Goal: Task Accomplishment & Management: Use online tool/utility

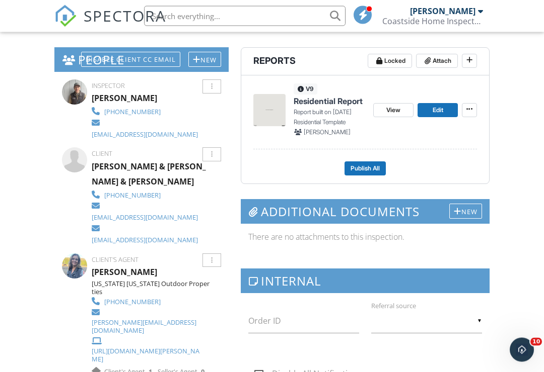
scroll to position [242, 0]
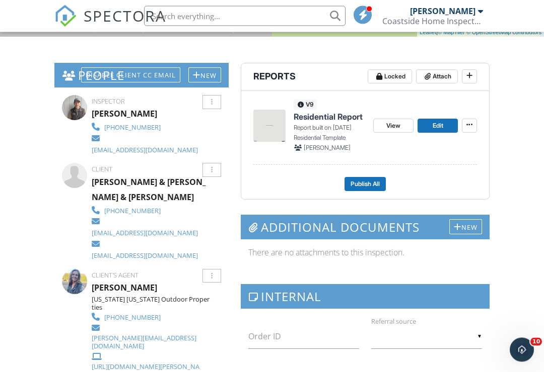
click at [329, 117] on span "Residential Report" at bounding box center [327, 117] width 69 height 11
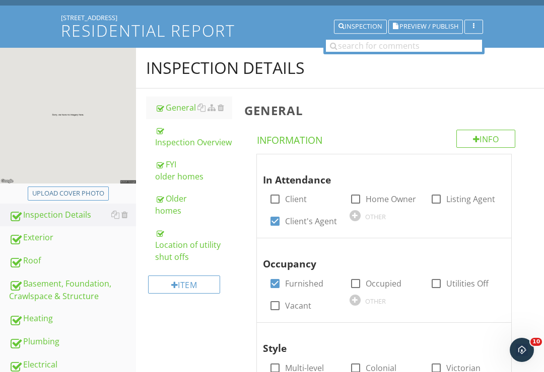
scroll to position [64, 0]
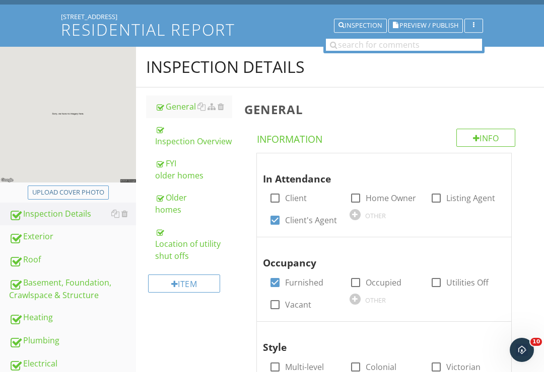
click at [180, 257] on div "Location of utility shut offs" at bounding box center [193, 244] width 77 height 36
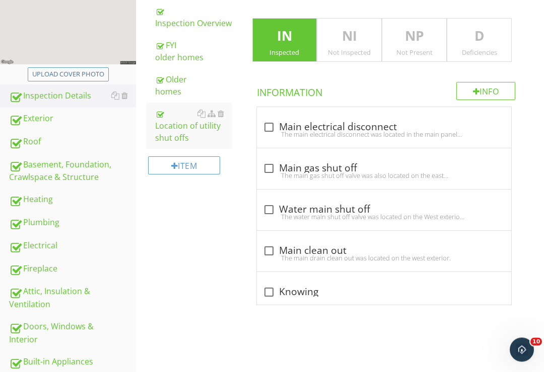
scroll to position [183, 0]
click at [272, 125] on div at bounding box center [268, 127] width 17 height 17
checkbox input "true"
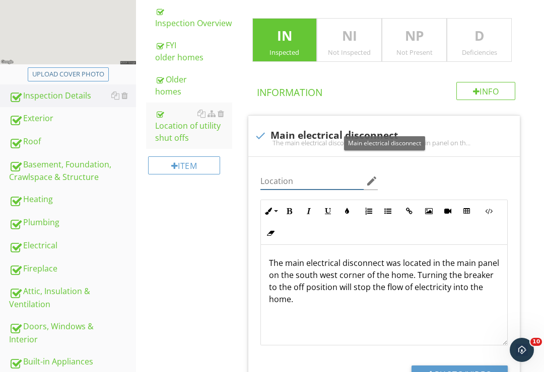
click at [300, 176] on input "Location" at bounding box center [312, 181] width 104 height 17
click at [298, 175] on input "Location" at bounding box center [312, 181] width 104 height 17
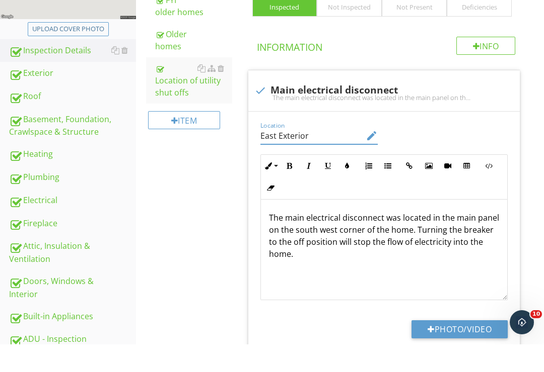
type input "East Exterior"
click at [333, 240] on p "The main electrical disconnect was located in the main panel on the south west …" at bounding box center [384, 264] width 231 height 48
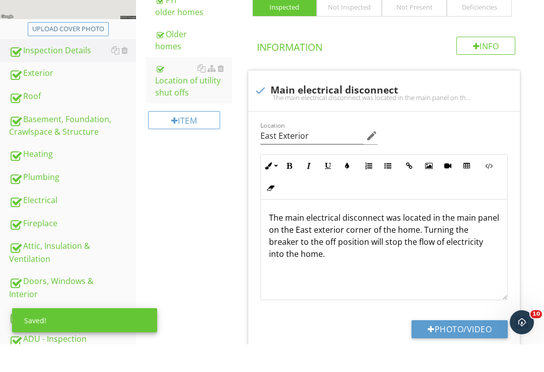
click at [371, 240] on p "The main electrical disconnect was located in the main panel on the East exteri…" at bounding box center [384, 264] width 231 height 48
click at [463, 348] on button "Photo/Video" at bounding box center [459, 357] width 96 height 18
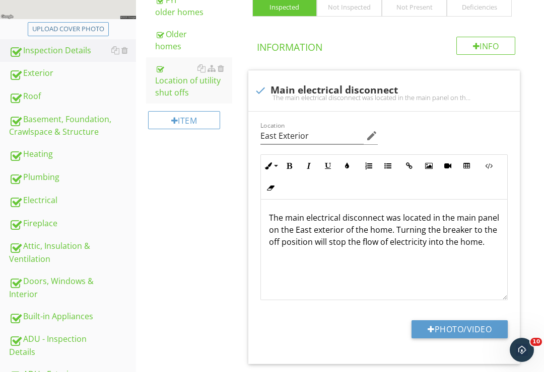
type input "C:\fakepath\178BF977-3CE2-4B12-B10A-7F92EBFA8D8E.jpeg"
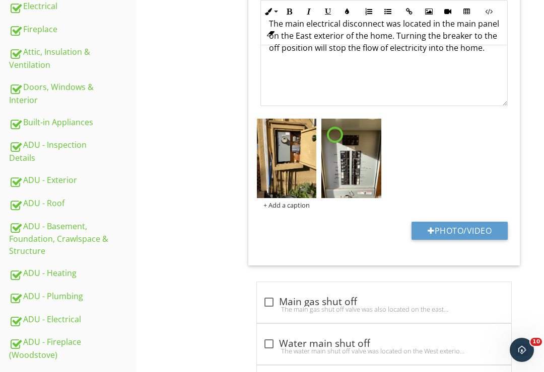
scroll to position [410, 0]
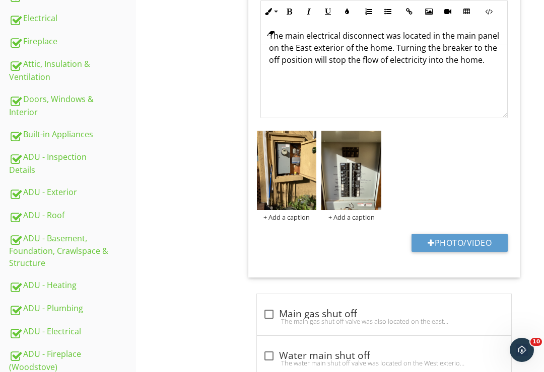
click at [295, 185] on img at bounding box center [287, 171] width 60 height 80
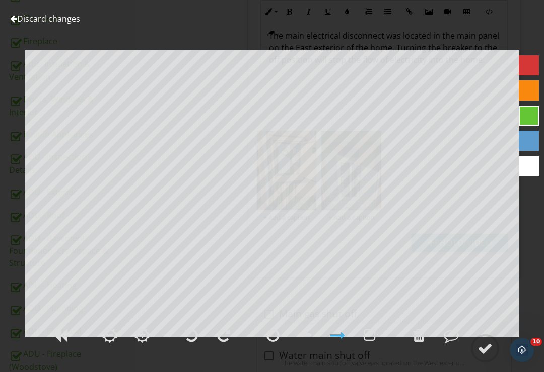
click at [490, 356] on div at bounding box center [484, 348] width 15 height 15
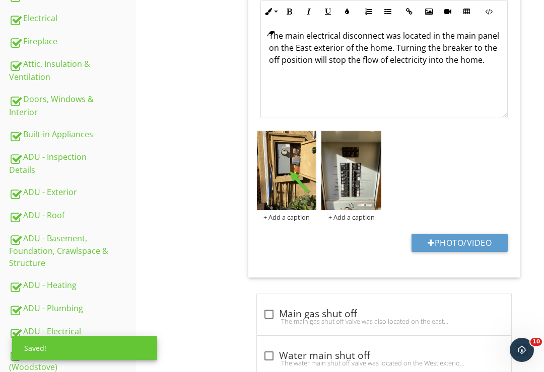
click at [363, 194] on img at bounding box center [351, 171] width 60 height 80
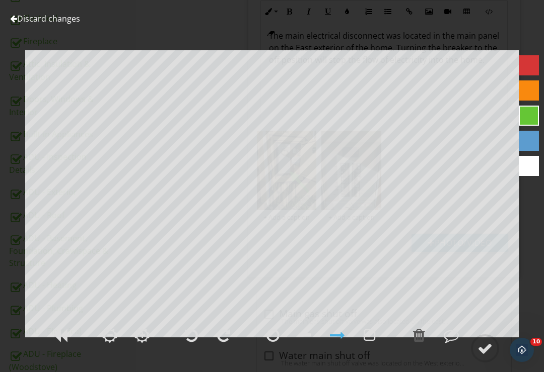
click at [271, 343] on div at bounding box center [272, 335] width 13 height 15
click at [483, 356] on div at bounding box center [484, 348] width 15 height 15
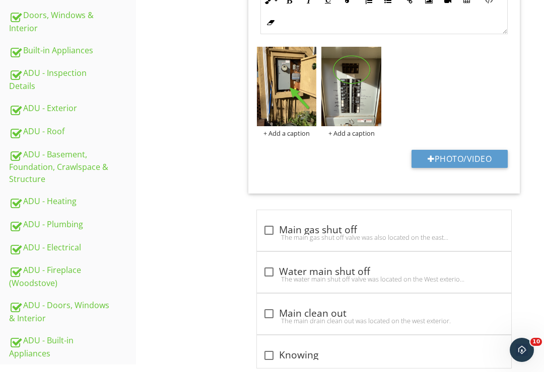
scroll to position [523, 0]
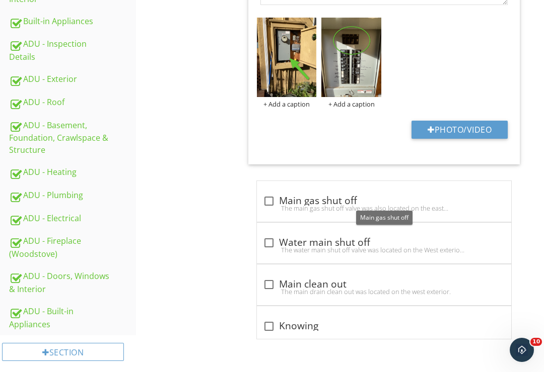
click at [270, 202] on div at bounding box center [268, 201] width 17 height 17
checkbox input "true"
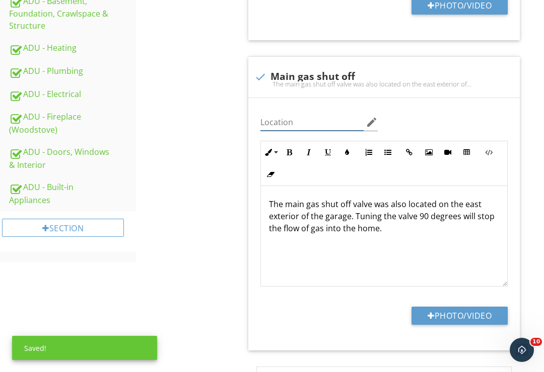
click at [290, 118] on input "Location" at bounding box center [312, 122] width 104 height 17
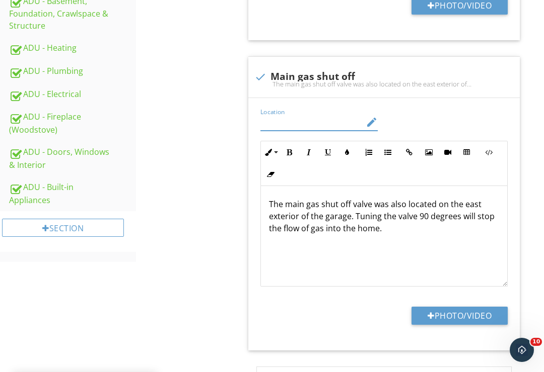
scroll to position [647, 0]
type input "North Exterior"
click at [399, 207] on p "The main gas shut off valve was also located on the east exterior of the garage…" at bounding box center [384, 217] width 231 height 36
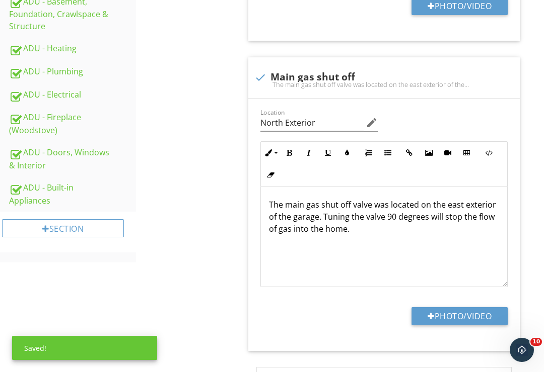
click at [460, 204] on p "The main gas shut off valve was located on the east exterior of the garage. Tun…" at bounding box center [384, 217] width 231 height 36
click at [316, 213] on p "The main gas shut off valve was located on the North exterior of the garage. Tu…" at bounding box center [384, 217] width 231 height 36
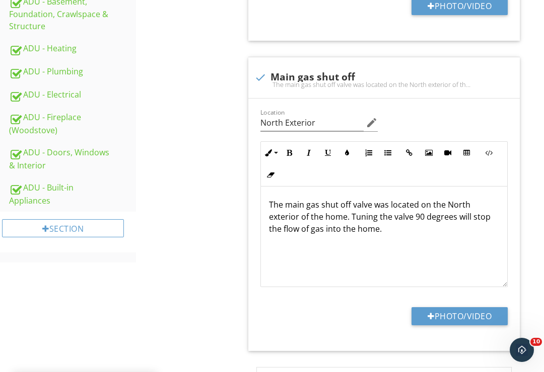
click at [381, 216] on p "The main gas shut off valve was located on the North exterior of the home. Tuni…" at bounding box center [384, 217] width 231 height 36
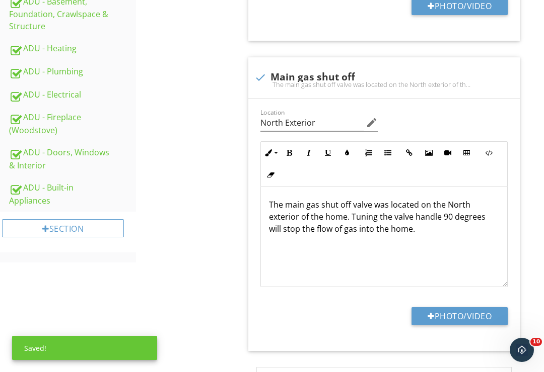
click at [373, 232] on p "The main gas shut off valve was located on the North exterior of the home. Tuni…" at bounding box center [384, 217] width 231 height 36
click at [465, 314] on button "Photo/Video" at bounding box center [459, 317] width 96 height 18
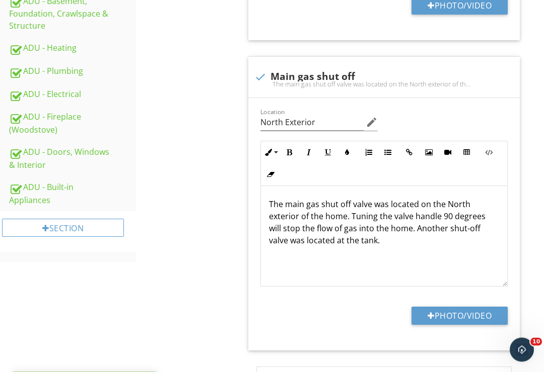
scroll to position [648, 0]
type input "C:\fakepath\6A400107-C36C-494F-AF13-D2E0E5746427.jpeg"
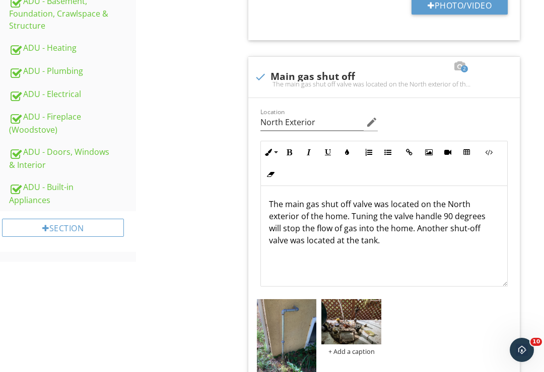
click at [298, 339] on img at bounding box center [287, 339] width 60 height 80
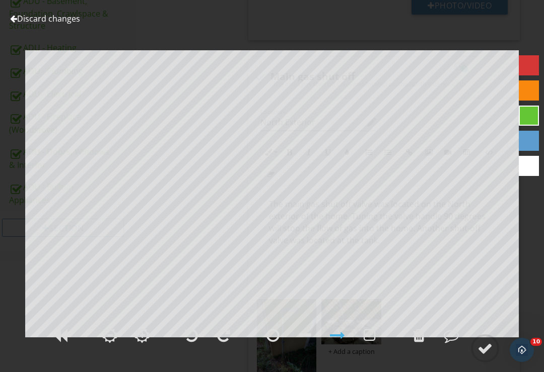
click at [481, 356] on div at bounding box center [484, 348] width 15 height 15
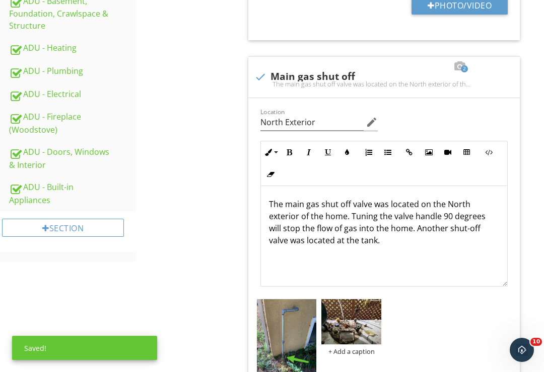
click at [363, 327] on img at bounding box center [351, 321] width 60 height 45
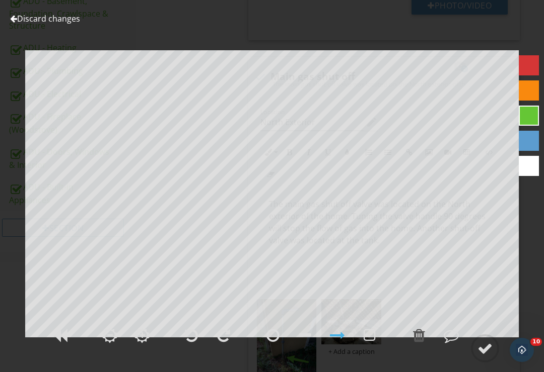
click at [393, 344] on div at bounding box center [272, 342] width 544 height 42
click at [263, 348] on div at bounding box center [272, 335] width 25 height 25
click at [482, 356] on div at bounding box center [484, 348] width 15 height 15
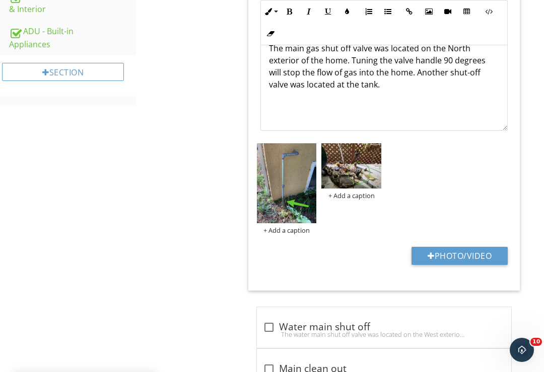
scroll to position [864, 0]
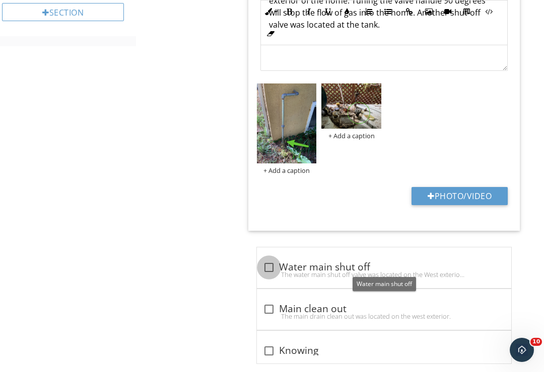
click at [267, 269] on div at bounding box center [268, 267] width 17 height 17
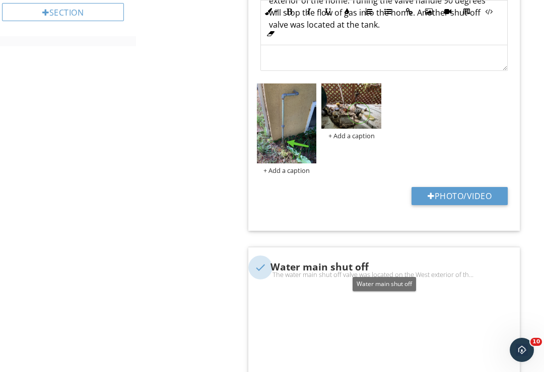
checkbox input "true"
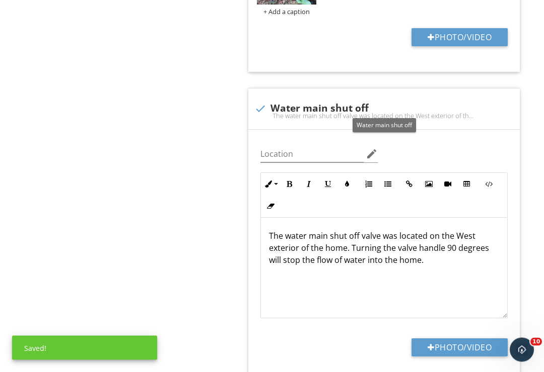
scroll to position [1108, 0]
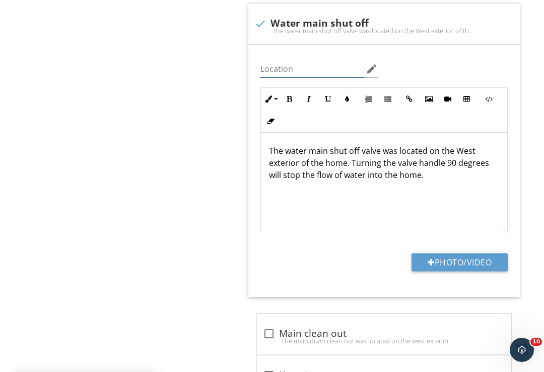
click at [286, 67] on input "Location" at bounding box center [312, 69] width 104 height 17
type input "East Exterior"
click at [467, 152] on p "The water main shut off valve was located on the West exterior of the home. Tur…" at bounding box center [384, 163] width 231 height 36
click at [455, 257] on button "Photo/Video" at bounding box center [459, 263] width 96 height 18
type input "C:\fakepath\5CF3B1A0-4989-423E-B03F-766E2EFE682A.jpeg"
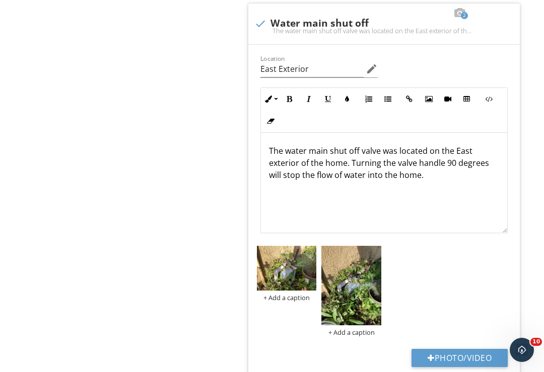
click at [358, 290] on img at bounding box center [351, 286] width 60 height 80
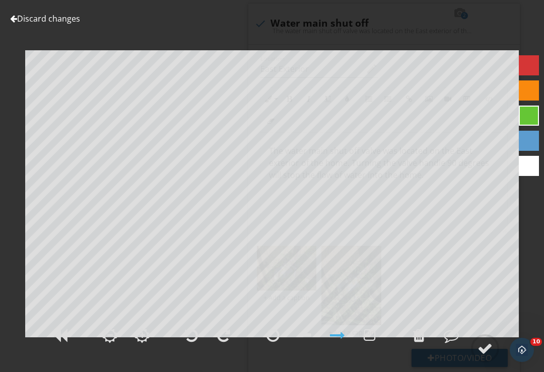
click at [490, 356] on div at bounding box center [484, 348] width 15 height 15
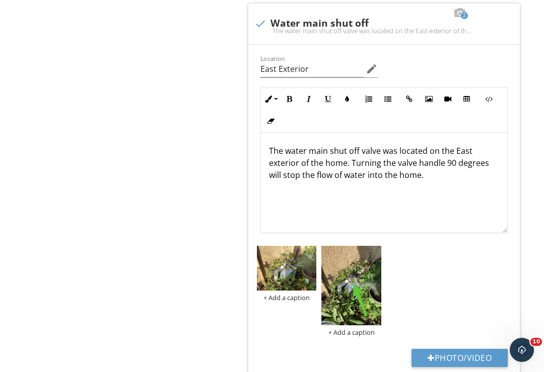
click at [0, 0] on div at bounding box center [0, 0] width 0 height 0
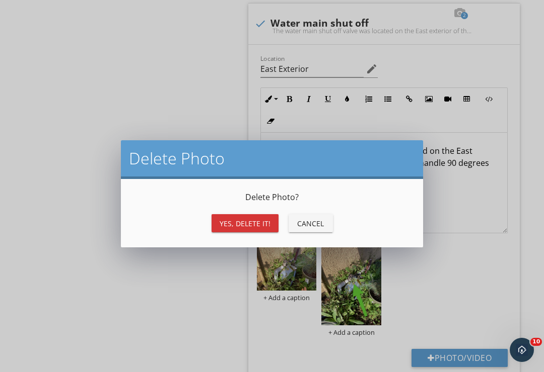
click at [263, 222] on div "Yes, Delete it!" at bounding box center [244, 223] width 51 height 11
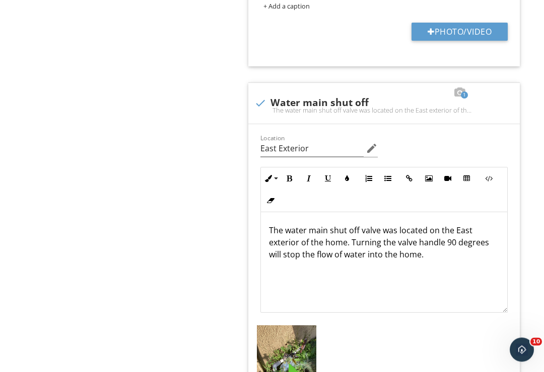
scroll to position [1229, 0]
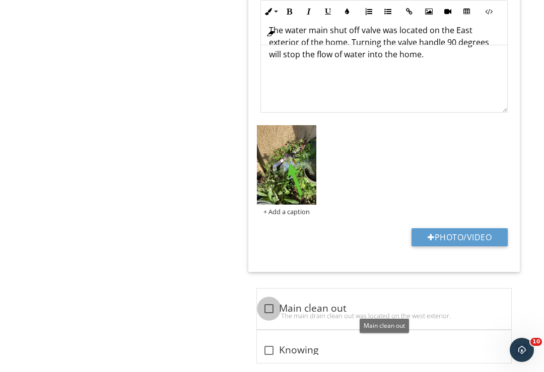
click at [274, 308] on div at bounding box center [268, 308] width 17 height 17
checkbox input "true"
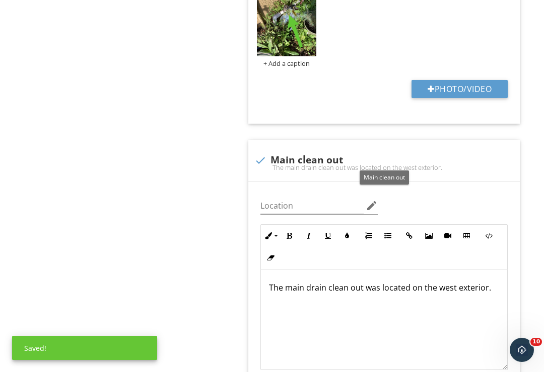
scroll to position [1497, 0]
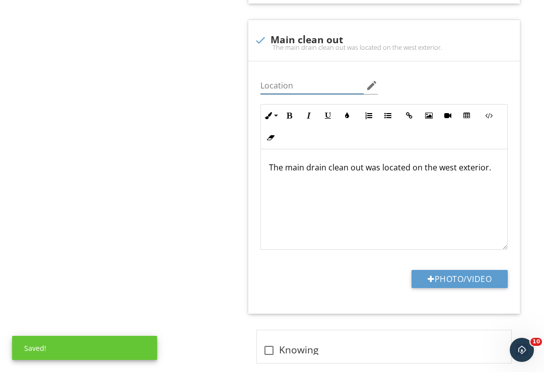
click at [300, 84] on input "Location" at bounding box center [312, 86] width 104 height 17
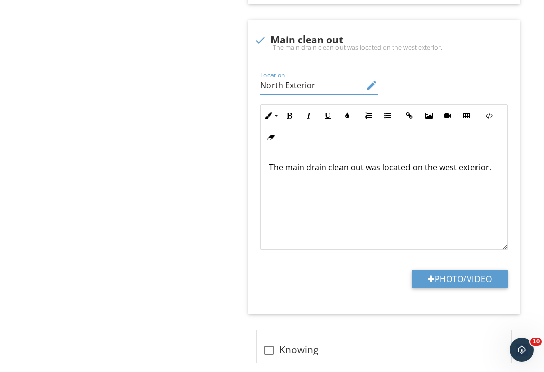
type input "North Exterior"
click at [281, 169] on p "The main drain clean out was located on the west exterior." at bounding box center [384, 168] width 231 height 12
click at [445, 167] on p "A main drain clean out was located on the west exterior." at bounding box center [384, 168] width 231 height 12
click at [468, 270] on button "Photo/Video" at bounding box center [459, 279] width 96 height 18
type input "C:\fakepath\DB33E55D-E7B2-4758-88F4-36553F100E66.jpeg"
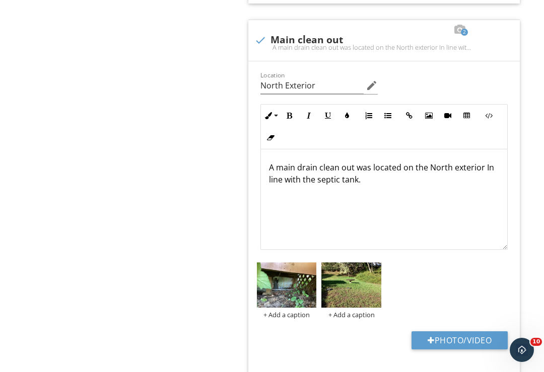
click at [300, 288] on img at bounding box center [287, 285] width 60 height 45
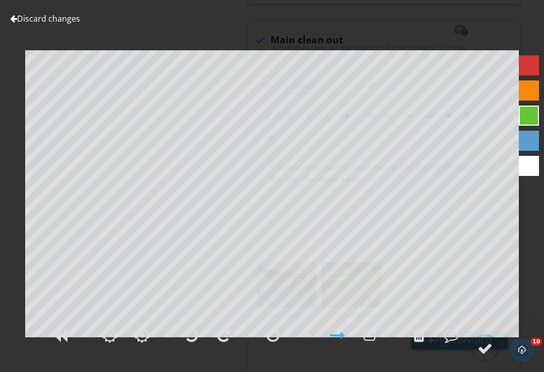
click at [485, 356] on div at bounding box center [484, 348] width 15 height 15
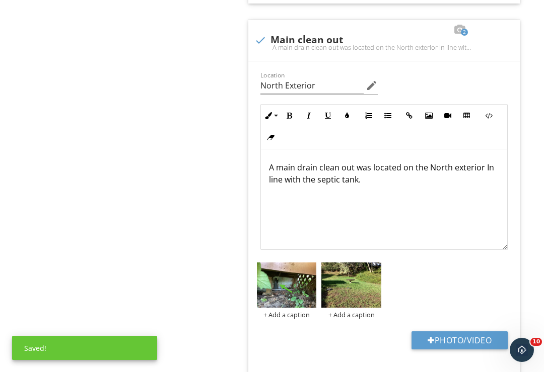
click at [362, 294] on img at bounding box center [351, 285] width 60 height 45
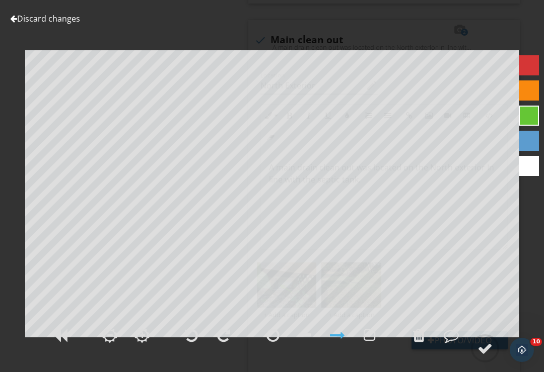
click at [485, 356] on div at bounding box center [484, 348] width 15 height 15
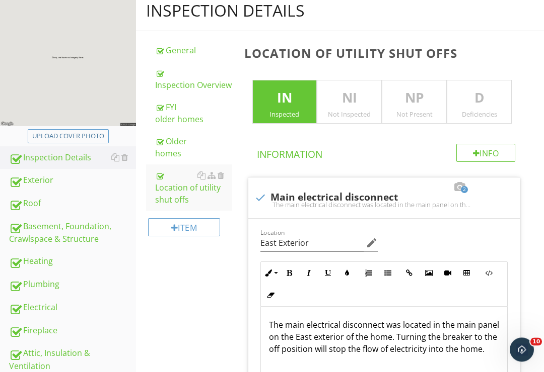
scroll to position [121, 0]
click at [72, 185] on div "Exterior" at bounding box center [72, 180] width 127 height 13
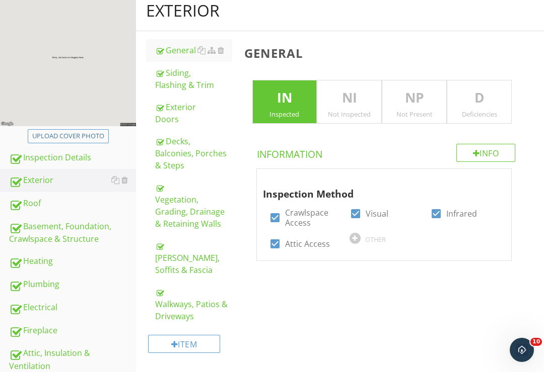
click at [183, 84] on div "Siding, Flashing & Trim" at bounding box center [193, 79] width 77 height 24
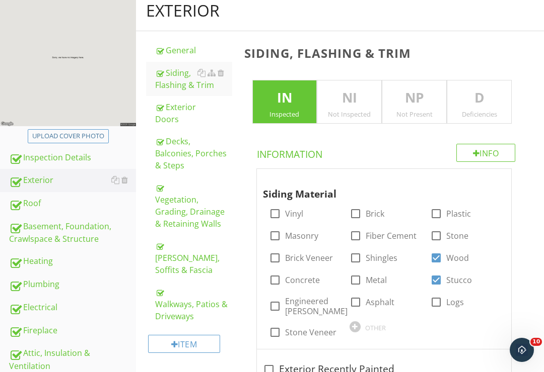
click at [482, 102] on p "D" at bounding box center [479, 98] width 64 height 20
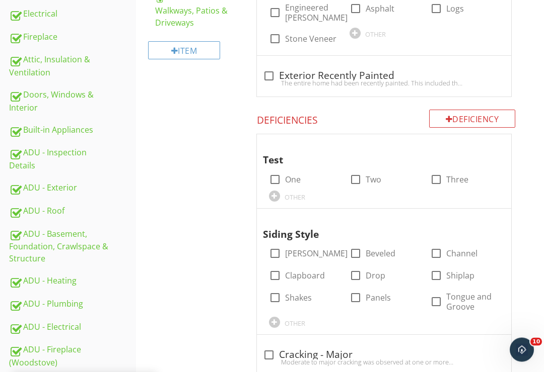
scroll to position [405, 0]
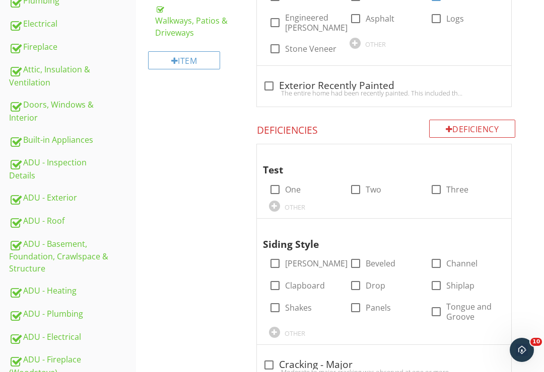
click at [478, 149] on div at bounding box center [479, 154] width 12 height 10
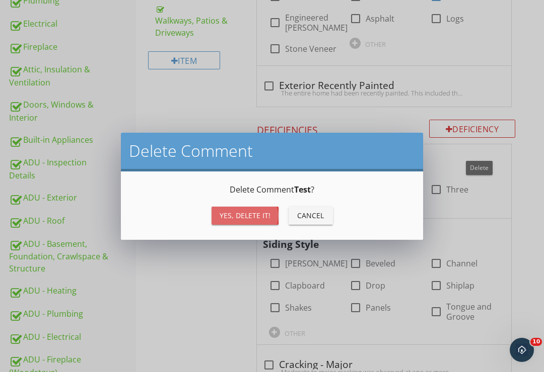
click at [260, 214] on div "Yes, Delete it!" at bounding box center [244, 215] width 51 height 11
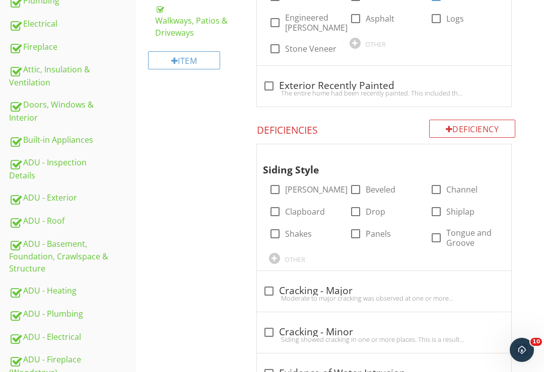
click at [505, 198] on div "Siding Style check_box_outline_blank Batten check_box_outline_blank Beveled che…" at bounding box center [384, 207] width 255 height 126
click at [480, 149] on div at bounding box center [479, 154] width 12 height 10
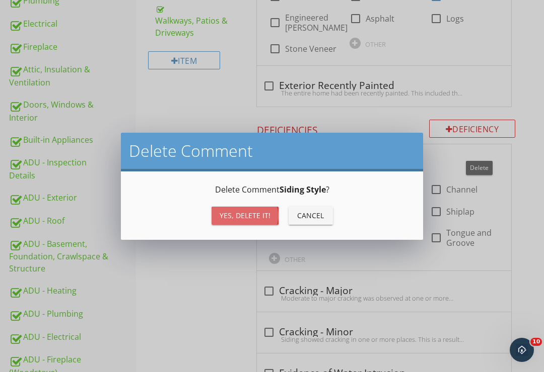
click at [257, 213] on div "Yes, Delete it!" at bounding box center [244, 215] width 51 height 11
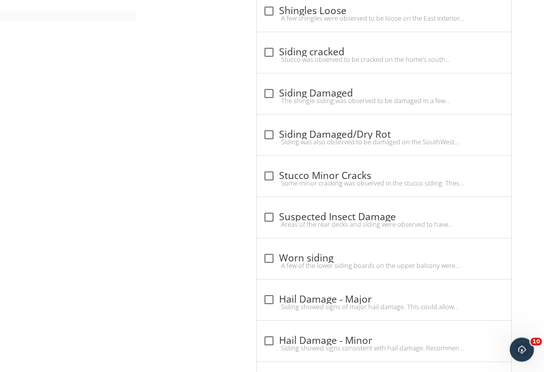
scroll to position [887, 0]
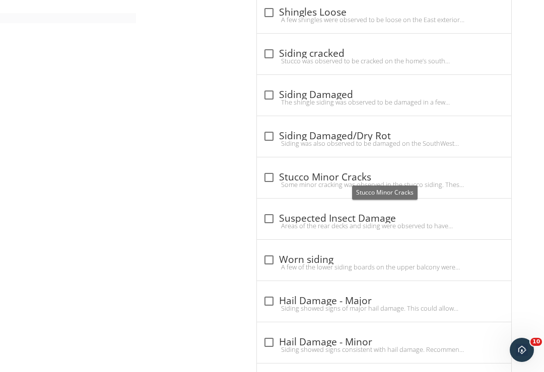
click at [267, 175] on div at bounding box center [268, 177] width 17 height 17
checkbox input "true"
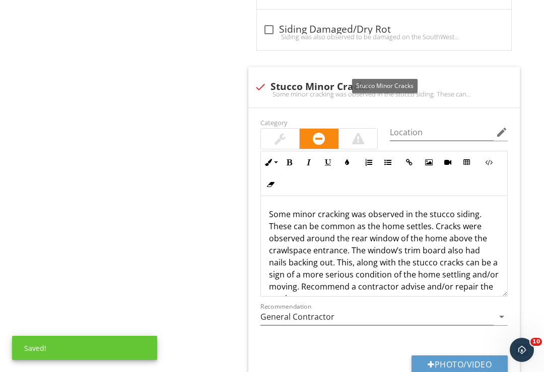
scroll to position [1003, 0]
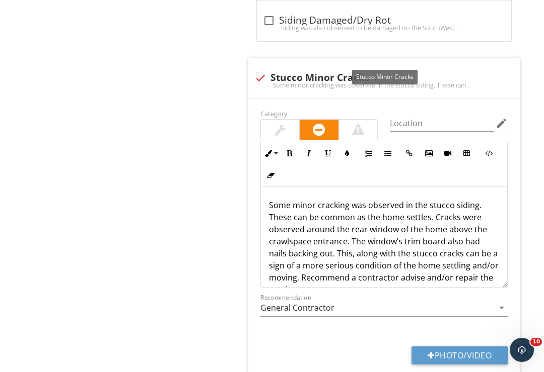
click at [393, 243] on p "Some minor cracking was observed in the stucco siding. These can be common as t…" at bounding box center [384, 247] width 231 height 97
click at [389, 243] on p "Some minor cracking was observed in the stucco siding. These can be common as t…" at bounding box center [384, 247] width 231 height 97
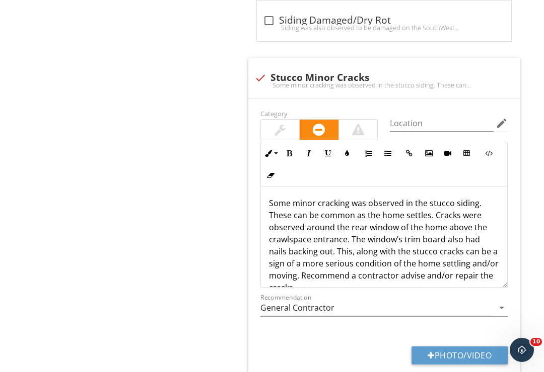
scroll to position [0, 0]
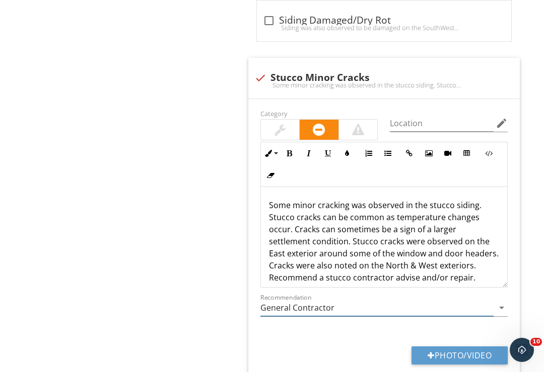
click at [505, 304] on icon "arrow_drop_down" at bounding box center [501, 308] width 12 height 12
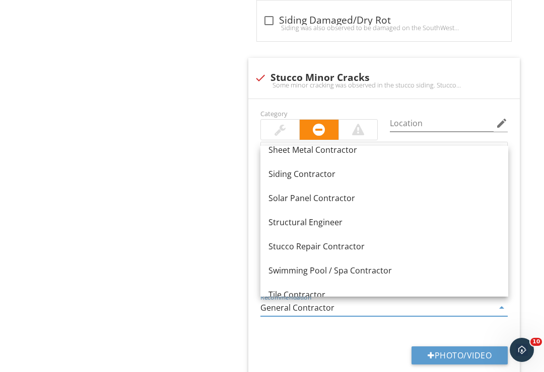
scroll to position [1267, 0]
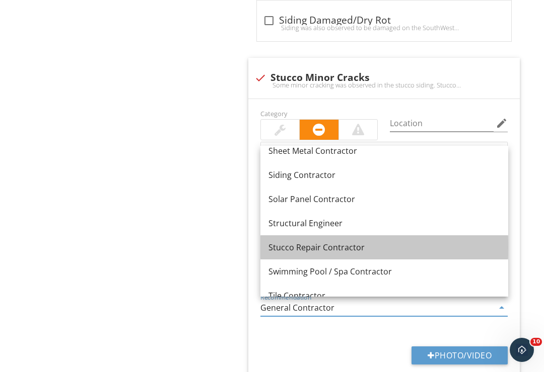
click at [357, 247] on div "Stucco Repair Contractor" at bounding box center [384, 248] width 232 height 12
type input "Stucco Repair Contractor"
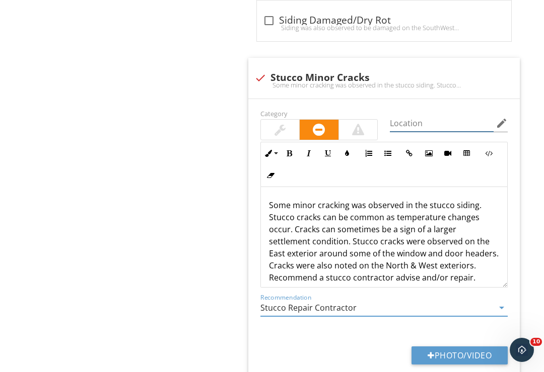
click at [427, 115] on input "Location" at bounding box center [442, 123] width 104 height 17
type input "E"
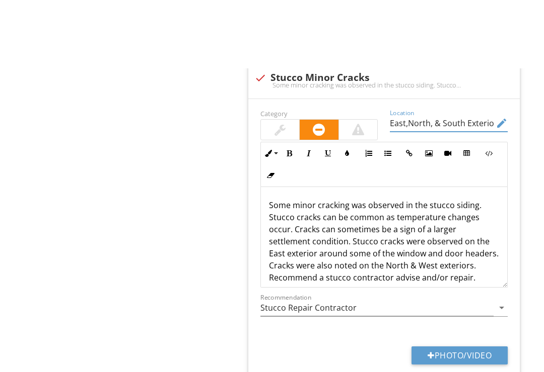
scroll to position [1072, 0]
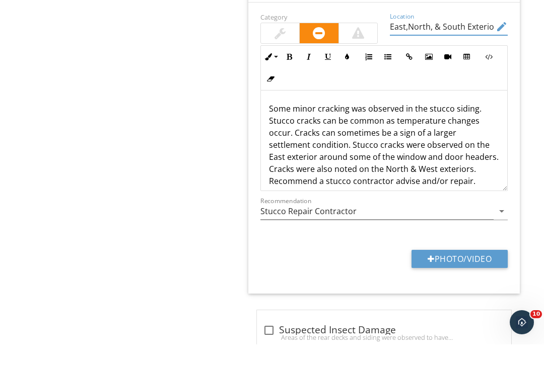
type input "East,North, & South Exteriors"
click at [462, 278] on button "Photo/Video" at bounding box center [459, 287] width 96 height 18
type input "C:\fakepath\24D59737-594F-4364-BC8D-38491D6C2028.jpeg"
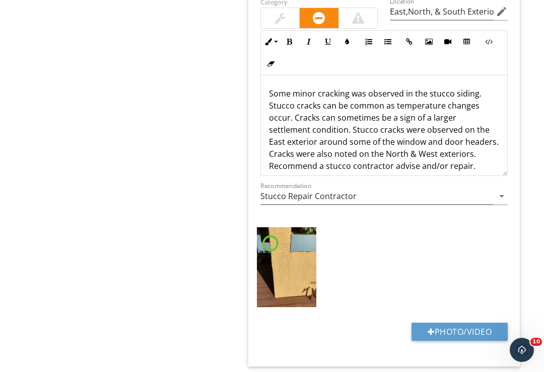
scroll to position [1127, 0]
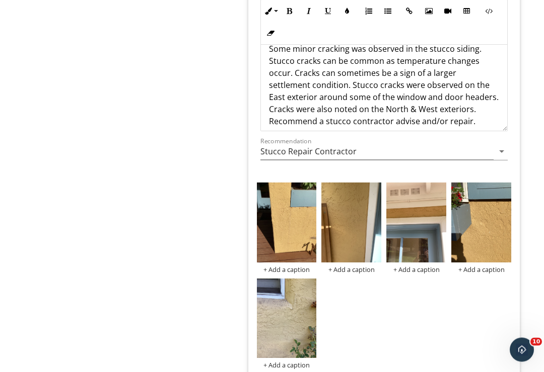
scroll to position [1159, 0]
click at [298, 324] on img at bounding box center [287, 319] width 60 height 80
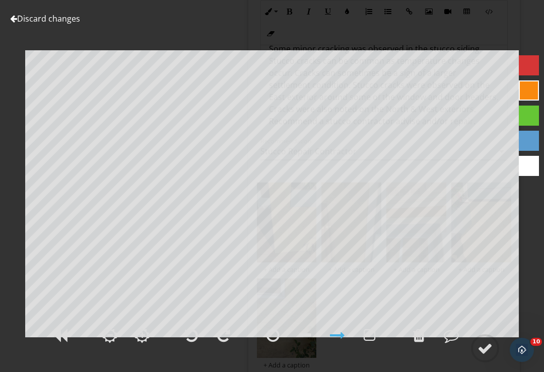
click at [492, 356] on div at bounding box center [484, 348] width 15 height 15
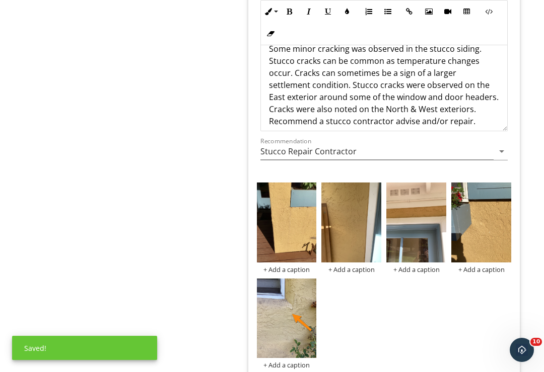
click at [483, 231] on img at bounding box center [481, 223] width 60 height 80
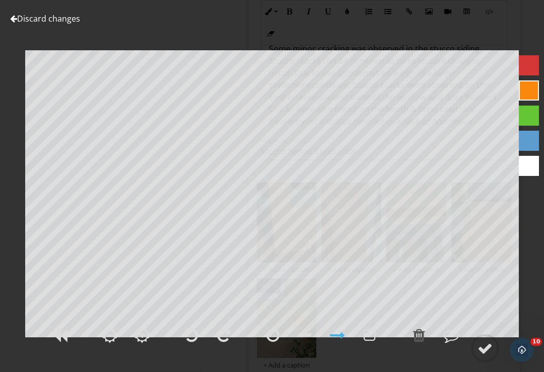
click at [35, 23] on link "Discard changes" at bounding box center [45, 18] width 70 height 11
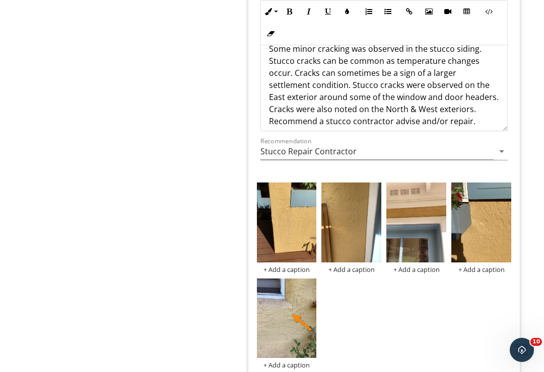
click at [0, 0] on div at bounding box center [0, 0] width 0 height 0
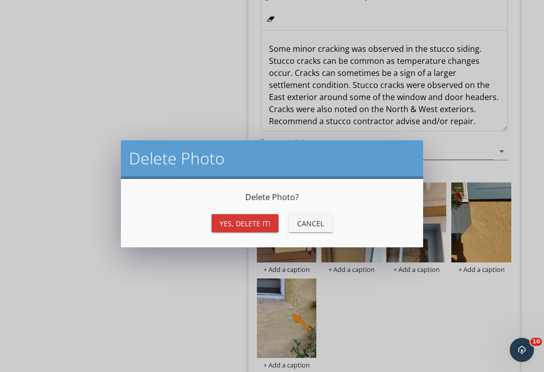
click at [262, 223] on div "Yes, Delete it!" at bounding box center [244, 223] width 51 height 11
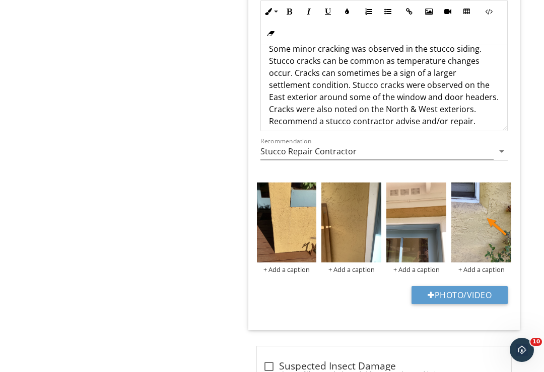
click at [423, 235] on img at bounding box center [416, 223] width 60 height 80
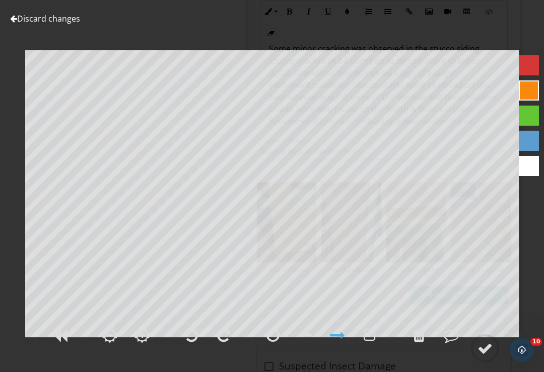
click at [489, 356] on div at bounding box center [484, 348] width 15 height 15
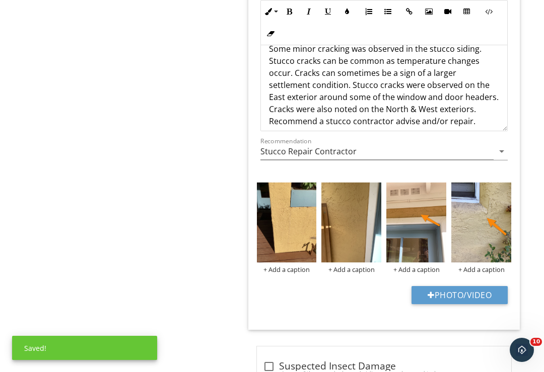
click at [356, 236] on img at bounding box center [351, 223] width 60 height 80
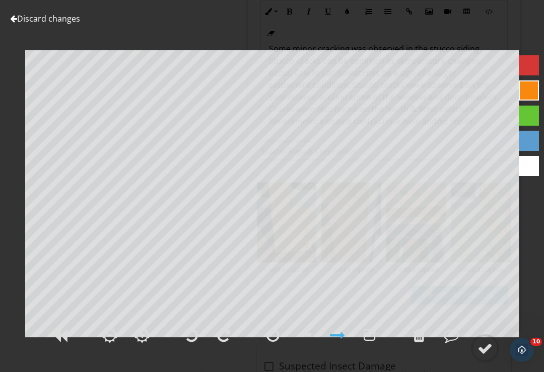
click at [482, 356] on div at bounding box center [484, 348] width 15 height 15
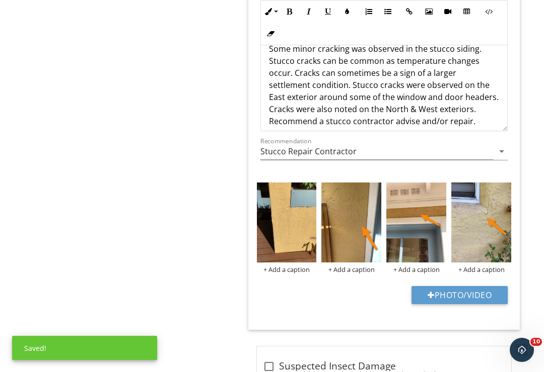
click at [283, 243] on img at bounding box center [287, 223] width 60 height 80
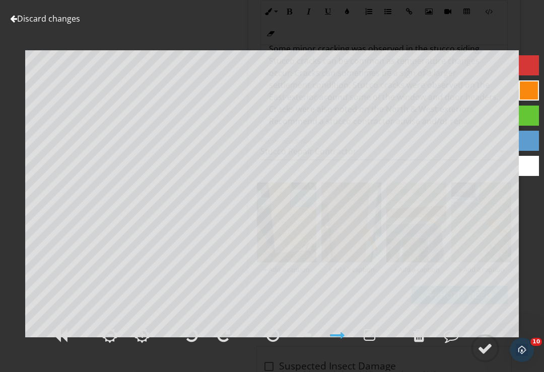
click at [484, 356] on div at bounding box center [484, 348] width 15 height 15
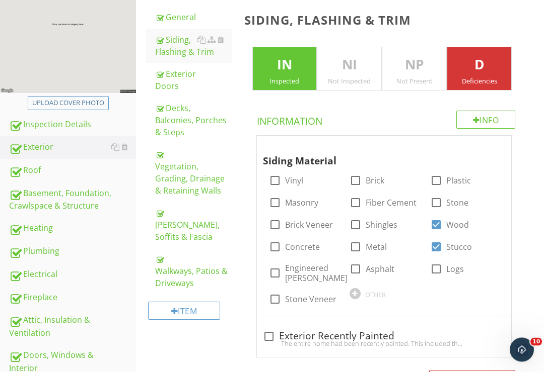
scroll to position [154, 0]
click at [173, 218] on div "Eaves, Soffits & Fascia" at bounding box center [193, 225] width 77 height 36
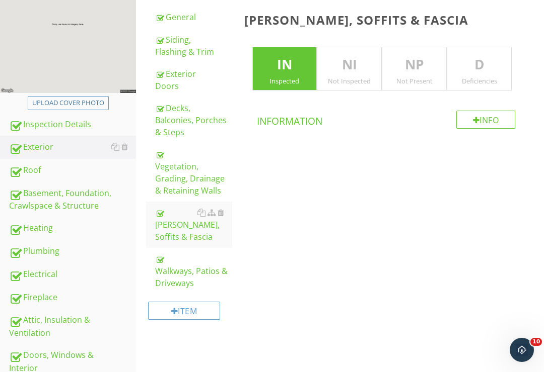
click at [475, 65] on p "D" at bounding box center [479, 65] width 64 height 20
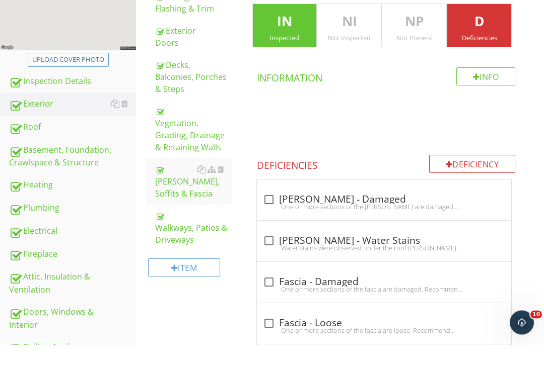
scroll to position [196, 0]
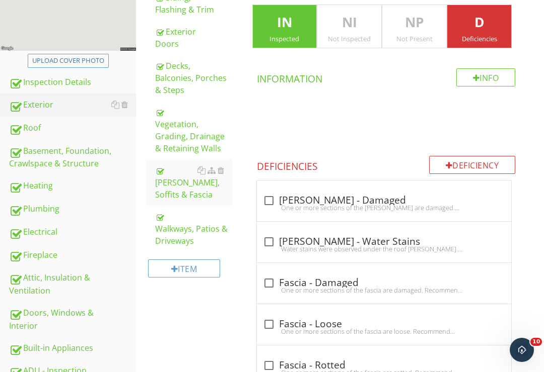
click at [467, 160] on div "Deficiency" at bounding box center [472, 165] width 87 height 18
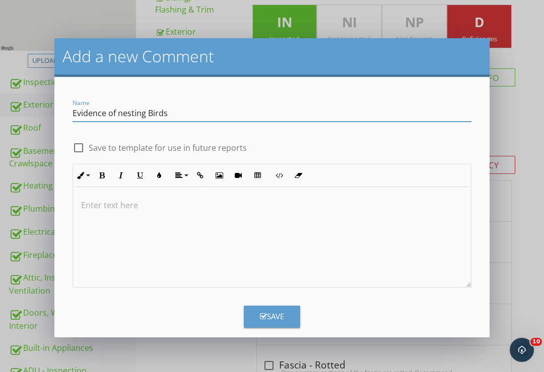
type input "Evidence of nesting Birds"
click at [120, 199] on p at bounding box center [272, 205] width 382 height 12
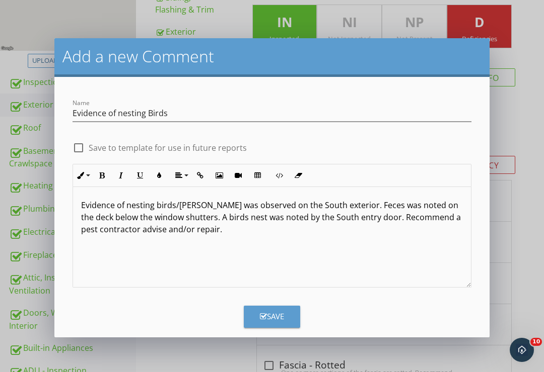
click at [281, 309] on button "Save" at bounding box center [272, 317] width 56 height 22
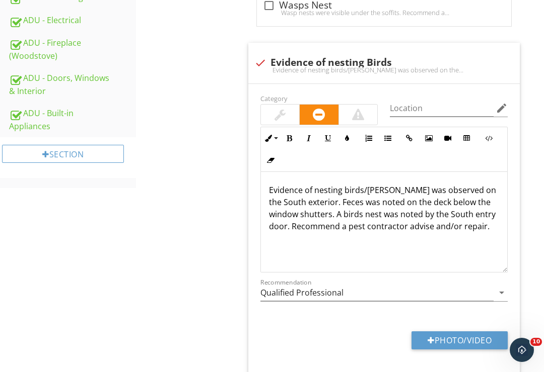
scroll to position [721, 0]
click at [419, 104] on input "Location" at bounding box center [442, 109] width 104 height 17
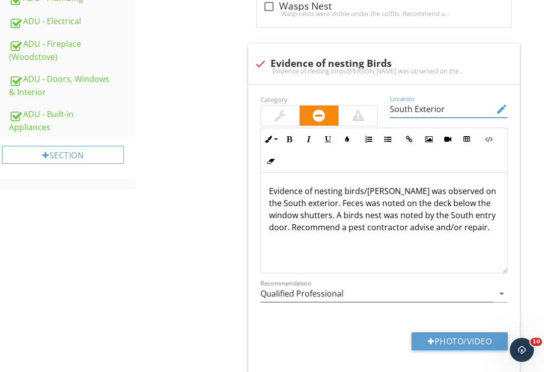
type input "South Exterior"
click at [501, 288] on icon "arrow_drop_down" at bounding box center [501, 294] width 12 height 12
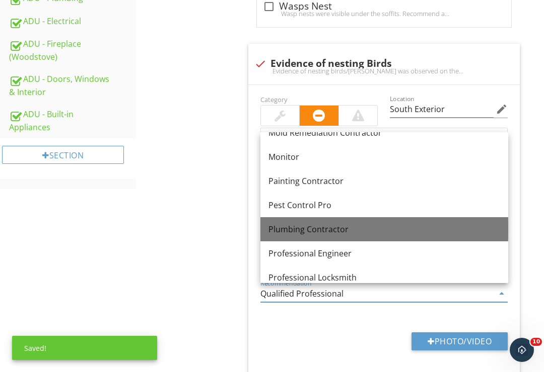
scroll to position [1007, 0]
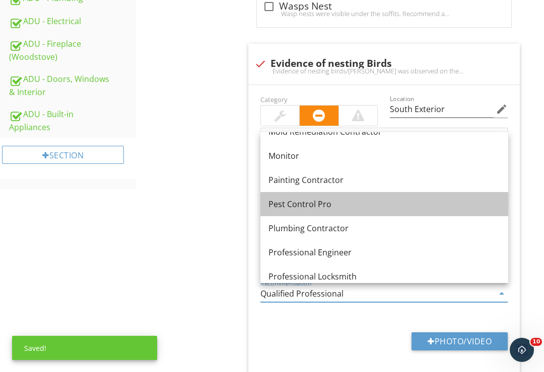
click at [353, 208] on div "Pest Control Pro" at bounding box center [384, 204] width 232 height 12
type input "Pest Control Pro"
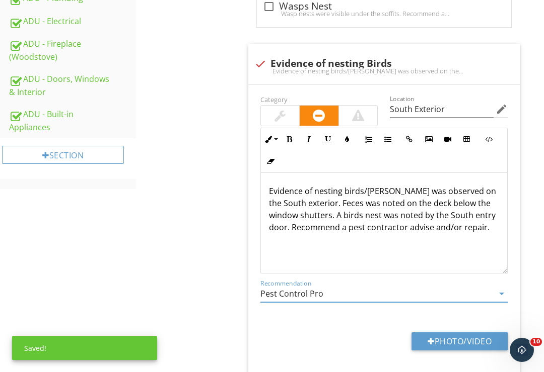
click at [468, 336] on button "Photo/Video" at bounding box center [459, 342] width 96 height 18
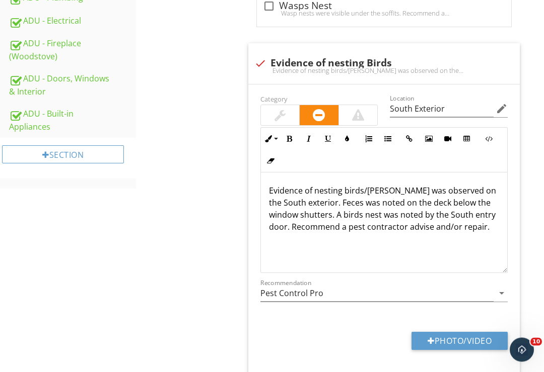
scroll to position [721, 0]
type input "C:\fakepath\A2D64C86-1E1F-4A9D-A7A4-0AB075F588EA.jpeg"
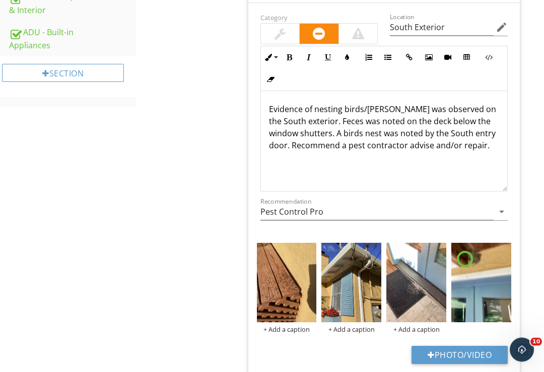
scroll to position [804, 0]
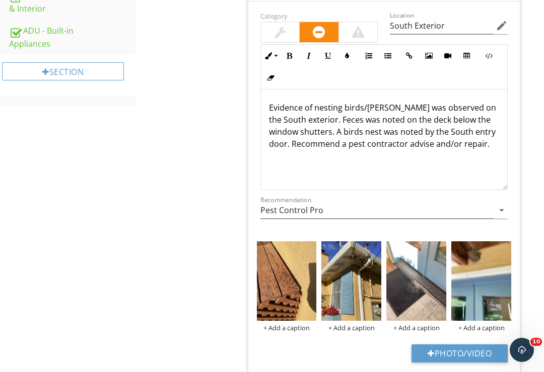
click at [291, 294] on img at bounding box center [287, 282] width 60 height 80
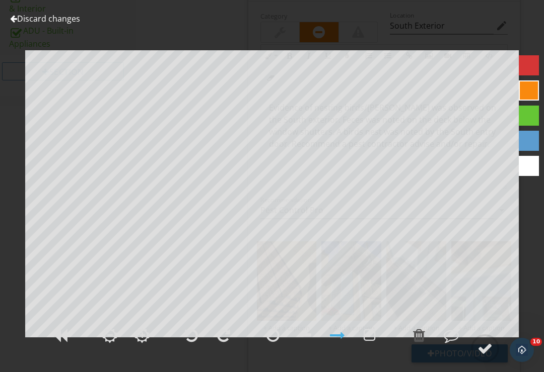
click at [275, 343] on div at bounding box center [272, 335] width 13 height 15
click at [483, 356] on div at bounding box center [484, 348] width 15 height 15
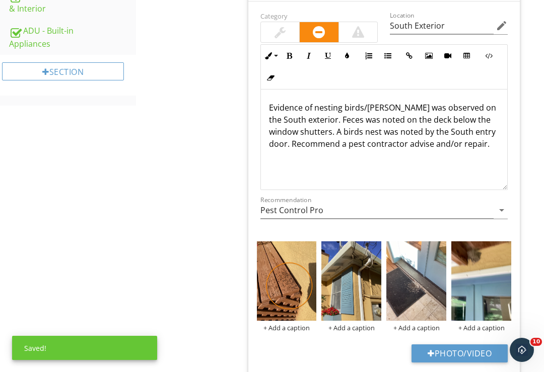
click at [364, 291] on img at bounding box center [351, 282] width 60 height 80
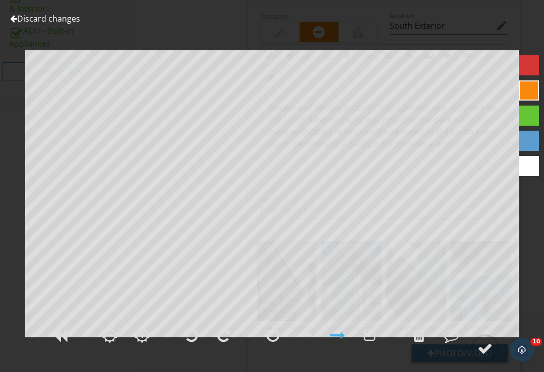
click at [486, 356] on div at bounding box center [484, 348] width 15 height 15
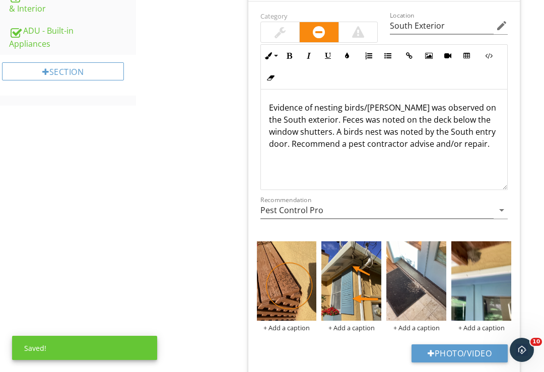
click at [428, 297] on img at bounding box center [416, 282] width 60 height 80
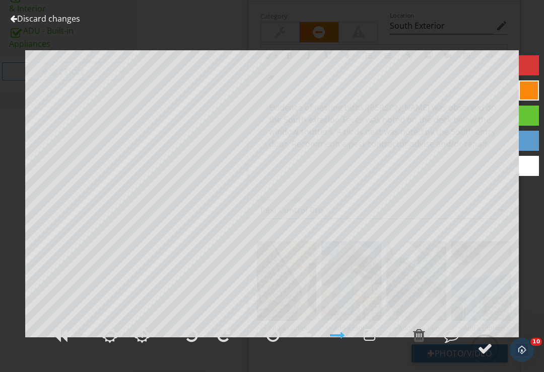
click at [275, 343] on div at bounding box center [272, 335] width 13 height 15
click at [484, 356] on div at bounding box center [484, 348] width 15 height 15
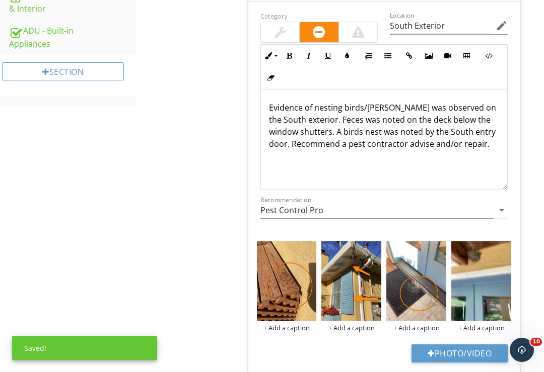
click at [477, 292] on img at bounding box center [481, 282] width 60 height 80
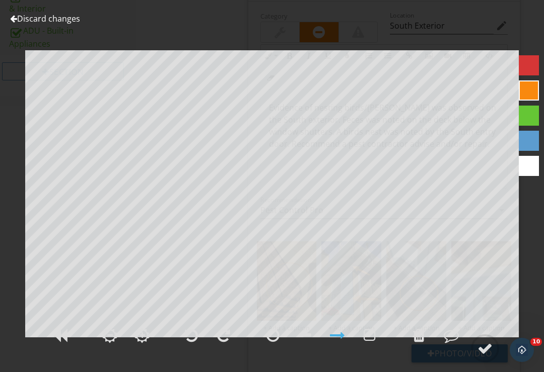
click at [485, 356] on div at bounding box center [484, 348] width 15 height 15
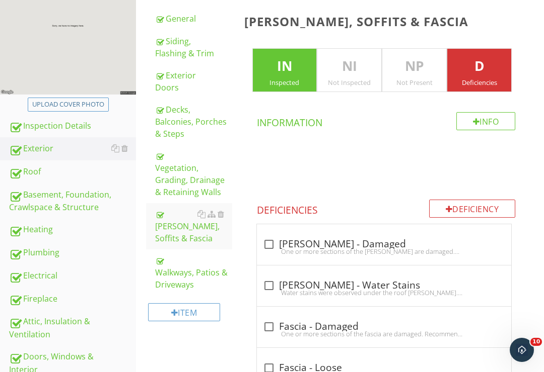
scroll to position [151, 0]
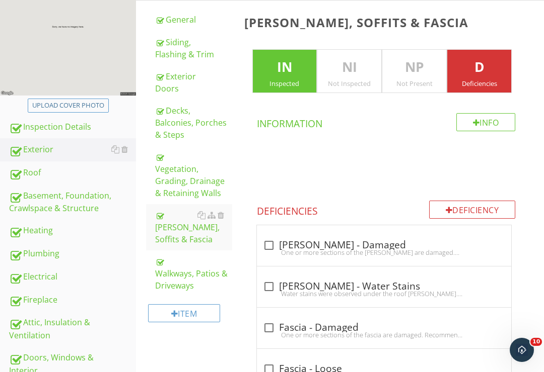
click at [182, 125] on div "Decks, Balconies, Porches & Steps" at bounding box center [193, 123] width 77 height 36
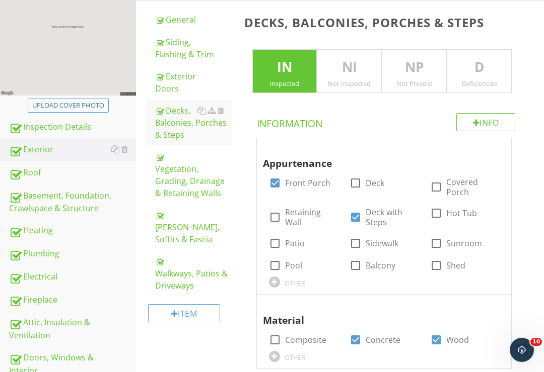
click at [478, 67] on p "D" at bounding box center [479, 67] width 64 height 20
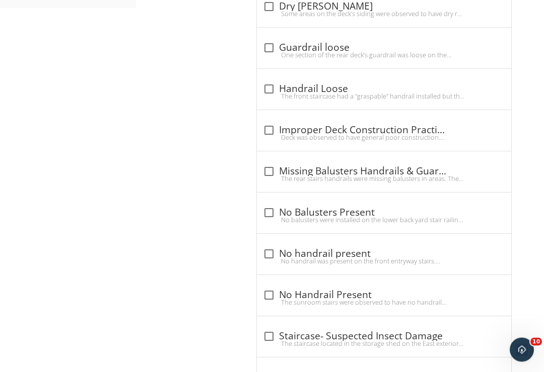
scroll to position [902, 0]
click at [275, 249] on div at bounding box center [268, 254] width 17 height 17
checkbox input "true"
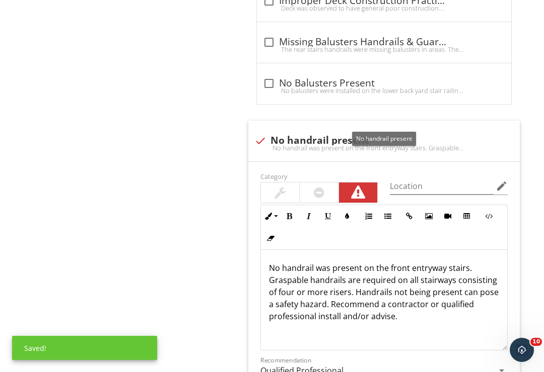
scroll to position [1062, 0]
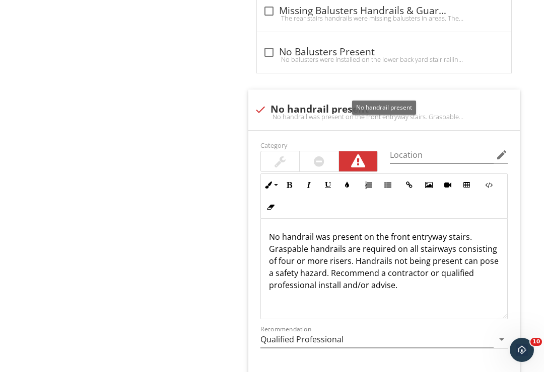
click at [400, 95] on div at bounding box center [403, 99] width 12 height 10
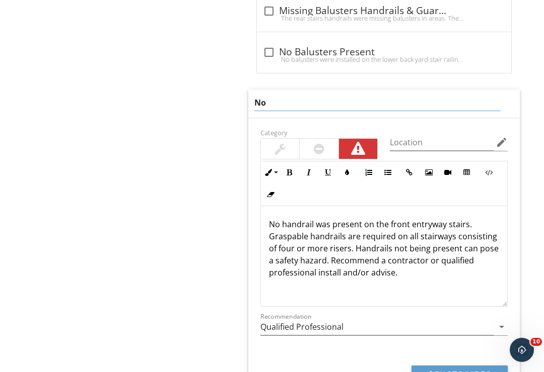
type input "N"
type input "Missing “Graspable” Handrail/Balusters"
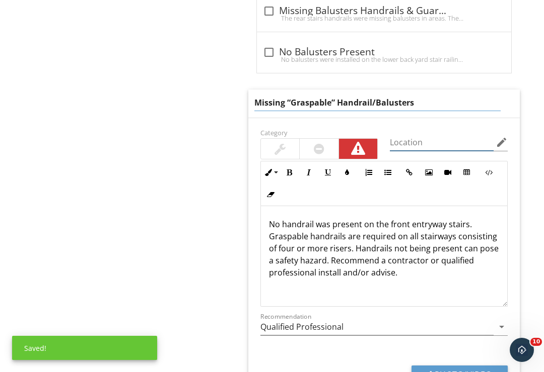
click at [421, 131] on div "Category Location edit Inline Style XLarge Large Normal Small Light Small/Light…" at bounding box center [384, 263] width 272 height 291
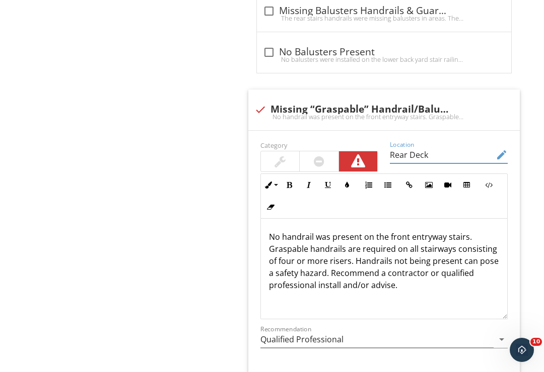
type input "Rear Deck"
click at [466, 236] on p "No handrail was present on the front entryway stairs. Graspable handrails are r…" at bounding box center [384, 261] width 231 height 60
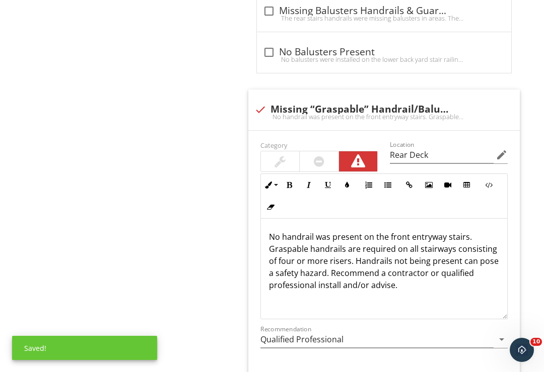
click at [470, 235] on p "No handrail was present on the front entryway stairs. Graspable handrails are r…" at bounding box center [384, 261] width 231 height 60
click at [341, 266] on p "The rear deck stairs were missing a “Graspable” handrail. Graspable handrails a…" at bounding box center [384, 261] width 231 height 60
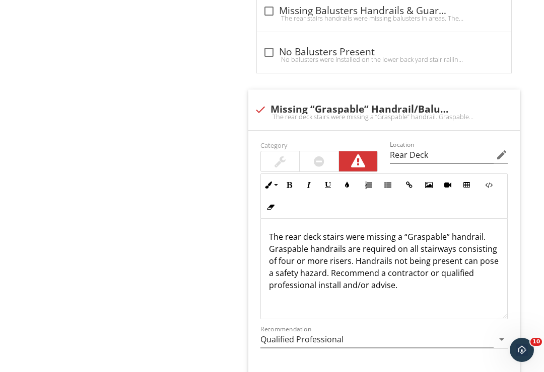
click at [329, 269] on p "The rear deck stairs were missing a “Graspable” handrail. Graspable handrails a…" at bounding box center [384, 261] width 231 height 60
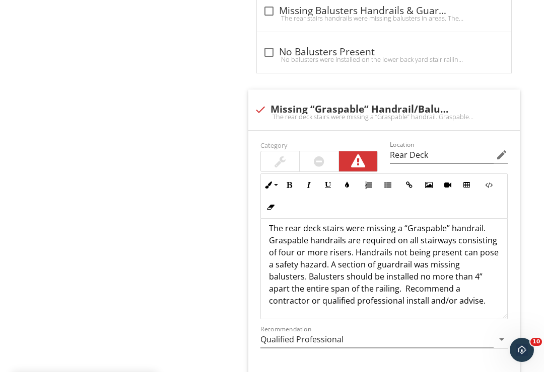
scroll to position [9, 0]
click at [441, 296] on p "The rear deck stairs were missing a “Graspable” handrail. Graspable handrails a…" at bounding box center [384, 264] width 231 height 85
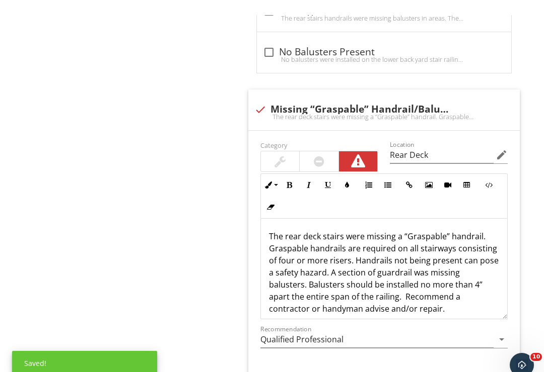
scroll to position [1087, 0]
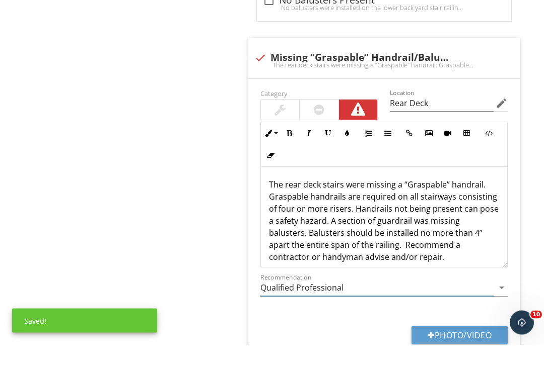
click at [492, 308] on input "Qualified Professional" at bounding box center [377, 316] width 234 height 17
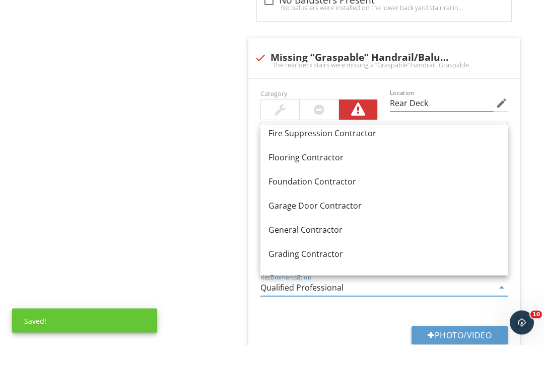
scroll to position [533, 0]
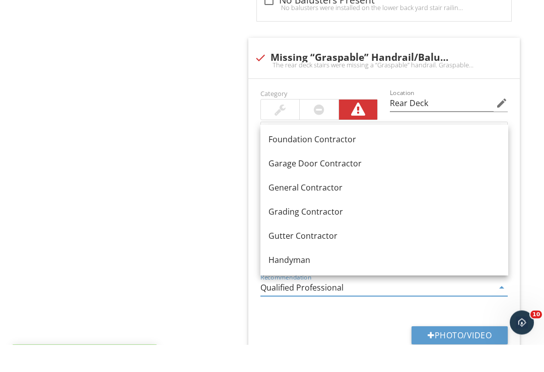
click at [337, 209] on div "General Contractor" at bounding box center [384, 215] width 232 height 12
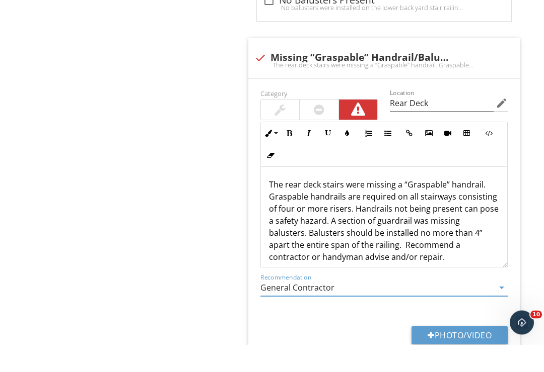
click at [491, 308] on input "General Contractor" at bounding box center [377, 316] width 234 height 17
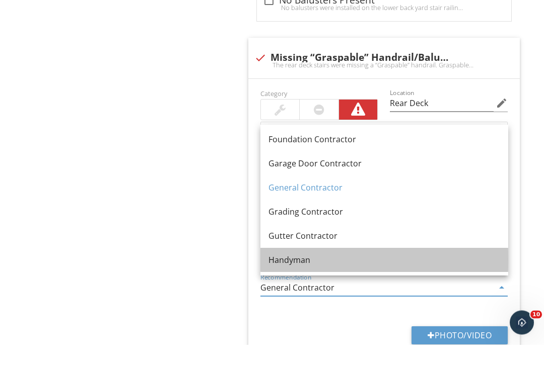
click at [426, 282] on div "Handyman" at bounding box center [384, 288] width 232 height 12
type input "Handyman"
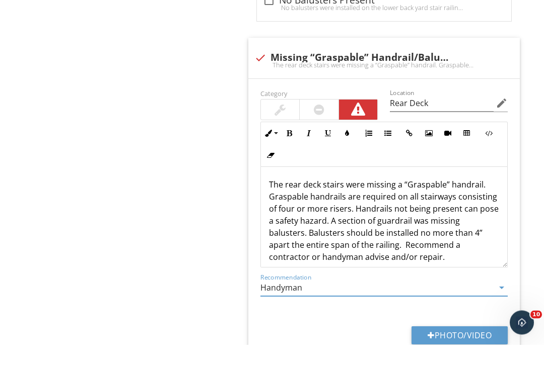
click at [467, 354] on button "Photo/Video" at bounding box center [459, 363] width 96 height 18
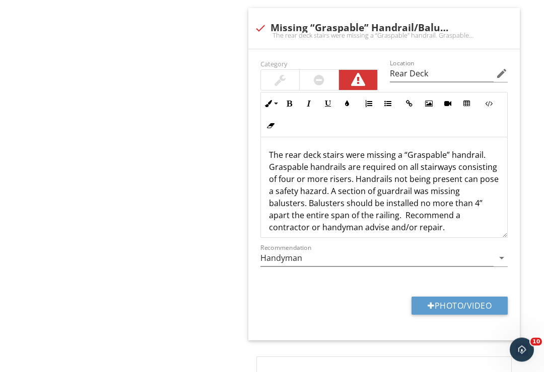
scroll to position [1145, 0]
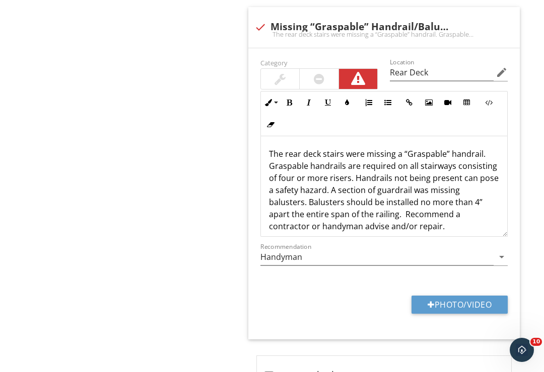
click at [466, 297] on button "Photo/Video" at bounding box center [459, 305] width 96 height 18
type input "C:\fakepath\5C7E4BB5-45DA-484C-A89D-69014BC1D38D.jpeg"
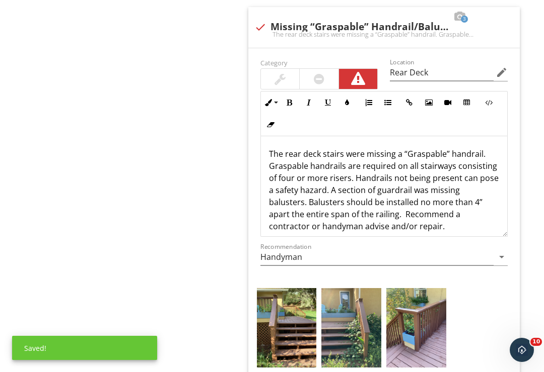
click at [287, 329] on img at bounding box center [287, 328] width 60 height 80
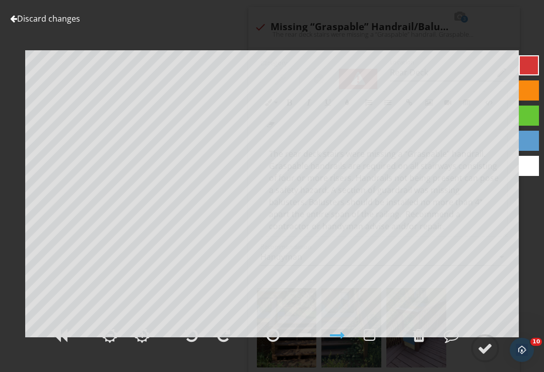
click at [487, 356] on div at bounding box center [484, 348] width 15 height 15
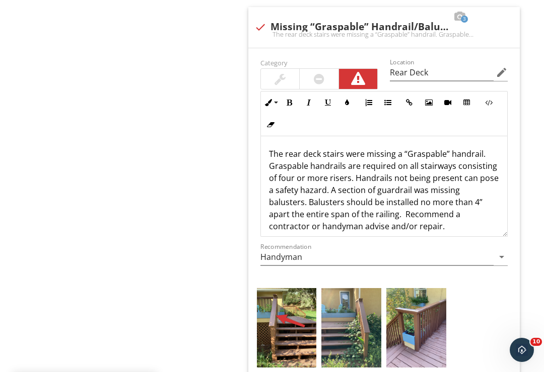
click at [363, 334] on img at bounding box center [351, 328] width 60 height 80
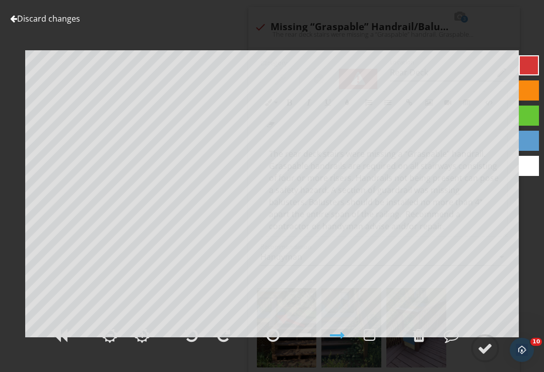
click at [488, 356] on div at bounding box center [484, 348] width 15 height 15
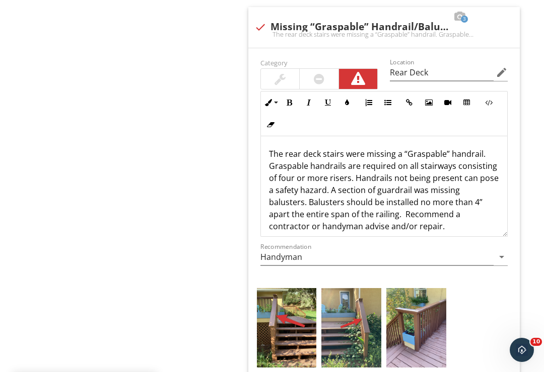
click at [422, 342] on img at bounding box center [416, 328] width 60 height 80
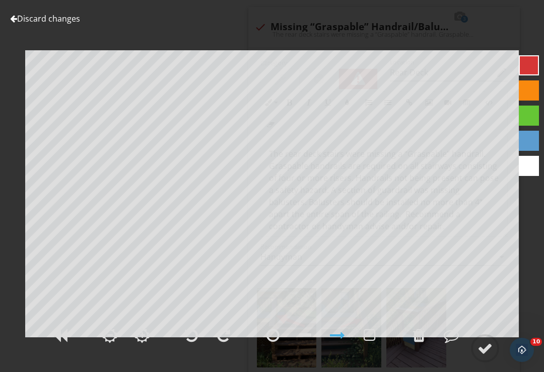
click at [484, 356] on div at bounding box center [484, 348] width 15 height 15
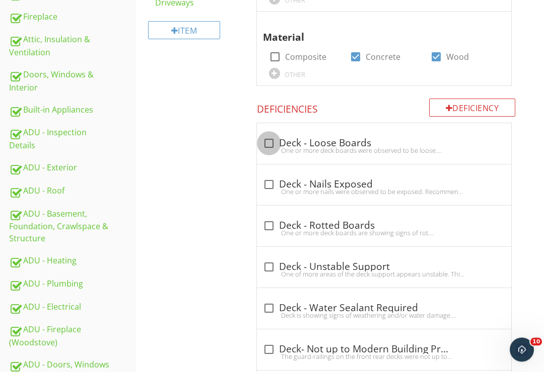
scroll to position [435, 0]
click at [261, 142] on div at bounding box center [268, 143] width 17 height 17
checkbox input "true"
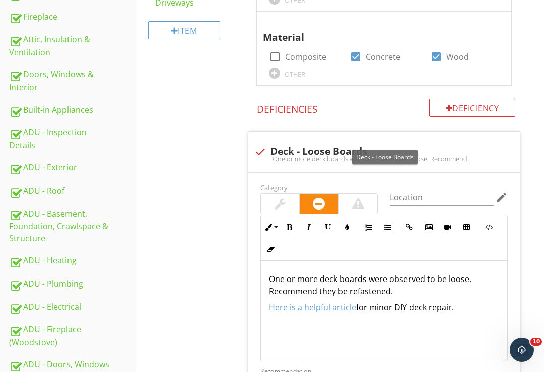
click at [404, 139] on div at bounding box center [403, 141] width 12 height 10
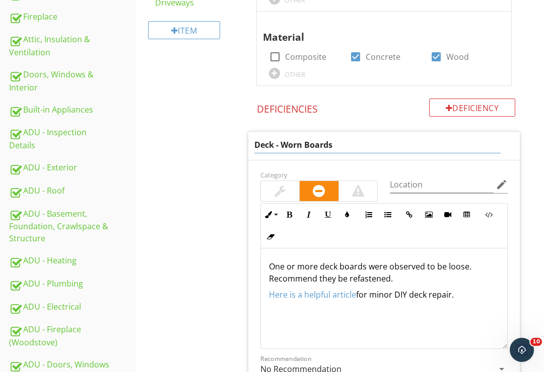
type input "Deck - Worn Boards"
click at [410, 180] on div "Location edit" at bounding box center [449, 187] width 118 height 33
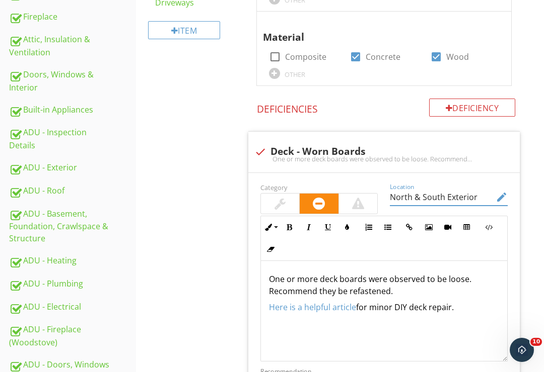
type input "North & South Exterior"
click at [473, 275] on p "One or more deck boards were observed to be loose. Recommend they be refastened." at bounding box center [384, 285] width 231 height 24
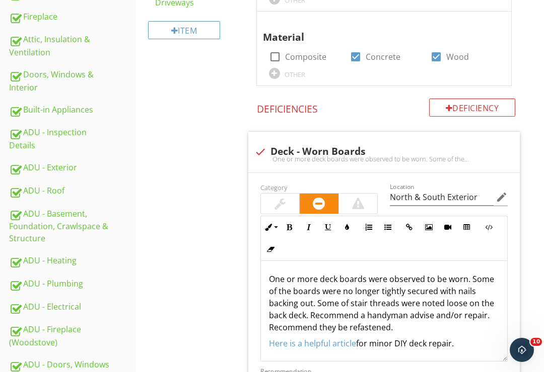
click at [406, 317] on p "One or more deck boards were observed to be worn. Some of the boards were no lo…" at bounding box center [384, 303] width 231 height 60
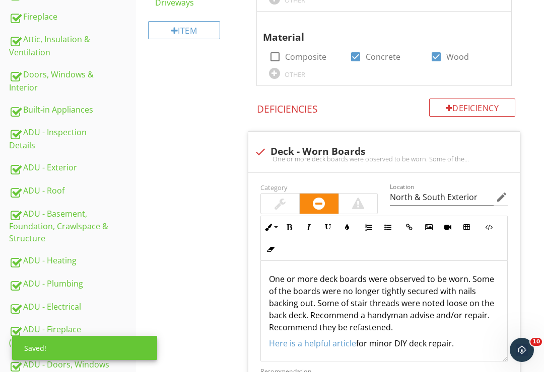
click at [403, 325] on p "One or more deck boards were observed to be worn. Some of the boards were no lo…" at bounding box center [384, 303] width 231 height 60
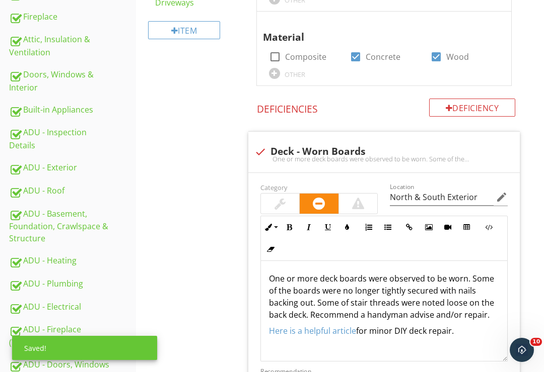
scroll to position [1, 0]
click at [468, 332] on p "Here is a helpful article for minor DIY deck repair." at bounding box center [384, 331] width 231 height 12
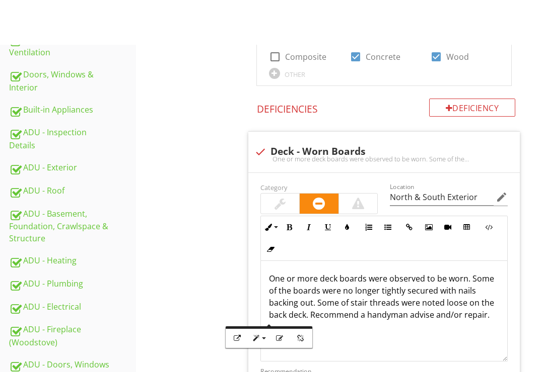
scroll to position [515, 0]
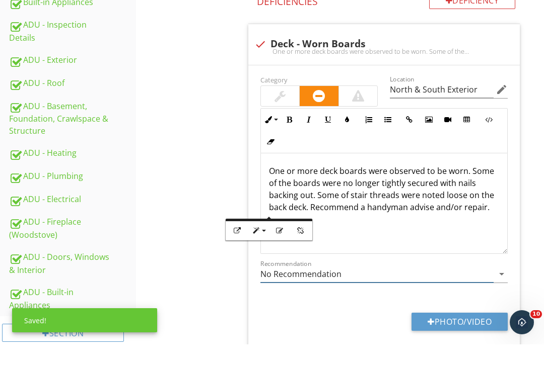
click at [491, 294] on input "No Recommendation" at bounding box center [377, 302] width 234 height 17
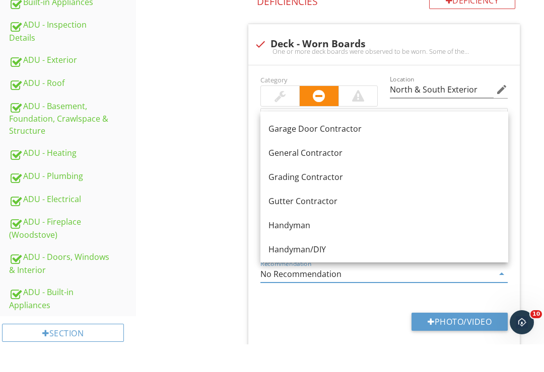
scroll to position [554, 0]
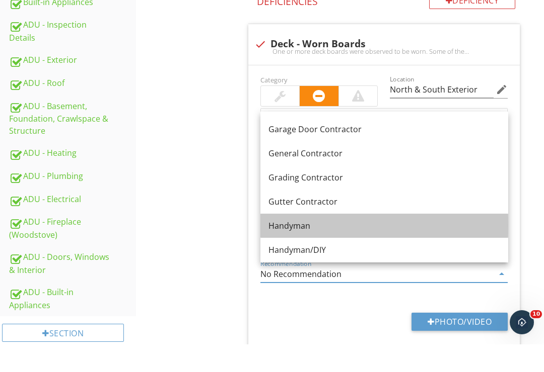
click at [312, 248] on div "Handyman" at bounding box center [384, 254] width 232 height 12
type input "Handyman"
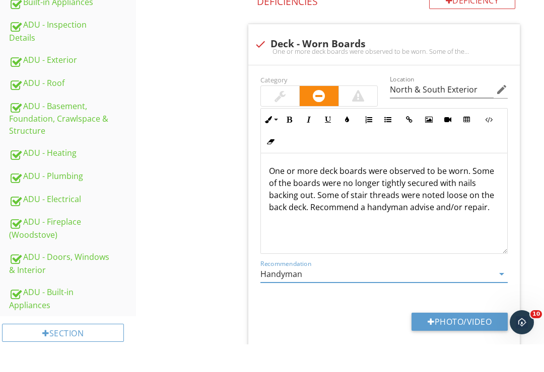
click at [461, 341] on button "Photo/Video" at bounding box center [459, 350] width 96 height 18
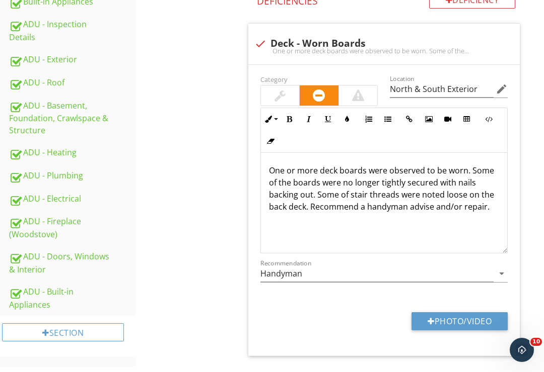
type input "C:\fakepath\024598D1-0EF9-44BF-A93E-5FA1470DD468.jpeg"
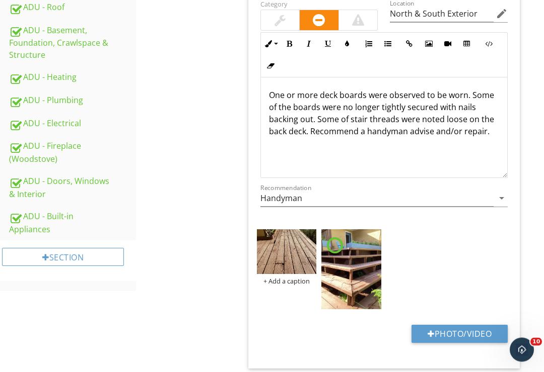
scroll to position [619, 0]
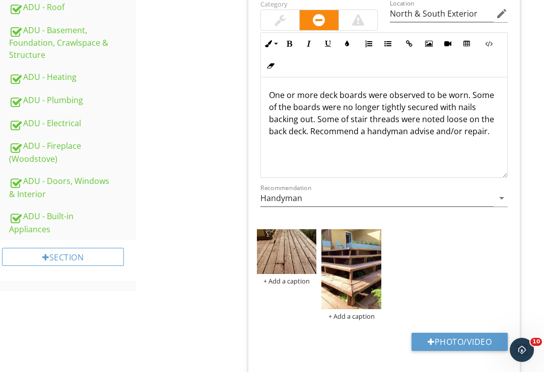
click at [293, 255] on img at bounding box center [287, 252] width 60 height 45
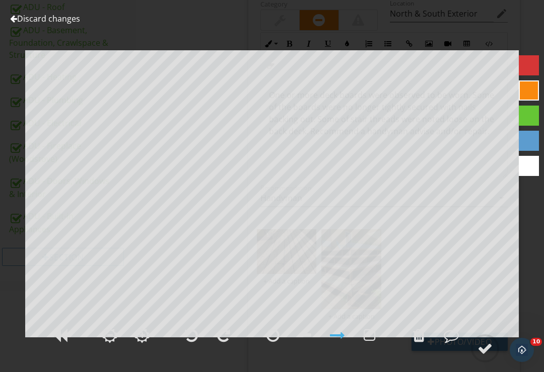
click at [484, 356] on div at bounding box center [484, 348] width 15 height 15
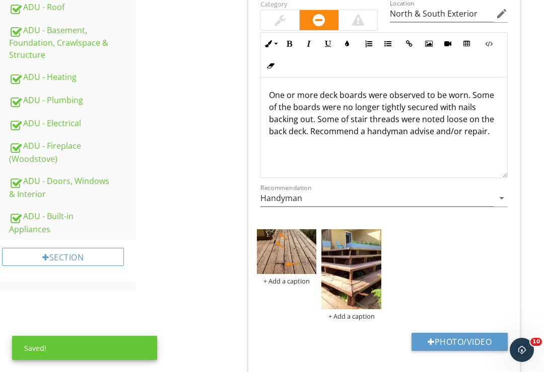
click at [357, 282] on img at bounding box center [351, 270] width 60 height 80
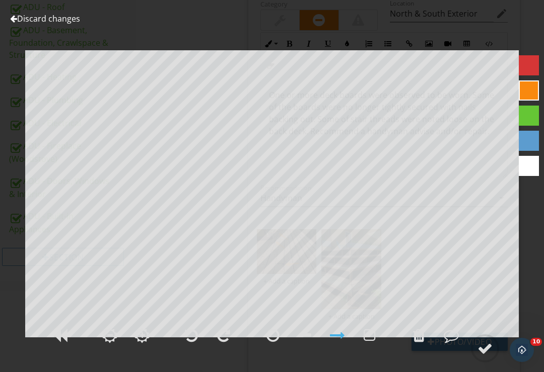
click at [486, 356] on div at bounding box center [484, 348] width 15 height 15
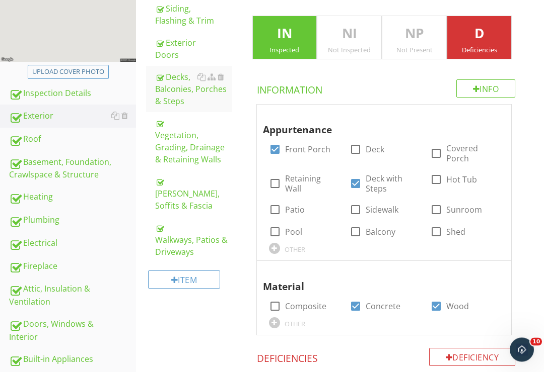
scroll to position [185, 0]
click at [170, 195] on div "Eaves, Soffits & Fascia" at bounding box center [193, 194] width 77 height 36
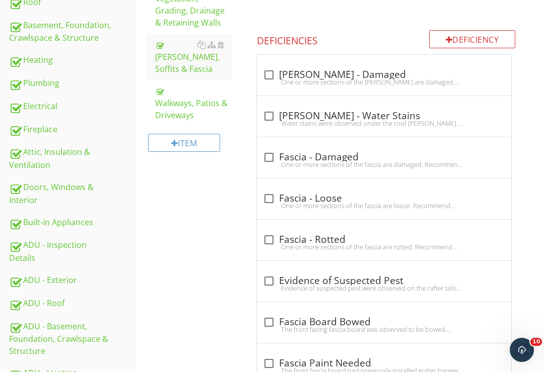
scroll to position [315, 0]
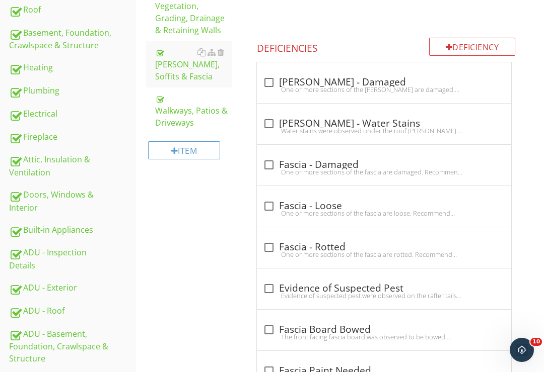
click at [467, 45] on div "Deficiency" at bounding box center [472, 47] width 87 height 18
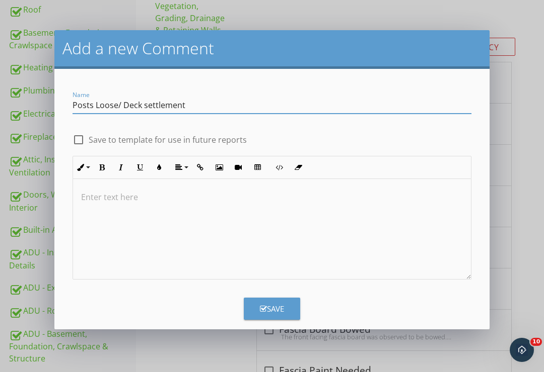
type input "Posts Loose/ Deck settlement"
click at [102, 189] on div at bounding box center [272, 229] width 398 height 101
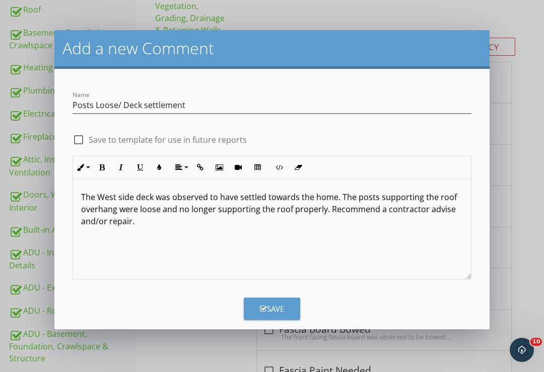
click at [281, 315] on button "Save" at bounding box center [272, 309] width 56 height 22
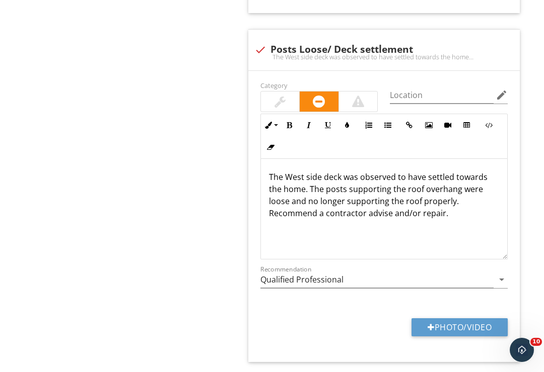
scroll to position [1179, 0]
click at [417, 89] on input "Location" at bounding box center [442, 96] width 104 height 17
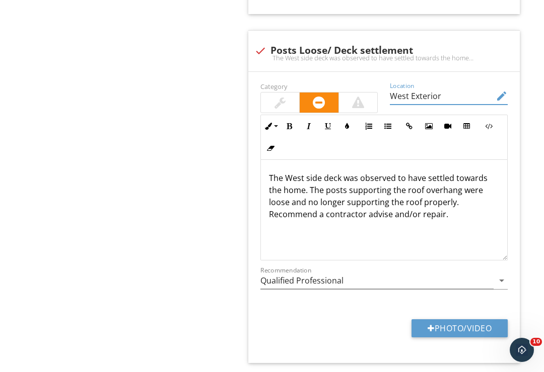
scroll to position [1199, 0]
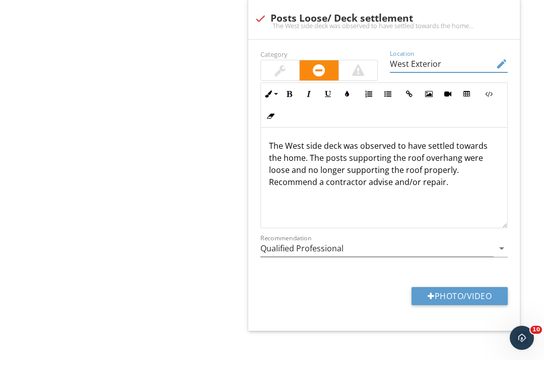
type input "West Exterior"
click at [496, 255] on icon "arrow_drop_down" at bounding box center [501, 261] width 12 height 12
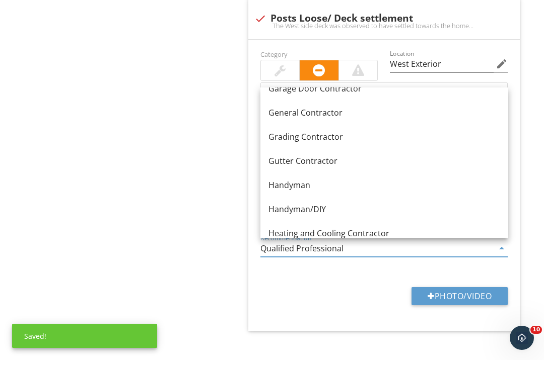
scroll to position [567, 0]
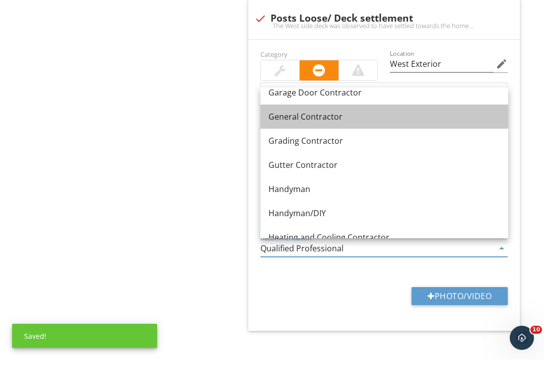
click at [334, 123] on div "General Contractor" at bounding box center [384, 129] width 232 height 12
type input "General Contractor"
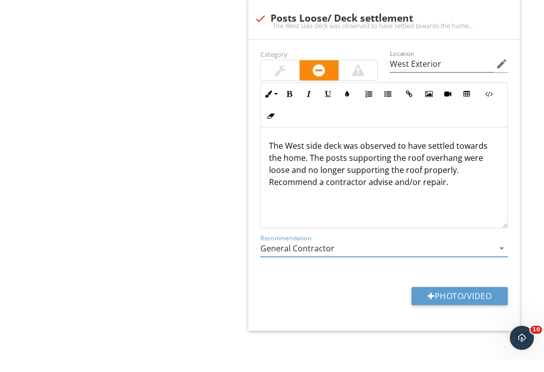
click at [463, 299] on button "Photo/Video" at bounding box center [459, 308] width 96 height 18
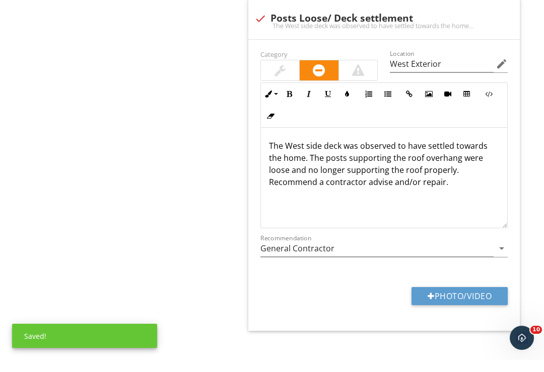
scroll to position [1193, 0]
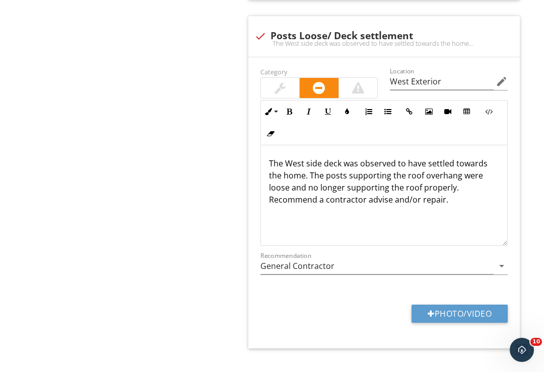
type input "C:\fakepath\8289534A-B50B-4A58-99BC-DDC6CB6FD2E7.jpeg"
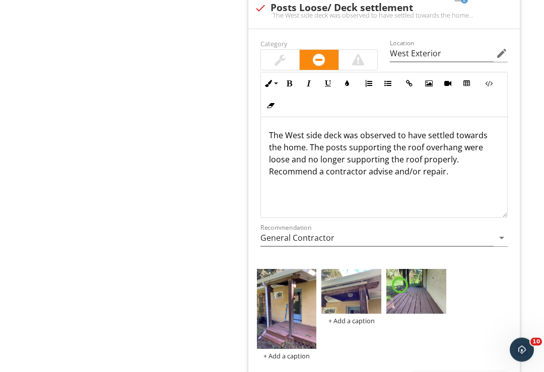
scroll to position [1289, 0]
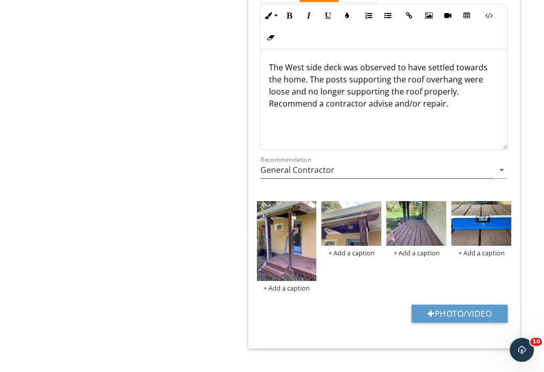
click at [424, 229] on img at bounding box center [416, 223] width 60 height 45
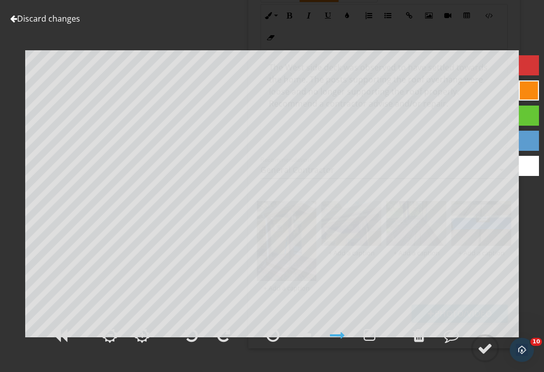
click at [423, 343] on div at bounding box center [419, 335] width 12 height 15
click at [483, 356] on div at bounding box center [484, 348] width 15 height 15
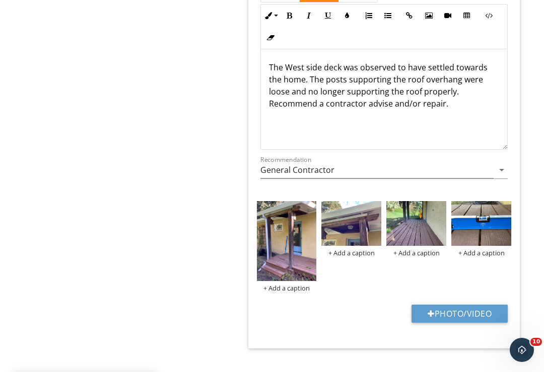
click at [483, 228] on img at bounding box center [481, 223] width 60 height 45
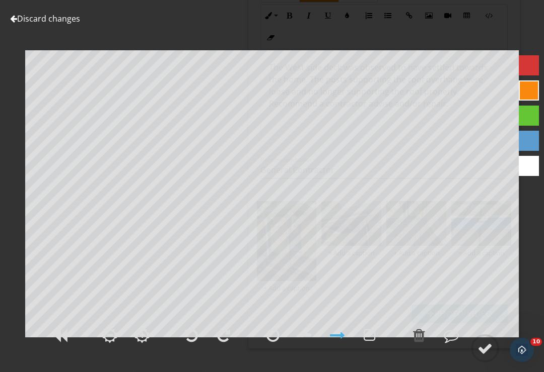
click at [269, 343] on div at bounding box center [272, 335] width 13 height 15
click at [487, 356] on div at bounding box center [484, 348] width 15 height 15
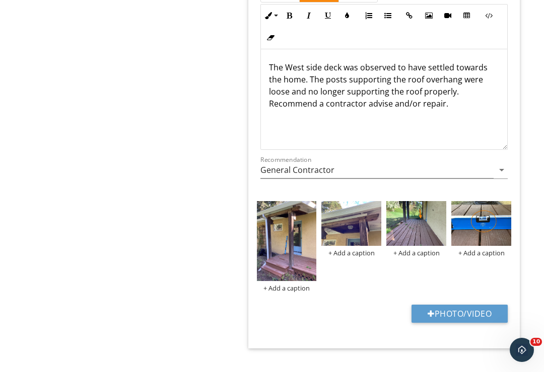
click at [355, 226] on img at bounding box center [351, 223] width 60 height 45
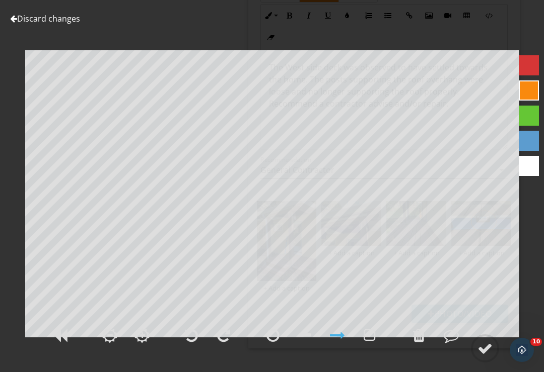
click at [274, 343] on div at bounding box center [272, 335] width 13 height 15
click at [485, 356] on div at bounding box center [484, 348] width 15 height 15
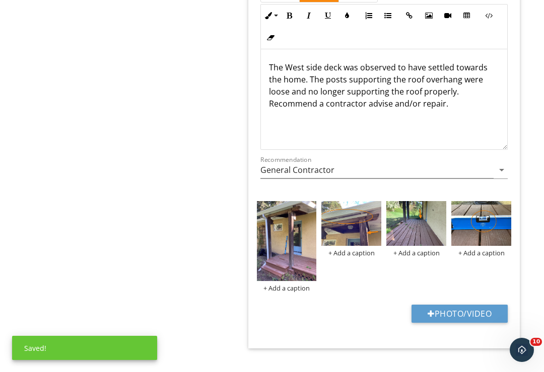
click at [292, 245] on img at bounding box center [287, 241] width 60 height 80
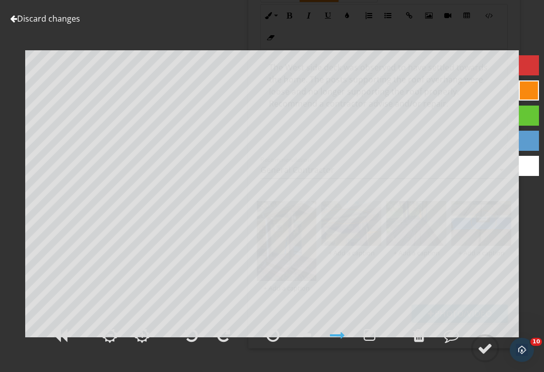
click at [422, 343] on div at bounding box center [419, 335] width 12 height 15
click at [492, 356] on div at bounding box center [484, 348] width 15 height 15
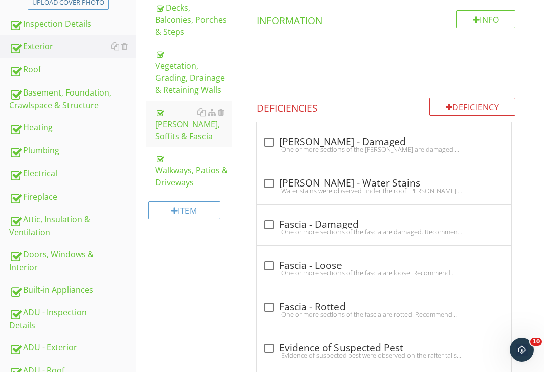
scroll to position [252, 0]
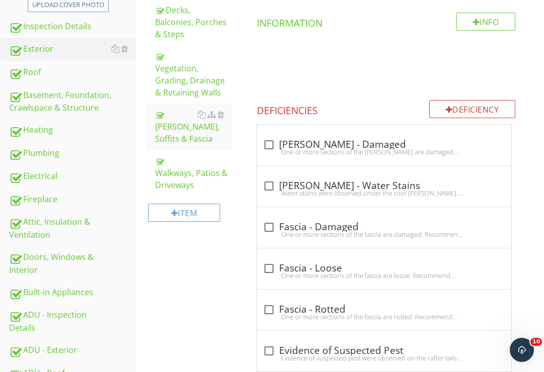
click at [45, 75] on div "Roof" at bounding box center [72, 72] width 127 height 13
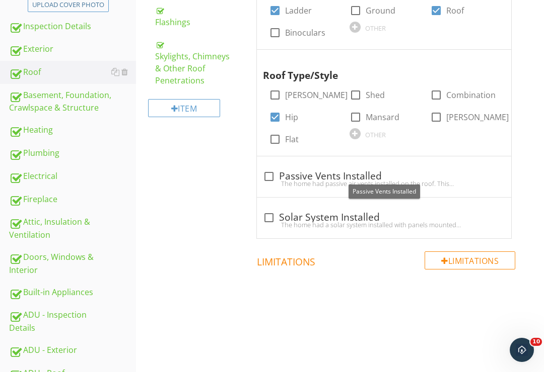
click at [270, 175] on div at bounding box center [268, 176] width 17 height 17
checkbox input "true"
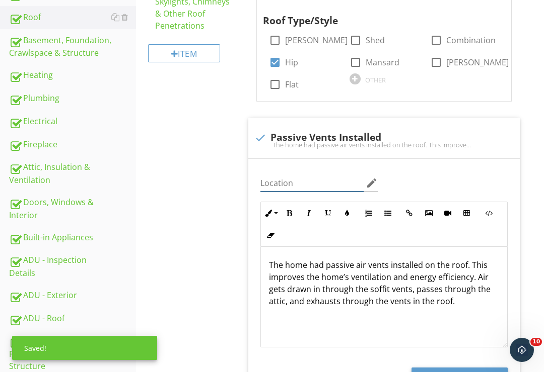
click at [296, 175] on input "Location" at bounding box center [312, 183] width 104 height 17
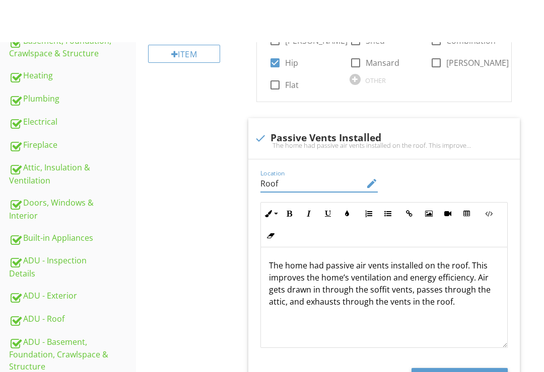
scroll to position [356, 0]
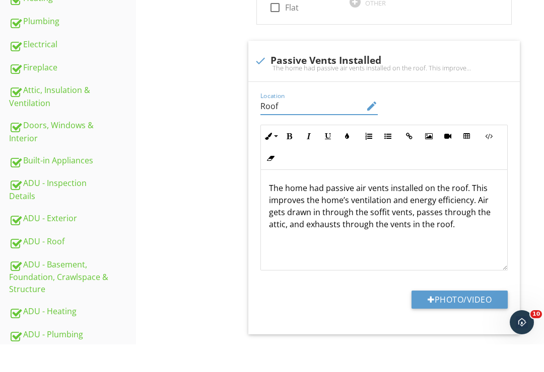
type input "Roof"
click at [458, 319] on button "Photo/Video" at bounding box center [459, 328] width 96 height 18
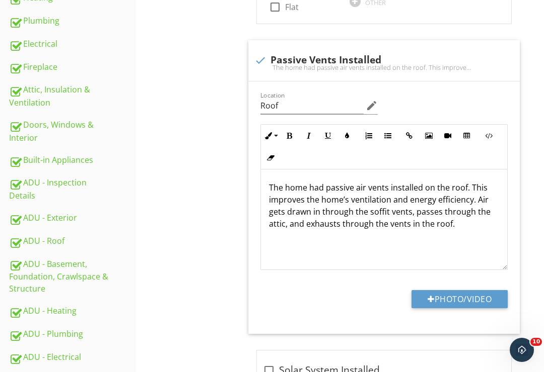
type input "C:\fakepath\55B0A4AB-5D0B-4927-BD33-357D87C4AF0B.jpeg"
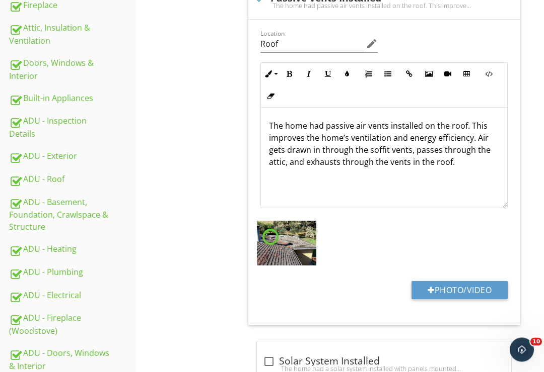
scroll to position [459, 0]
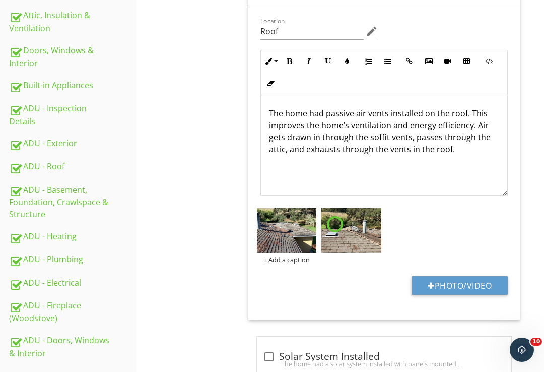
click at [291, 233] on img at bounding box center [287, 230] width 60 height 45
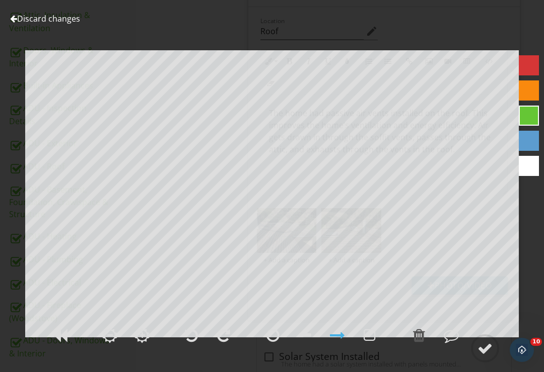
click at [30, 21] on link "Discard changes" at bounding box center [45, 18] width 70 height 11
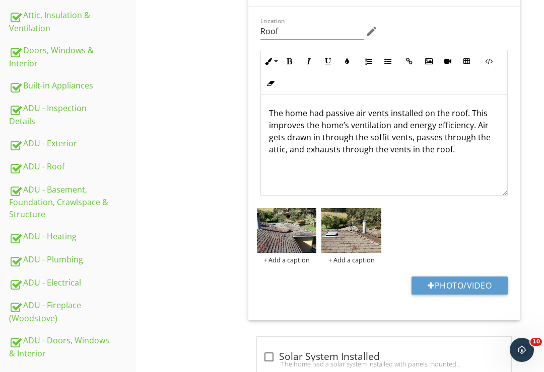
click at [0, 0] on div at bounding box center [0, 0] width 0 height 0
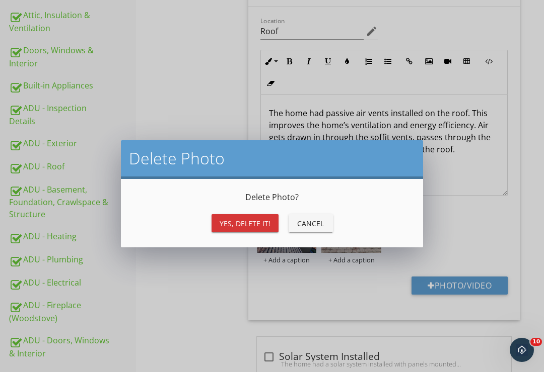
click at [258, 224] on div "Yes, Delete it!" at bounding box center [244, 223] width 51 height 11
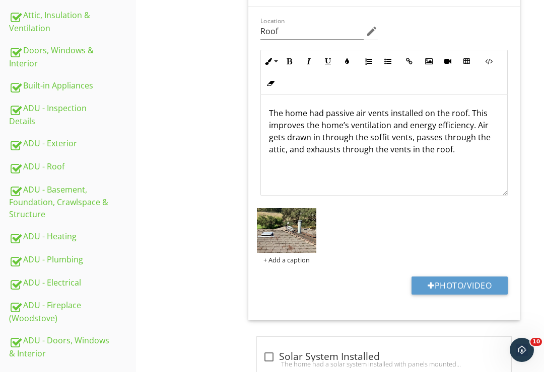
click at [291, 235] on img at bounding box center [287, 230] width 60 height 45
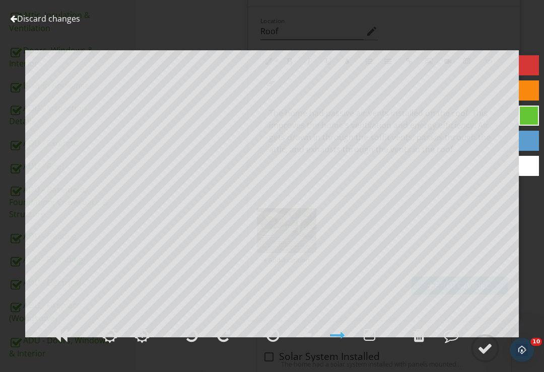
click at [487, 356] on div at bounding box center [484, 348] width 15 height 15
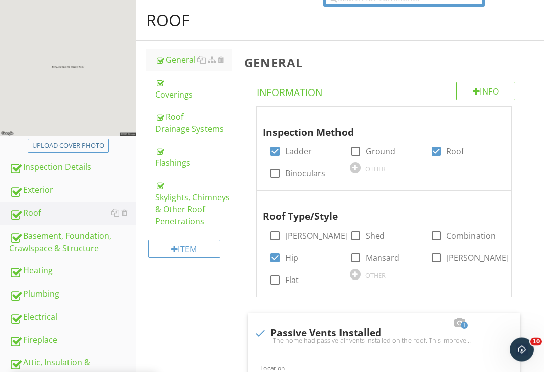
scroll to position [111, 0]
click at [170, 94] on div "Coverings" at bounding box center [193, 89] width 77 height 24
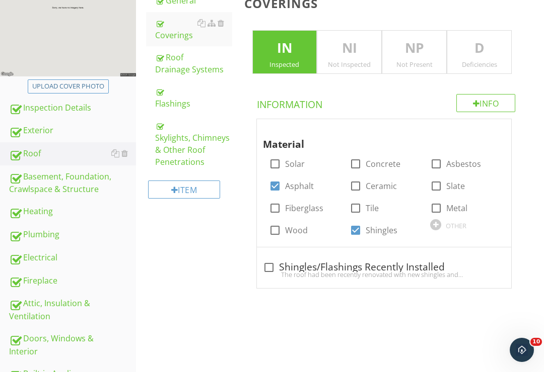
scroll to position [170, 0]
click at [478, 49] on p "D" at bounding box center [479, 49] width 64 height 20
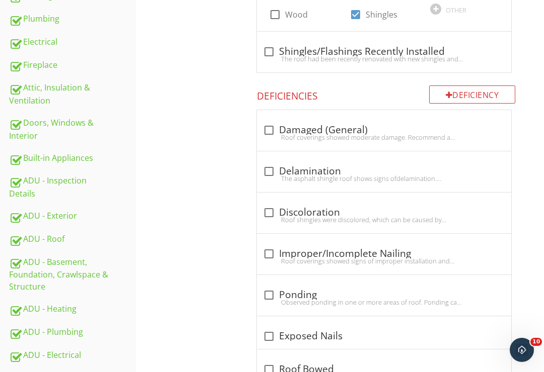
scroll to position [386, 0]
click at [467, 98] on div "Deficiency" at bounding box center [472, 95] width 87 height 18
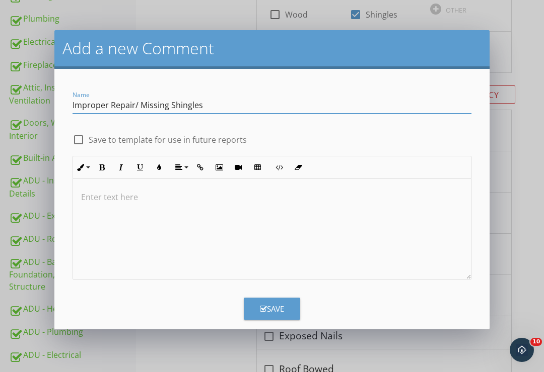
type input "Improper Repair/ Missing Shingles"
click at [274, 302] on button "Save" at bounding box center [272, 309] width 56 height 22
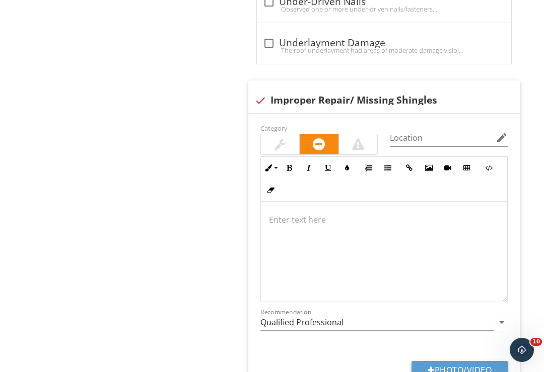
scroll to position [1140, 0]
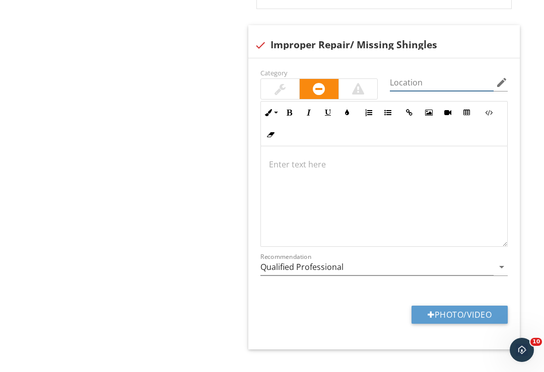
click at [422, 77] on input "Location" at bounding box center [442, 82] width 104 height 17
type input "Roof"
click at [303, 153] on div at bounding box center [384, 196] width 247 height 101
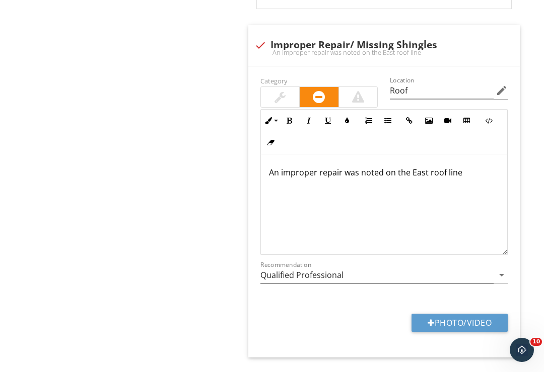
click at [313, 173] on p "An improper repair was noted on the East roof line" at bounding box center [384, 173] width 231 height 12
click at [493, 173] on p "An improper previous repair was noted on the East roof line" at bounding box center [384, 173] width 231 height 12
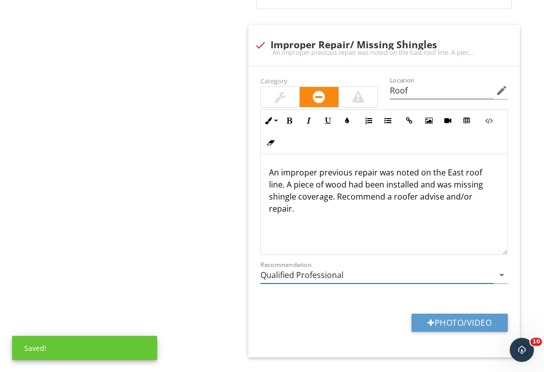
click at [491, 276] on input "Qualified Professional" at bounding box center [377, 275] width 234 height 17
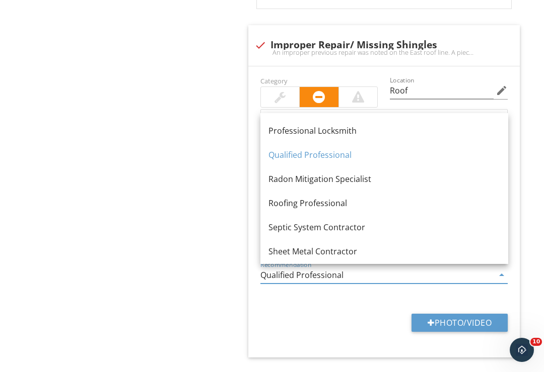
scroll to position [1133, 0]
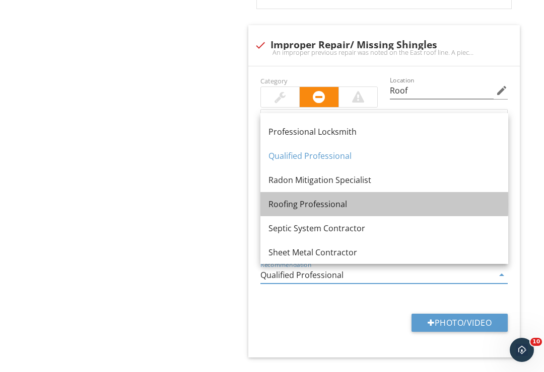
click at [353, 203] on div "Roofing Professional" at bounding box center [384, 204] width 232 height 12
type input "Roofing Professional"
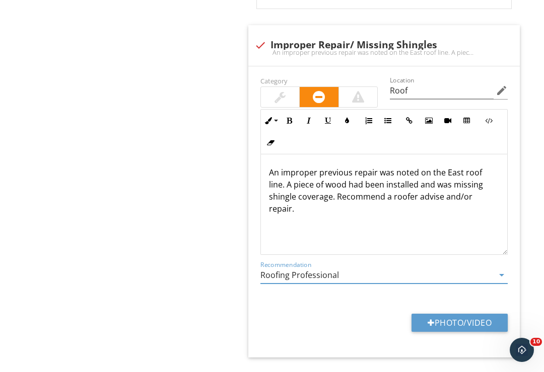
click at [457, 320] on button "Photo/Video" at bounding box center [459, 323] width 96 height 18
type input "C:\fakepath\564E1622-9143-4BD3-8050-9A376B4D158E.jpeg"
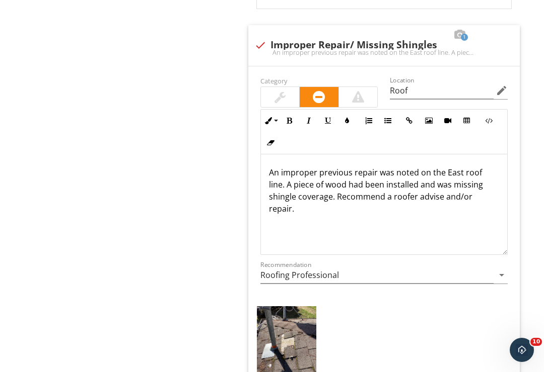
click at [293, 361] on img at bounding box center [287, 347] width 60 height 80
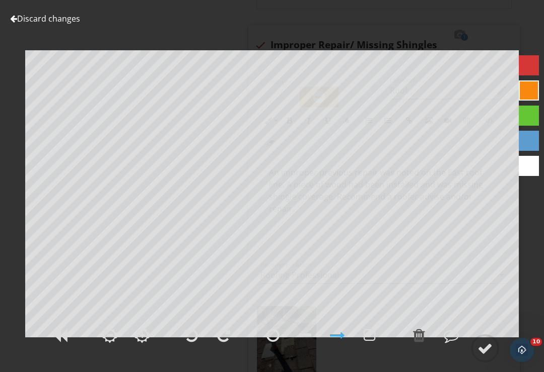
click at [274, 343] on div at bounding box center [272, 335] width 13 height 15
click at [484, 356] on div at bounding box center [484, 348] width 15 height 15
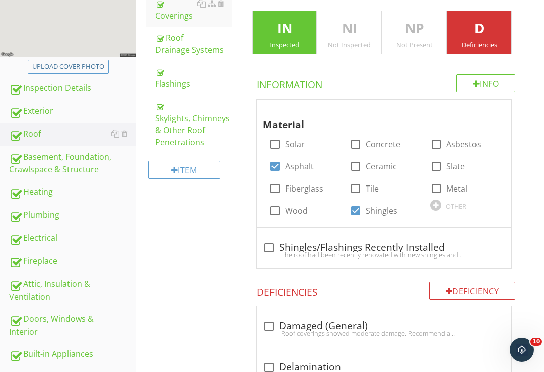
scroll to position [177, 0]
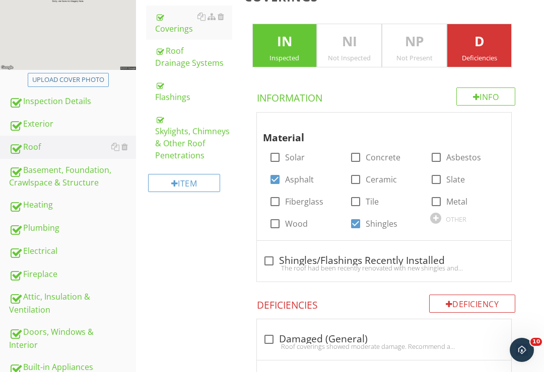
click at [44, 179] on div "Basement, Foundation, Crawlspace & Structure" at bounding box center [72, 176] width 127 height 25
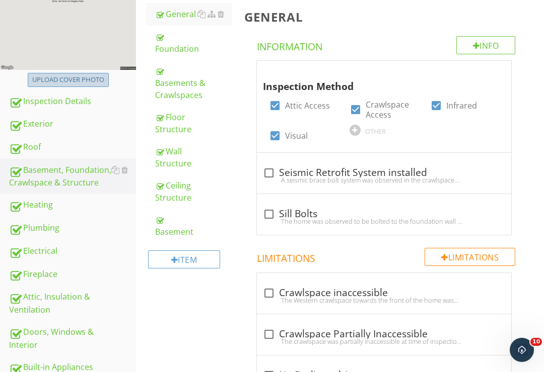
click at [62, 77] on div "Upload cover photo" at bounding box center [68, 80] width 72 height 10
type input "C:\fakepath\AE5EB8FB-C468-4FCD-B93C-6B5A8EA27B0E.jpeg"
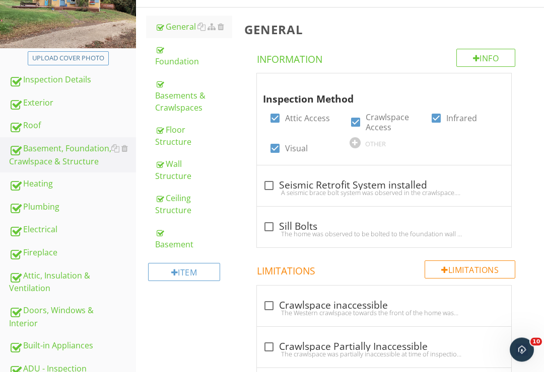
scroll to position [165, 0]
click at [183, 96] on div "Basements & Crawlspaces" at bounding box center [193, 96] width 77 height 36
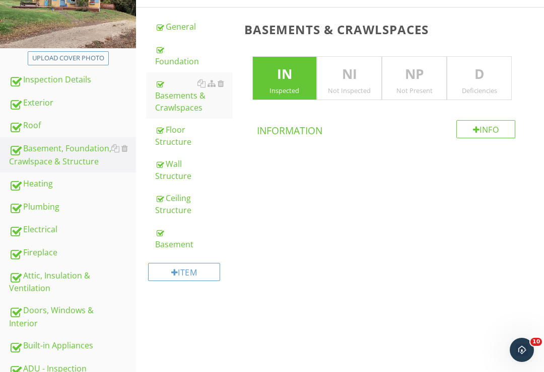
click at [175, 58] on div "Foundation" at bounding box center [193, 55] width 77 height 24
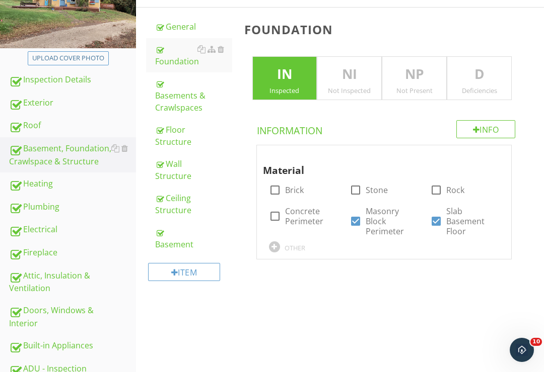
click at [485, 78] on p "D" at bounding box center [479, 74] width 64 height 20
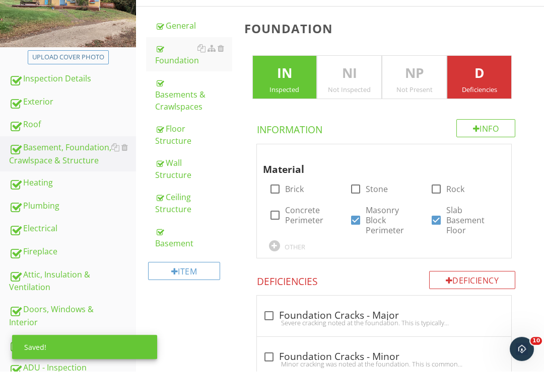
scroll to position [358, 0]
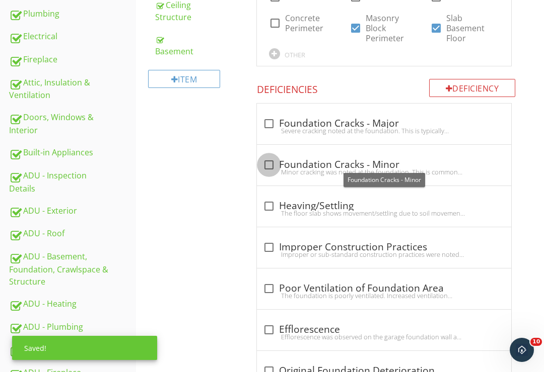
click at [270, 160] on div at bounding box center [268, 165] width 17 height 17
checkbox input "true"
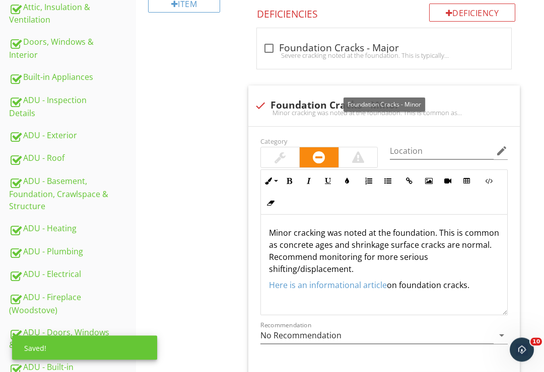
scroll to position [469, 0]
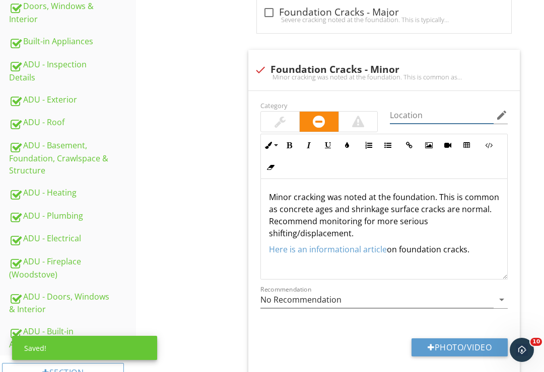
click at [411, 108] on input "Location" at bounding box center [442, 115] width 104 height 17
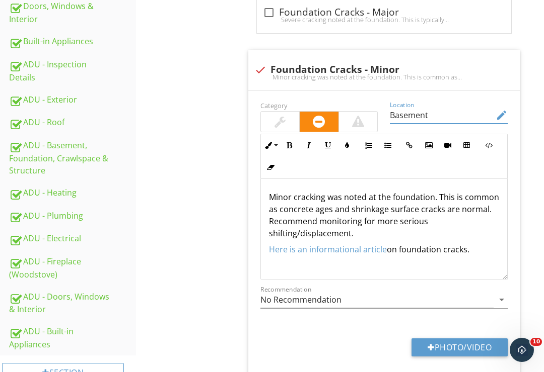
type input "Basement"
click at [460, 195] on p "Minor cracking was noted at the foundation. This is common as concrete ages and…" at bounding box center [384, 215] width 231 height 48
click at [297, 219] on p "Minor cracking was noted at the foundation. This can be common as concrete ages…" at bounding box center [384, 215] width 231 height 48
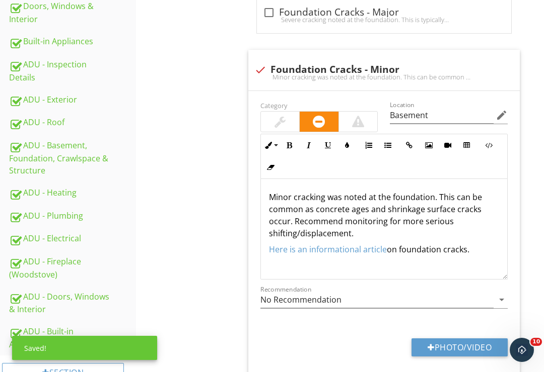
click at [370, 233] on p "Minor cracking was noted at the foundation. This can be common as concrete ages…" at bounding box center [384, 215] width 231 height 48
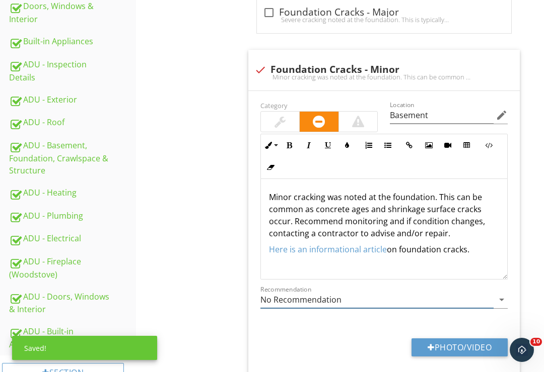
click at [500, 299] on icon "arrow_drop_down" at bounding box center [501, 300] width 12 height 12
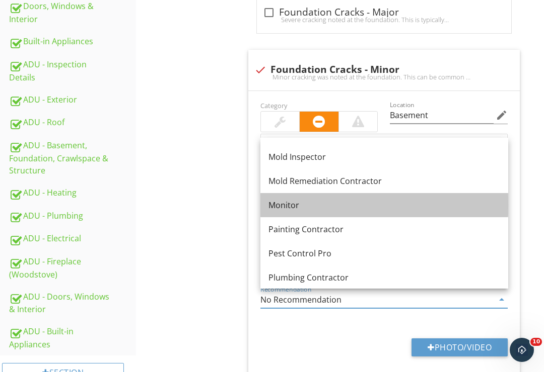
scroll to position [960, 0]
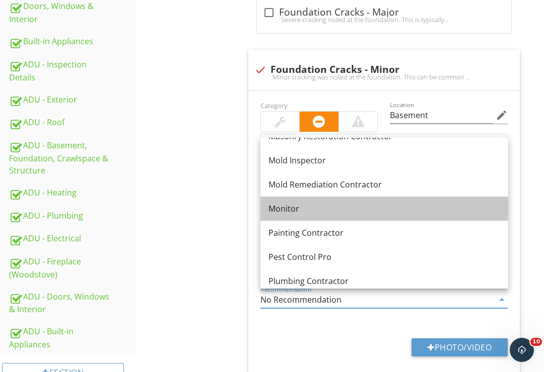
click at [337, 209] on div "Monitor" at bounding box center [384, 209] width 232 height 12
type input "Monitor"
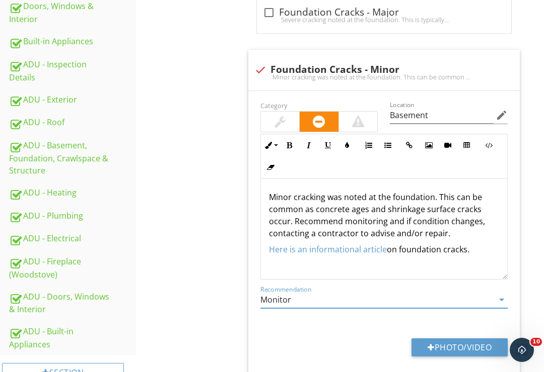
click at [465, 341] on button "Photo/Video" at bounding box center [459, 348] width 96 height 18
type input "C:\fakepath\80196246-A44B-4F34-B4A7-59C4582D8AD7.jpeg"
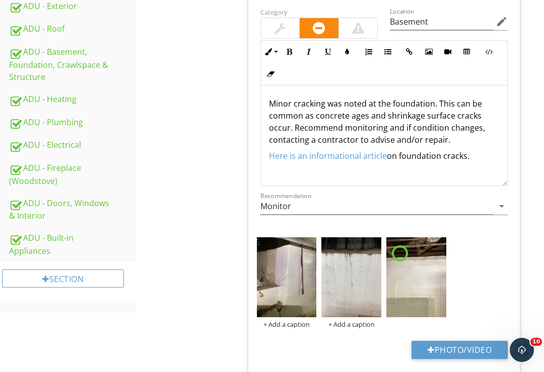
scroll to position [564, 0]
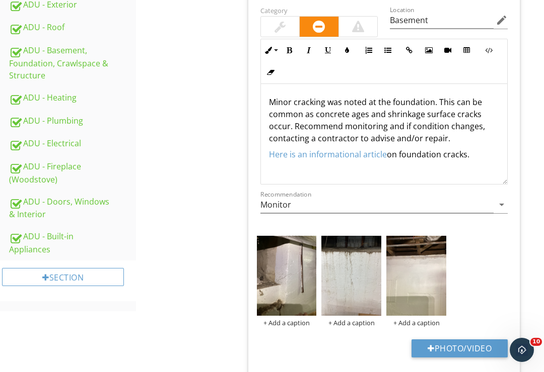
click at [300, 281] on img at bounding box center [287, 276] width 60 height 80
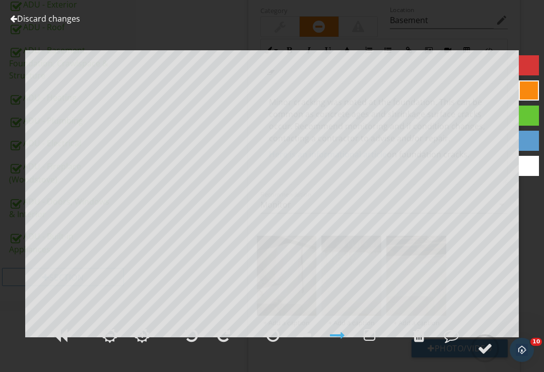
click at [483, 356] on div at bounding box center [484, 348] width 15 height 15
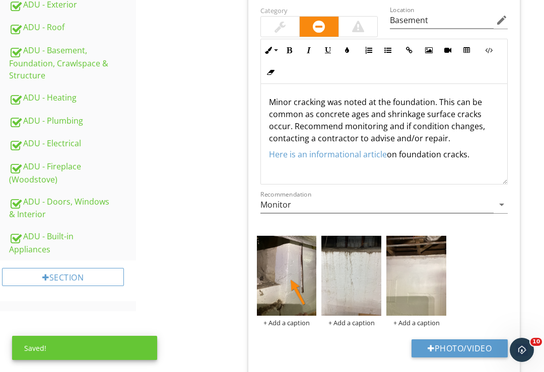
click at [363, 289] on img at bounding box center [351, 276] width 60 height 80
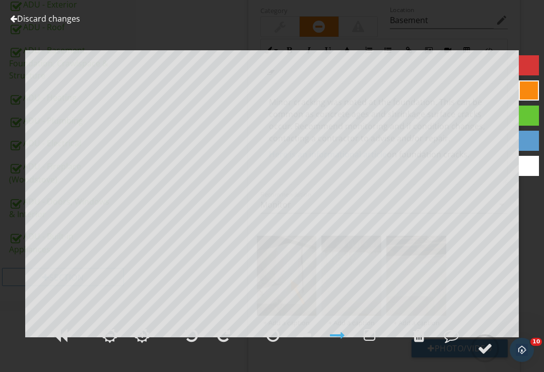
click at [485, 356] on div at bounding box center [484, 348] width 15 height 15
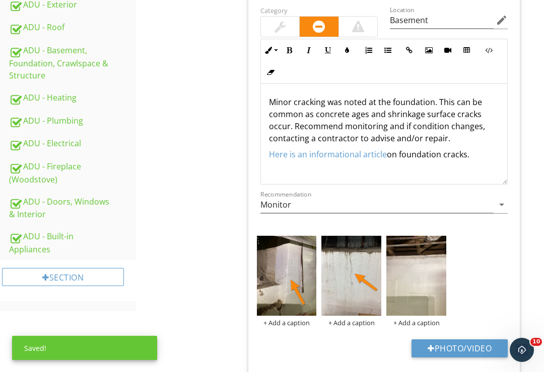
click at [417, 290] on img at bounding box center [416, 276] width 60 height 80
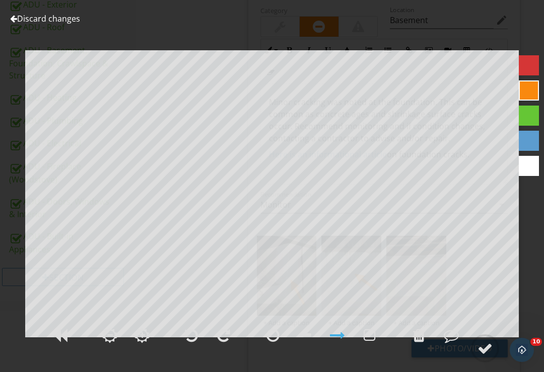
click at [485, 356] on div at bounding box center [484, 348] width 15 height 15
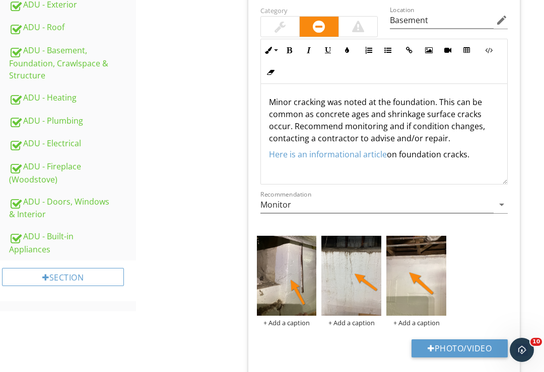
click at [295, 123] on p "Minor cracking was noted at the foundation. This can be common as concrete ages…" at bounding box center [384, 120] width 231 height 48
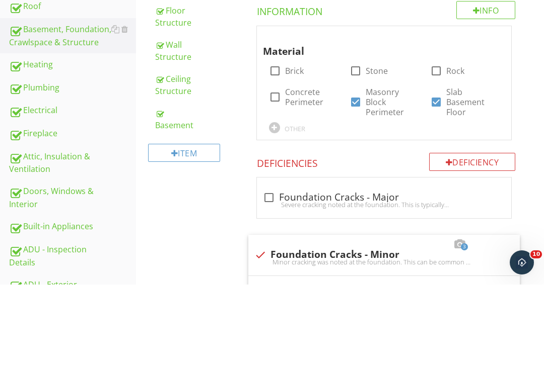
scroll to position [196, 0]
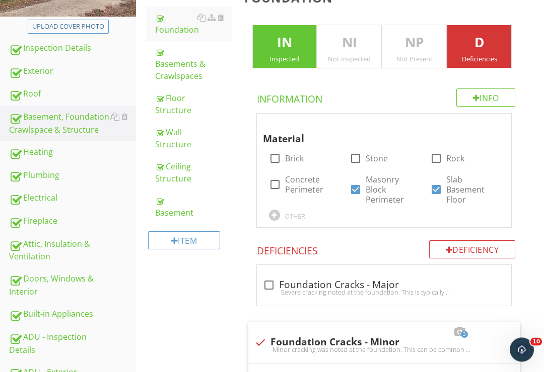
click at [172, 173] on div "Ceiling Structure" at bounding box center [193, 173] width 77 height 24
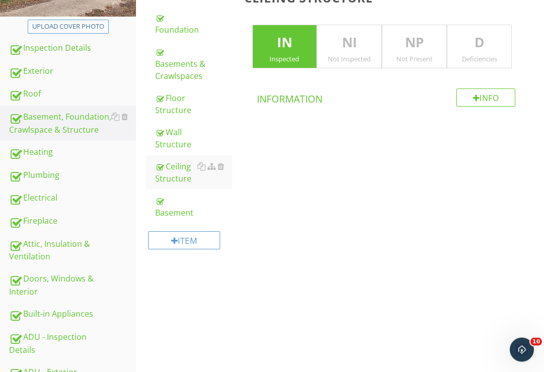
scroll to position [196, 0]
click at [482, 41] on p "D" at bounding box center [479, 43] width 64 height 20
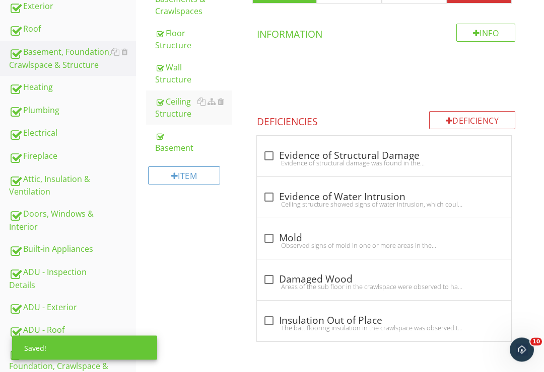
scroll to position [275, 0]
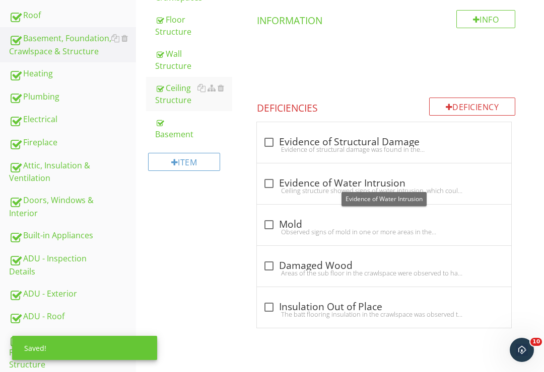
click at [270, 182] on div at bounding box center [268, 183] width 17 height 17
checkbox input "true"
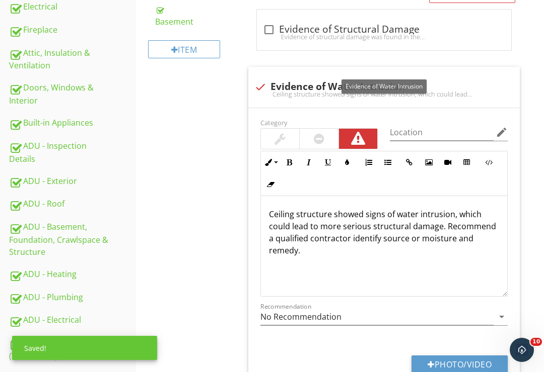
scroll to position [400, 0]
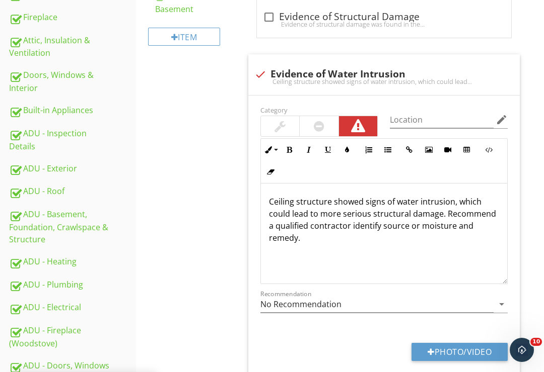
click at [319, 127] on div at bounding box center [319, 126] width 11 height 12
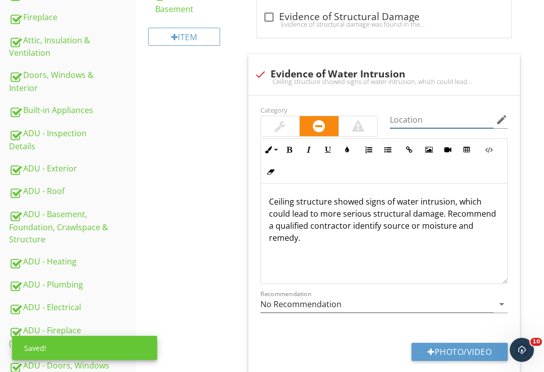
click at [415, 115] on input "Location" at bounding box center [442, 120] width 104 height 17
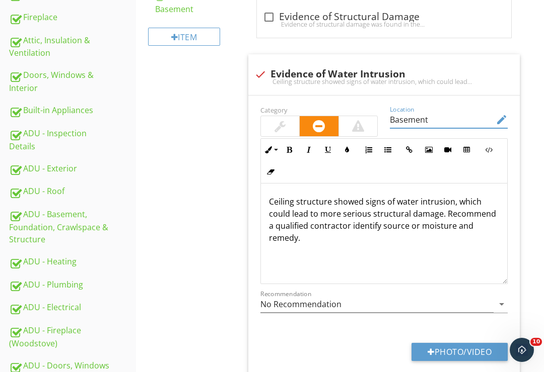
type input "Basement"
click at [443, 208] on p "Ceiling structure showed signs of water intrusion, which could lead to more ser…" at bounding box center [384, 220] width 231 height 48
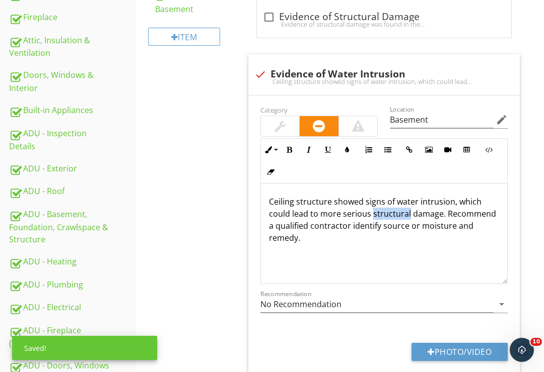
click at [387, 214] on p "Ceiling structure showed signs of water intrusion, which could lead to more ser…" at bounding box center [384, 220] width 231 height 48
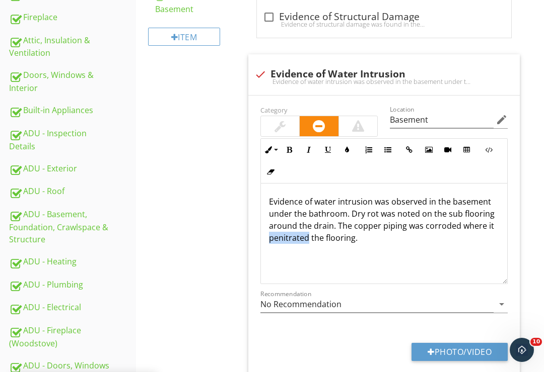
click at [287, 236] on p "Evidence of water intrusion was observed in the basement under the bathroom. Dr…" at bounding box center [384, 220] width 231 height 48
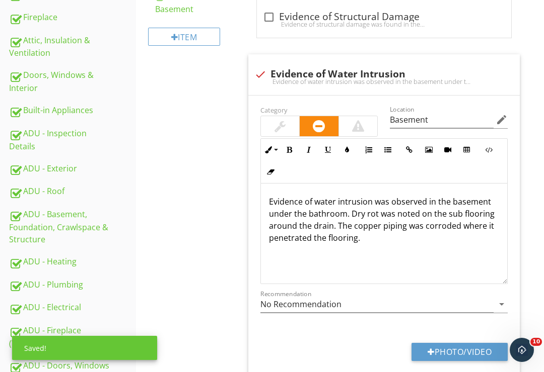
click at [367, 237] on p "Evidence of water intrusion was observed in the basement under the bathroom. Dr…" at bounding box center [384, 220] width 231 height 48
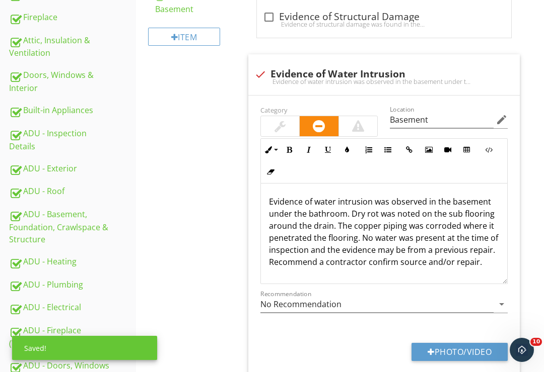
click at [422, 256] on p "Evidence of water intrusion was observed in the basement under the bathroom. Dr…" at bounding box center [384, 232] width 231 height 72
click at [493, 296] on input "No Recommendation" at bounding box center [377, 304] width 234 height 17
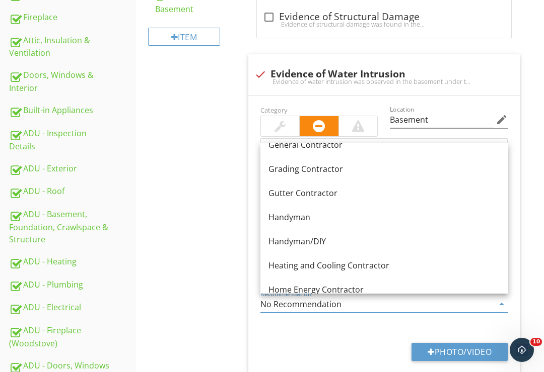
scroll to position [592, 0]
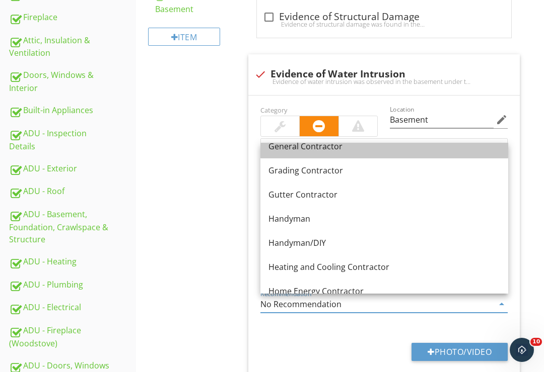
click at [330, 150] on div "General Contractor" at bounding box center [384, 146] width 232 height 12
type input "General Contractor"
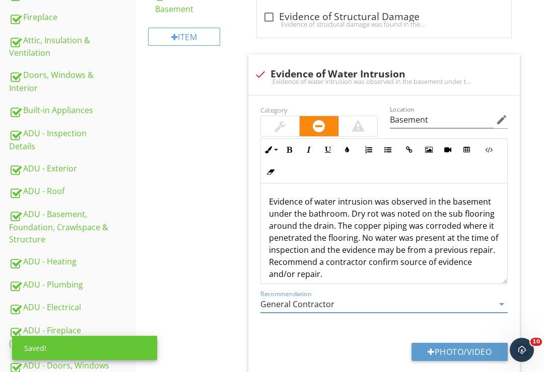
click at [461, 347] on button "Photo/Video" at bounding box center [459, 352] width 96 height 18
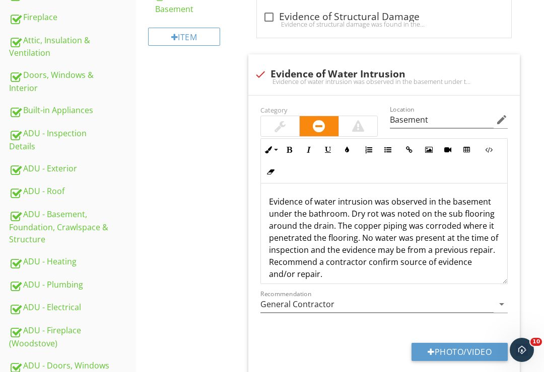
type input "C:\fakepath\6CF34538-35A9-4145-9F4C-567AFAD9DB0E.jpeg"
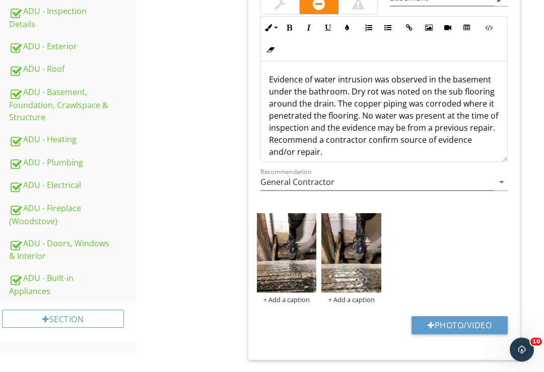
scroll to position [522, 0]
click at [289, 267] on img at bounding box center [287, 253] width 60 height 80
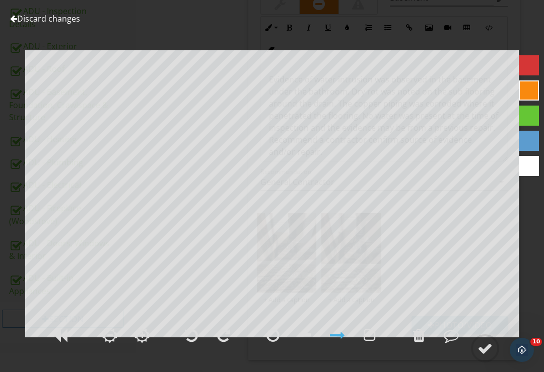
click at [486, 356] on div at bounding box center [484, 348] width 15 height 15
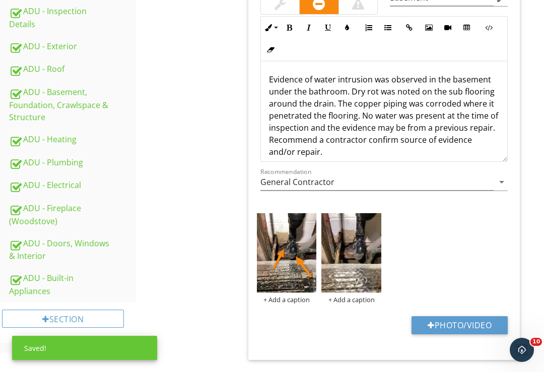
click at [359, 272] on img at bounding box center [351, 253] width 60 height 80
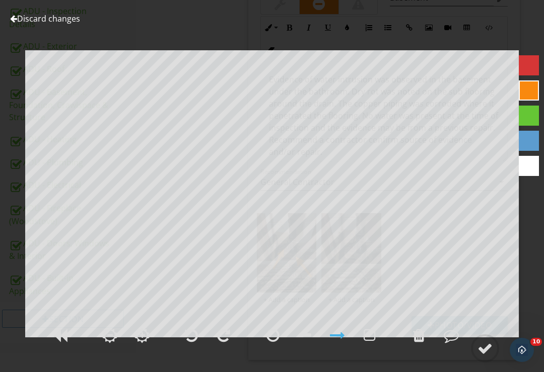
click at [419, 343] on div at bounding box center [419, 335] width 12 height 15
click at [267, 343] on div at bounding box center [272, 335] width 13 height 15
click at [483, 356] on div at bounding box center [484, 348] width 15 height 15
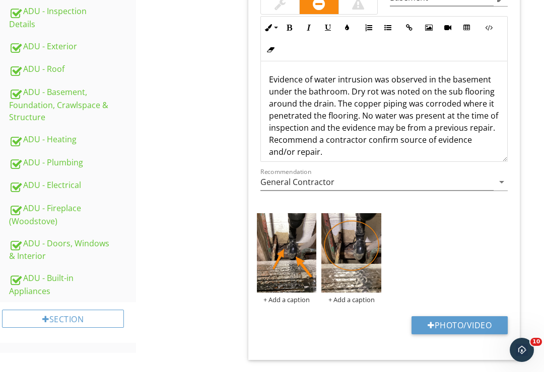
click at [300, 242] on img at bounding box center [287, 253] width 60 height 80
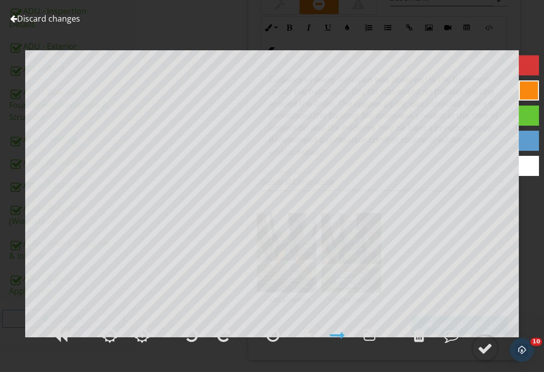
click at [419, 343] on div at bounding box center [419, 335] width 12 height 15
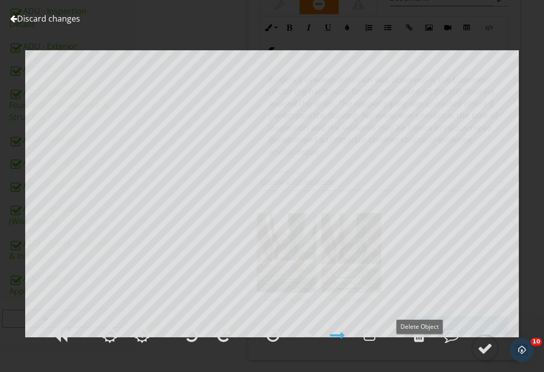
click at [418, 343] on div at bounding box center [419, 335] width 12 height 15
click at [40, 11] on div "Discard changes Add Location" at bounding box center [272, 186] width 544 height 372
click at [35, 19] on link "Discard changes" at bounding box center [45, 18] width 70 height 11
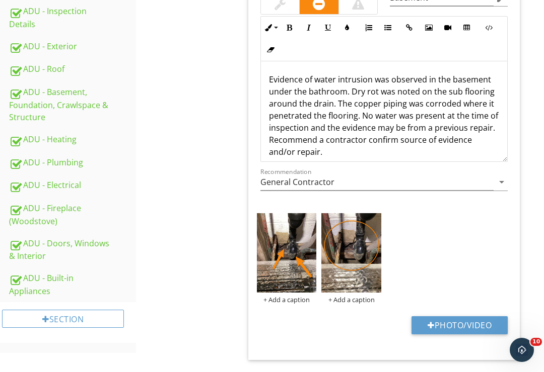
click at [311, 213] on img at bounding box center [287, 253] width 60 height 80
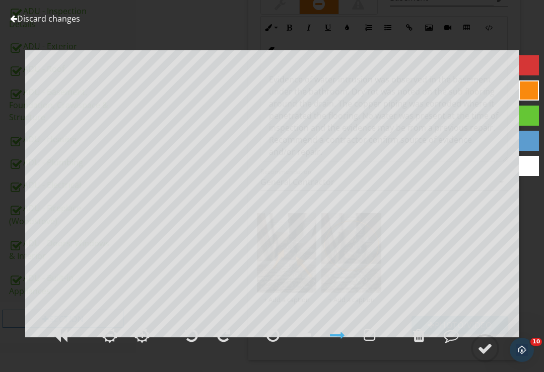
click at [37, 22] on link "Discard changes" at bounding box center [45, 18] width 70 height 11
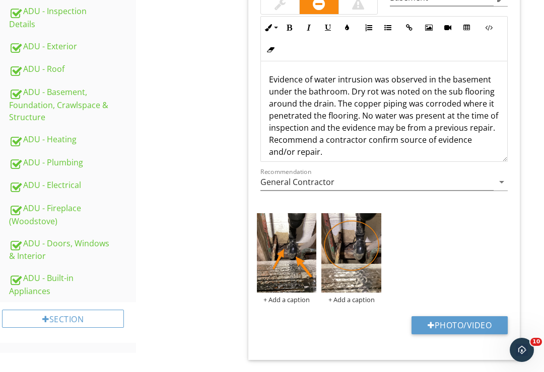
click at [0, 0] on div at bounding box center [0, 0] width 0 height 0
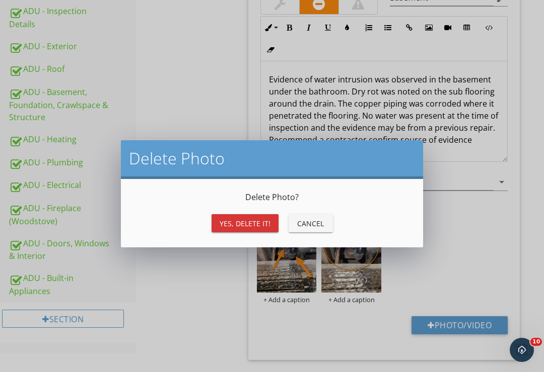
click at [257, 225] on div "Yes, Delete it!" at bounding box center [244, 223] width 51 height 11
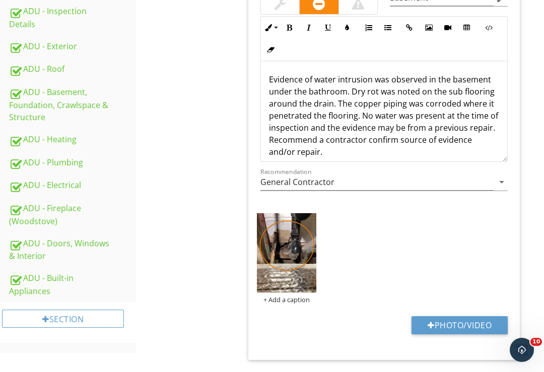
click at [299, 266] on img at bounding box center [287, 253] width 60 height 80
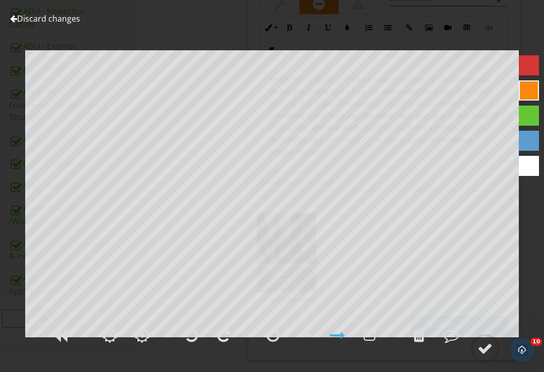
click at [422, 343] on div at bounding box center [419, 335] width 12 height 15
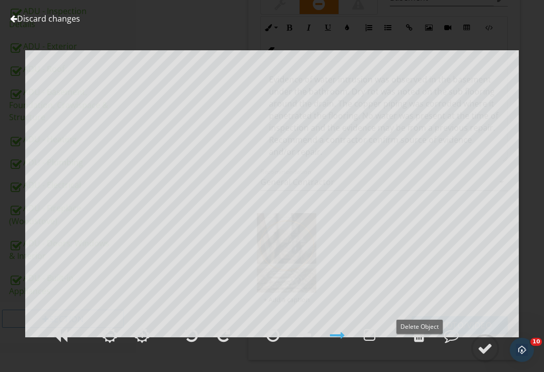
click at [424, 343] on div at bounding box center [419, 335] width 12 height 15
click at [272, 343] on div at bounding box center [272, 335] width 13 height 15
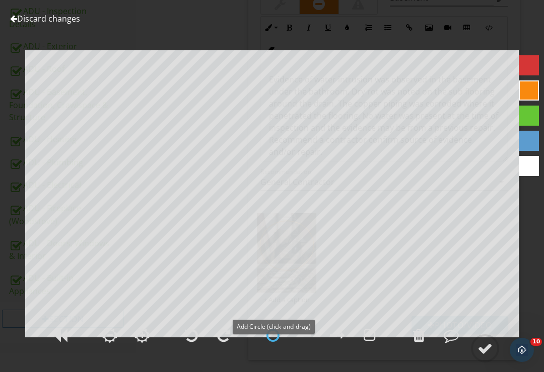
click at [486, 356] on div at bounding box center [484, 348] width 15 height 15
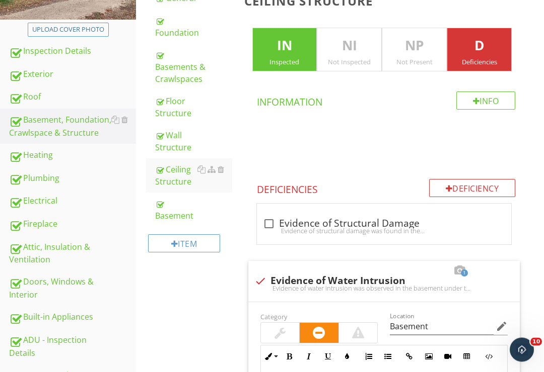
scroll to position [194, 0]
click at [173, 144] on div "Wall Structure" at bounding box center [193, 141] width 77 height 24
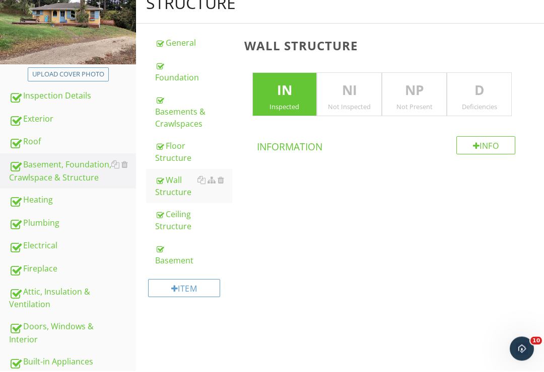
scroll to position [148, 0]
click at [174, 116] on div "Basements & Crawlspaces" at bounding box center [193, 112] width 77 height 36
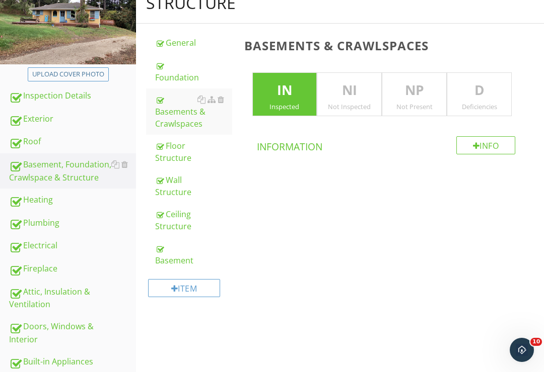
click at [484, 96] on p "D" at bounding box center [479, 91] width 64 height 20
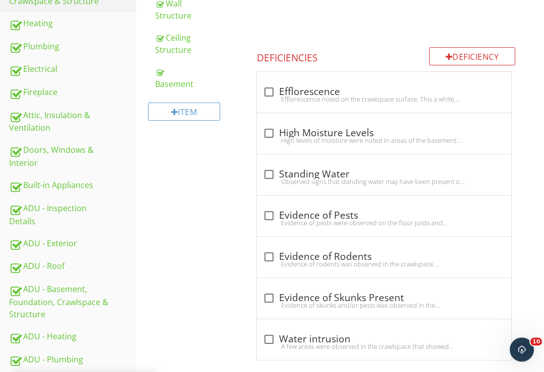
scroll to position [325, 0]
click at [271, 92] on div at bounding box center [268, 92] width 17 height 17
checkbox input "true"
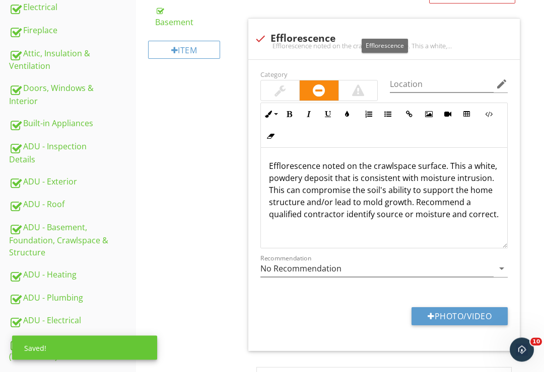
scroll to position [388, 0]
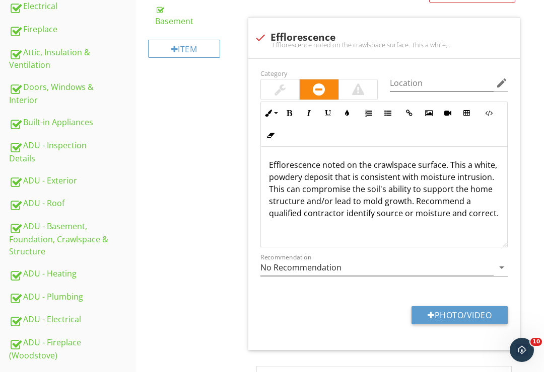
click at [418, 162] on p "Efflorescence noted on the crawlspace surface. This a white, powdery deposit th…" at bounding box center [384, 189] width 231 height 60
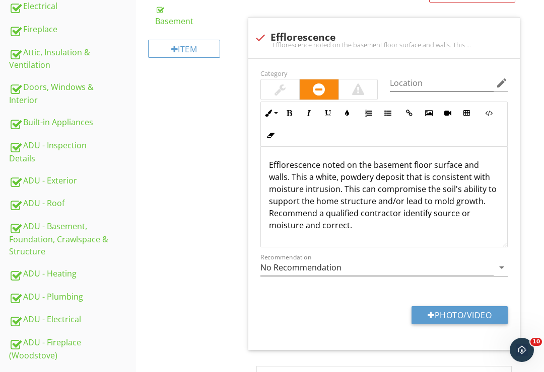
click at [313, 160] on p "Efflorescence noted on the basement floor surface and walls. This a white, powd…" at bounding box center [384, 195] width 231 height 72
click at [471, 164] on p "Efflorescence was noted on the basement floor surface and walls. This a white, …" at bounding box center [384, 195] width 231 height 72
click at [480, 196] on p "Efflorescence was noted on the basement floor and walls. This a white, powdery …" at bounding box center [384, 195] width 231 height 72
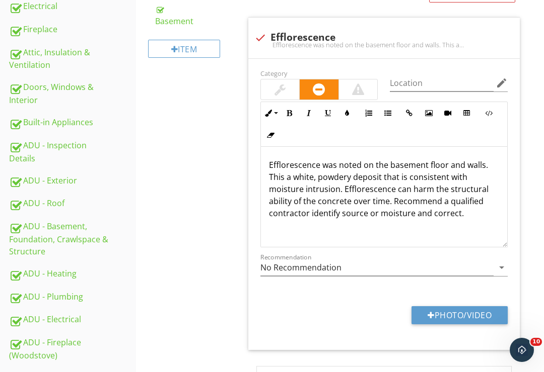
click at [466, 216] on p "Efflorescence was noted on the basement floor and walls. This a white, powdery …" at bounding box center [384, 189] width 231 height 60
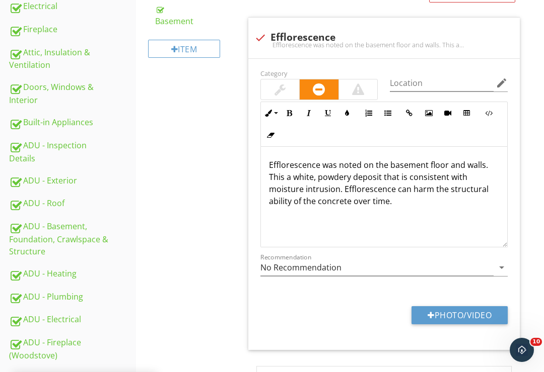
click at [464, 308] on button "Photo/Video" at bounding box center [459, 316] width 96 height 18
type input "C:\fakepath\459635BF-B42A-4197-8A62-D393C1A8C959.jpeg"
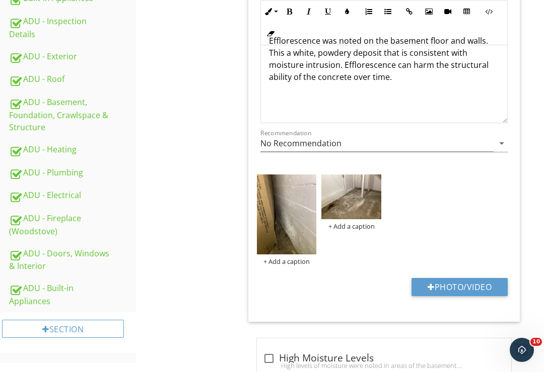
scroll to position [512, 0]
click at [292, 232] on img at bounding box center [287, 215] width 60 height 80
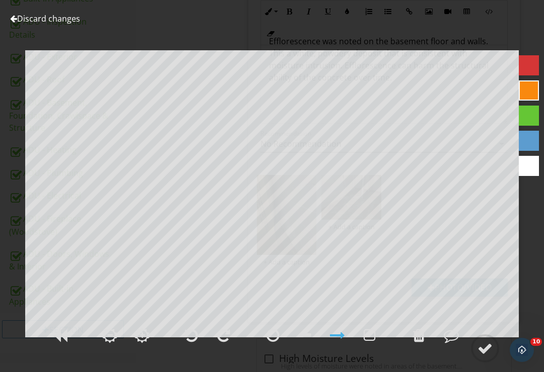
click at [484, 356] on div at bounding box center [484, 348] width 15 height 15
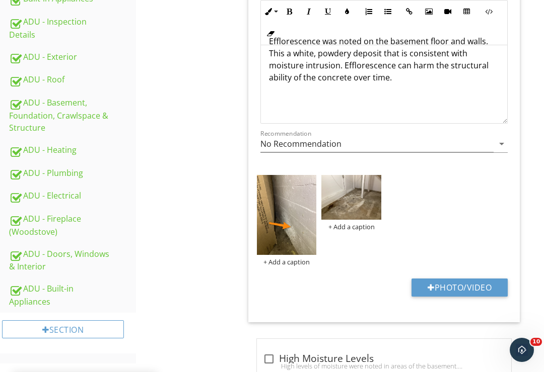
click at [359, 203] on img at bounding box center [351, 197] width 60 height 45
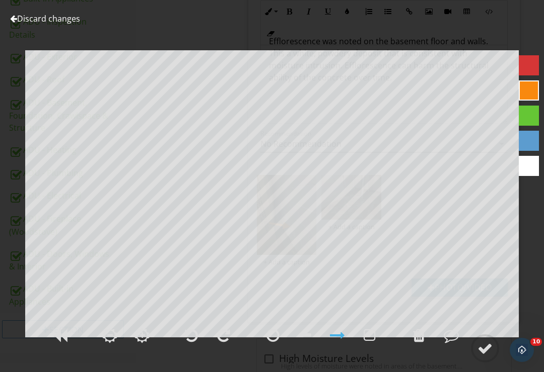
click at [485, 356] on div at bounding box center [484, 348] width 15 height 15
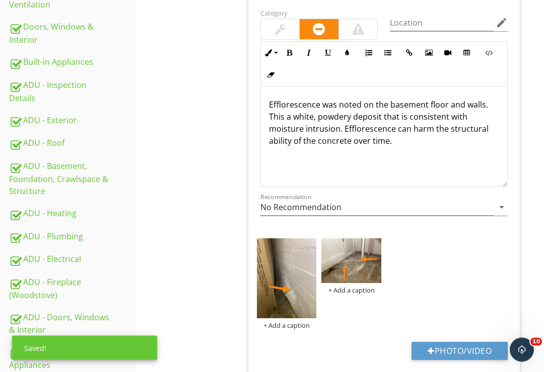
scroll to position [443, 0]
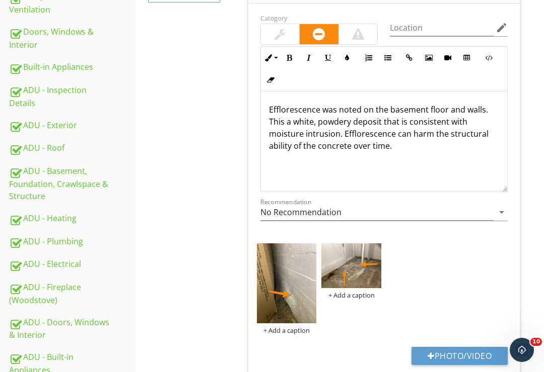
click at [397, 147] on p "Efflorescence was noted on the basement floor and walls. This a white, powdery …" at bounding box center [384, 128] width 231 height 48
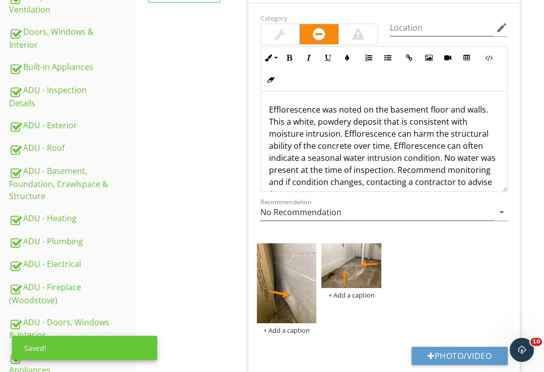
scroll to position [8, 0]
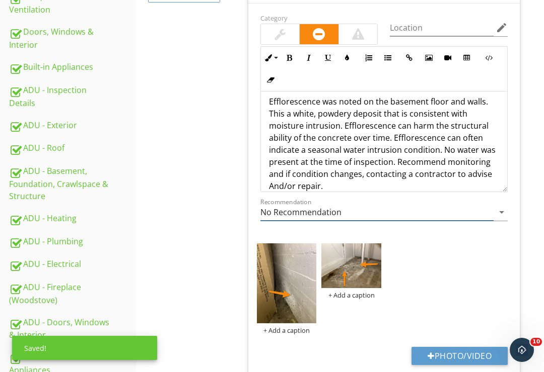
click at [500, 209] on icon "arrow_drop_down" at bounding box center [501, 212] width 12 height 12
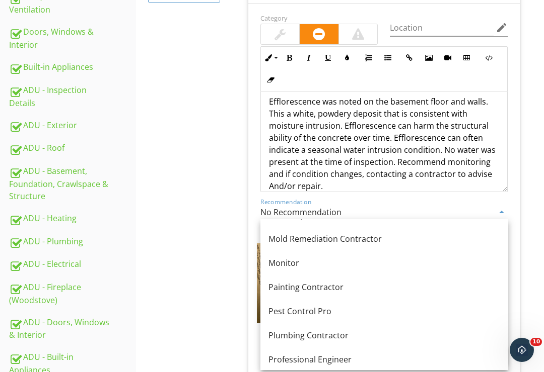
scroll to position [986, 0]
click at [325, 266] on div "Monitor" at bounding box center [384, 264] width 232 height 12
type input "Monitor"
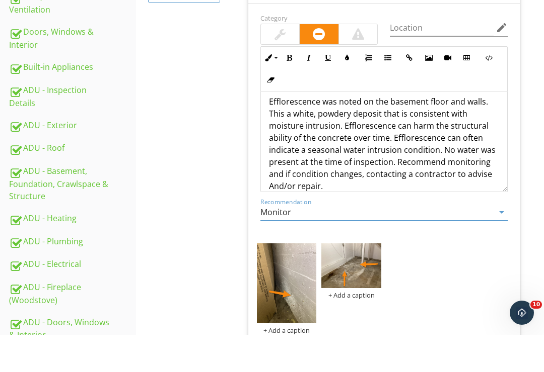
scroll to position [371, 0]
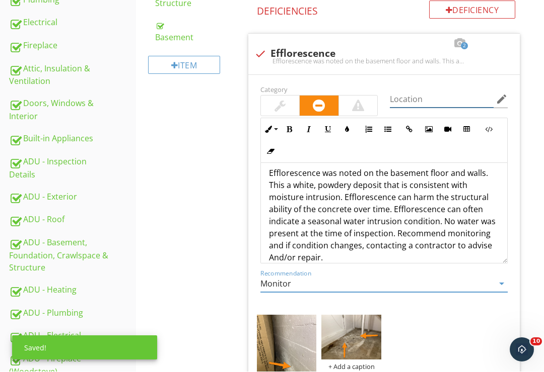
click at [426, 96] on input "Location" at bounding box center [442, 100] width 104 height 17
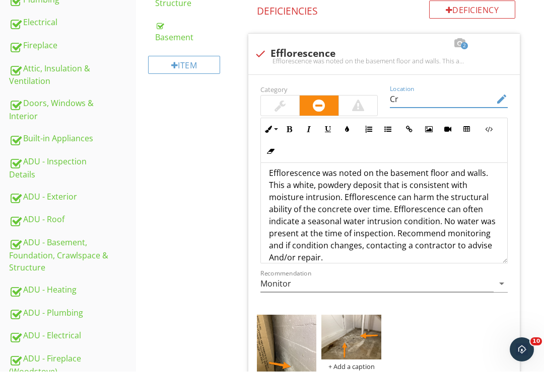
type input "C"
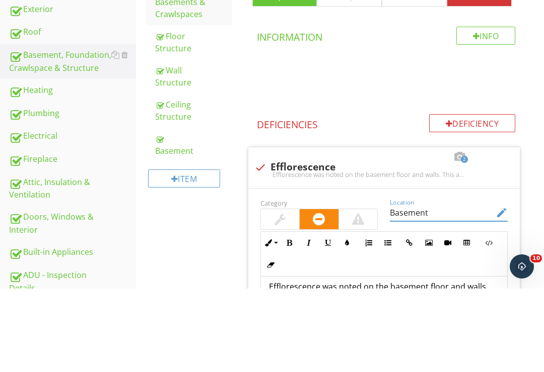
scroll to position [174, 0]
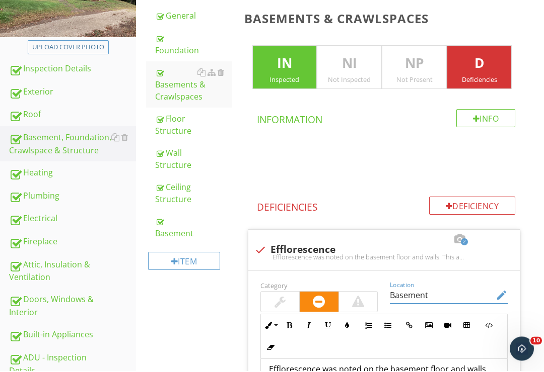
type input "Basement"
click at [41, 175] on div "Heating" at bounding box center [72, 174] width 127 height 13
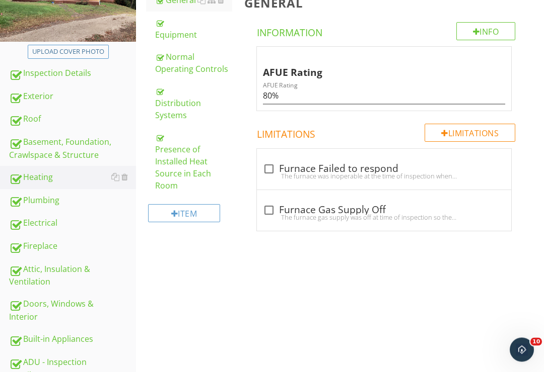
scroll to position [170, 0]
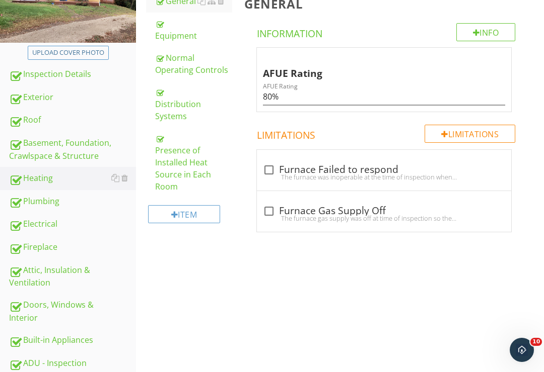
click at [38, 201] on div "Plumbing" at bounding box center [72, 201] width 127 height 13
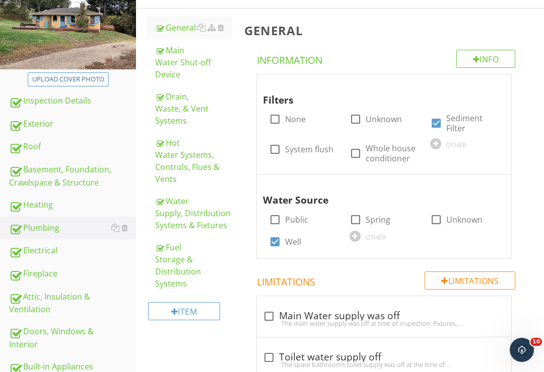
scroll to position [143, 0]
click at [177, 71] on div "Main Water Shut-off Device" at bounding box center [193, 63] width 77 height 36
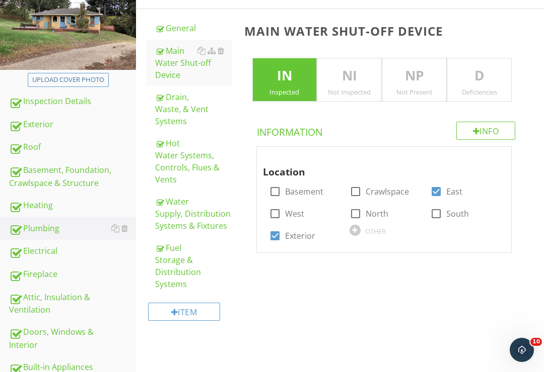
click at [485, 78] on p "D" at bounding box center [479, 76] width 64 height 20
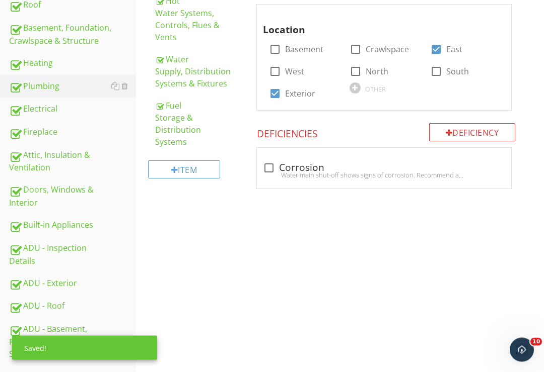
click at [469, 128] on div "Deficiency" at bounding box center [472, 133] width 87 height 18
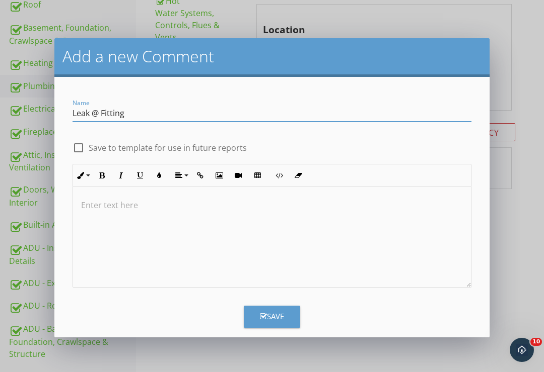
type input "Leak @ Fitting"
click at [128, 199] on p at bounding box center [272, 205] width 382 height 12
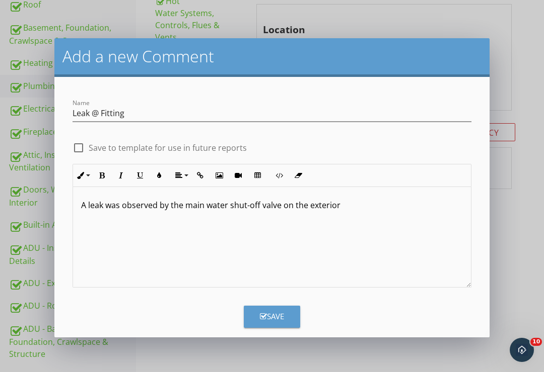
click at [86, 208] on p "A leak was observed by the main water shut-off valve on the exterior" at bounding box center [272, 205] width 382 height 12
click at [371, 207] on p "A drip leak was observed by the main water shut-off valve on the exterior" at bounding box center [272, 205] width 382 height 12
click at [167, 219] on p "A drip leak was observed by the main water shut-off valve on the exterior. Valv…" at bounding box center [272, 211] width 382 height 24
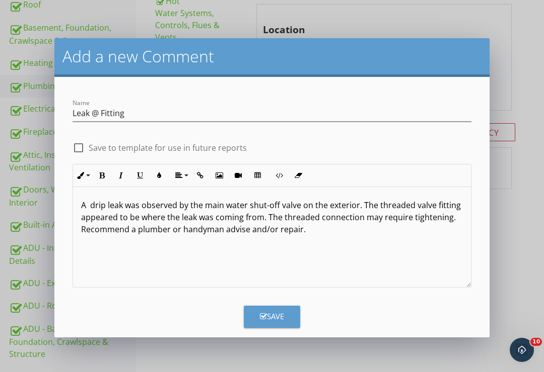
click at [290, 320] on button "Save" at bounding box center [272, 317] width 56 height 22
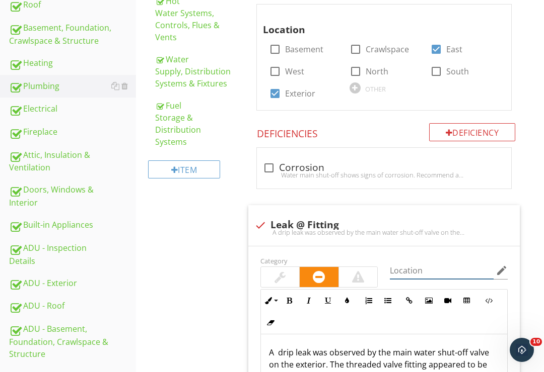
click at [424, 265] on input "Location" at bounding box center [442, 271] width 104 height 17
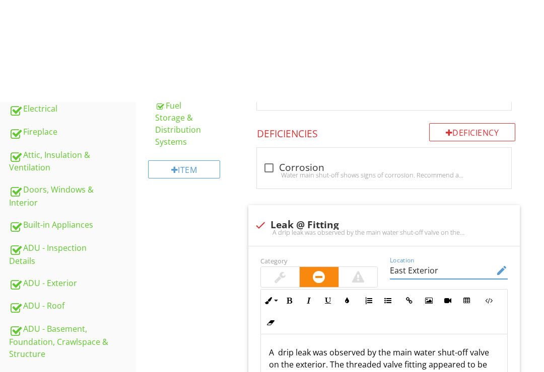
scroll to position [433, 0]
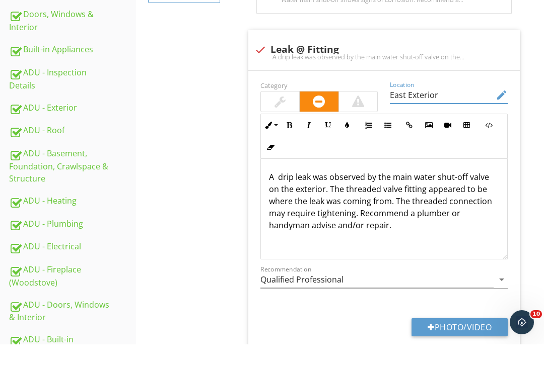
type input "East Exterior"
click at [493, 299] on input "Qualified Professional" at bounding box center [377, 307] width 234 height 17
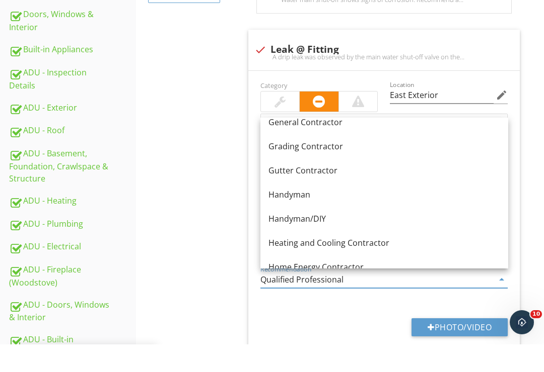
scroll to position [592, 0]
click at [313, 216] on div "Handyman" at bounding box center [384, 222] width 232 height 12
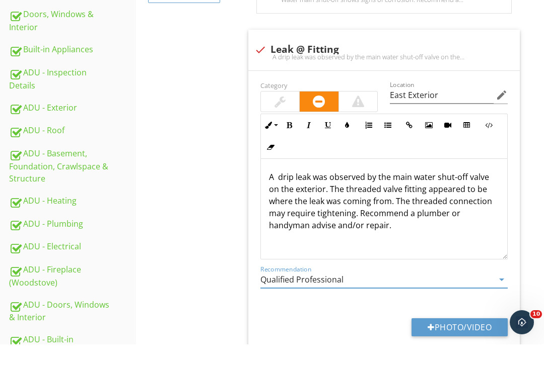
type input "Handyman"
click at [453, 346] on button "Photo/Video" at bounding box center [459, 355] width 96 height 18
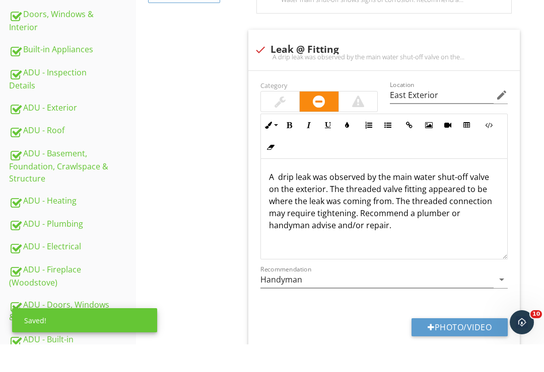
scroll to position [461, 0]
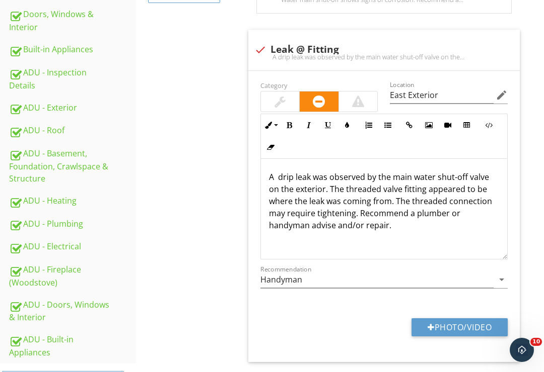
type input "C:\fakepath\F60A92D6-9EFB-49E1-BCD6-FFA55F3AD5D0.jpeg"
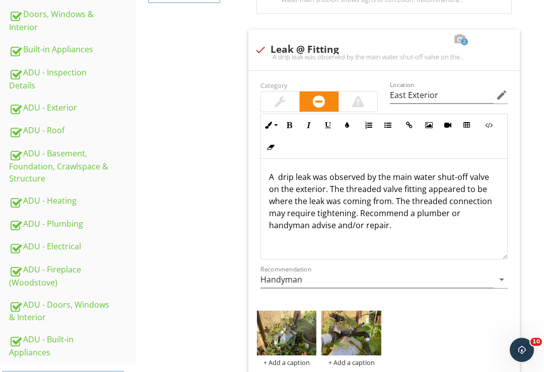
click at [294, 334] on img at bounding box center [287, 333] width 60 height 45
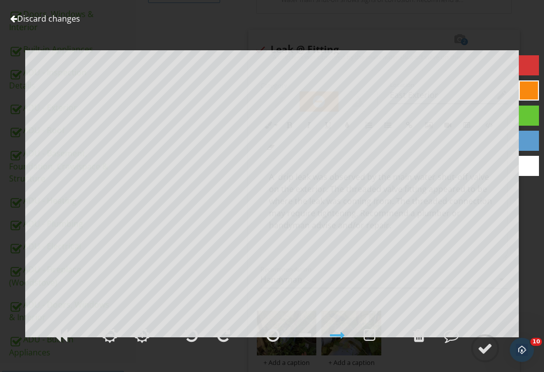
click at [482, 356] on div at bounding box center [484, 348] width 15 height 15
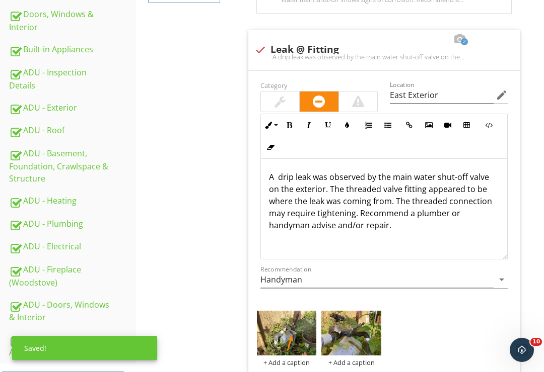
click at [352, 338] on img at bounding box center [351, 333] width 60 height 45
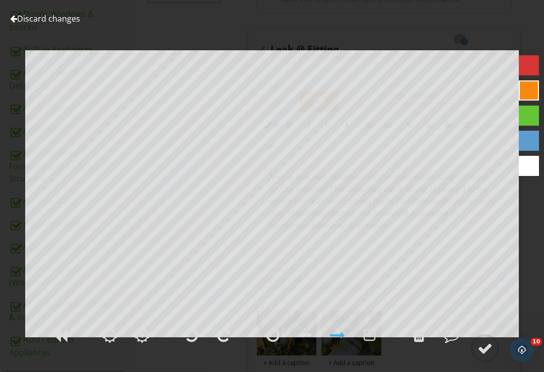
click at [484, 356] on div at bounding box center [484, 348] width 15 height 15
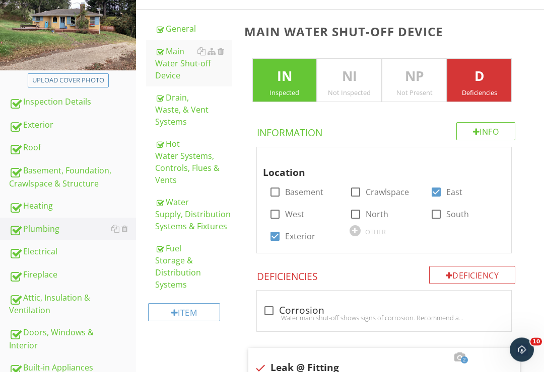
scroll to position [142, 0]
click at [172, 119] on div "Drain, Waste, & Vent Systems" at bounding box center [193, 110] width 77 height 36
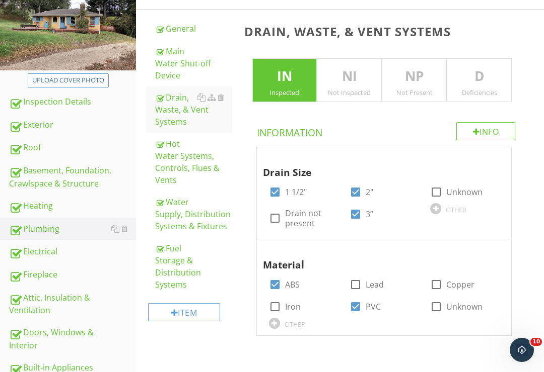
click at [486, 72] on p "D" at bounding box center [479, 76] width 64 height 20
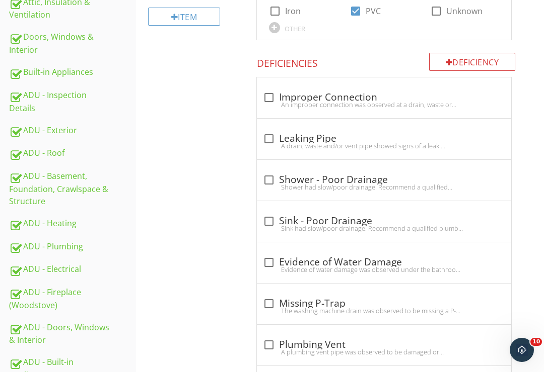
scroll to position [438, 0]
click at [467, 59] on div "Deficiency" at bounding box center [472, 62] width 87 height 18
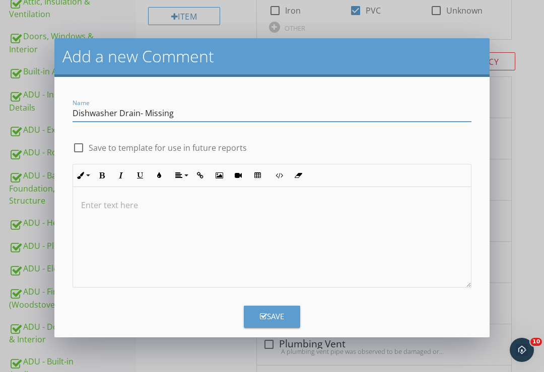
type input "Dishwasher Drain- Missing"
click at [104, 222] on div at bounding box center [272, 237] width 398 height 101
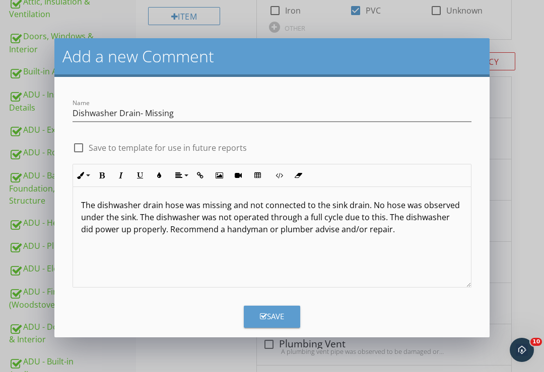
click at [272, 322] on div "Save" at bounding box center [272, 317] width 24 height 12
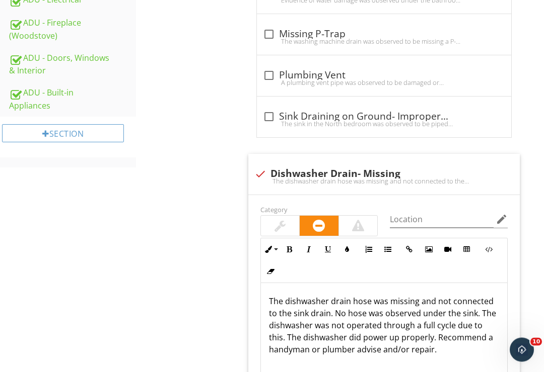
scroll to position [780, 0]
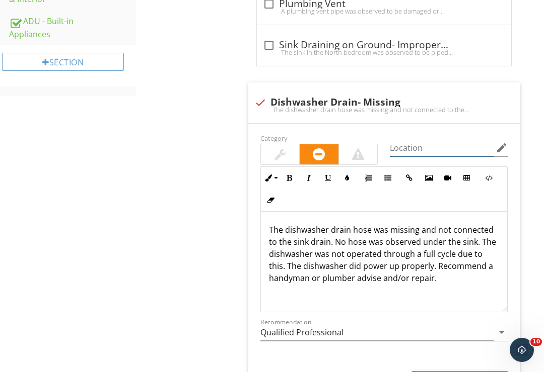
click at [413, 142] on input "Location" at bounding box center [442, 148] width 104 height 17
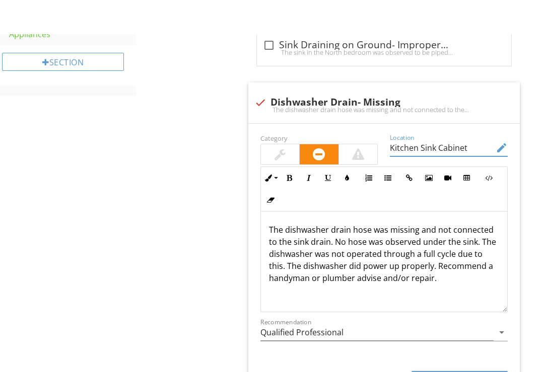
scroll to position [853, 0]
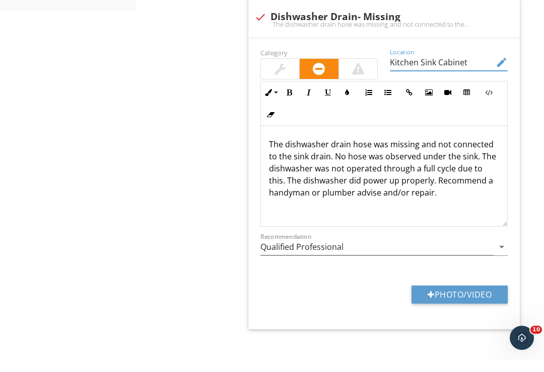
type input "Kitchen Sink Cabinet"
click at [488, 251] on input "Qualified Professional" at bounding box center [377, 259] width 234 height 17
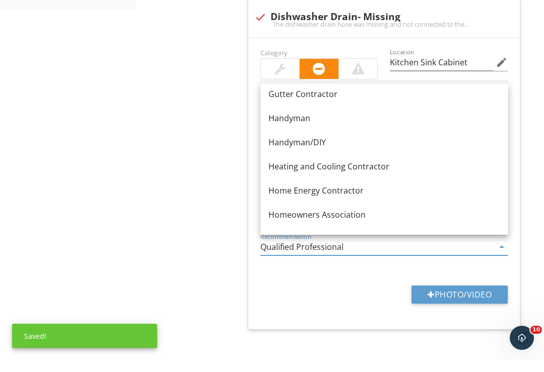
scroll to position [620, 0]
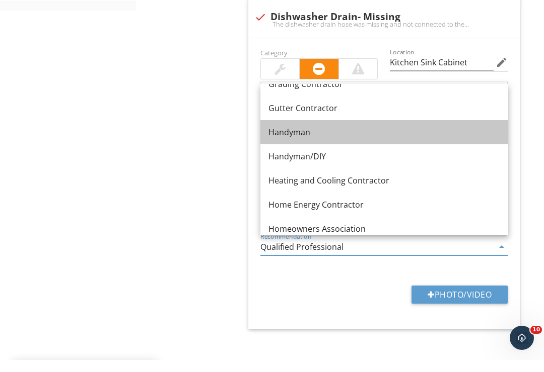
click at [306, 138] on div "Handyman" at bounding box center [384, 144] width 232 height 12
type input "Handyman"
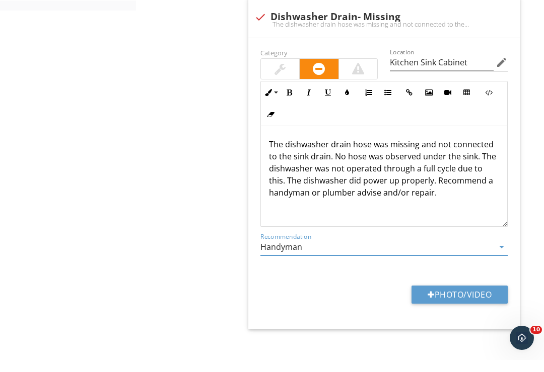
click at [455, 298] on button "Photo/Video" at bounding box center [459, 307] width 96 height 18
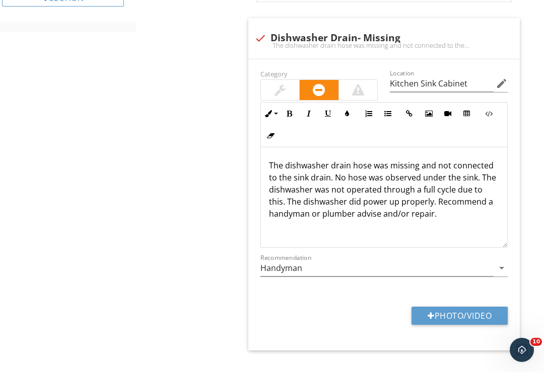
type input "C:\fakepath\1FF03F78-3E13-4232-B9E1-DB89766C2E90.jpeg"
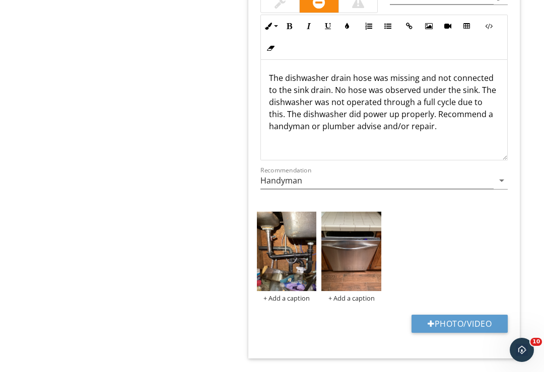
scroll to position [930, 0]
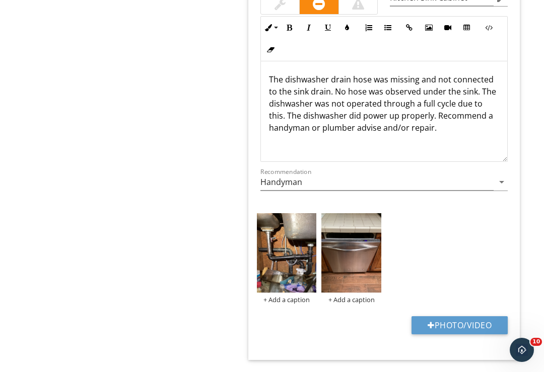
click at [356, 254] on img at bounding box center [351, 253] width 60 height 80
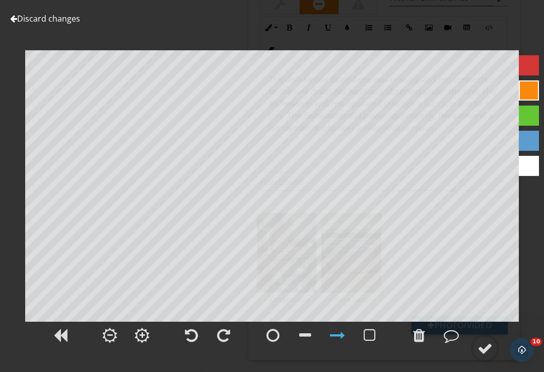
click at [483, 352] on div at bounding box center [484, 348] width 15 height 15
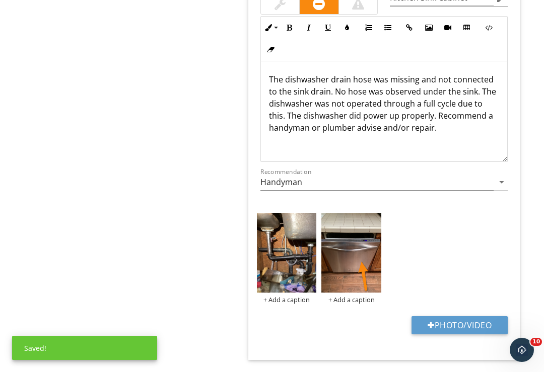
click at [288, 257] on img at bounding box center [287, 253] width 60 height 80
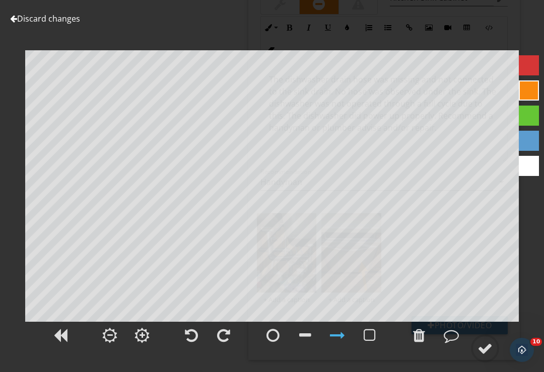
click at [480, 352] on div at bounding box center [484, 348] width 15 height 15
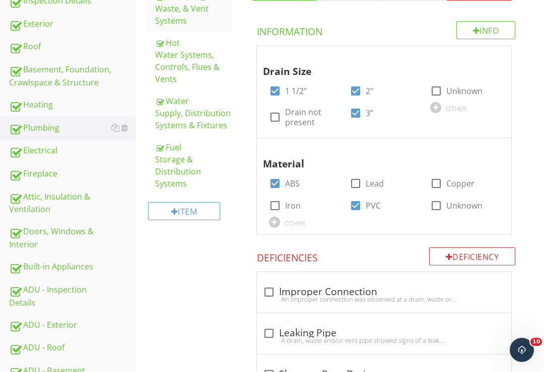
scroll to position [244, 0]
click at [44, 73] on div "Basement, Foundation, Crawlspace & Structure" at bounding box center [72, 75] width 127 height 25
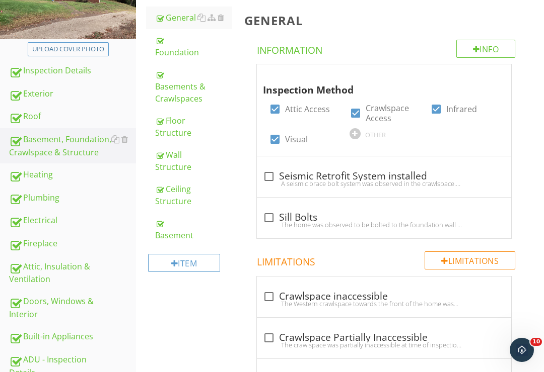
scroll to position [174, 0]
click at [168, 197] on div "Ceiling Structure" at bounding box center [193, 195] width 77 height 24
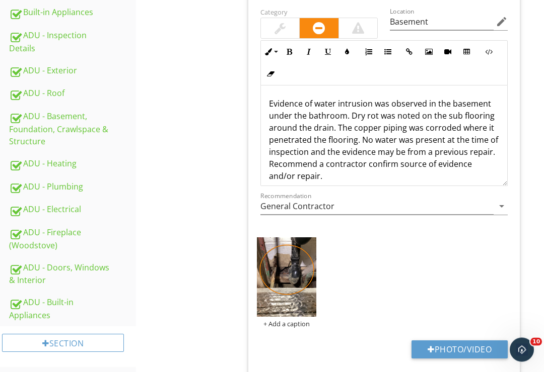
scroll to position [497, 0]
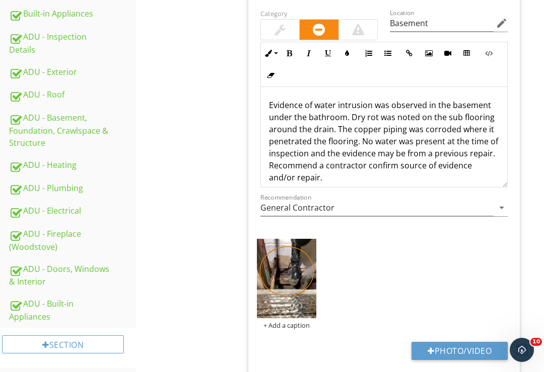
click at [357, 142] on p "Evidence of water intrusion was observed in the basement under the bathroom. Dr…" at bounding box center [384, 141] width 231 height 85
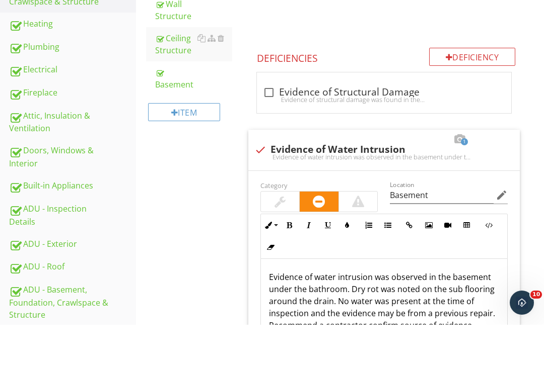
scroll to position [244, 0]
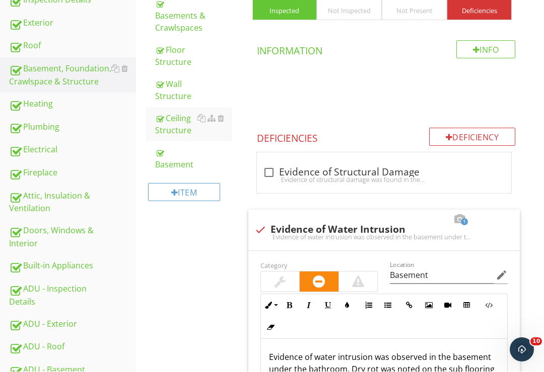
click at [42, 127] on div "Plumbing" at bounding box center [72, 127] width 127 height 13
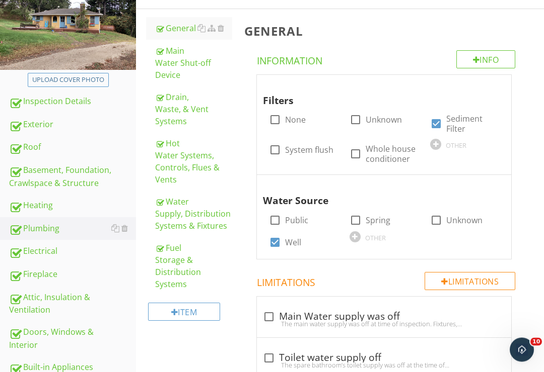
scroll to position [143, 0]
click at [180, 163] on div "Hot Water Systems, Controls, Flues & Vents" at bounding box center [193, 161] width 77 height 48
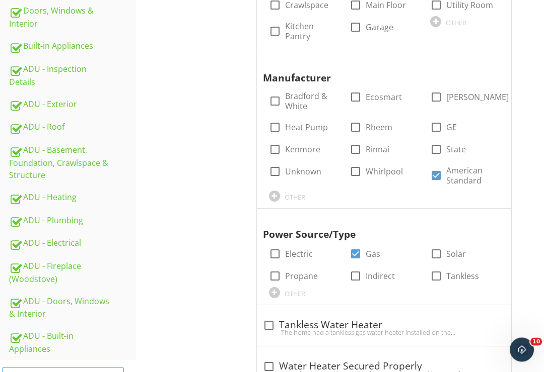
scroll to position [489, 0]
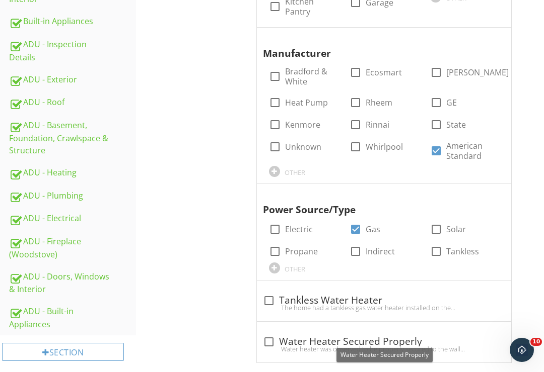
click at [274, 339] on div at bounding box center [268, 342] width 17 height 17
checkbox input "true"
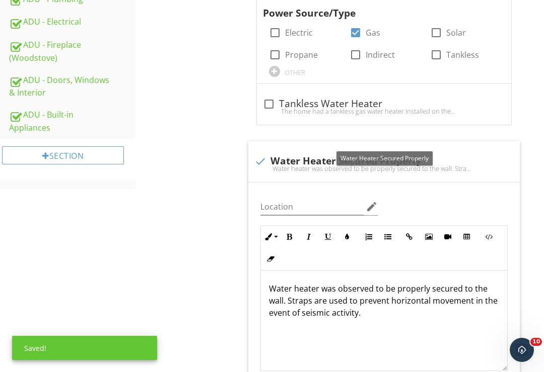
scroll to position [770, 0]
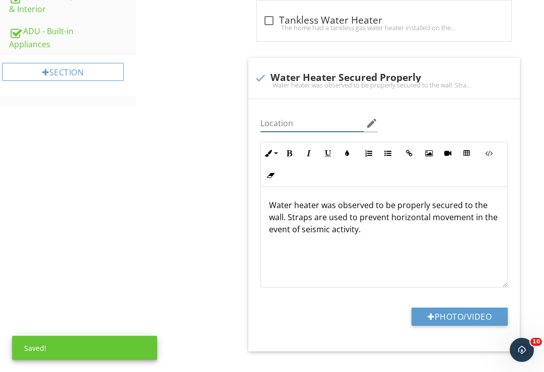
click at [284, 120] on input "Location" at bounding box center [312, 123] width 104 height 17
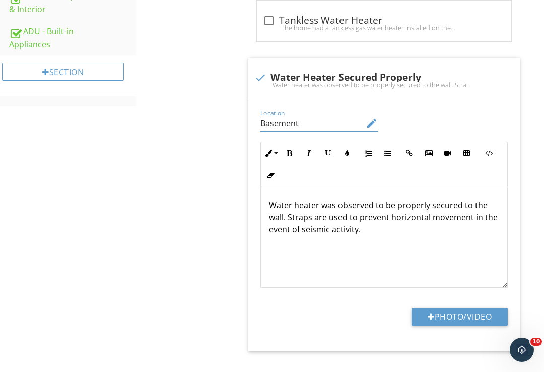
type input "Basement"
click at [454, 309] on button "Photo/Video" at bounding box center [459, 317] width 96 height 18
type input "C:\fakepath\292AEA94-F602-4485-8C08-B5C5BC27E8C2.jpeg"
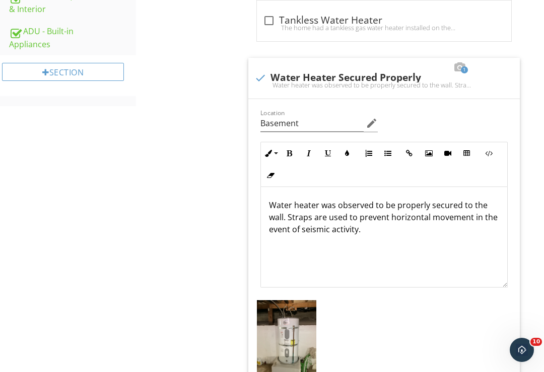
click at [295, 338] on img at bounding box center [287, 340] width 60 height 80
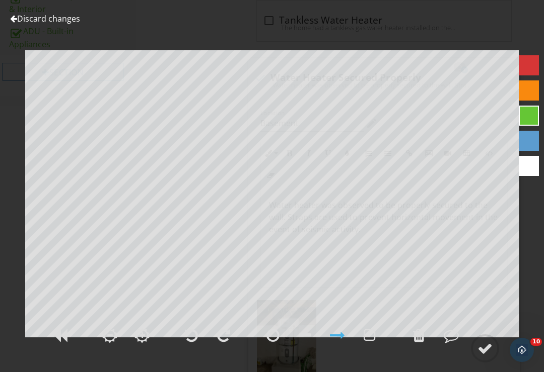
click at [488, 356] on div at bounding box center [484, 348] width 15 height 15
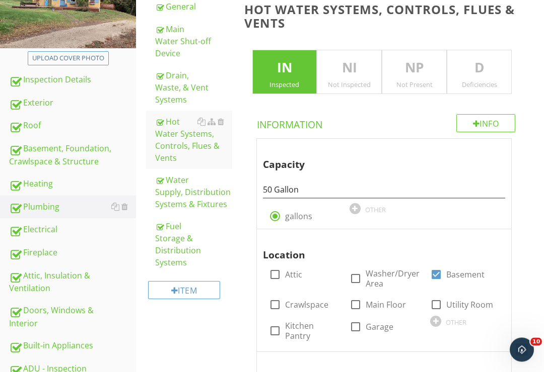
scroll to position [165, 0]
click at [177, 187] on div "Water Supply, Distribution Systems & Fixtures" at bounding box center [193, 192] width 77 height 36
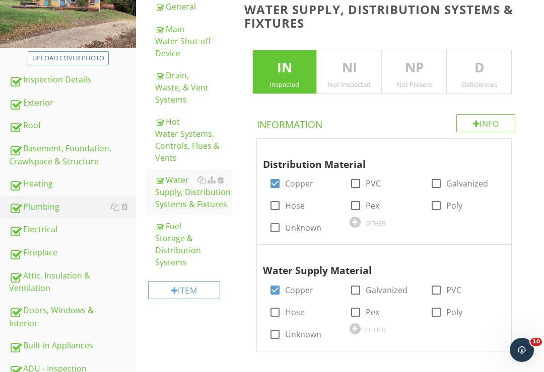
click at [464, 68] on p "D" at bounding box center [479, 68] width 64 height 20
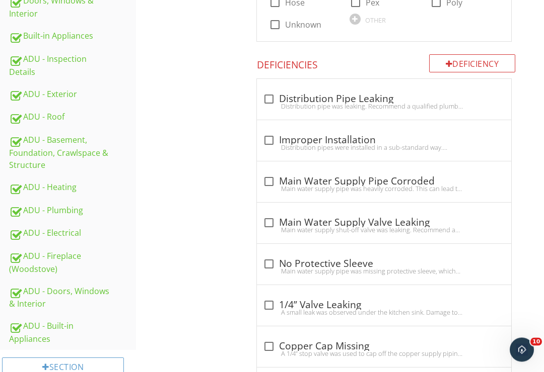
scroll to position [473, 0]
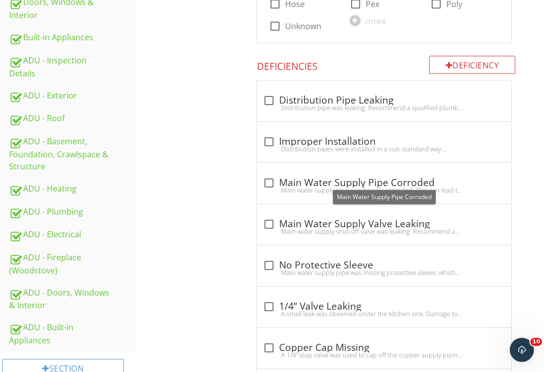
click at [269, 176] on div at bounding box center [268, 183] width 17 height 17
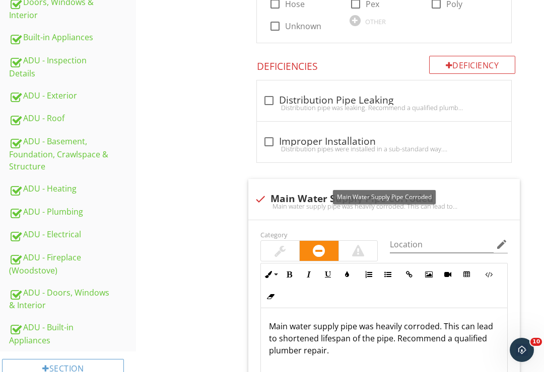
click at [288, 193] on div "check Main Water Supply Pipe Corroded" at bounding box center [384, 199] width 260 height 12
checkbox input "true"
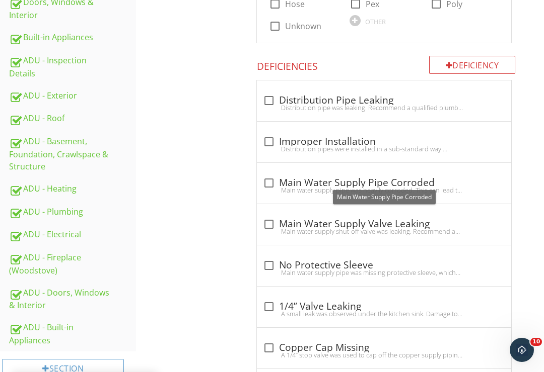
click at [463, 61] on div "Deficiency" at bounding box center [472, 65] width 87 height 18
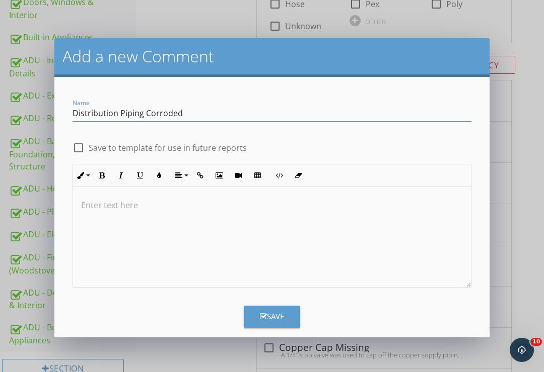
type input "Distribution Piping Corroded"
click at [109, 197] on div at bounding box center [272, 237] width 398 height 101
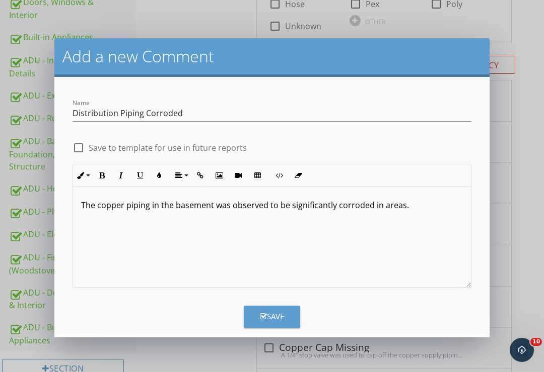
click at [282, 311] on div "Save" at bounding box center [272, 317] width 24 height 12
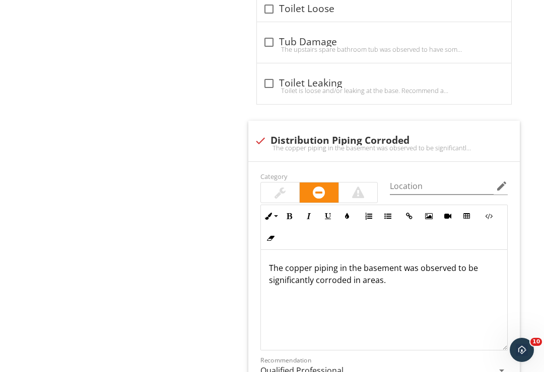
scroll to position [1227, 0]
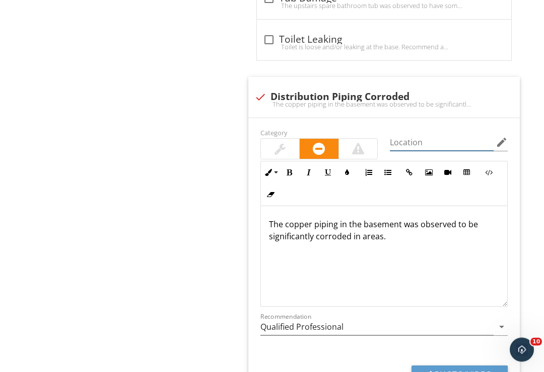
click at [429, 135] on input "Location" at bounding box center [442, 143] width 104 height 17
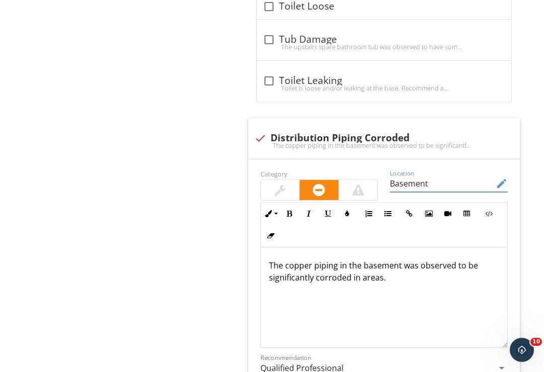
scroll to position [1302, 0]
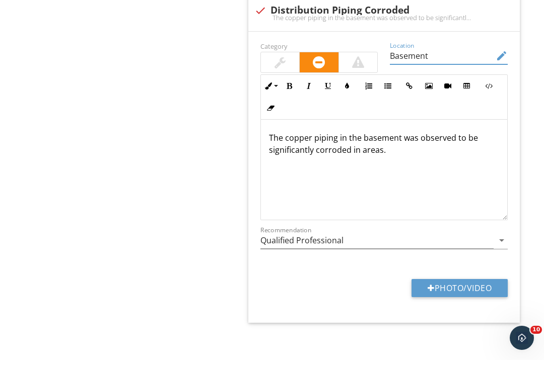
type input "Basement"
click at [481, 291] on button "Photo/Video" at bounding box center [459, 300] width 96 height 18
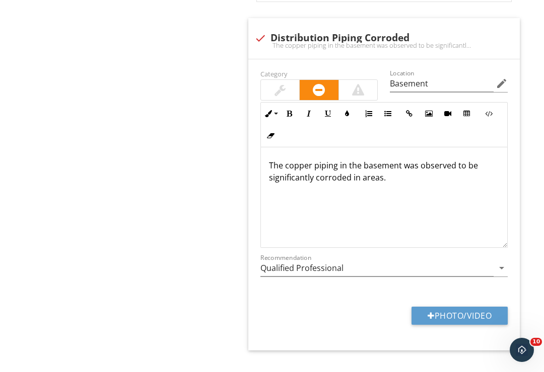
type input "C:\fakepath\CFDEE90A-34F8-4042-9F31-2810ED5A5349.jpeg"
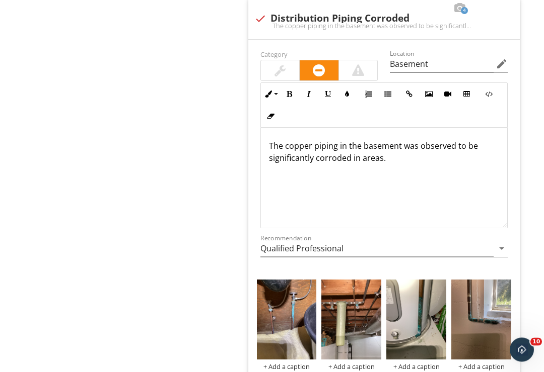
scroll to position [1303, 0]
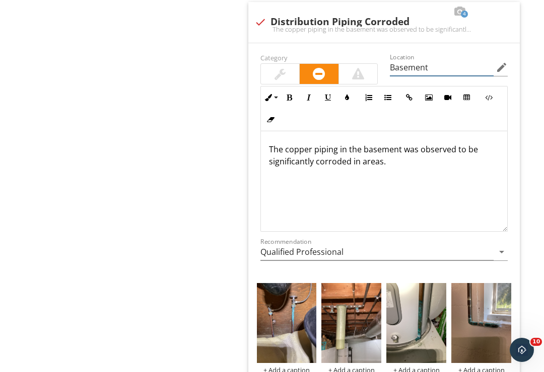
click at [436, 65] on input "Basement" at bounding box center [442, 67] width 104 height 17
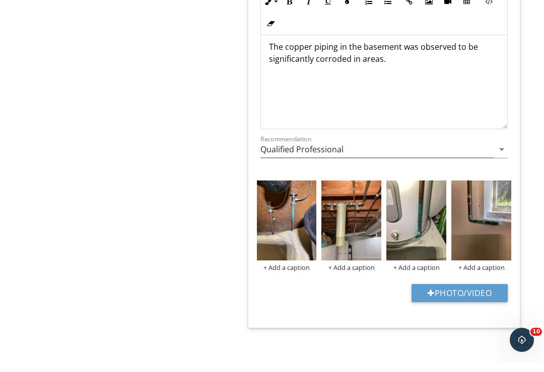
type input "Basement & Interior"
click at [300, 230] on img at bounding box center [287, 231] width 60 height 80
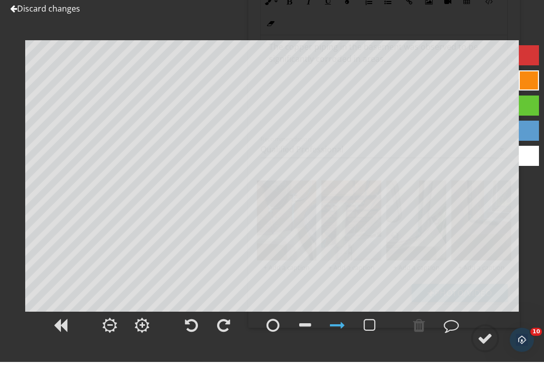
scroll to position [1383, 0]
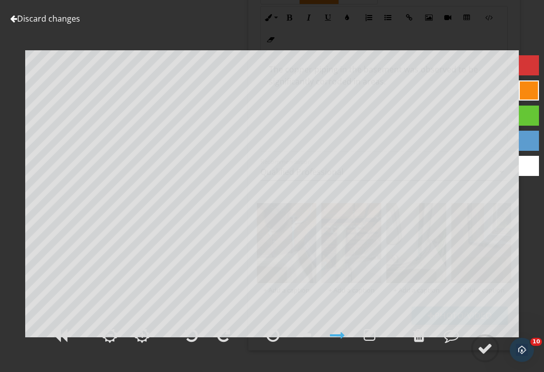
click at [481, 356] on div at bounding box center [484, 348] width 15 height 15
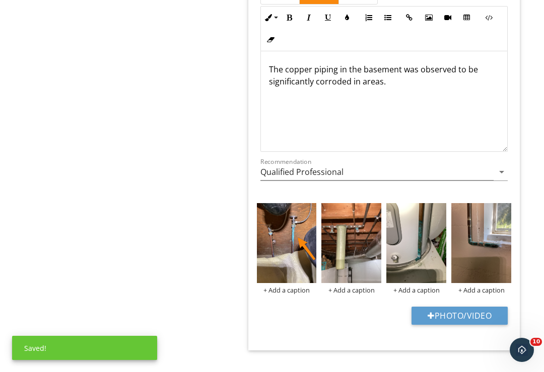
click at [360, 260] on img at bounding box center [351, 243] width 60 height 80
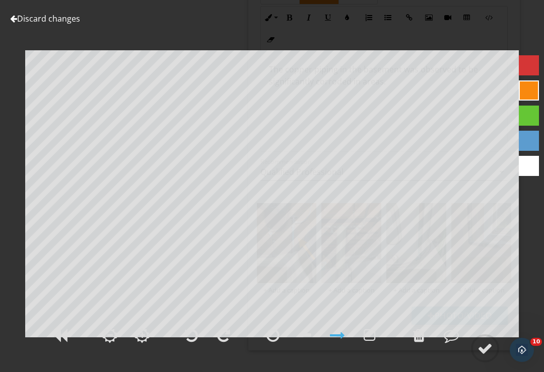
click at [421, 343] on div at bounding box center [419, 335] width 12 height 15
click at [420, 343] on div at bounding box center [419, 335] width 12 height 15
click at [419, 343] on div at bounding box center [419, 335] width 12 height 15
click at [270, 343] on div at bounding box center [272, 335] width 13 height 15
click at [484, 356] on div at bounding box center [484, 348] width 15 height 15
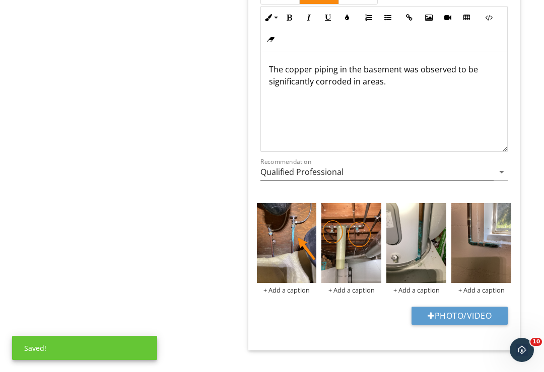
click at [427, 255] on img at bounding box center [416, 243] width 60 height 80
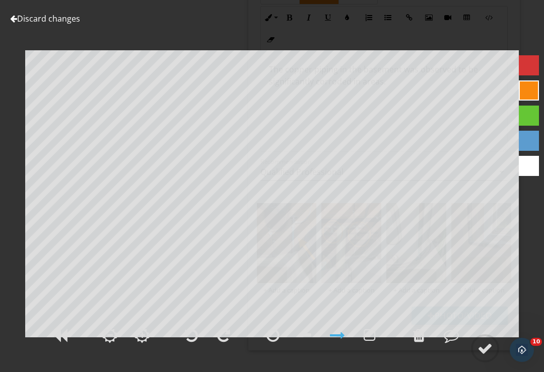
click at [489, 356] on div at bounding box center [484, 348] width 15 height 15
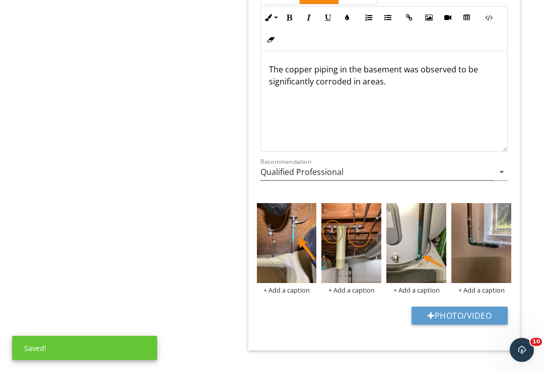
click at [476, 258] on img at bounding box center [481, 243] width 60 height 80
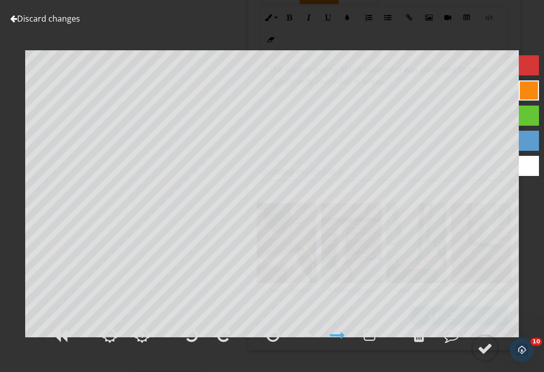
click at [490, 356] on div at bounding box center [484, 348] width 15 height 15
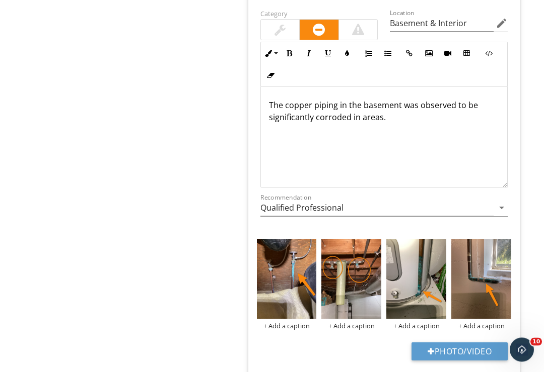
scroll to position [1345, 0]
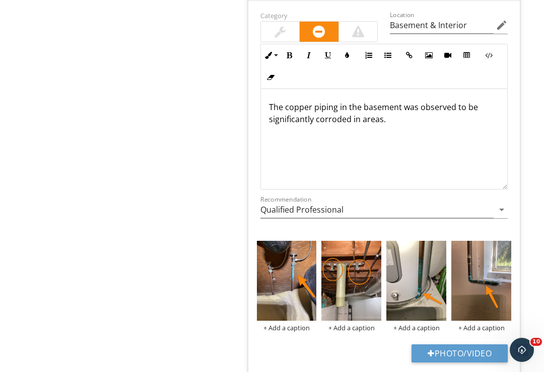
click at [389, 120] on p "The copper piping in the basement was observed to be significantly corroded in …" at bounding box center [384, 113] width 231 height 24
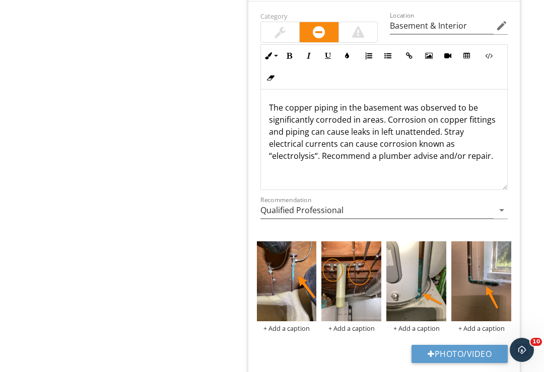
click at [376, 126] on p "The copper piping in the basement was observed to be significantly corroded in …" at bounding box center [384, 132] width 231 height 60
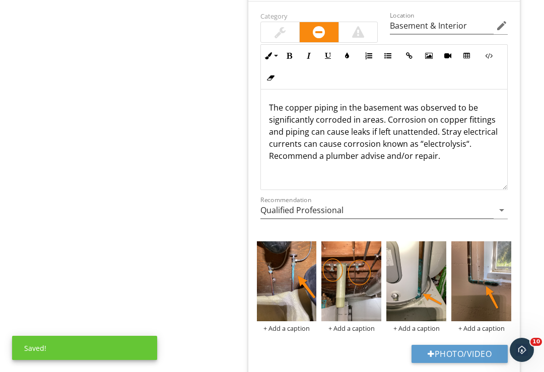
click at [469, 158] on p "The copper piping in the basement was observed to be significantly corroded in …" at bounding box center [384, 132] width 231 height 60
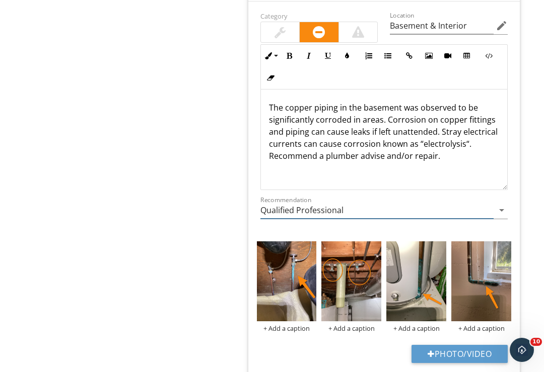
click at [492, 203] on input "Qualified Professional" at bounding box center [377, 210] width 234 height 17
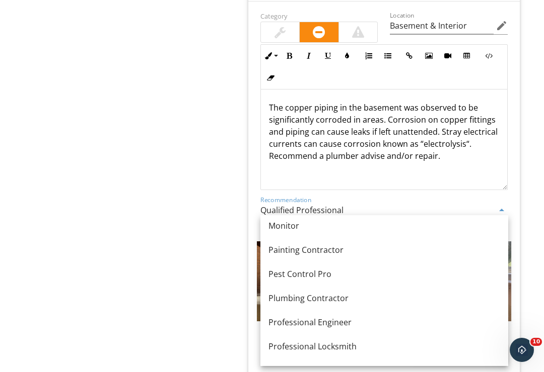
scroll to position [1020, 0]
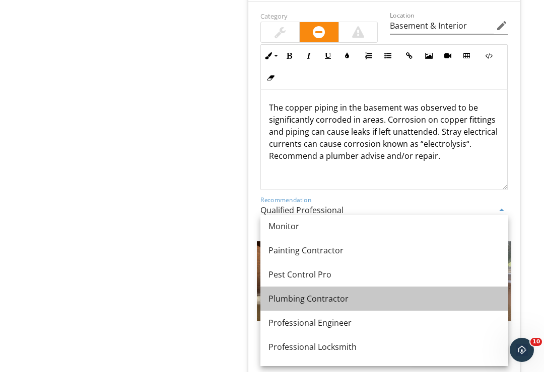
click at [334, 303] on div "Plumbing Contractor" at bounding box center [384, 299] width 232 height 12
type input "Plumbing Contractor"
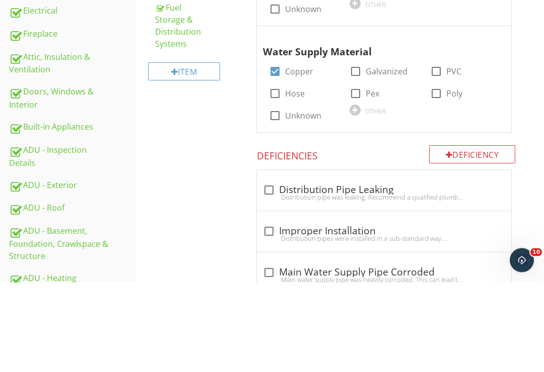
scroll to position [293, 0]
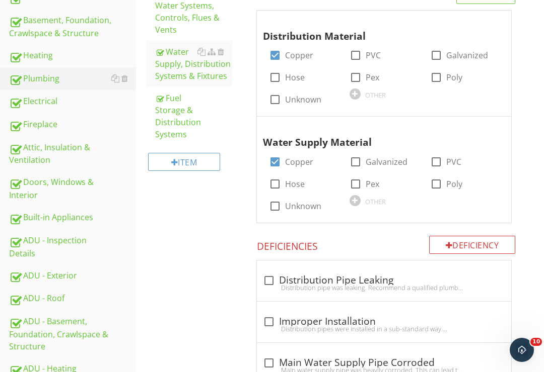
click at [34, 104] on div "Electrical" at bounding box center [72, 101] width 127 height 13
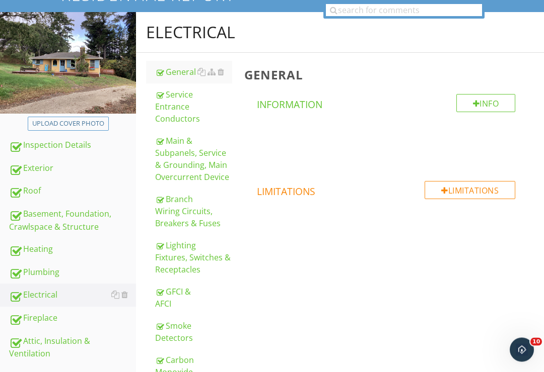
scroll to position [99, 0]
click at [181, 210] on div "Branch Wiring Circuits, Breakers & Fuses" at bounding box center [193, 211] width 77 height 36
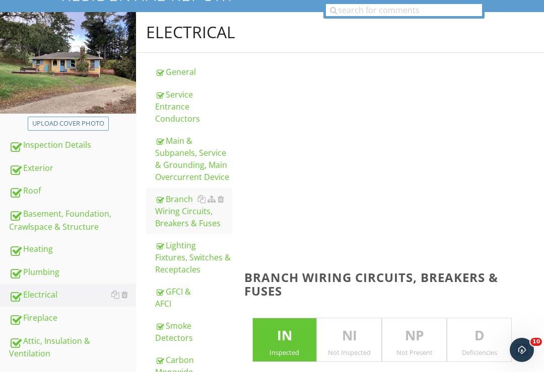
click at [176, 218] on div "Branch Wiring Circuits, Breakers & Fuses" at bounding box center [193, 211] width 77 height 36
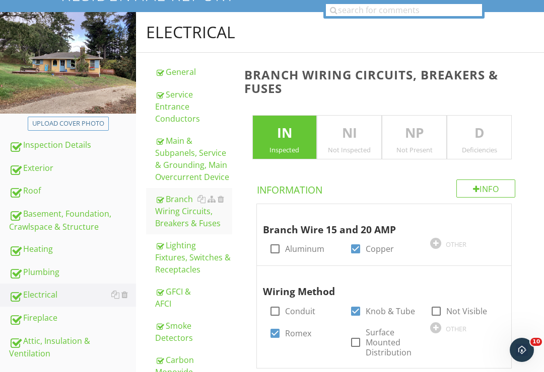
click at [480, 136] on p "D" at bounding box center [479, 133] width 64 height 20
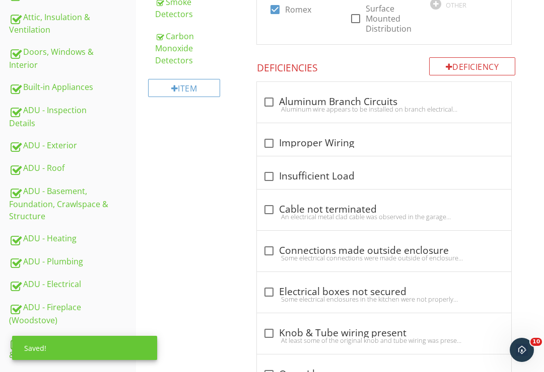
click at [202, 268] on div "Electrical General Service Entrance Conductors Main & Subpanels, Service & Grou…" at bounding box center [340, 75] width 408 height 775
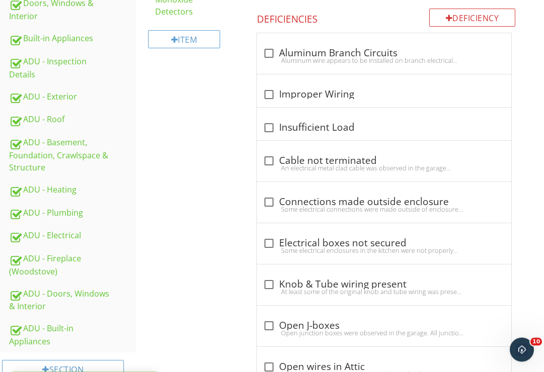
scroll to position [494, 0]
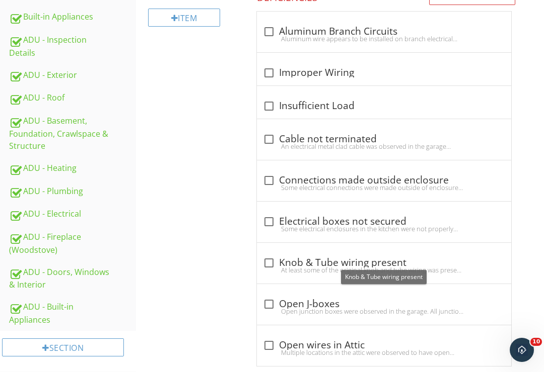
click at [268, 260] on div at bounding box center [268, 263] width 17 height 17
checkbox input "true"
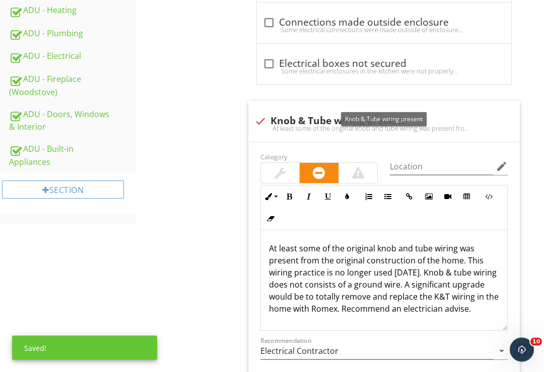
scroll to position [657, 0]
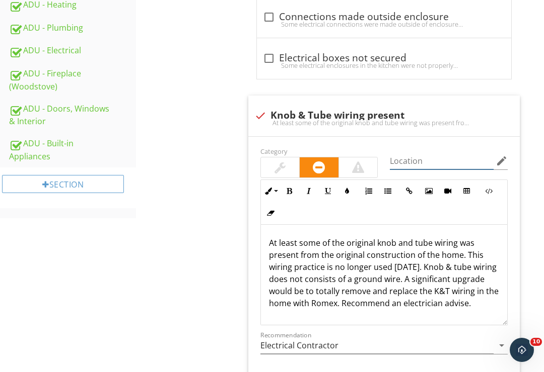
click at [415, 157] on input "Location" at bounding box center [442, 161] width 104 height 17
type input "Attic & Basement"
click at [455, 252] on p "At least some of the original knob and tube wiring was present from the origina…" at bounding box center [384, 273] width 231 height 72
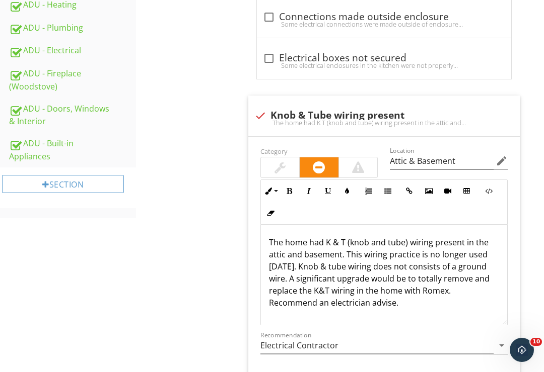
scroll to position [796, 0]
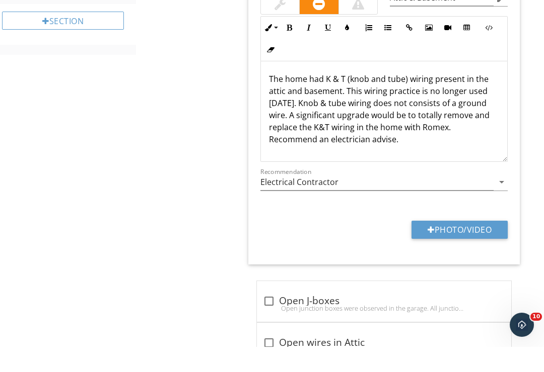
click at [466, 246] on button "Photo/Video" at bounding box center [459, 255] width 96 height 18
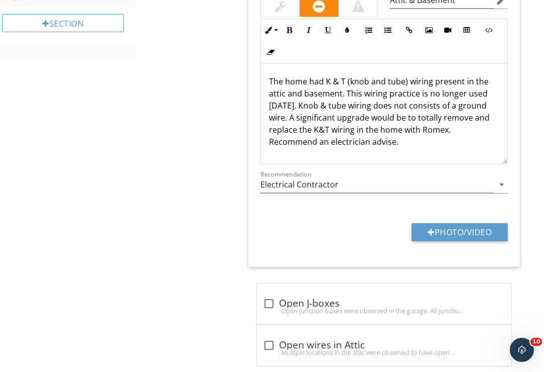
type input "C:\fakepath\ED016CEA-A392-4A0C-8D3A-1D5CB7B10691.jpeg"
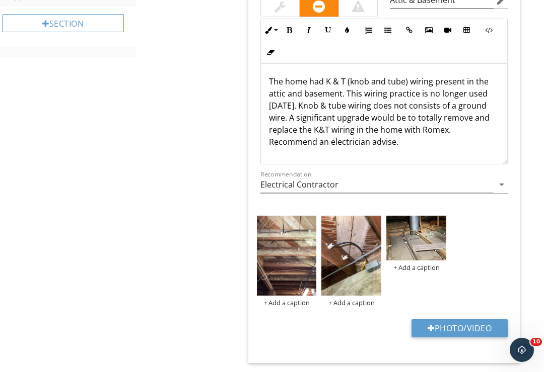
click at [416, 236] on img at bounding box center [416, 238] width 60 height 45
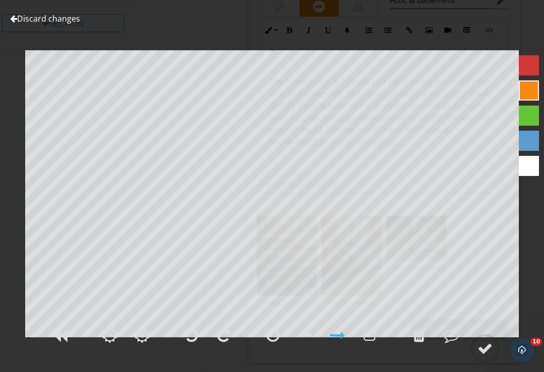
click at [412, 348] on div at bounding box center [418, 335] width 25 height 25
click at [417, 343] on div at bounding box center [419, 335] width 12 height 15
click at [415, 343] on div at bounding box center [419, 335] width 12 height 15
click at [485, 356] on div at bounding box center [484, 348] width 15 height 15
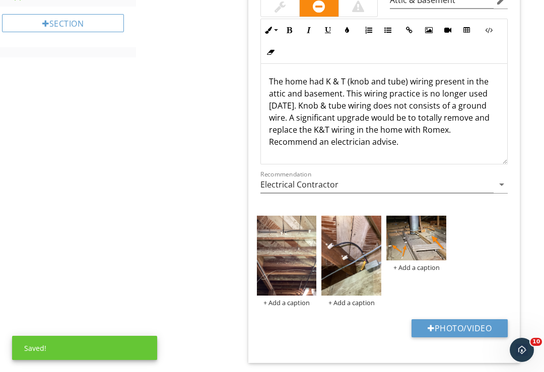
click at [359, 275] on img at bounding box center [351, 256] width 60 height 80
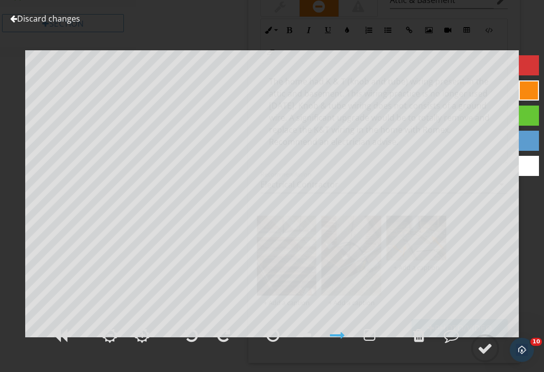
click at [484, 356] on div at bounding box center [484, 348] width 15 height 15
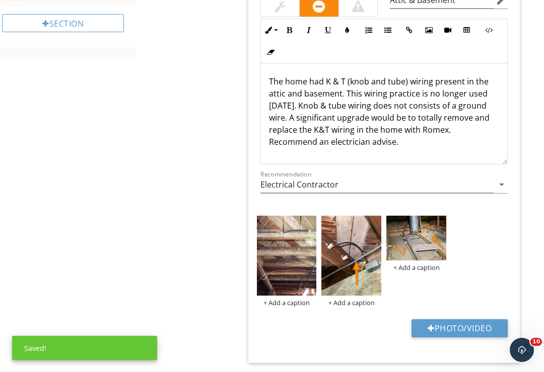
click at [289, 274] on img at bounding box center [287, 256] width 60 height 80
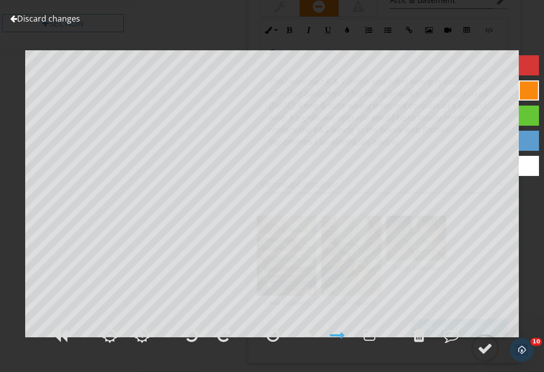
click at [484, 356] on div at bounding box center [484, 348] width 15 height 15
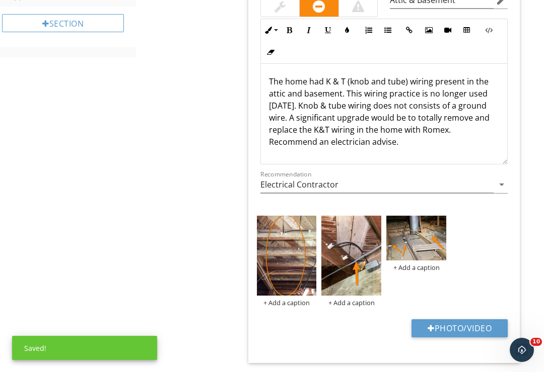
click at [304, 270] on img at bounding box center [287, 256] width 60 height 80
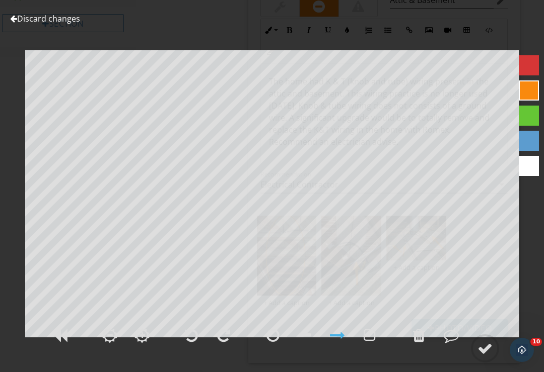
click at [418, 343] on div at bounding box center [419, 335] width 12 height 15
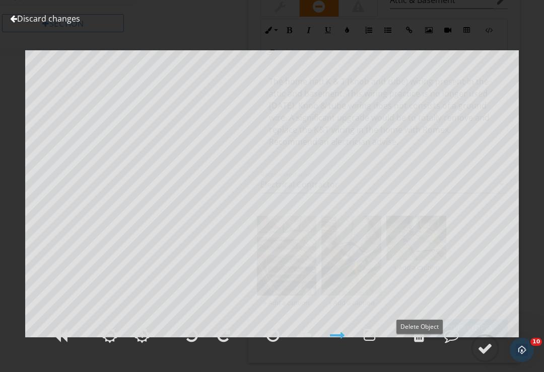
click at [422, 343] on div at bounding box center [419, 335] width 12 height 15
click at [372, 343] on div at bounding box center [369, 335] width 12 height 15
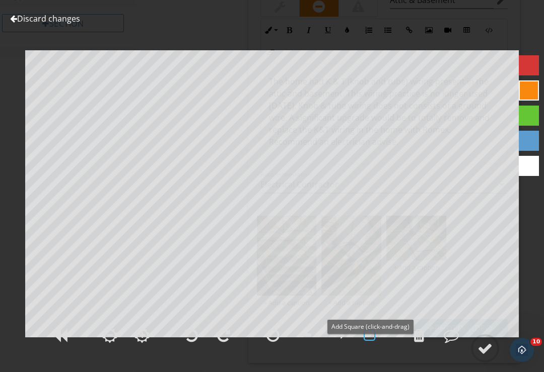
click at [418, 343] on div at bounding box center [419, 335] width 12 height 15
click at [423, 343] on div at bounding box center [419, 335] width 12 height 15
click at [266, 348] on div at bounding box center [272, 335] width 25 height 25
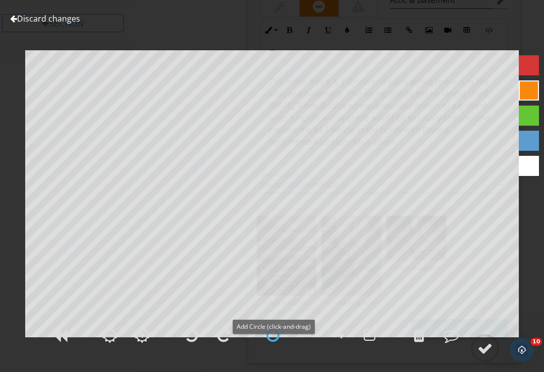
click at [488, 356] on div at bounding box center [484, 348] width 15 height 15
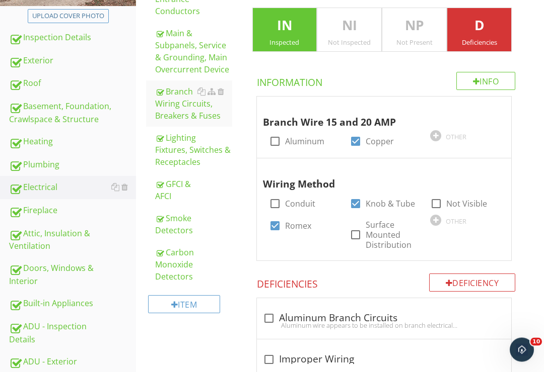
scroll to position [207, 0]
click at [171, 154] on div "Lighting Fixtures, Switches & Receptacles" at bounding box center [193, 150] width 77 height 36
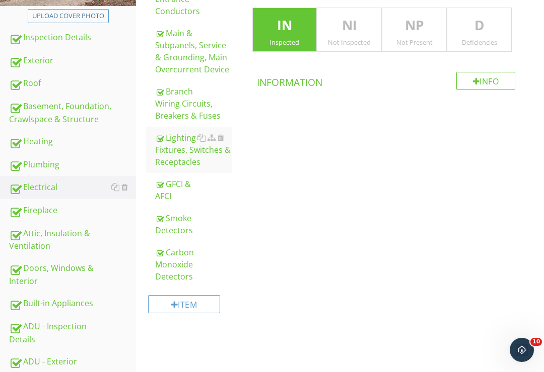
click at [489, 28] on p "D" at bounding box center [479, 26] width 64 height 20
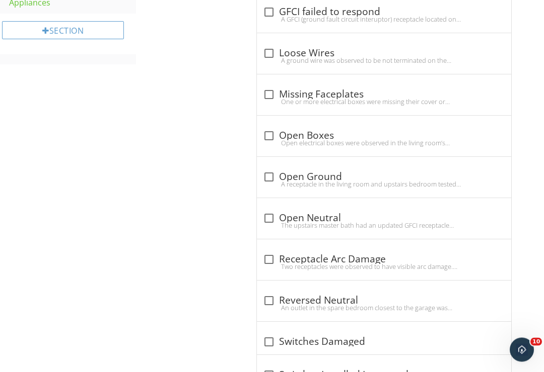
scroll to position [811, 0]
click at [269, 177] on div at bounding box center [268, 177] width 17 height 17
checkbox input "true"
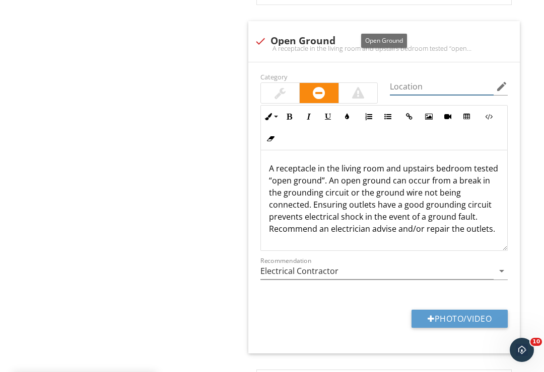
click at [419, 82] on input "Location" at bounding box center [442, 87] width 104 height 17
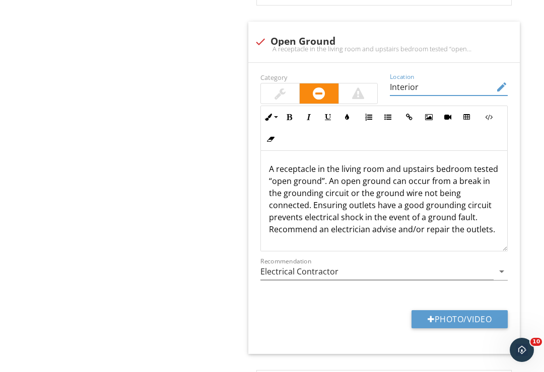
type input "Interior"
click at [310, 166] on p "A receptacle in the living room and upstairs bedroom tested “open ground”. An o…" at bounding box center [384, 199] width 231 height 72
click at [490, 163] on p "A receptacle in the living room and upstairs bedroom tested “open ground”. An o…" at bounding box center [384, 199] width 231 height 72
click at [464, 163] on p "A receptacle in the living room and upstairs bedroom tested “open ground”. An o…" at bounding box center [384, 199] width 231 height 72
click at [480, 215] on p "Receptacles throughout the interior of the home tested “open ground”. An open g…" at bounding box center [384, 199] width 231 height 72
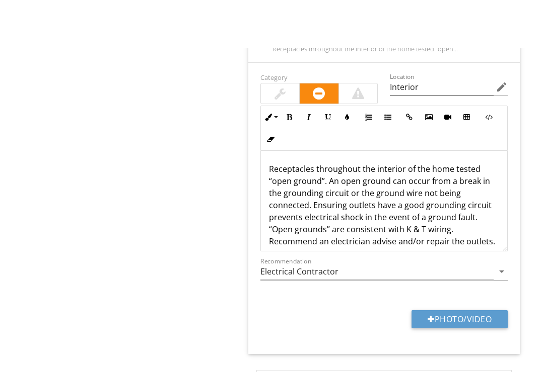
scroll to position [1013, 0]
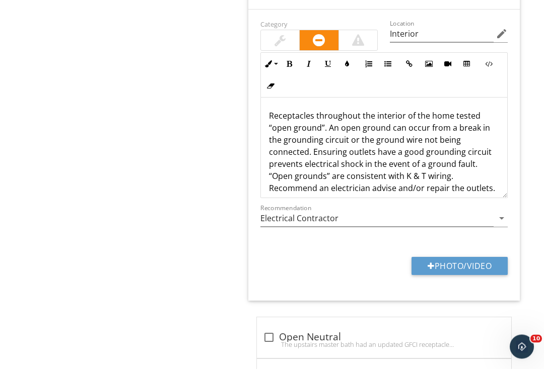
click at [460, 268] on button "Photo/Video" at bounding box center [459, 270] width 96 height 18
type input "C:\fakepath\26FFCDFB-50D7-4711-9F30-7141949F80BD.jpeg"
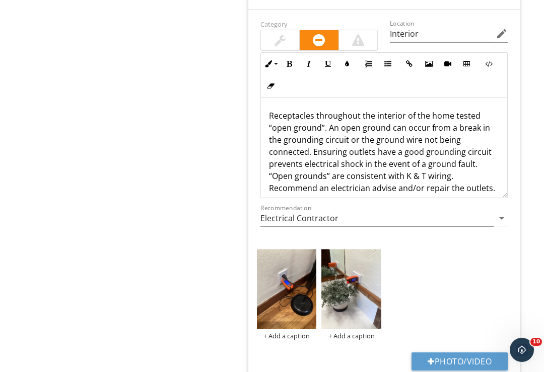
click at [361, 312] on img at bounding box center [351, 290] width 60 height 80
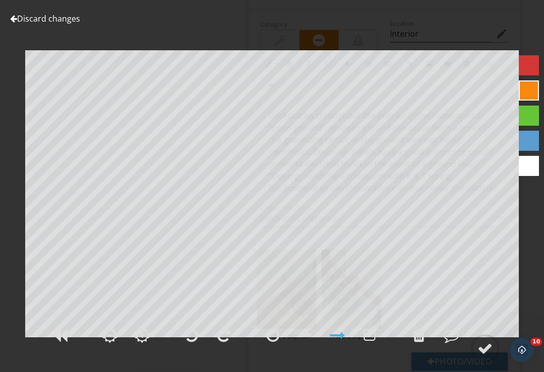
click at [486, 356] on div at bounding box center [484, 348] width 15 height 15
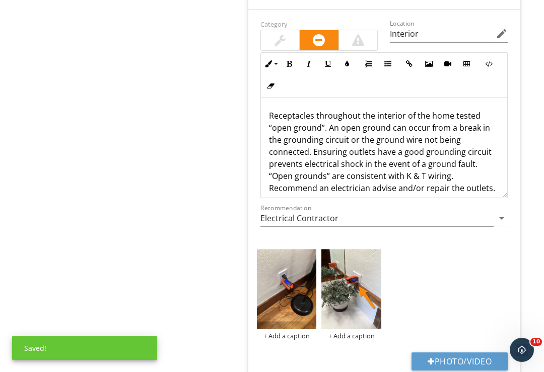
click at [293, 303] on img at bounding box center [287, 290] width 60 height 80
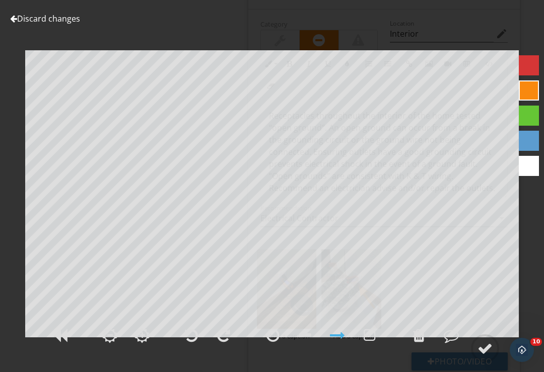
click at [482, 356] on div at bounding box center [484, 348] width 15 height 15
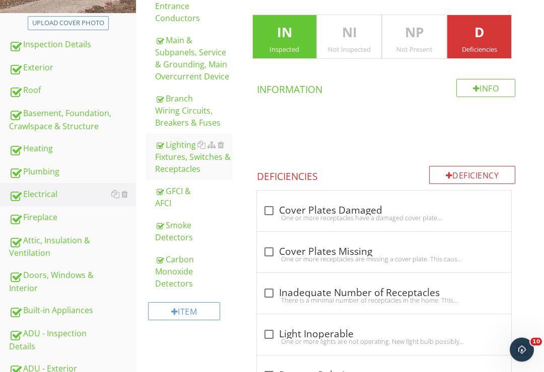
scroll to position [200, 0]
click at [173, 112] on div "Branch Wiring Circuits, Breakers & Fuses" at bounding box center [193, 111] width 77 height 36
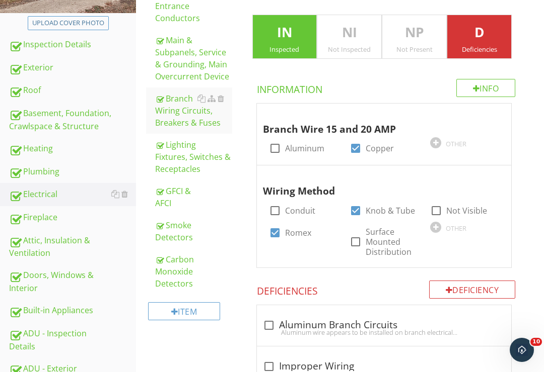
click at [168, 202] on div "GFCI & AFCI" at bounding box center [193, 197] width 77 height 24
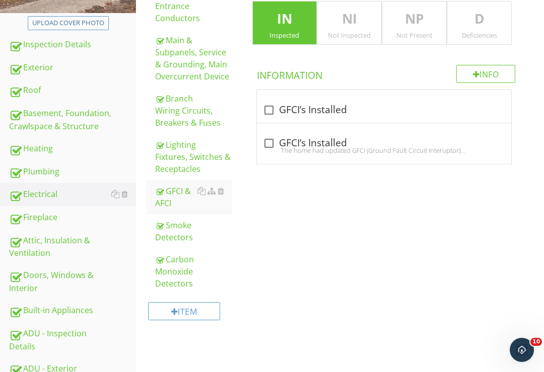
click at [413, 28] on div "NP Not Present" at bounding box center [414, 23] width 65 height 44
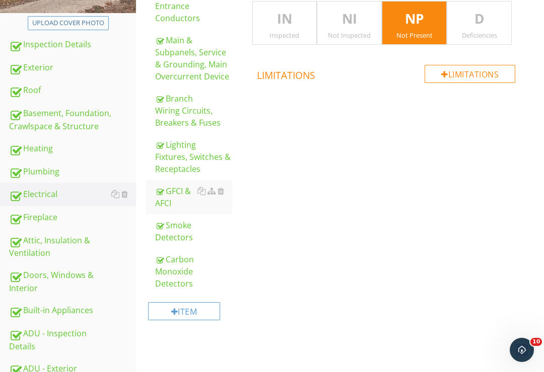
click at [293, 22] on p "IN" at bounding box center [285, 19] width 64 height 20
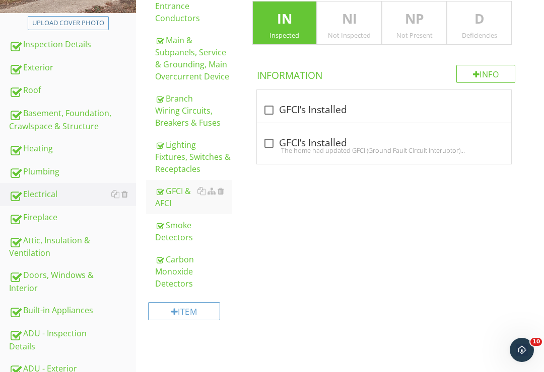
click at [173, 110] on div "Branch Wiring Circuits, Breakers & Fuses" at bounding box center [193, 111] width 77 height 36
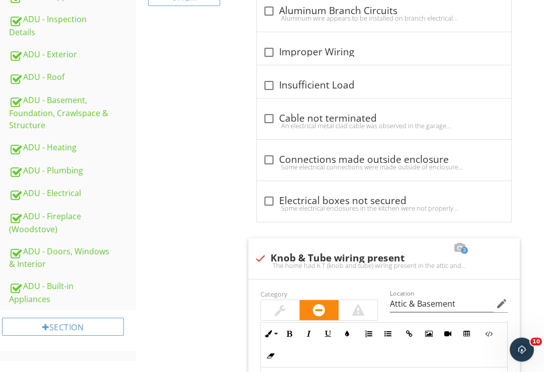
scroll to position [553, 0]
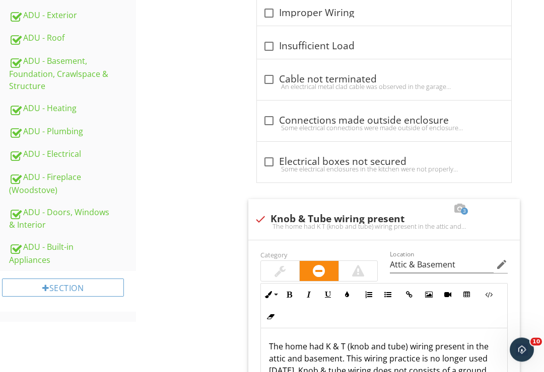
click at [189, 225] on div "Electrical General Service Entrance Conductors Main & Subpanels, Service & Grou…" at bounding box center [340, 155] width 408 height 1195
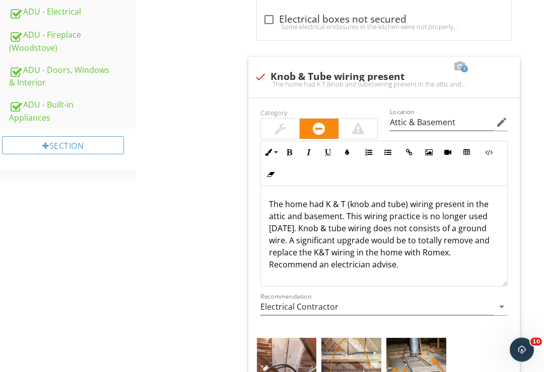
scroll to position [915, 0]
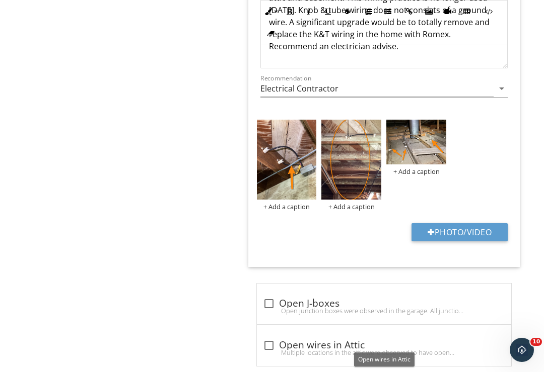
click at [271, 340] on div at bounding box center [268, 345] width 17 height 17
checkbox input "true"
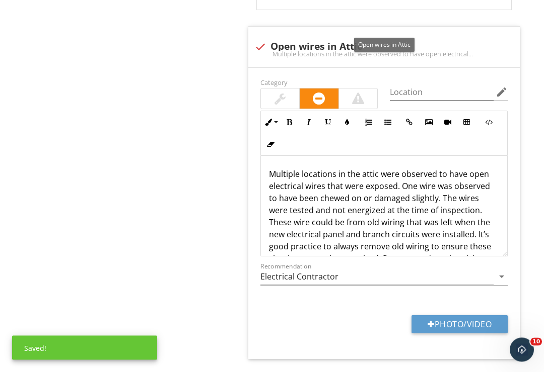
scroll to position [1238, 0]
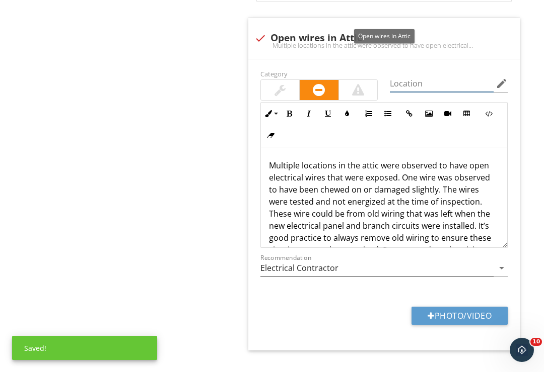
click at [416, 78] on input "Location" at bounding box center [442, 83] width 104 height 17
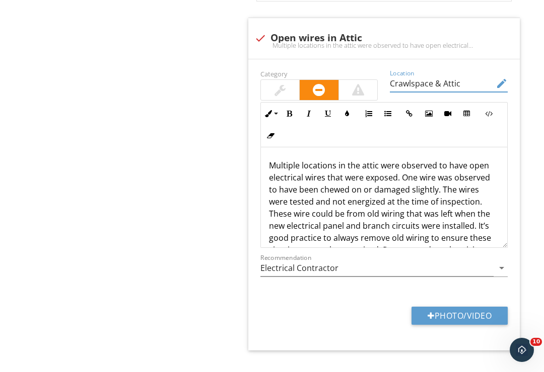
type input "Crawlspace & Attic"
click at [356, 84] on div at bounding box center [358, 90] width 12 height 12
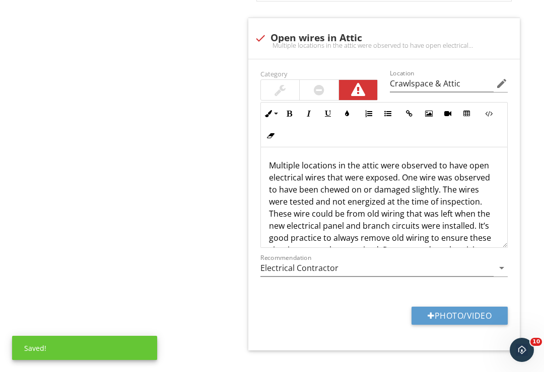
click at [401, 23] on div at bounding box center [403, 28] width 12 height 10
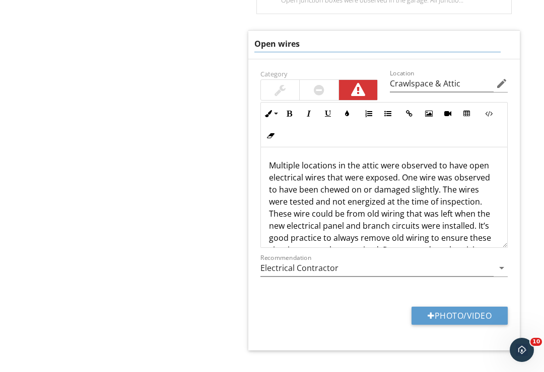
type input "Open wires"
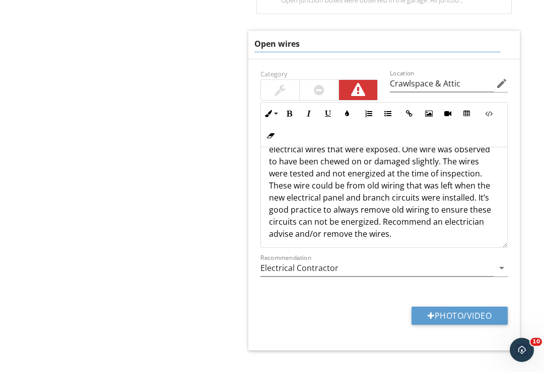
scroll to position [32, 0]
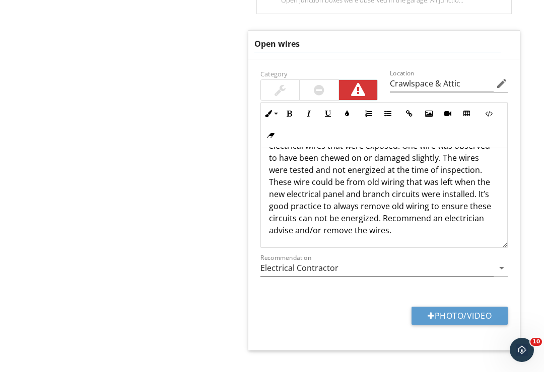
click at [381, 182] on p "Multiple locations in the attic were observed to have open electrical wires tha…" at bounding box center [384, 182] width 231 height 109
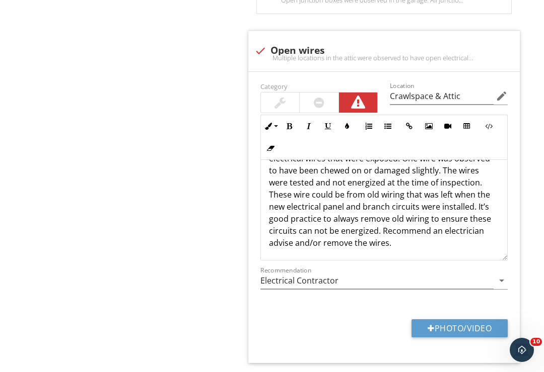
scroll to position [1216, 0]
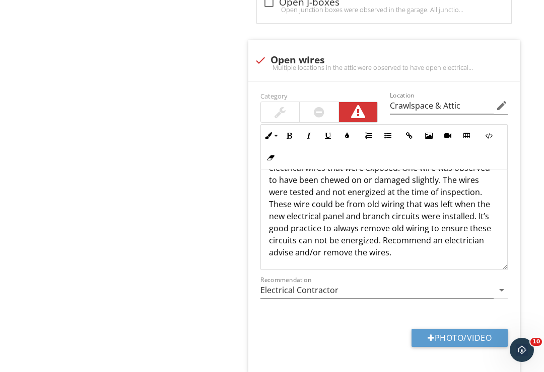
click at [373, 179] on p "Multiple locations in the attic were observed to have open electrical wires tha…" at bounding box center [384, 204] width 231 height 109
click at [383, 201] on p "Multiple locations in the attic were observed to have open electrical wires tha…" at bounding box center [384, 204] width 231 height 109
click at [387, 199] on p "Multiple locations in the attic were observed to have open electrical wires tha…" at bounding box center [384, 204] width 231 height 109
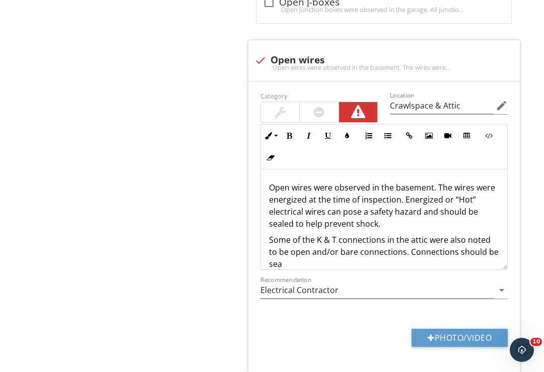
scroll to position [1, 0]
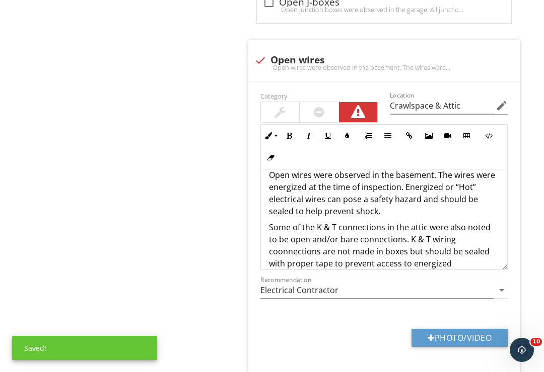
scroll to position [25, 0]
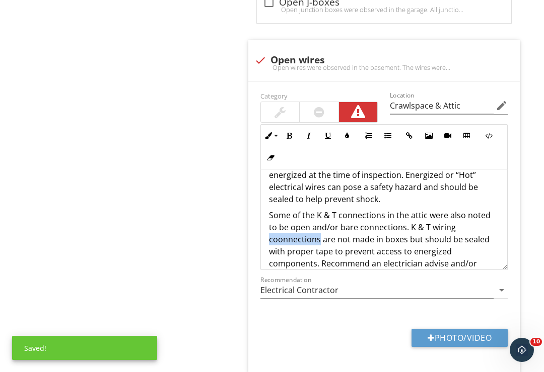
click at [459, 224] on p "Some of the K & T connections in the attic were also noted to be open and/or ba…" at bounding box center [384, 245] width 231 height 72
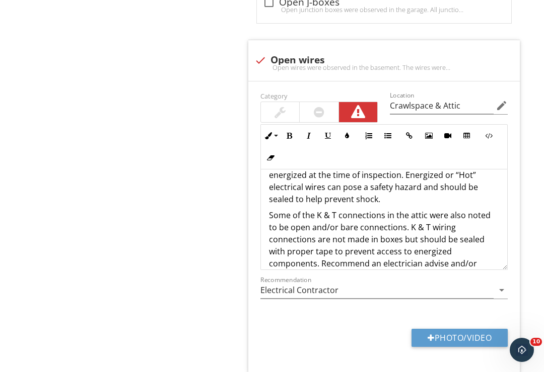
click at [468, 333] on button "Photo/Video" at bounding box center [459, 338] width 96 height 18
type input "C:\fakepath\B727A9A0-1E57-44D2-9A1D-1771AA7404BE.jpeg"
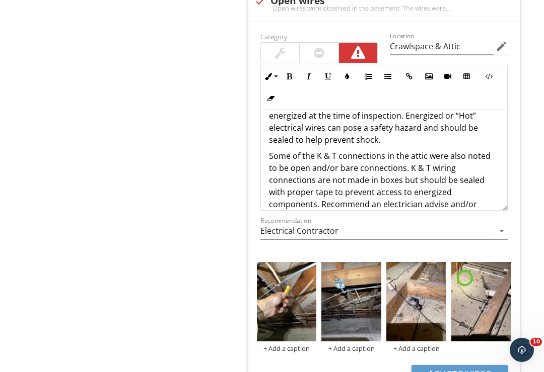
scroll to position [1334, 0]
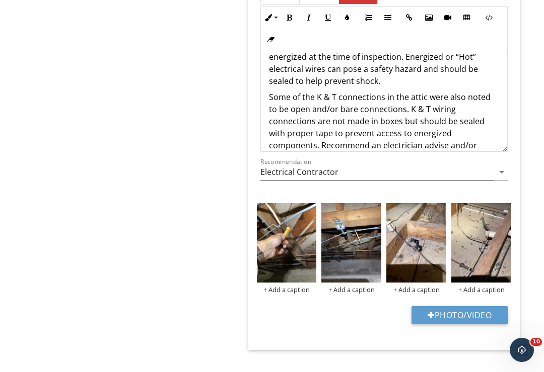
click at [296, 256] on img at bounding box center [287, 243] width 60 height 80
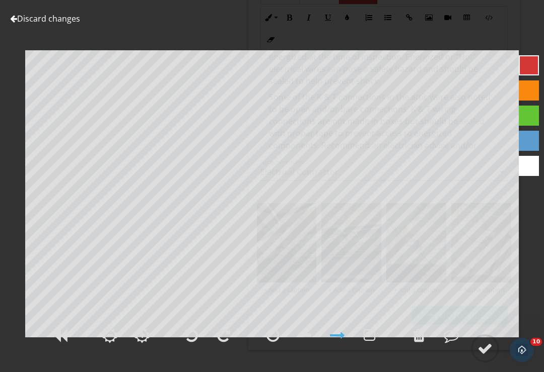
click at [489, 356] on div at bounding box center [484, 348] width 15 height 15
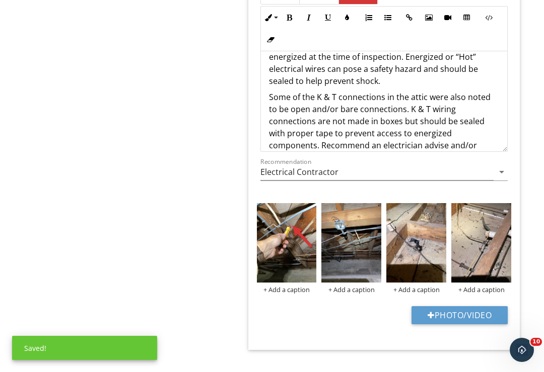
click at [356, 259] on img at bounding box center [351, 243] width 60 height 80
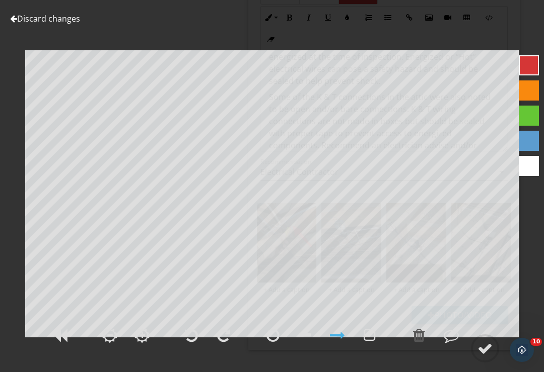
click at [273, 343] on div at bounding box center [272, 335] width 13 height 15
click at [487, 356] on div at bounding box center [484, 348] width 15 height 15
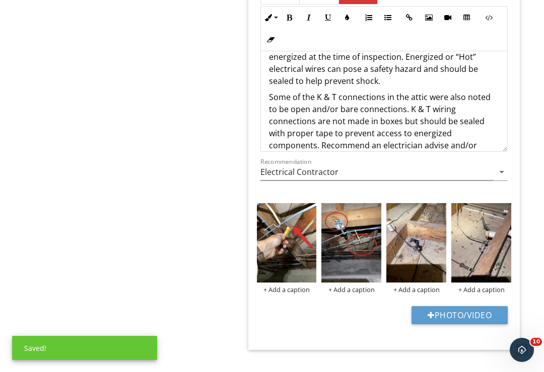
click at [422, 259] on img at bounding box center [416, 243] width 60 height 80
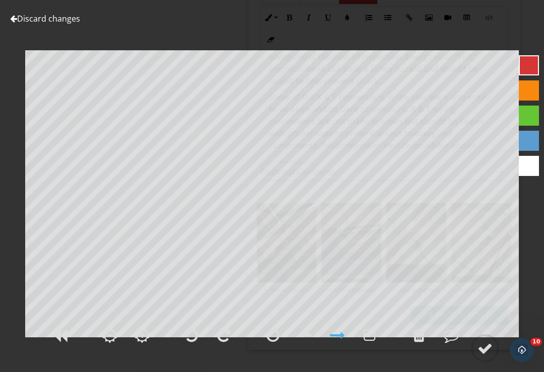
click at [485, 356] on div at bounding box center [484, 348] width 15 height 15
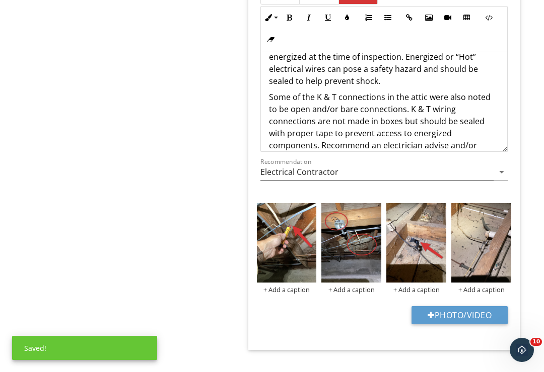
click at [487, 257] on img at bounding box center [481, 243] width 60 height 80
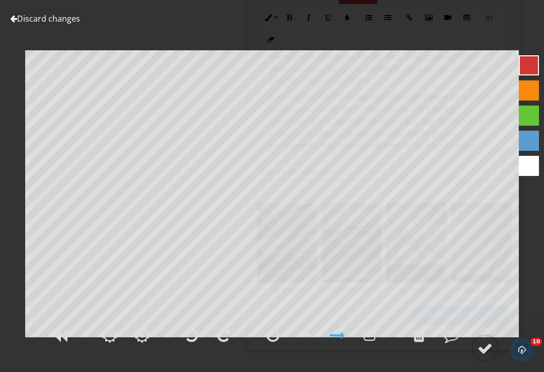
click at [486, 356] on div at bounding box center [484, 348] width 15 height 15
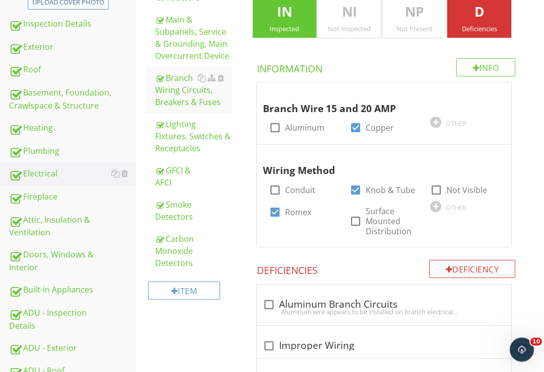
scroll to position [220, 0]
click at [185, 176] on div "GFCI & AFCI" at bounding box center [193, 177] width 77 height 24
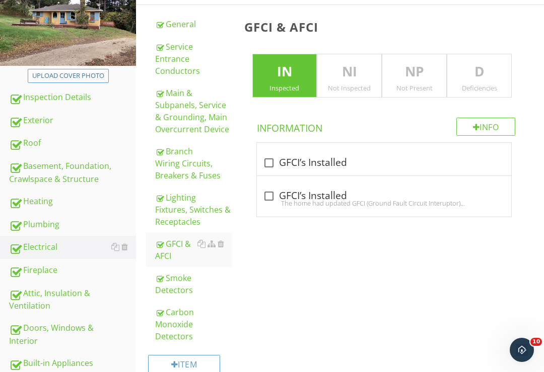
scroll to position [147, 0]
click at [480, 72] on p "D" at bounding box center [479, 71] width 64 height 20
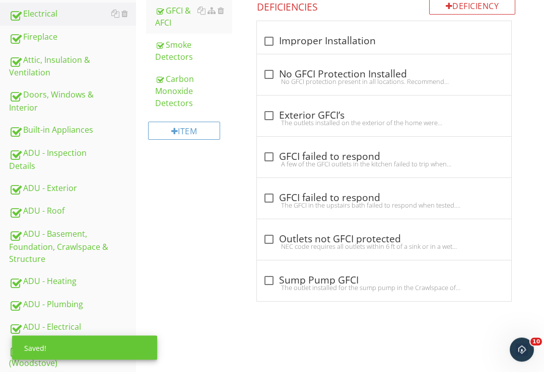
scroll to position [380, 0]
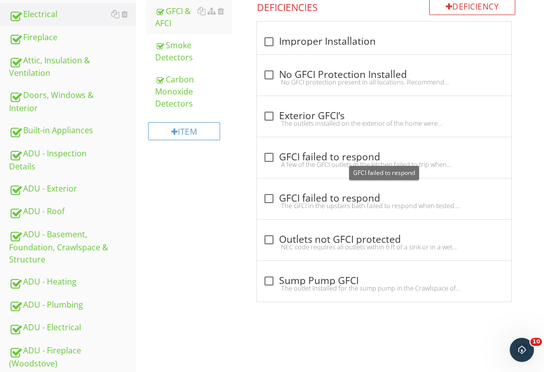
click at [274, 154] on div at bounding box center [268, 157] width 17 height 17
checkbox input "true"
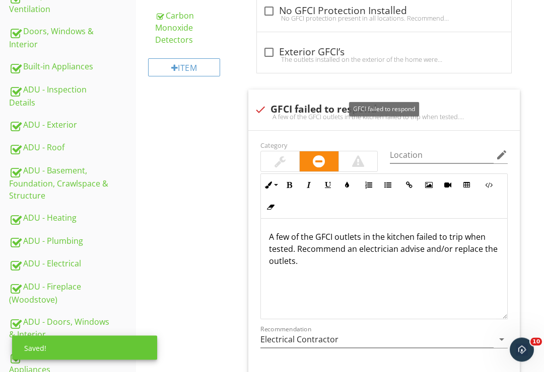
scroll to position [467, 0]
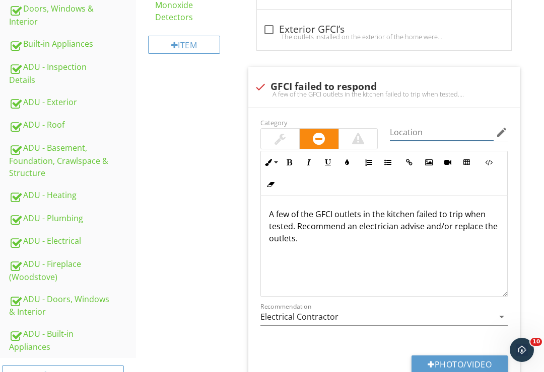
click at [422, 132] on input "Location" at bounding box center [442, 132] width 104 height 17
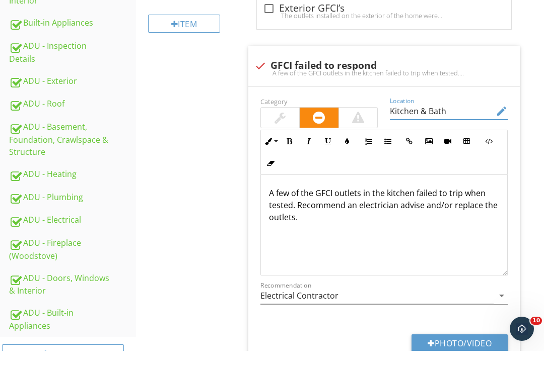
type input "Kitchen & Bath"
click at [454, 356] on button "Photo/Video" at bounding box center [459, 365] width 96 height 18
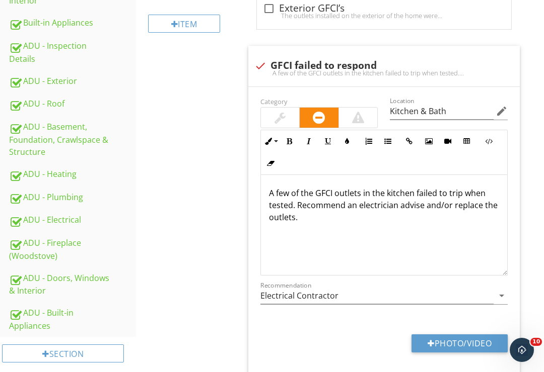
type input "C:\fakepath\6F228B89-D7AD-49FA-B8D6-EEABB3A50F0D.jpeg"
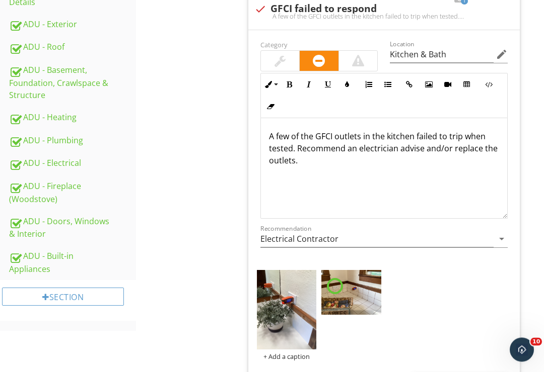
scroll to position [619, 0]
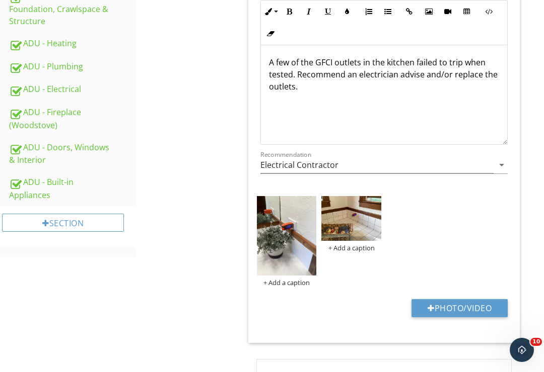
click at [359, 222] on img at bounding box center [351, 218] width 60 height 45
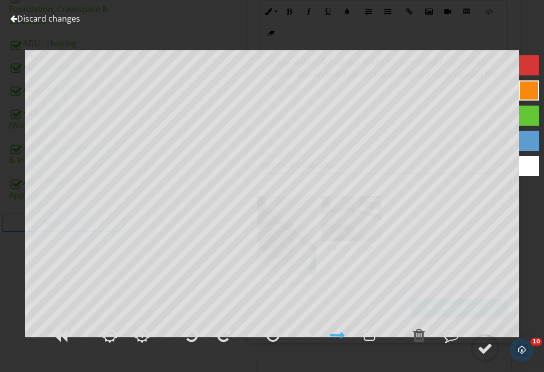
click at [32, 15] on link "Discard changes" at bounding box center [45, 18] width 70 height 11
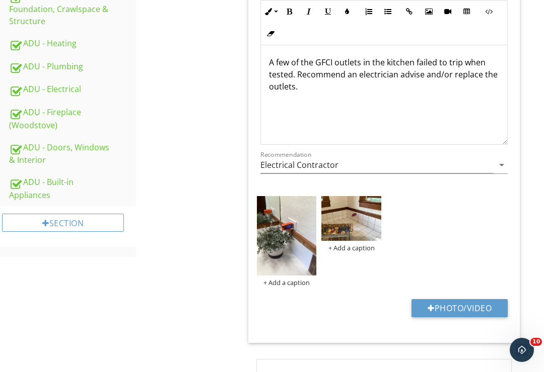
click at [380, 201] on img at bounding box center [351, 218] width 60 height 45
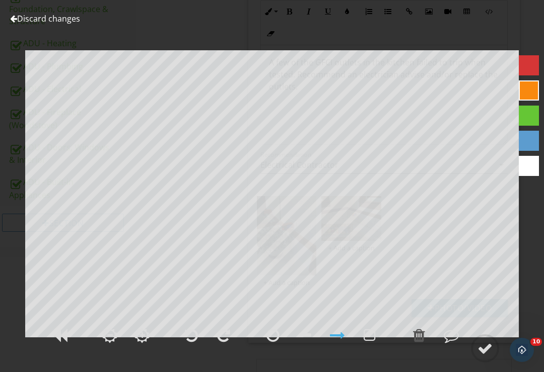
click at [38, 22] on link "Discard changes" at bounding box center [45, 18] width 70 height 11
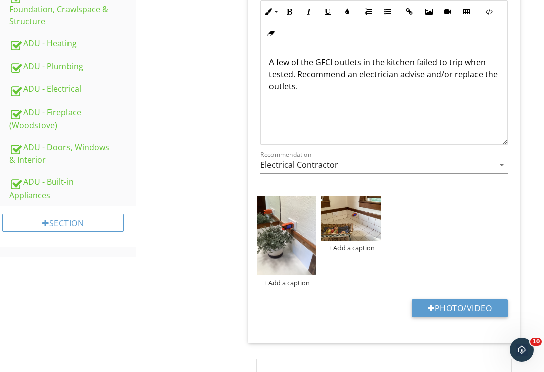
click at [0, 0] on div at bounding box center [0, 0] width 0 height 0
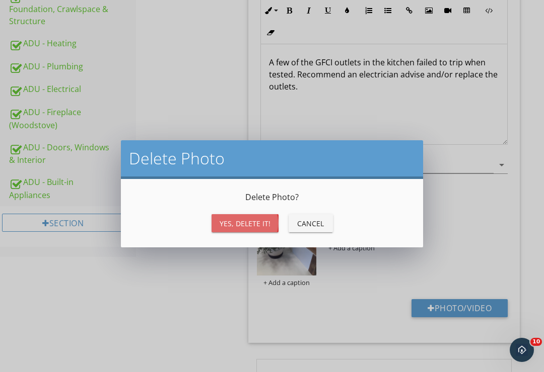
click at [265, 222] on div "Yes, Delete it!" at bounding box center [244, 223] width 51 height 11
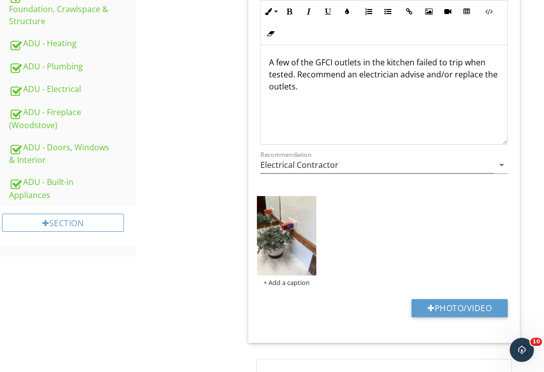
click at [0, 0] on div at bounding box center [0, 0] width 0 height 0
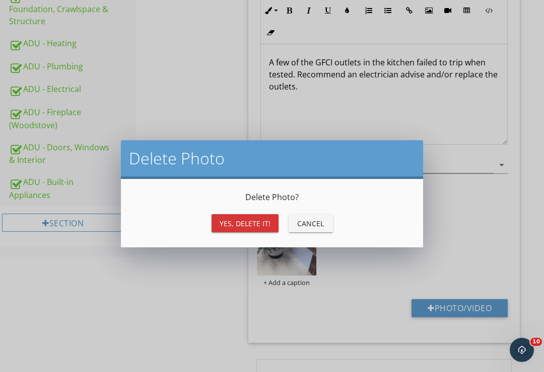
click at [257, 226] on div "Yes, Delete it!" at bounding box center [244, 223] width 51 height 11
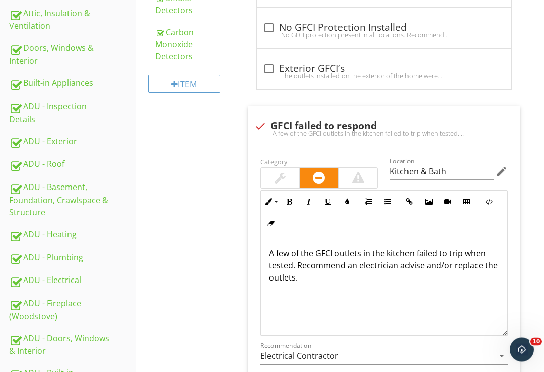
scroll to position [427, 0]
click at [337, 126] on div "check GFCI failed to respond" at bounding box center [384, 126] width 260 height 12
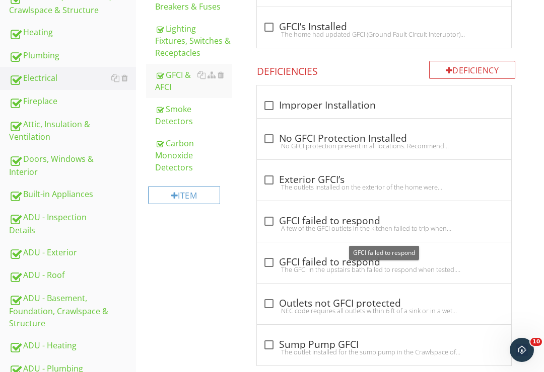
scroll to position [322, 0]
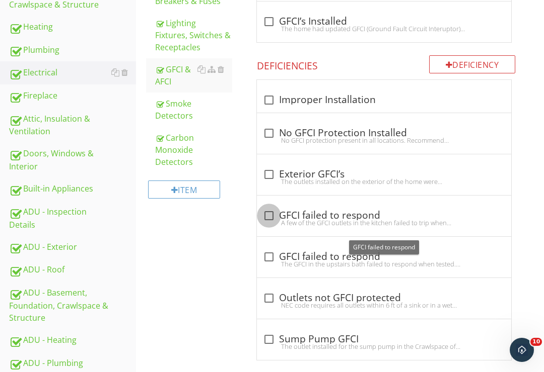
click at [272, 213] on div at bounding box center [268, 215] width 17 height 17
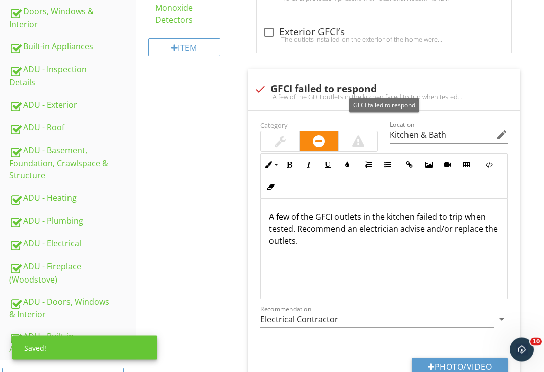
scroll to position [464, 0]
click at [465, 365] on button "Photo/Video" at bounding box center [459, 367] width 96 height 18
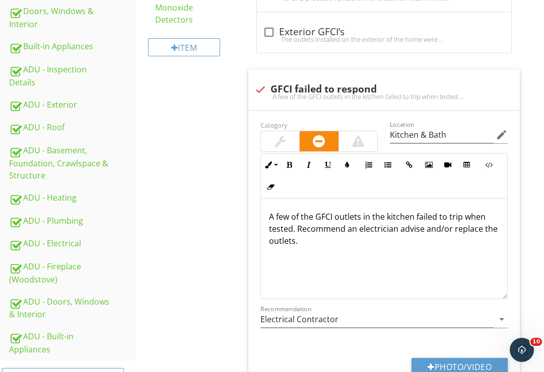
click at [336, 89] on div "check GFCI failed to respond" at bounding box center [384, 90] width 260 height 12
checkbox input "true"
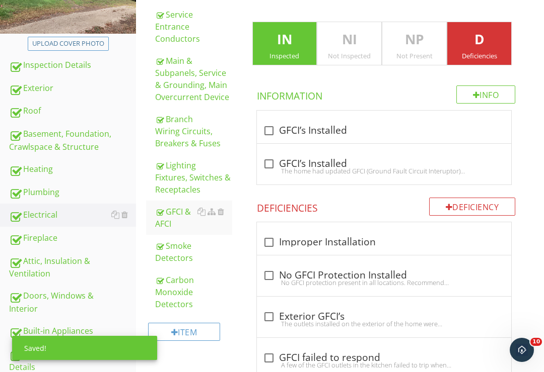
scroll to position [176, 0]
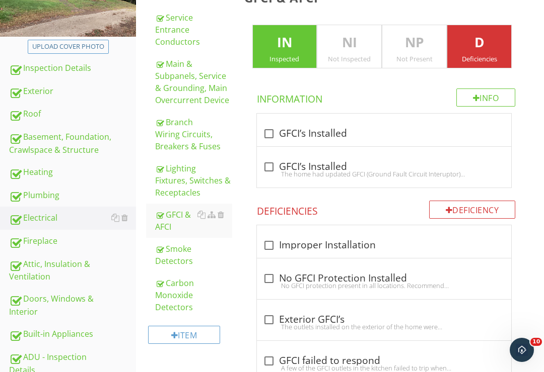
click at [299, 42] on p "IN" at bounding box center [285, 43] width 64 height 20
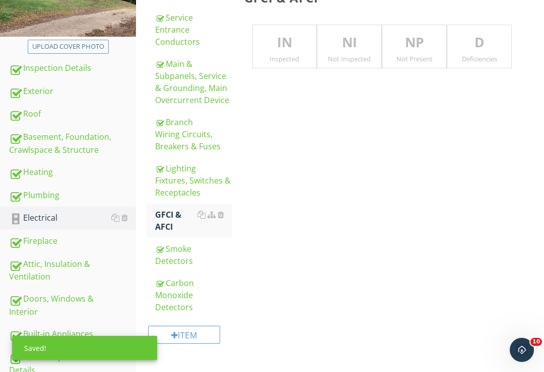
click at [286, 48] on p "IN" at bounding box center [285, 43] width 64 height 20
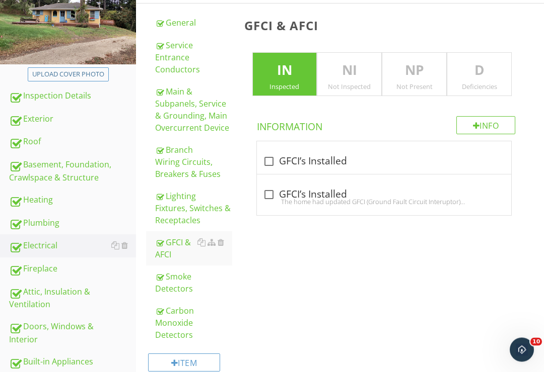
scroll to position [148, 0]
click at [169, 164] on div "Branch Wiring Circuits, Breakers & Fuses" at bounding box center [193, 162] width 77 height 36
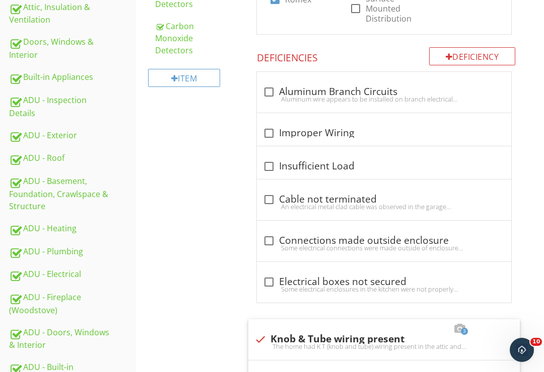
scroll to position [426, 0]
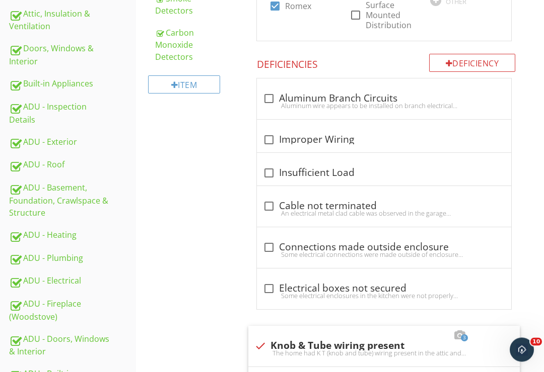
click at [465, 61] on div "Deficiency" at bounding box center [472, 63] width 87 height 18
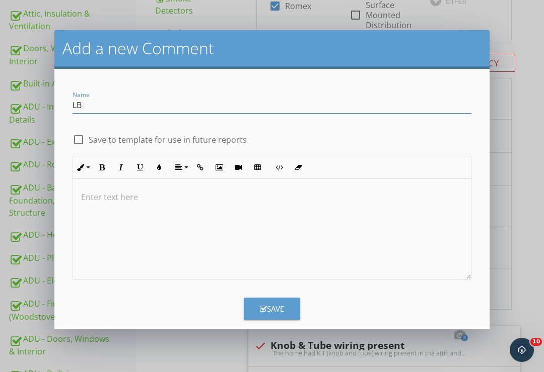
type input "L"
type input "Covers Missing/ Conduit Loose"
click at [106, 193] on p at bounding box center [272, 197] width 382 height 12
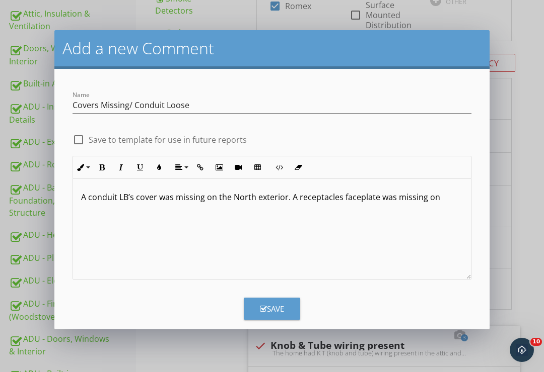
click at [339, 201] on p "A conduit LB’s cover was missing on the North exterior. A receptacles faceplate…" at bounding box center [272, 197] width 382 height 12
click at [443, 203] on div "A conduit LB’s cover was missing on the North exterior. A receptacle‘s faceplat…" at bounding box center [272, 229] width 398 height 101
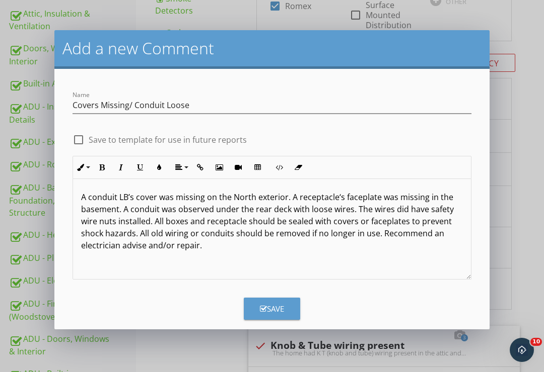
click at [279, 307] on div "Save" at bounding box center [272, 309] width 24 height 12
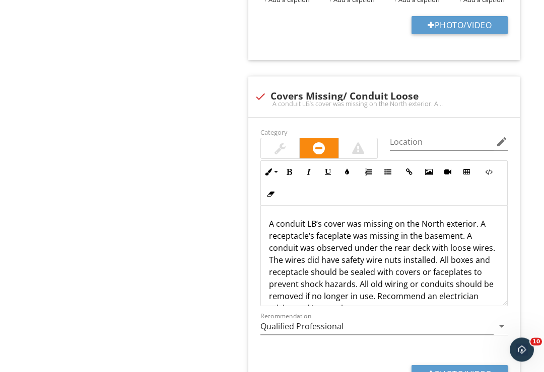
scroll to position [1627, 0]
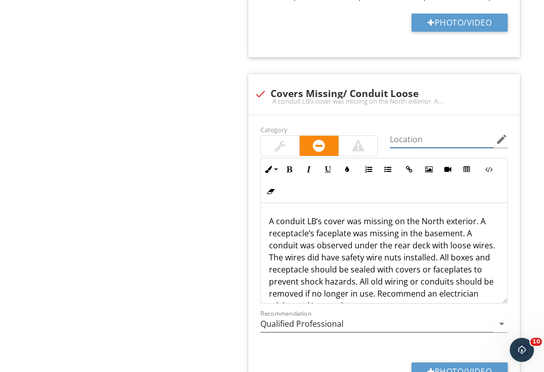
click at [421, 138] on input "Location" at bounding box center [442, 139] width 104 height 17
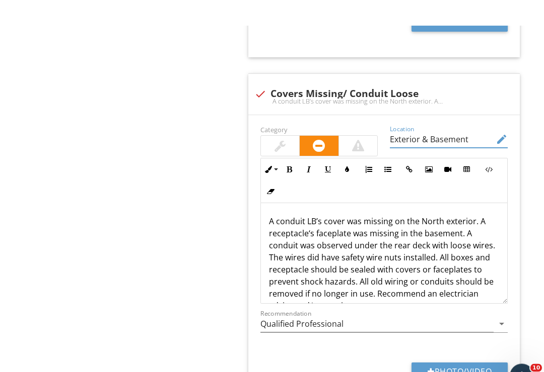
scroll to position [1699, 0]
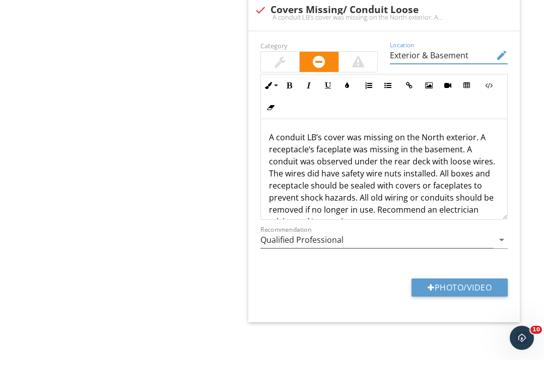
type input "Exterior & Basement"
click at [492, 244] on input "Qualified Professional" at bounding box center [377, 252] width 234 height 17
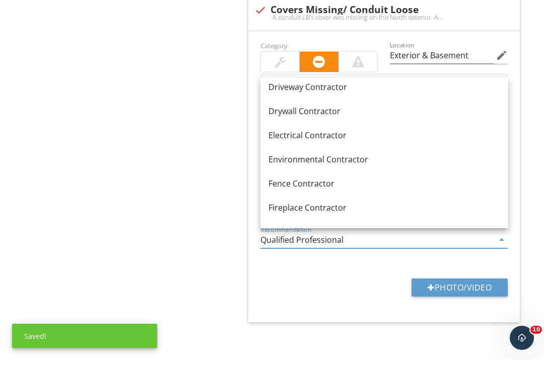
scroll to position [357, 0]
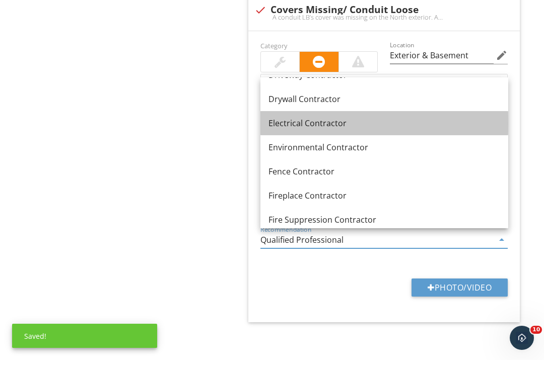
click at [350, 129] on div "Electrical Contractor" at bounding box center [384, 135] width 232 height 12
type input "Electrical Contractor"
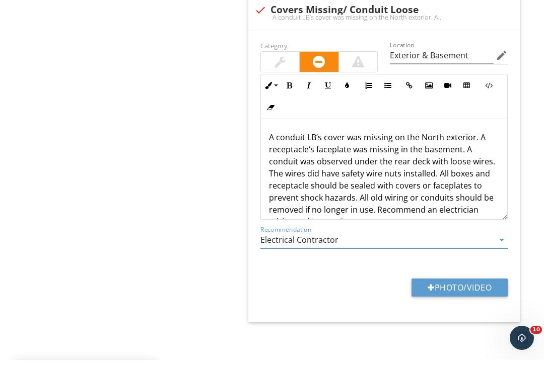
click at [454, 291] on button "Photo/Video" at bounding box center [459, 300] width 96 height 18
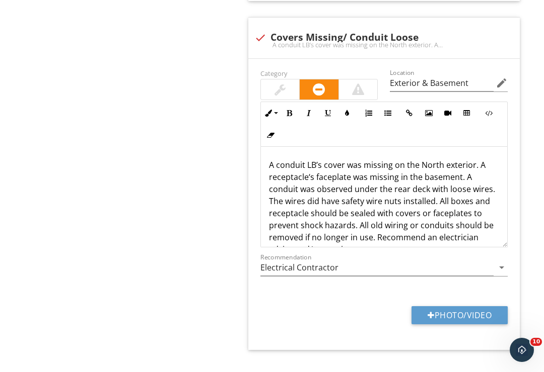
type input "C:\fakepath\33C6B526-C993-4330-A67A-F76A59BA95C6.jpeg"
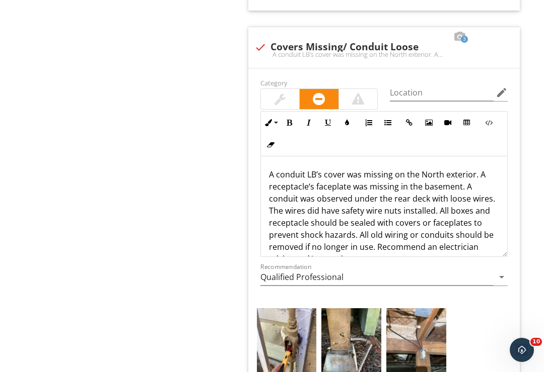
scroll to position [1780, 0]
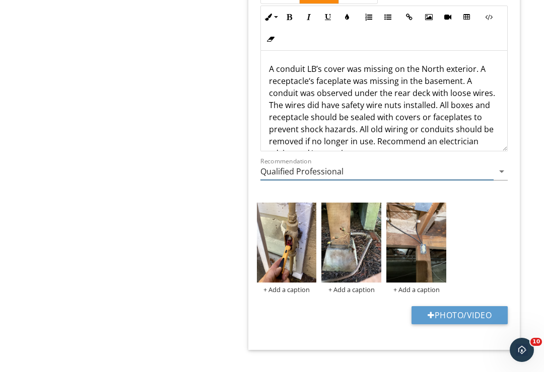
click at [501, 166] on icon "arrow_drop_down" at bounding box center [501, 172] width 12 height 12
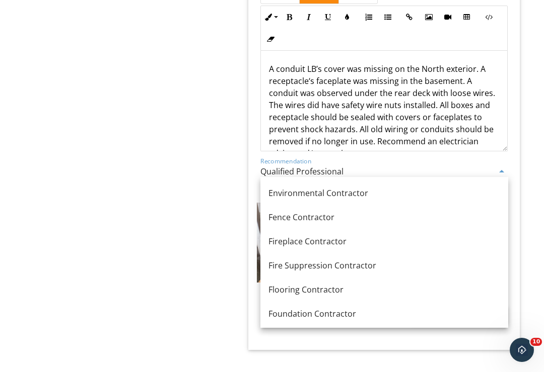
scroll to position [374, 0]
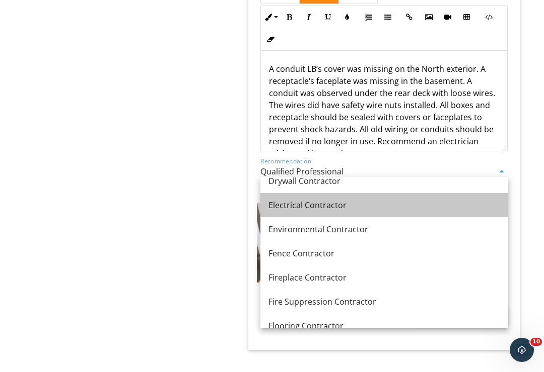
click at [339, 210] on div "Electrical Contractor" at bounding box center [384, 205] width 232 height 12
type input "Electrical Contractor"
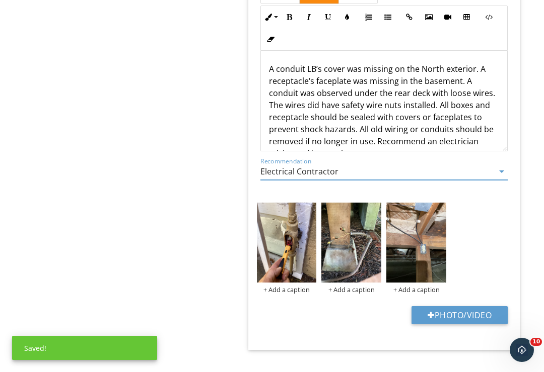
click at [292, 253] on img at bounding box center [287, 243] width 60 height 80
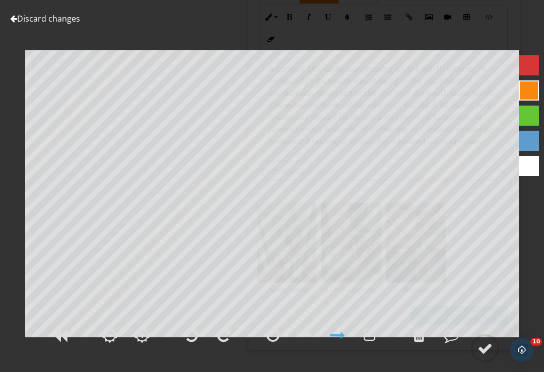
click at [486, 356] on div at bounding box center [484, 348] width 15 height 15
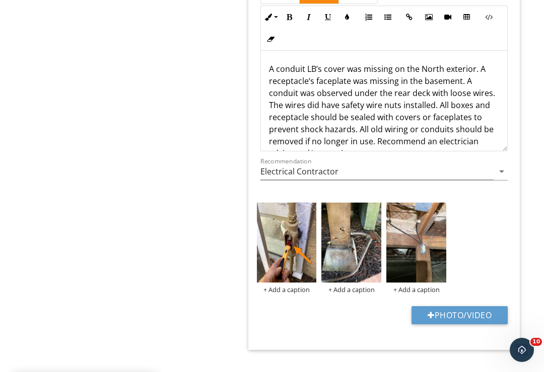
click at [355, 260] on img at bounding box center [351, 243] width 60 height 80
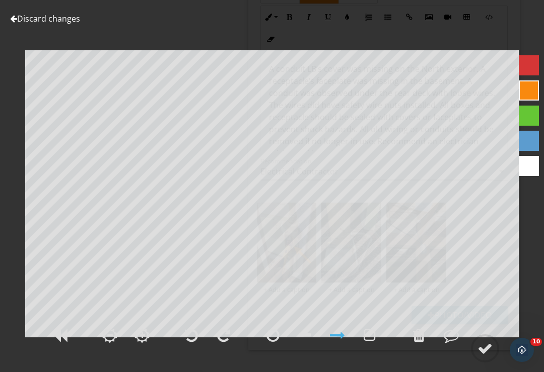
click at [486, 356] on div at bounding box center [484, 348] width 15 height 15
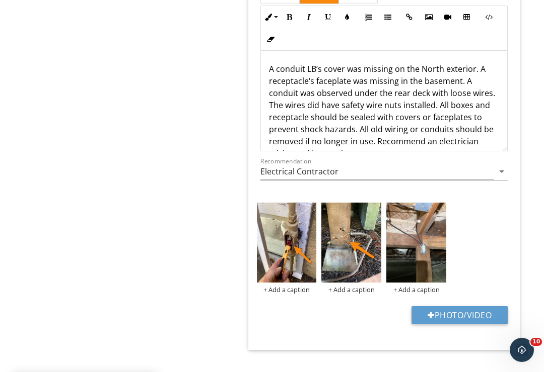
click at [418, 260] on img at bounding box center [416, 243] width 60 height 80
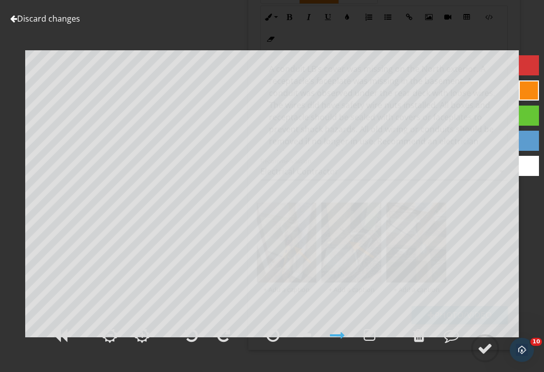
click at [486, 356] on div at bounding box center [484, 348] width 15 height 15
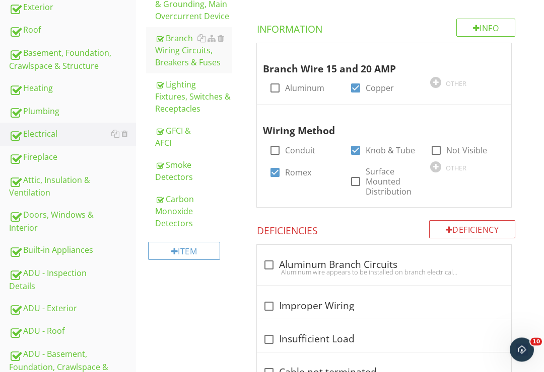
scroll to position [260, 0]
click at [38, 157] on div "Fireplace" at bounding box center [72, 157] width 127 height 13
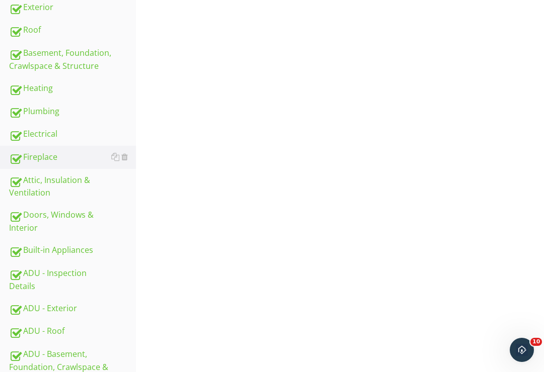
click at [51, 161] on div "Fireplace" at bounding box center [72, 157] width 127 height 13
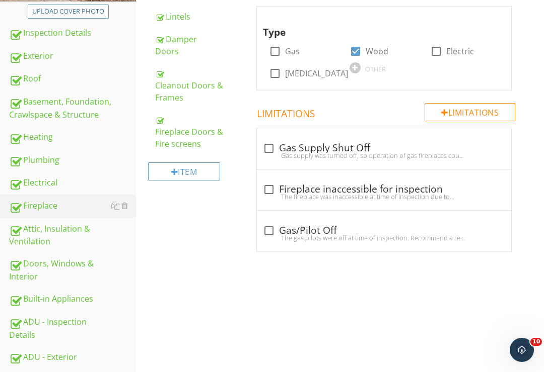
scroll to position [212, 0]
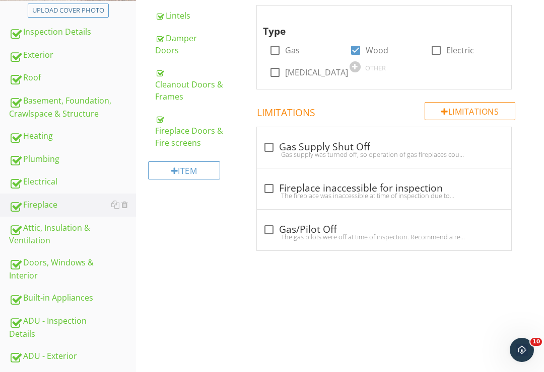
click at [50, 208] on div "Fireplace" at bounding box center [72, 205] width 127 height 13
click at [51, 204] on div "Fireplace" at bounding box center [72, 205] width 127 height 13
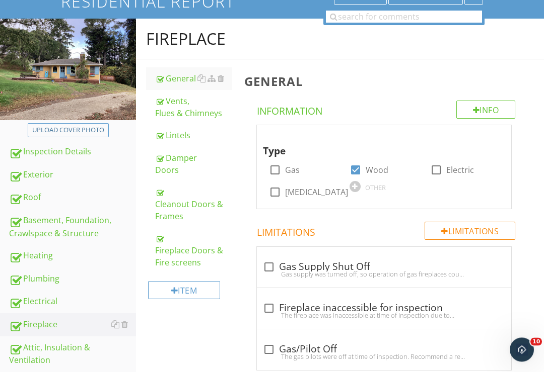
scroll to position [93, 0]
click at [181, 167] on div "Damper Doors" at bounding box center [193, 164] width 77 height 24
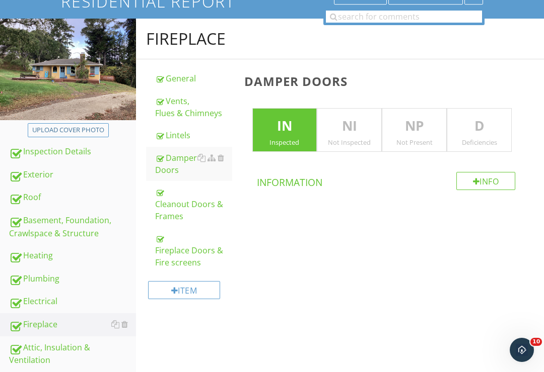
click at [415, 127] on p "NP" at bounding box center [414, 126] width 64 height 20
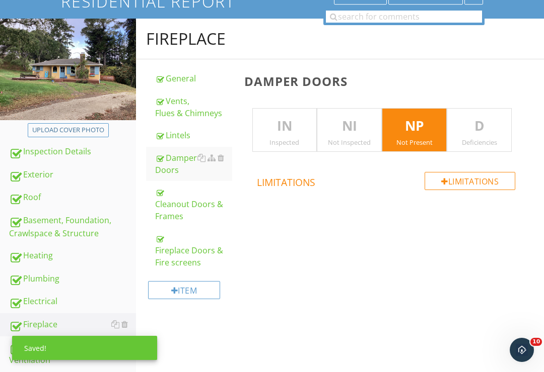
click at [288, 134] on div "IN Inspected" at bounding box center [284, 130] width 65 height 44
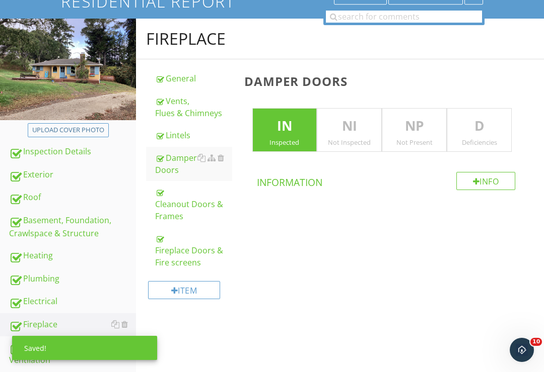
click at [489, 127] on p "D" at bounding box center [479, 126] width 64 height 20
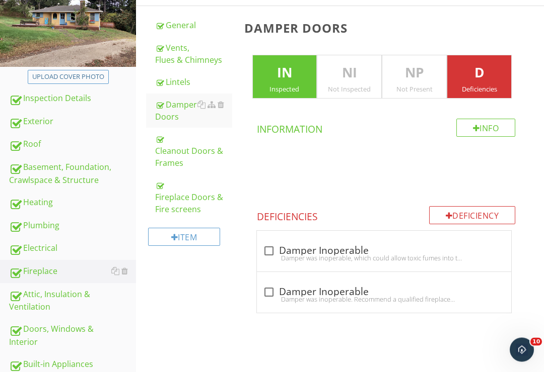
scroll to position [148, 0]
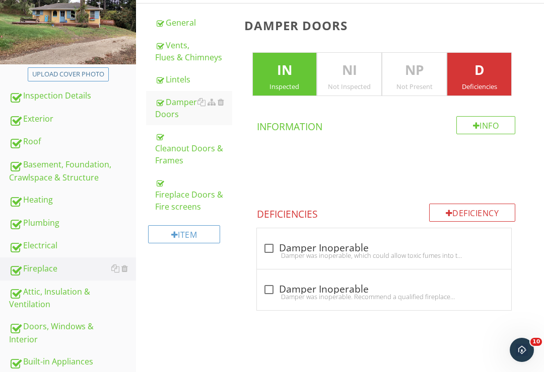
click at [415, 76] on p "NP" at bounding box center [414, 70] width 64 height 20
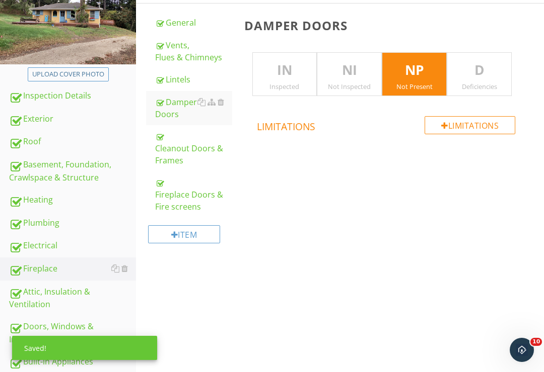
click at [481, 77] on p "D" at bounding box center [479, 70] width 64 height 20
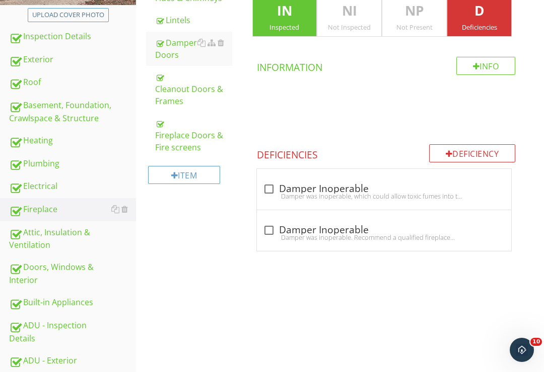
scroll to position [208, 0]
click at [445, 155] on div at bounding box center [448, 154] width 7 height 8
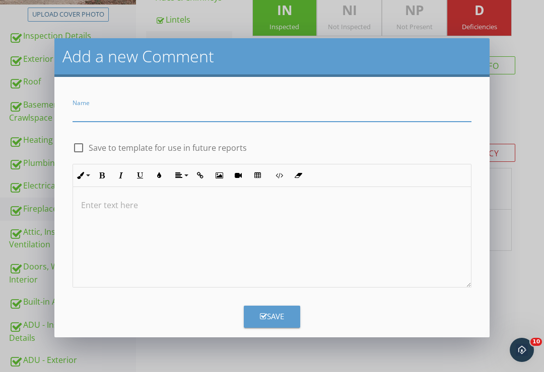
click at [259, 102] on div "Name" at bounding box center [271, 115] width 399 height 33
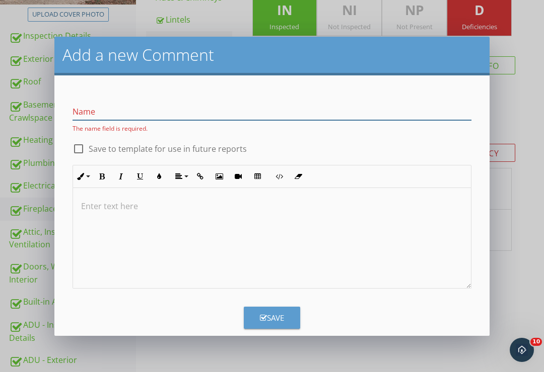
click at [91, 111] on input "Name" at bounding box center [271, 112] width 399 height 17
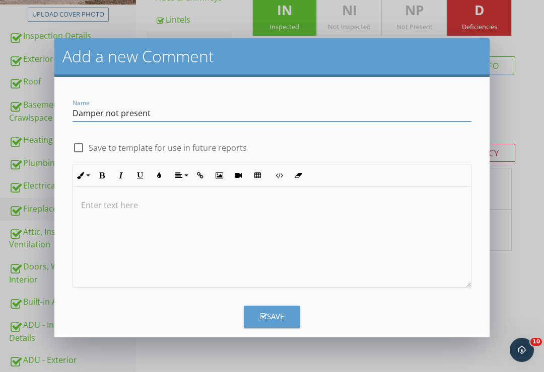
type input "Damper not present"
click at [103, 202] on p at bounding box center [272, 205] width 382 height 12
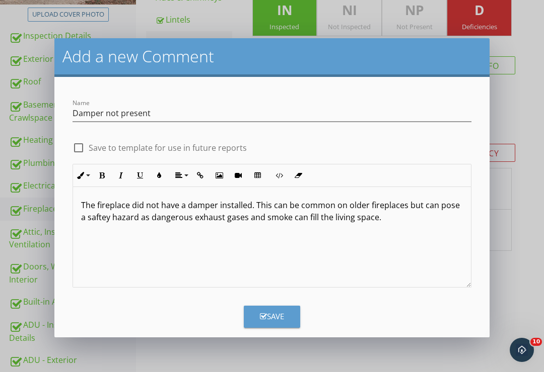
click at [90, 224] on div "The fireplace did not have a damper installed. This can be common on older fire…" at bounding box center [272, 237] width 398 height 101
click at [94, 220] on p "The fireplace did not have a damper installed. This can be common on older fire…" at bounding box center [272, 211] width 382 height 24
click at [274, 211] on p "The fireplace did not have a damper installed. This can be common on older fire…" at bounding box center [272, 211] width 382 height 24
click at [426, 215] on p "The fireplace did not have a damper installed. This can be common on older fire…" at bounding box center [272, 211] width 382 height 24
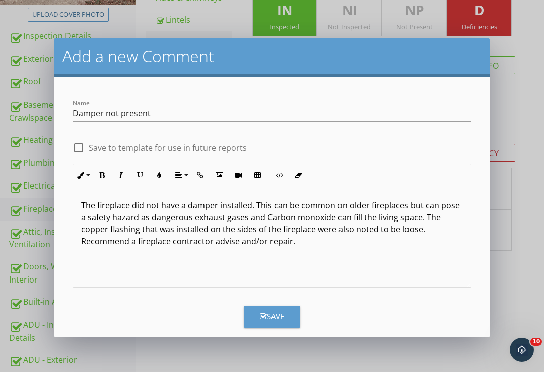
type textarea "<p>The fireplace did not have a damper installed. This can be common on older f…"
click at [281, 314] on div "Save" at bounding box center [272, 317] width 24 height 12
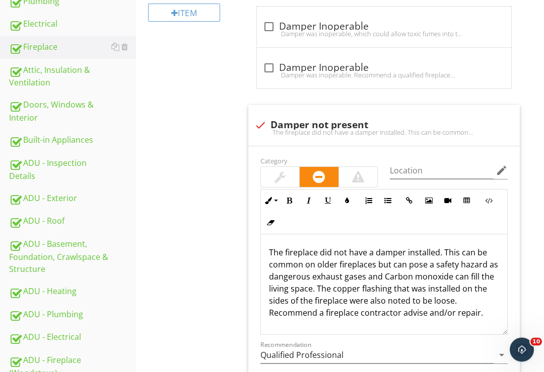
scroll to position [453, 0]
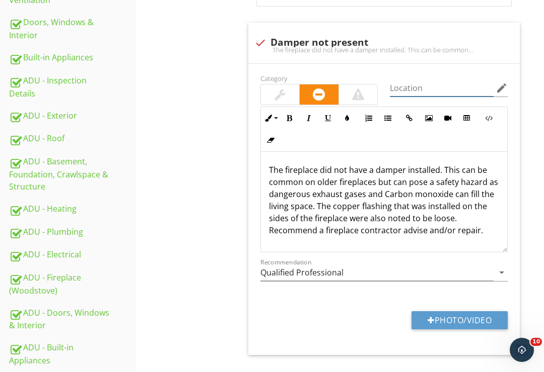
click at [416, 85] on input "Location" at bounding box center [442, 88] width 104 height 17
type input "Living Room"
click at [482, 266] on input "Qualified Professional" at bounding box center [377, 273] width 234 height 17
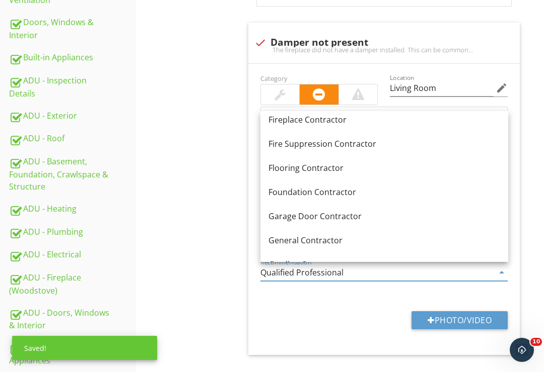
scroll to position [468, 0]
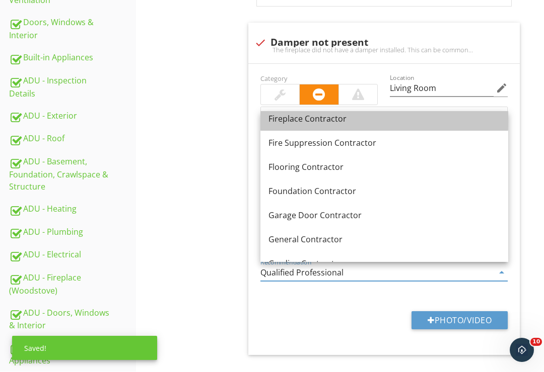
click at [339, 121] on div "Fireplace Contractor" at bounding box center [384, 119] width 232 height 12
type input "Fireplace Contractor"
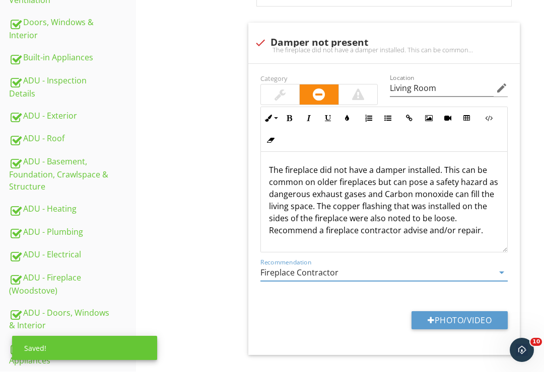
click at [359, 89] on div at bounding box center [358, 95] width 12 height 12
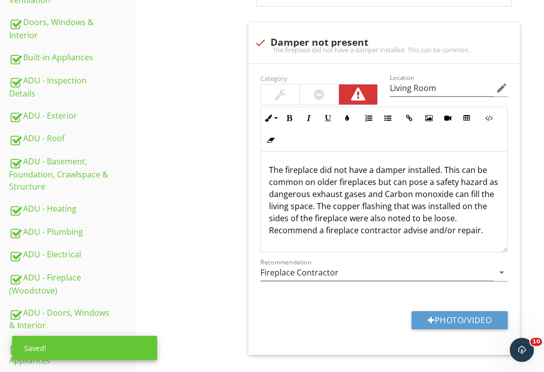
click at [458, 318] on button "Photo/Video" at bounding box center [459, 321] width 96 height 18
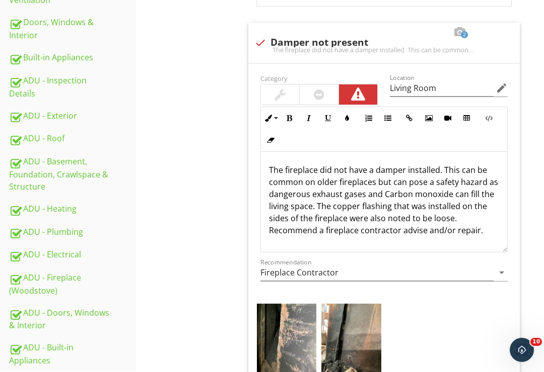
click at [298, 351] on img at bounding box center [287, 344] width 60 height 80
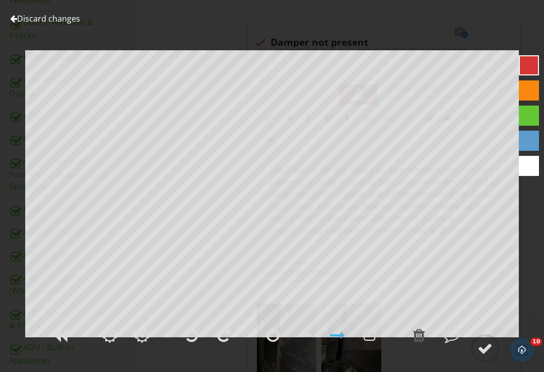
click at [279, 343] on div at bounding box center [272, 335] width 13 height 15
click at [481, 356] on div at bounding box center [484, 348] width 15 height 15
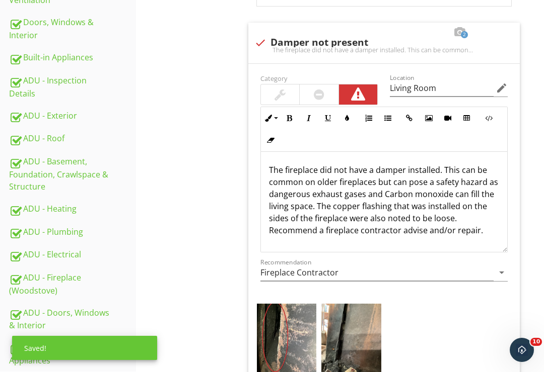
click at [361, 355] on img at bounding box center [351, 344] width 60 height 80
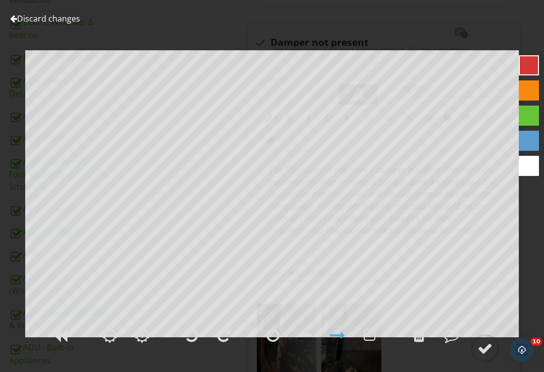
click at [484, 356] on div at bounding box center [484, 348] width 15 height 15
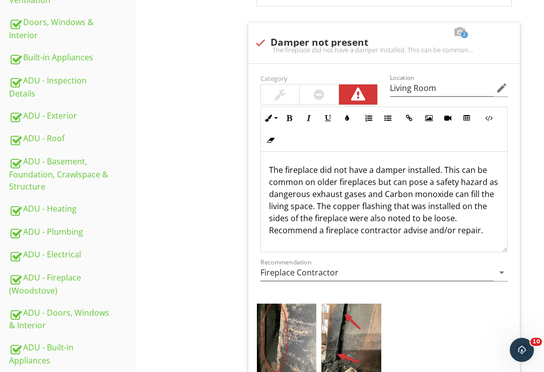
click at [462, 222] on p "The fireplace did not have a damper installed. This can be common on older fire…" at bounding box center [384, 200] width 231 height 72
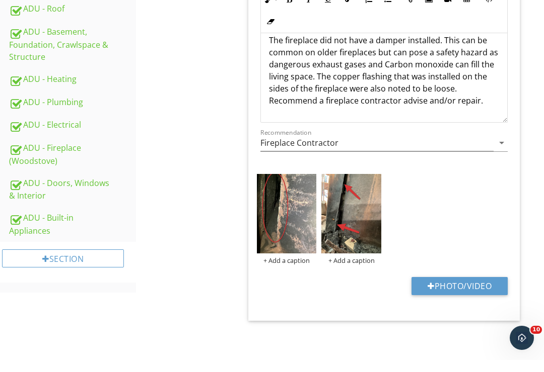
click at [459, 289] on button "Photo/Video" at bounding box center [459, 298] width 96 height 18
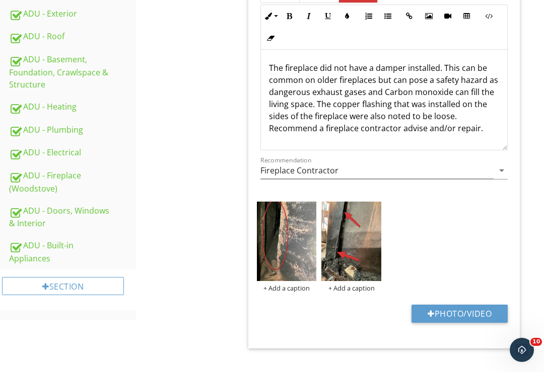
type input "C:\fakepath\3879C1CF-81C1-4C7E-896D-C8D8FCA6C0C2.jpeg"
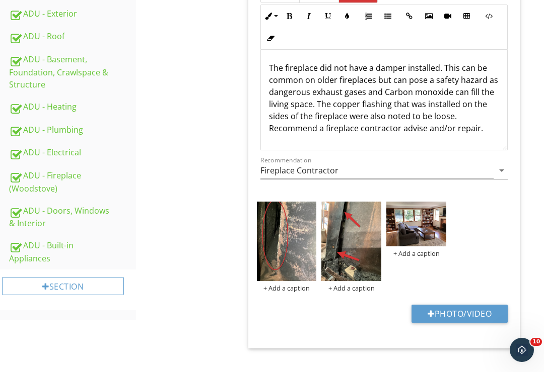
click at [419, 225] on img at bounding box center [416, 224] width 60 height 45
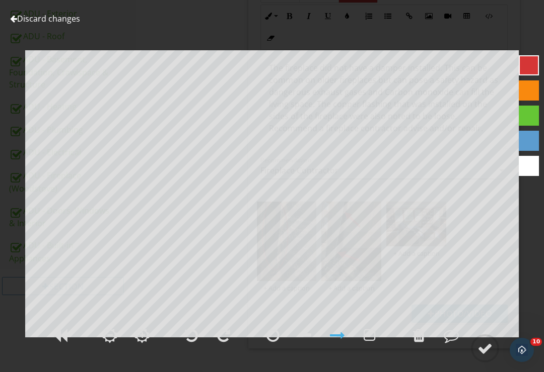
click at [489, 356] on div at bounding box center [484, 348] width 15 height 15
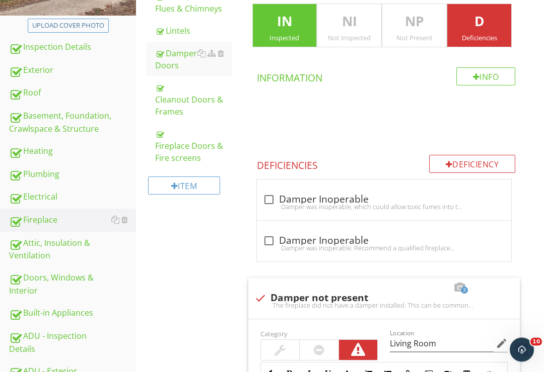
scroll to position [196, 0]
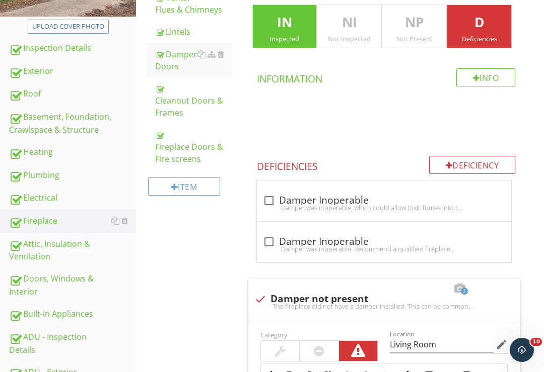
click at [56, 255] on div "Attic, Insulation & Ventilation" at bounding box center [72, 250] width 127 height 25
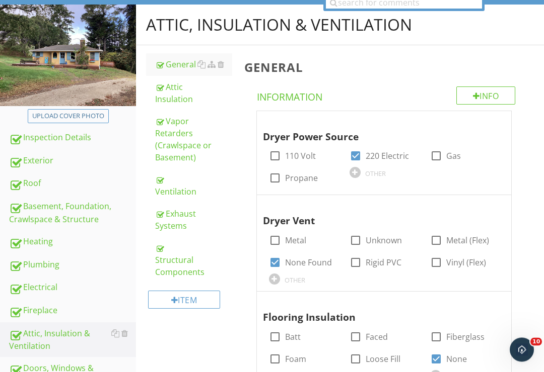
scroll to position [107, 0]
click at [179, 97] on div "Attic Insulation" at bounding box center [193, 93] width 77 height 24
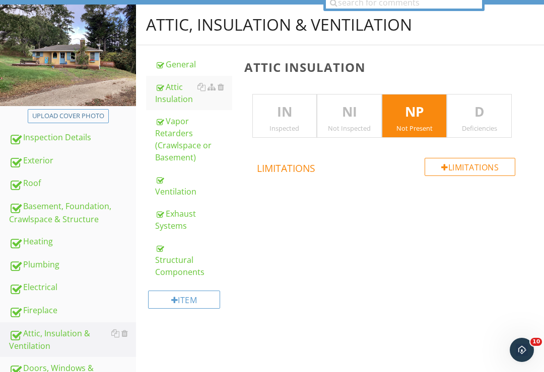
click at [184, 156] on div "Vapor Retarders (Crawlspace or Basement)" at bounding box center [193, 139] width 77 height 48
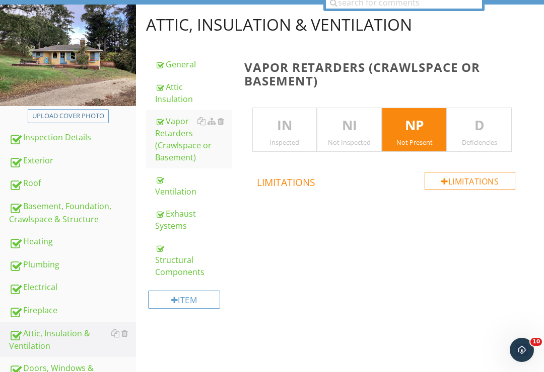
click at [176, 190] on div "Ventilation" at bounding box center [193, 186] width 77 height 24
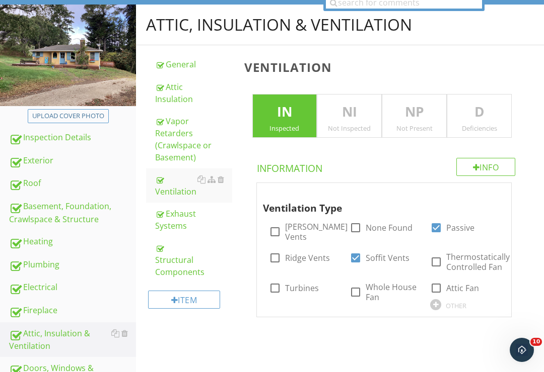
click at [174, 98] on div "Attic Insulation" at bounding box center [193, 93] width 77 height 24
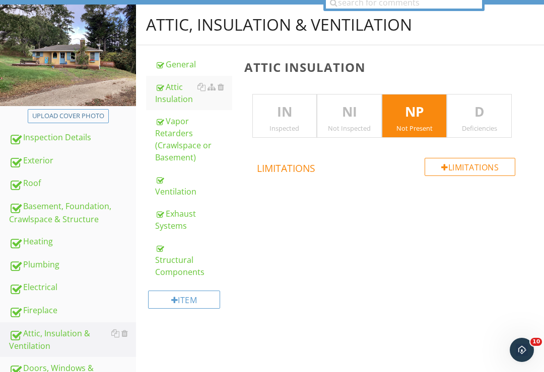
click at [173, 56] on link "General" at bounding box center [193, 64] width 77 height 22
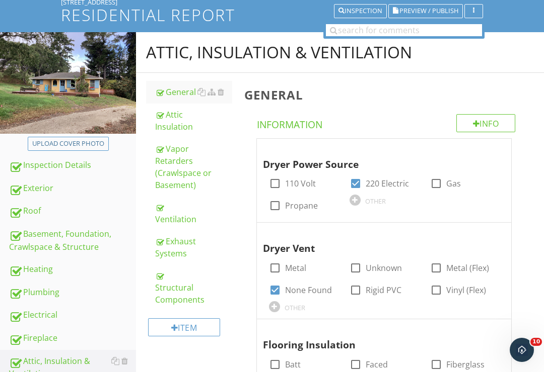
scroll to position [80, 0]
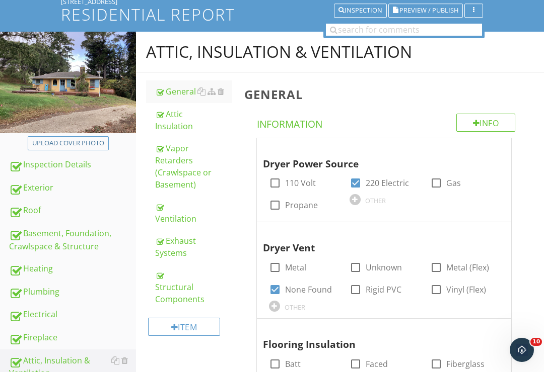
click at [166, 124] on div "Attic Insulation" at bounding box center [193, 120] width 77 height 24
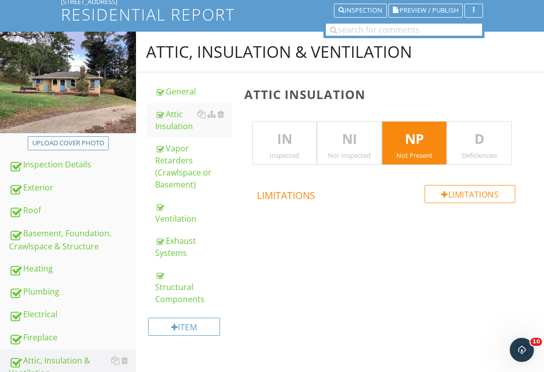
click at [479, 138] on p "D" at bounding box center [479, 139] width 64 height 20
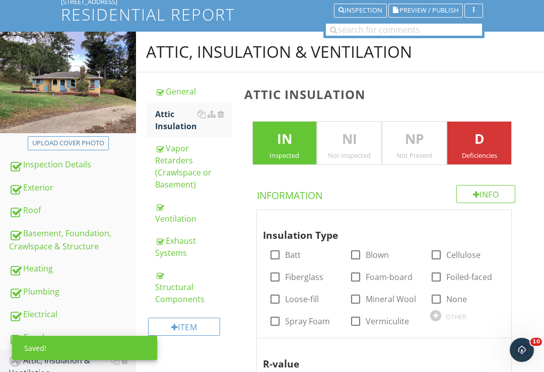
click at [420, 143] on p "NP" at bounding box center [414, 139] width 64 height 20
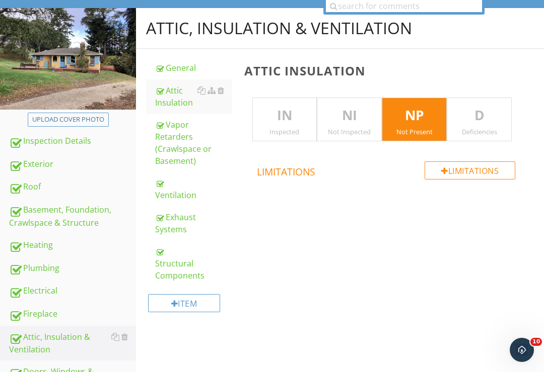
scroll to position [102, 0]
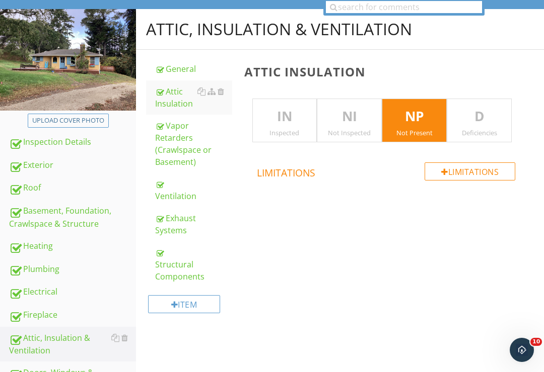
click at [181, 193] on div "Ventilation" at bounding box center [193, 190] width 77 height 24
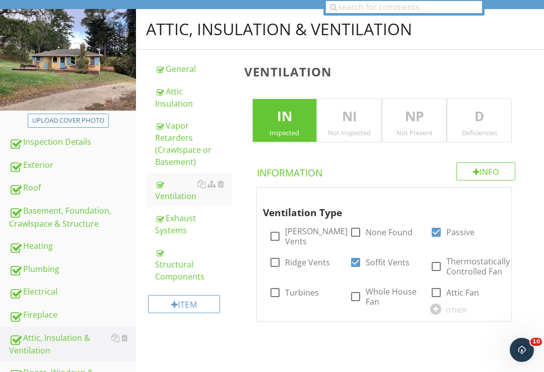
click at [480, 119] on p "D" at bounding box center [479, 117] width 64 height 20
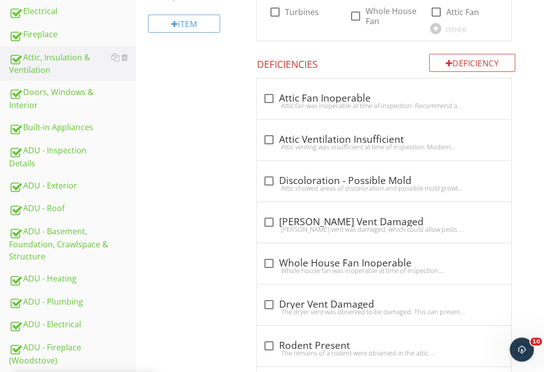
scroll to position [376, 0]
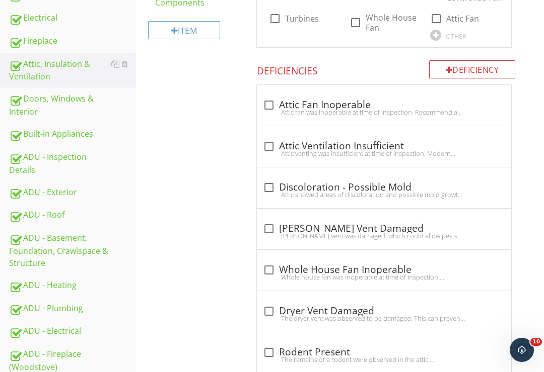
click at [463, 60] on div "Deficiency" at bounding box center [472, 69] width 87 height 18
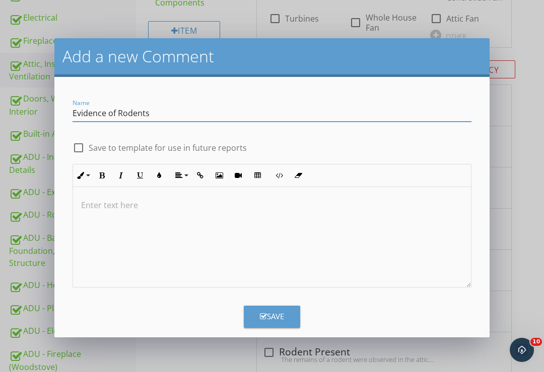
type input "Evidence of Rodents"
click at [159, 210] on p at bounding box center [272, 205] width 382 height 12
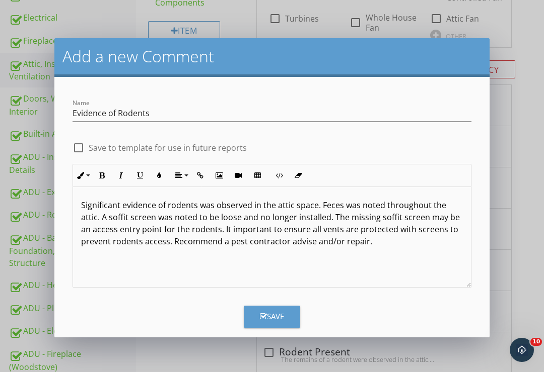
click at [283, 321] on div "Save" at bounding box center [272, 317] width 24 height 12
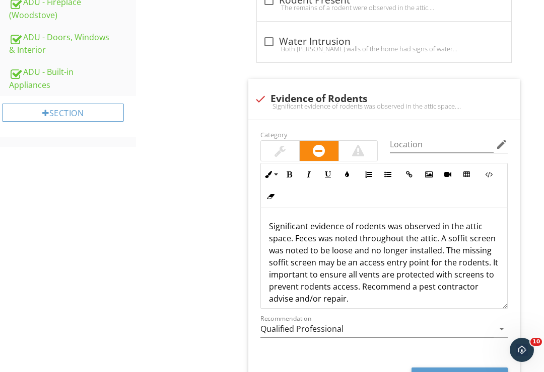
scroll to position [783, 0]
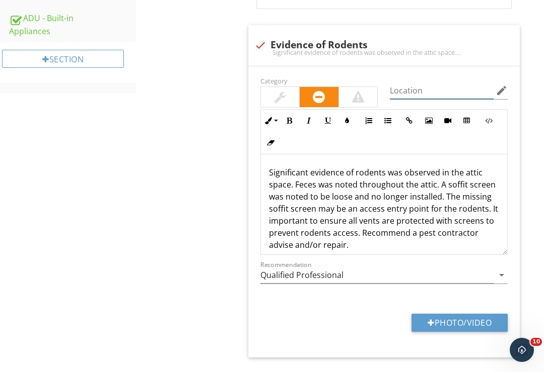
click at [413, 83] on input "Location" at bounding box center [442, 91] width 104 height 17
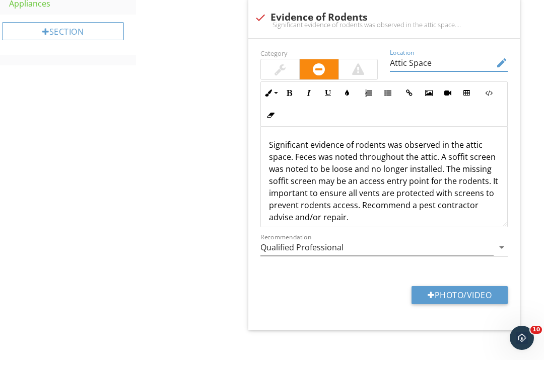
type input "Attic Space"
click at [496, 252] on div "Recommendation Qualified Professional arrow_drop_down" at bounding box center [384, 260] width 248 height 17
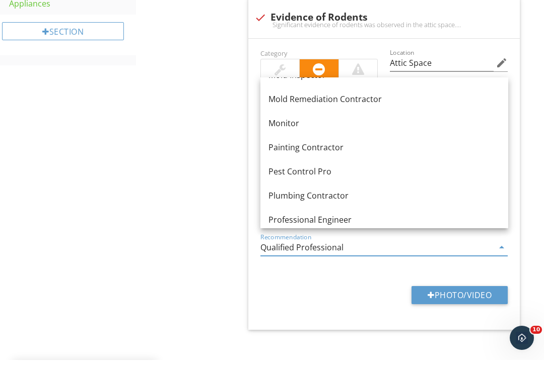
scroll to position [985, 0]
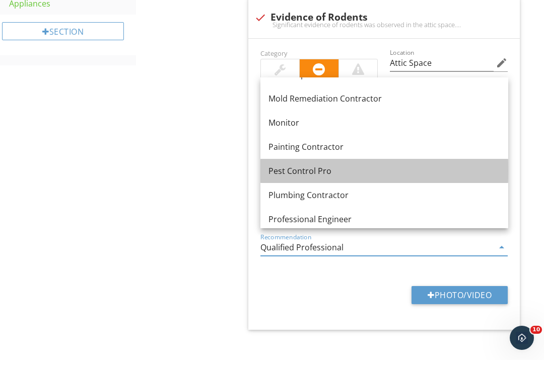
click at [327, 177] on div "Pest Control Pro" at bounding box center [384, 183] width 232 height 12
type input "Pest Control Pro"
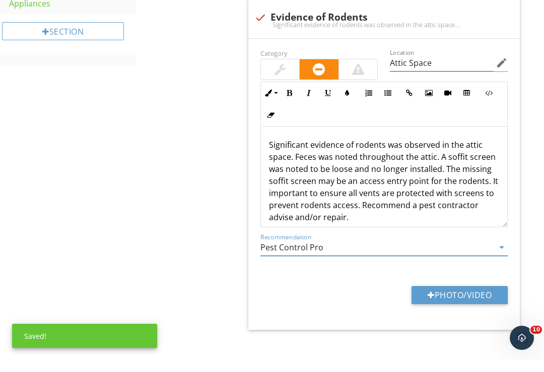
click at [454, 298] on button "Photo/Video" at bounding box center [459, 307] width 96 height 18
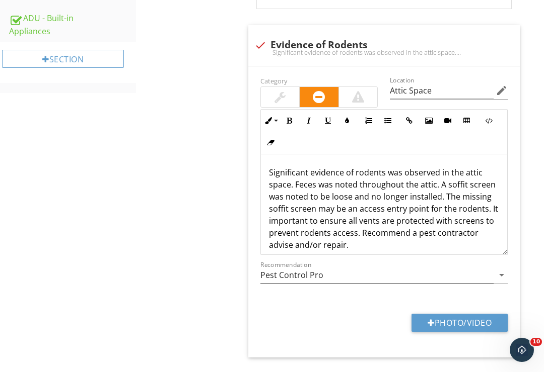
type input "C:\fakepath\0A1A1613-5138-4BAE-A07A-DE7B296BAE23.jpeg"
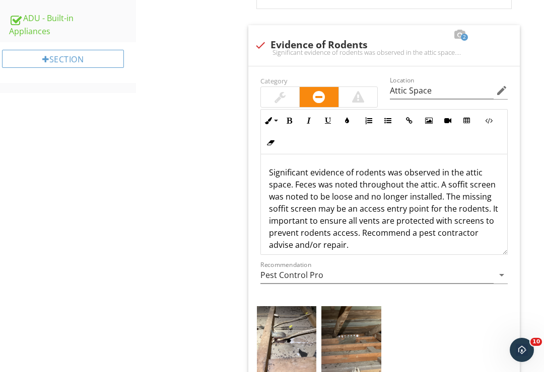
click at [289, 353] on img at bounding box center [287, 347] width 60 height 80
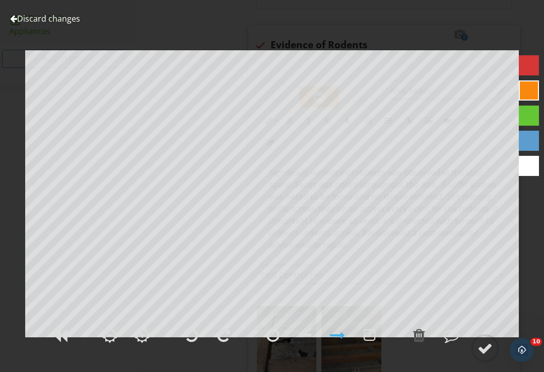
click at [275, 343] on div at bounding box center [272, 335] width 13 height 15
click at [481, 356] on div at bounding box center [484, 348] width 15 height 15
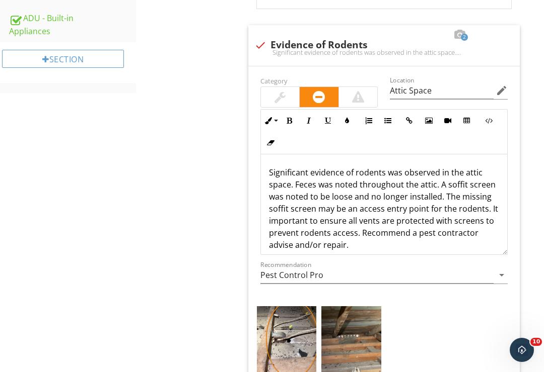
click at [300, 348] on img at bounding box center [287, 347] width 60 height 80
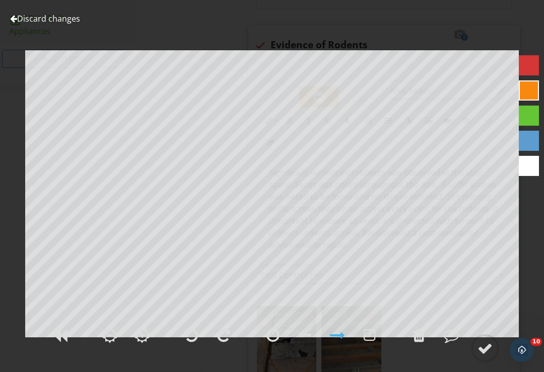
click at [483, 356] on div at bounding box center [484, 348] width 15 height 15
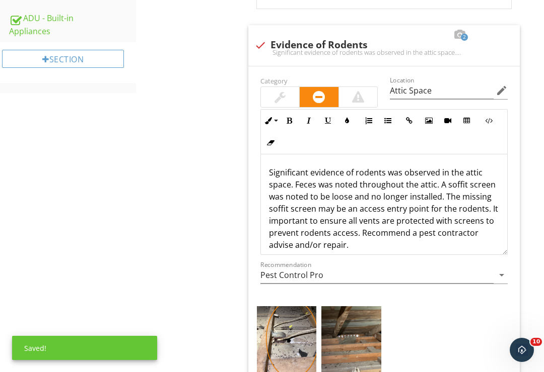
click at [364, 346] on img at bounding box center [351, 347] width 60 height 80
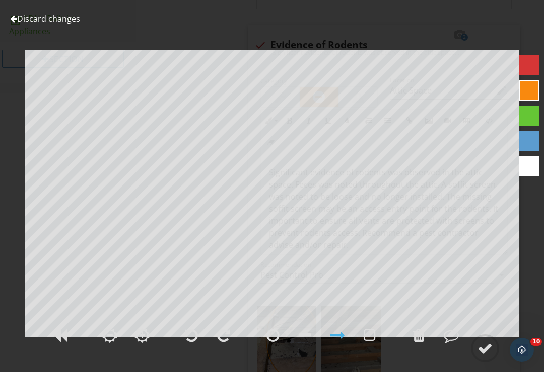
click at [482, 356] on div at bounding box center [484, 348] width 15 height 15
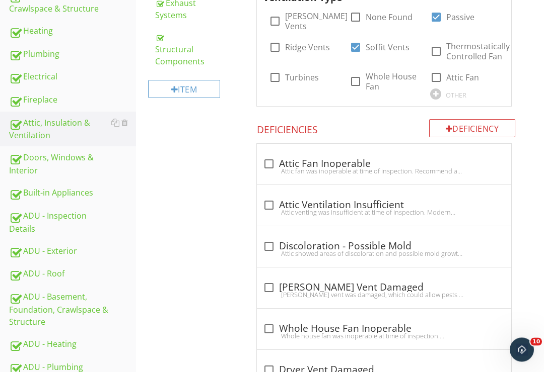
scroll to position [308, 0]
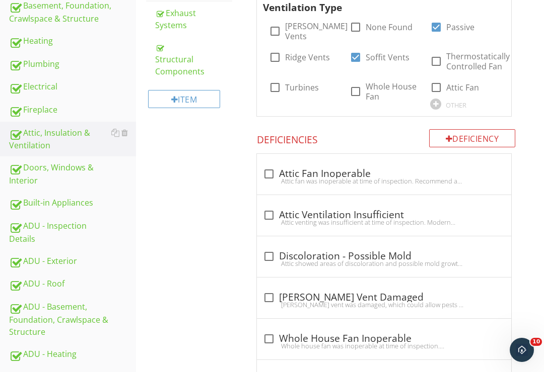
click at [58, 177] on div "Doors, Windows & Interior" at bounding box center [72, 174] width 127 height 25
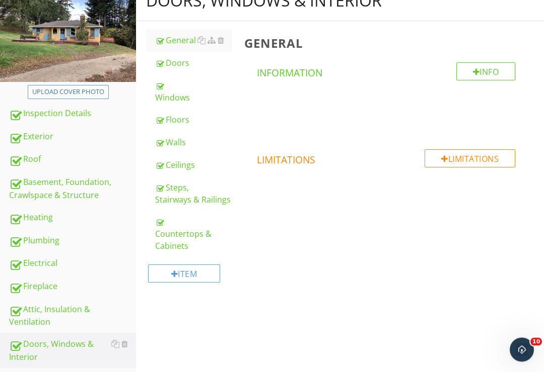
scroll to position [111, 0]
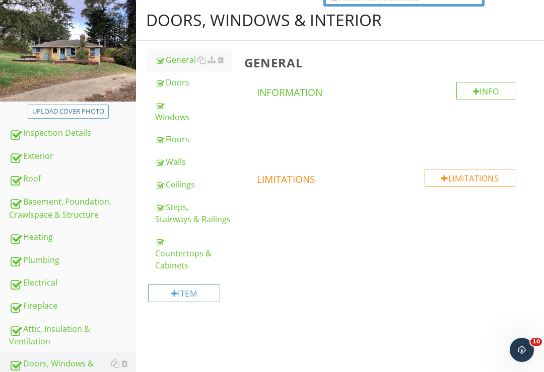
click at [174, 219] on div "Steps, Stairways & Railings" at bounding box center [193, 213] width 77 height 24
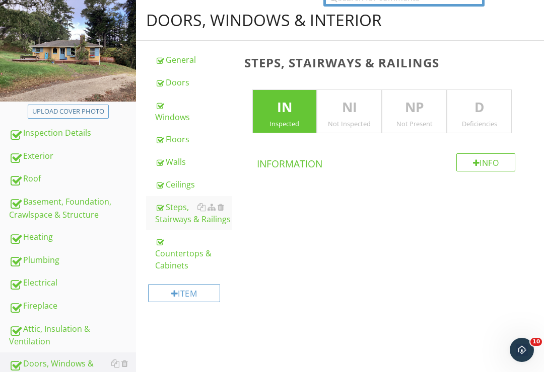
click at [473, 115] on p "D" at bounding box center [479, 108] width 64 height 20
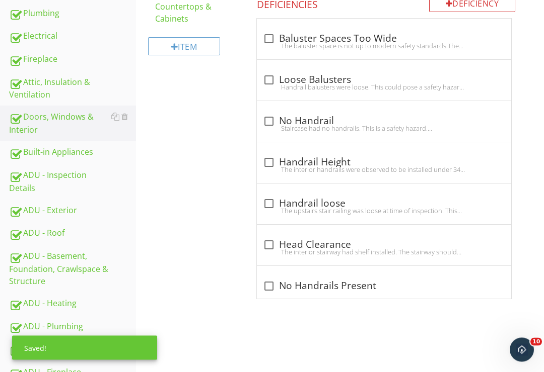
scroll to position [359, 0]
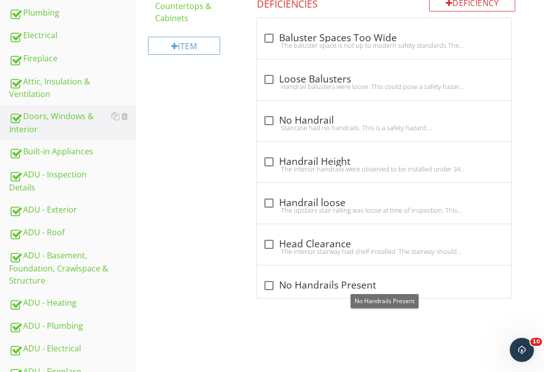
click at [274, 284] on div at bounding box center [268, 285] width 17 height 17
checkbox input "true"
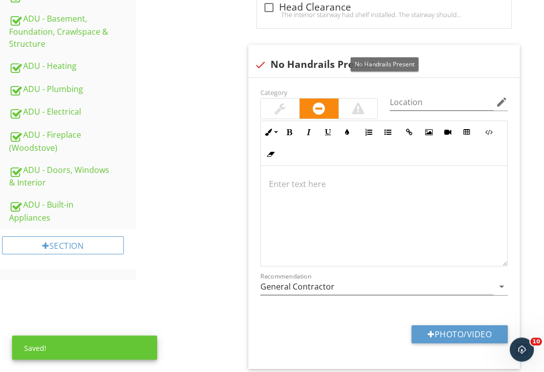
scroll to position [596, 0]
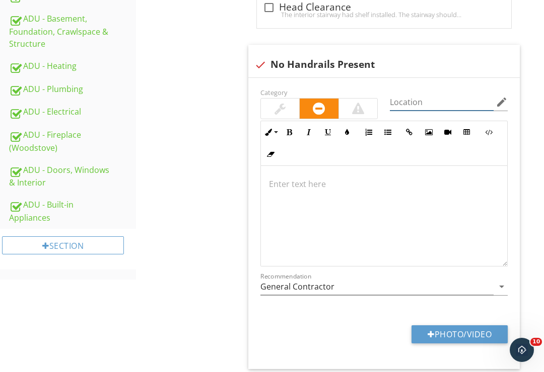
click at [413, 99] on input "Location" at bounding box center [442, 102] width 104 height 17
type input "Basement"
click at [402, 50] on div at bounding box center [403, 55] width 12 height 10
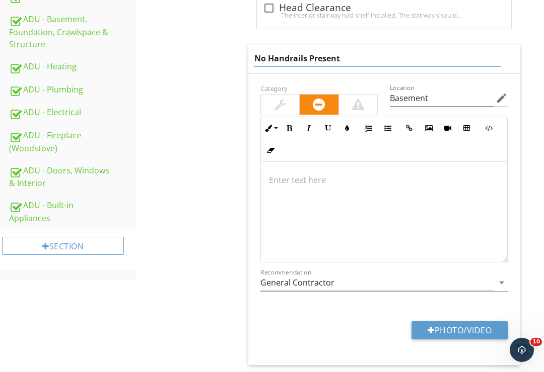
click at [309, 58] on input "No Handrails Present" at bounding box center [377, 58] width 247 height 17
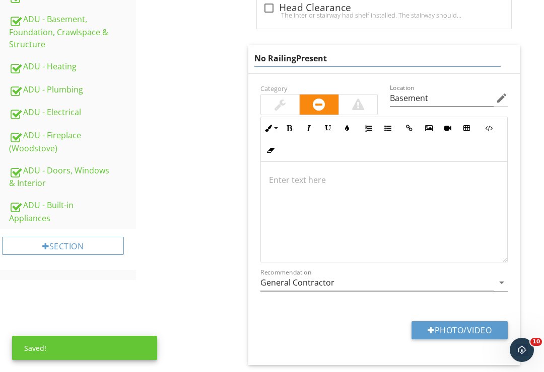
type input "No Railing Present"
click at [295, 179] on p at bounding box center [384, 180] width 231 height 12
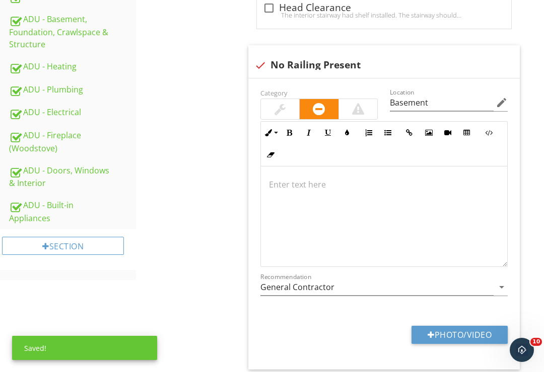
scroll to position [594, 0]
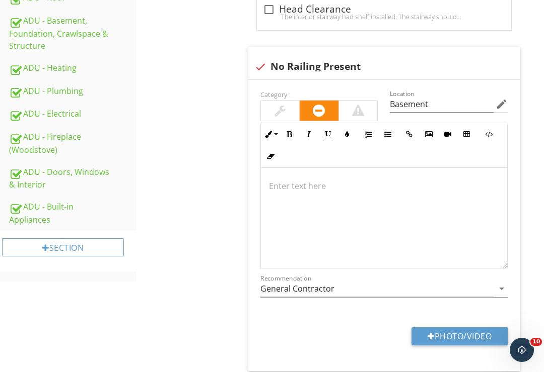
click at [352, 69] on div "check No Railing Present" at bounding box center [384, 67] width 260 height 12
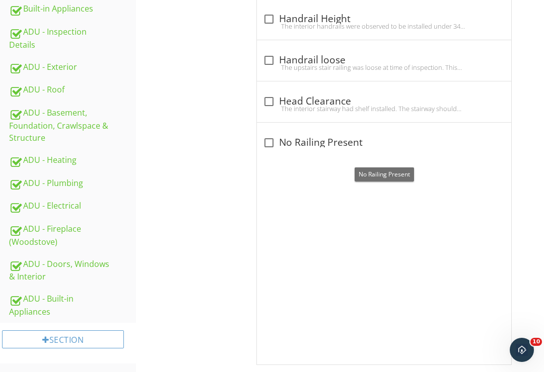
scroll to position [489, 0]
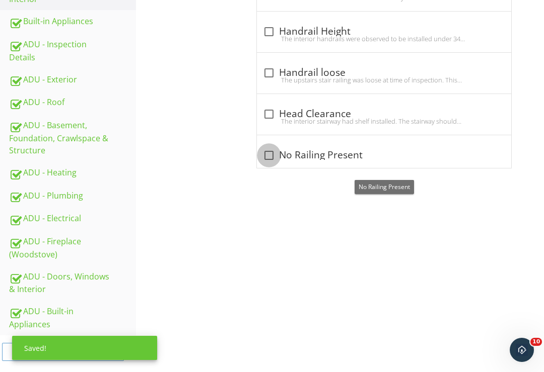
click at [275, 154] on div at bounding box center [268, 155] width 17 height 17
checkbox input "true"
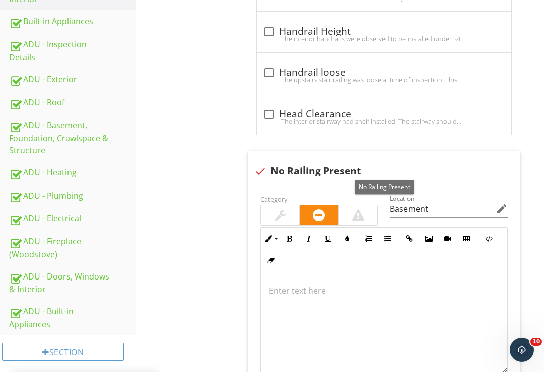
click at [399, 157] on div at bounding box center [403, 161] width 12 height 10
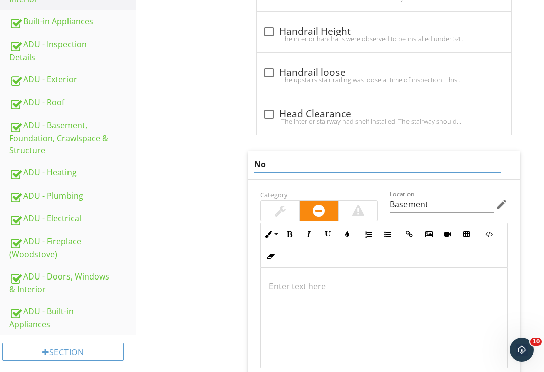
type input "N"
type input "Missing Handrails/Balusters"
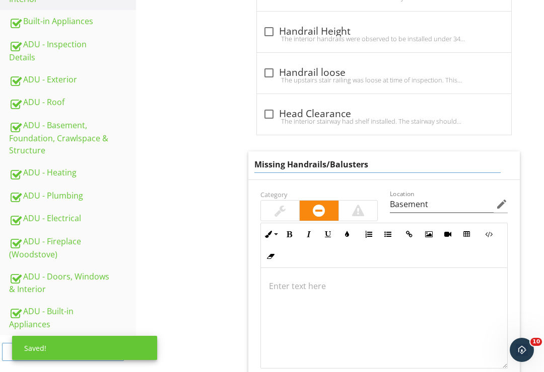
click at [296, 279] on div at bounding box center [384, 318] width 247 height 101
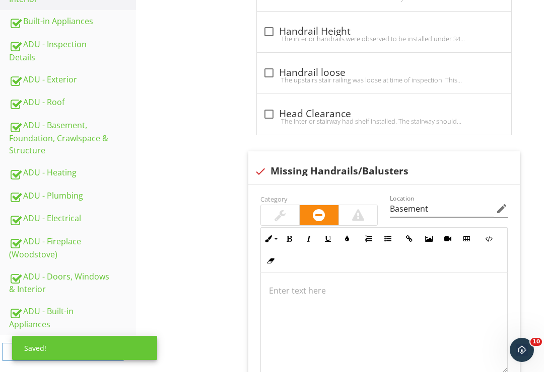
click at [359, 215] on div at bounding box center [358, 215] width 12 height 12
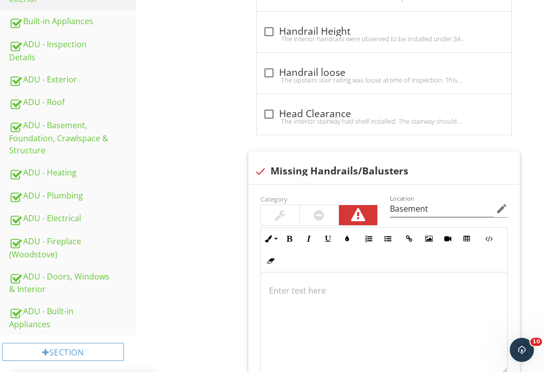
click at [291, 285] on p at bounding box center [384, 291] width 231 height 12
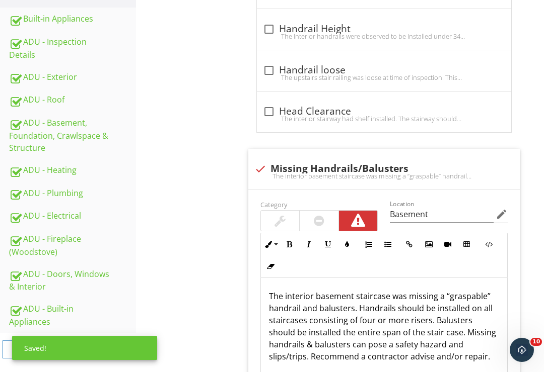
scroll to position [640, 0]
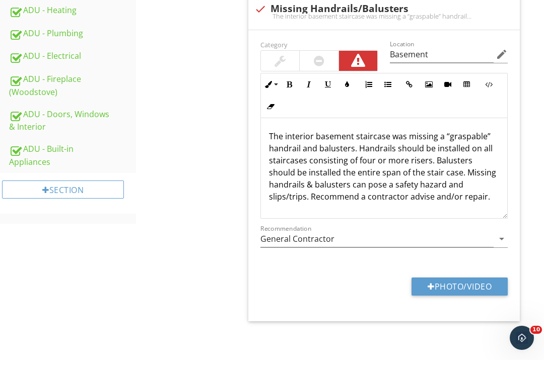
click at [462, 290] on button "Photo/Video" at bounding box center [459, 299] width 96 height 18
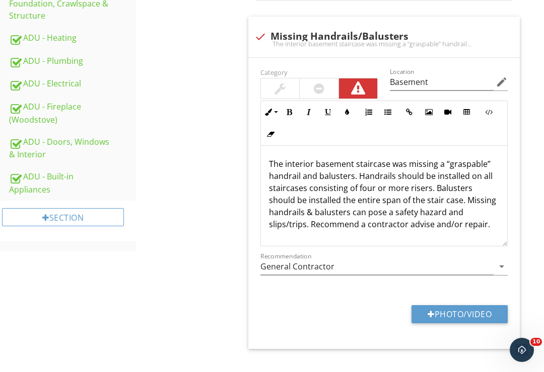
type input "C:\fakepath\1CF853B1-5216-48B9-A0A8-52D9F4DC5F38.jpeg"
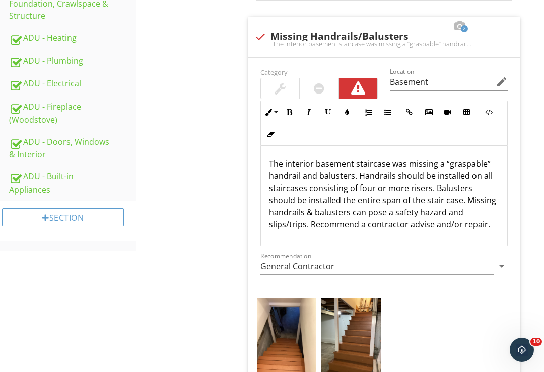
click at [291, 347] on img at bounding box center [287, 338] width 60 height 80
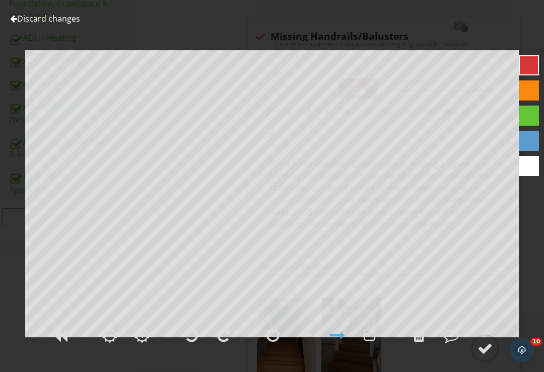
click at [419, 343] on div at bounding box center [419, 335] width 12 height 15
click at [488, 356] on div at bounding box center [484, 348] width 15 height 15
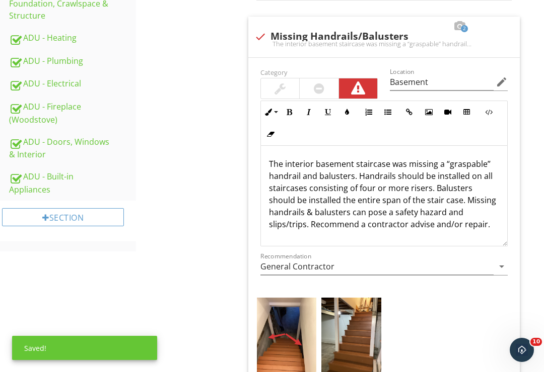
click at [360, 345] on img at bounding box center [351, 338] width 60 height 80
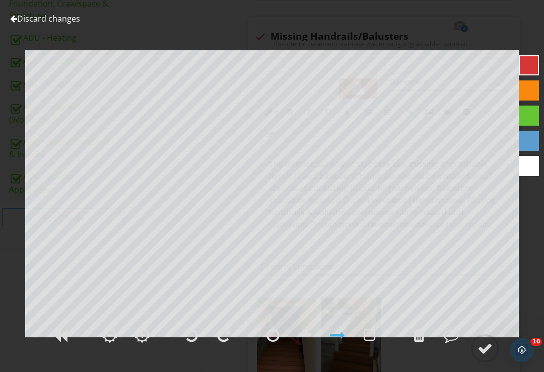
click at [481, 356] on div at bounding box center [484, 348] width 15 height 15
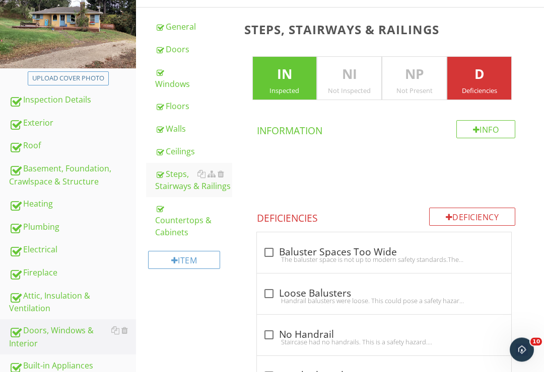
scroll to position [144, 0]
click at [172, 51] on div "Doors" at bounding box center [193, 49] width 77 height 12
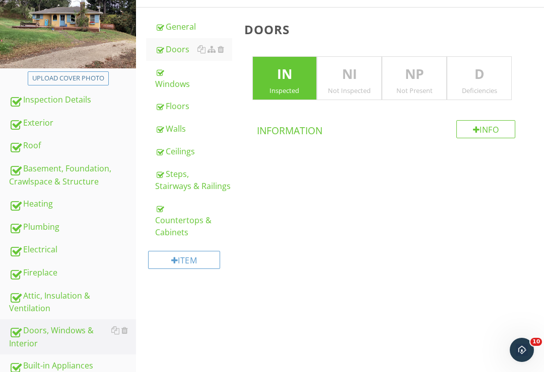
click at [478, 77] on p "D" at bounding box center [479, 74] width 64 height 20
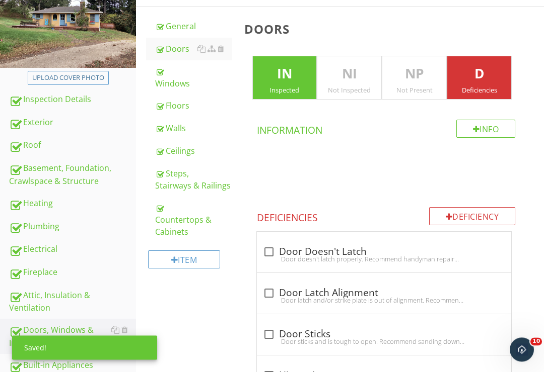
scroll to position [191, 0]
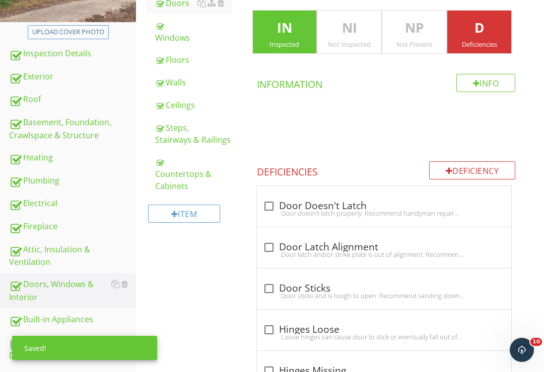
click at [469, 168] on div "Deficiency" at bounding box center [472, 171] width 87 height 18
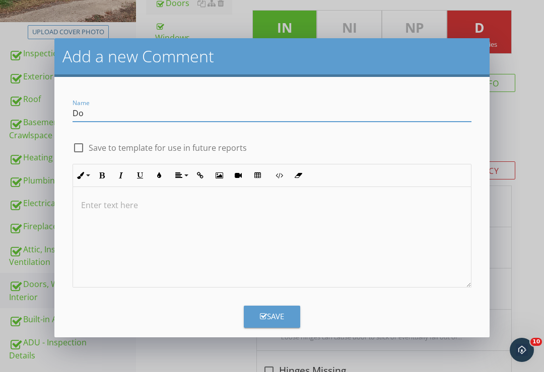
type input "D"
type input "Missing Glass Trim"
click at [115, 206] on p at bounding box center [272, 205] width 382 height 12
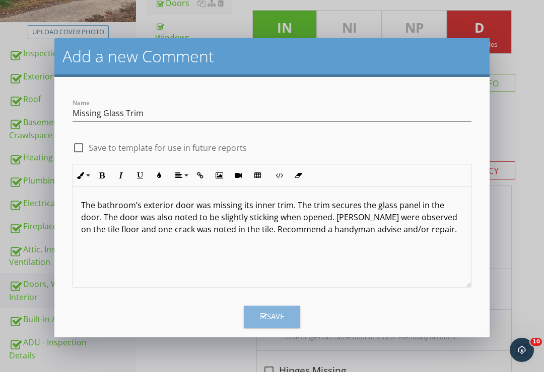
click at [271, 318] on div "Save" at bounding box center [272, 317] width 24 height 12
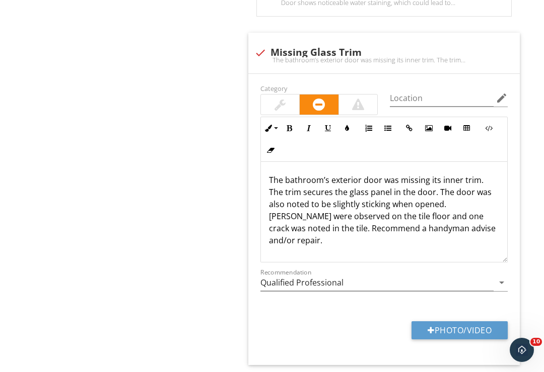
scroll to position [980, 0]
click at [433, 95] on input "Location" at bounding box center [442, 98] width 104 height 17
type input "Bathroom"
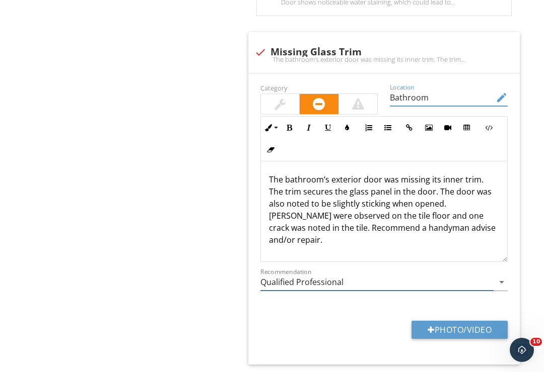
click at [493, 275] on input "Qualified Professional" at bounding box center [377, 282] width 234 height 17
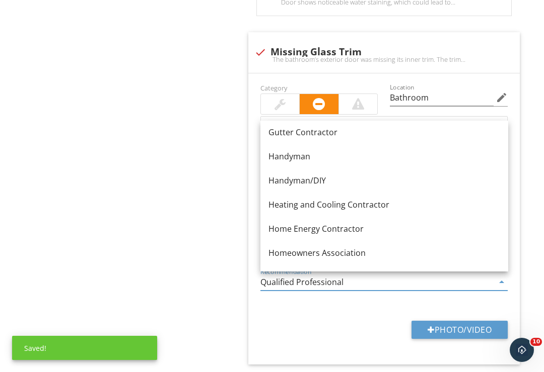
scroll to position [635, 0]
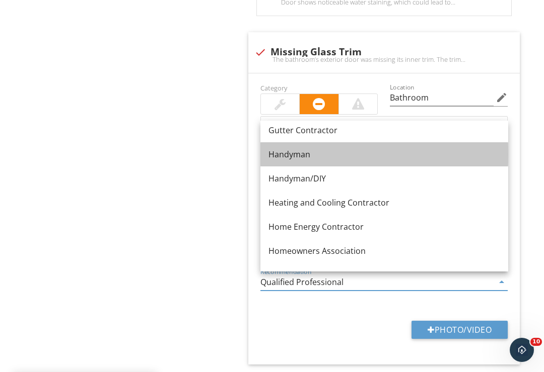
click at [305, 157] on div "Handyman" at bounding box center [384, 154] width 232 height 12
type input "Handyman"
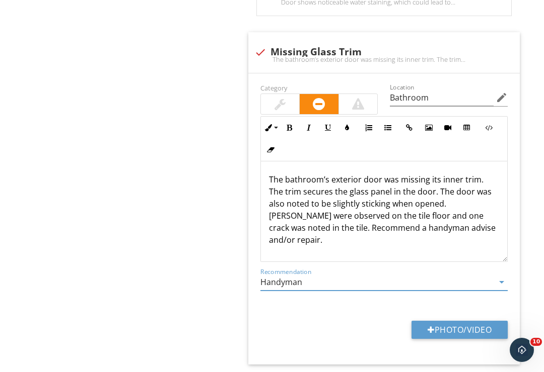
click at [460, 327] on button "Photo/Video" at bounding box center [459, 330] width 96 height 18
type input "C:\fakepath\C2142D49-BF69-4B77-86E7-452399E64EA8.jpeg"
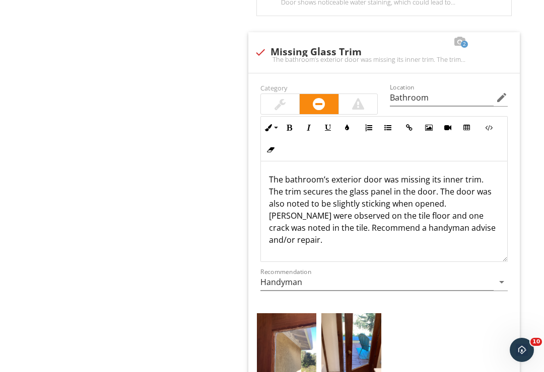
click at [292, 361] on img at bounding box center [287, 354] width 60 height 80
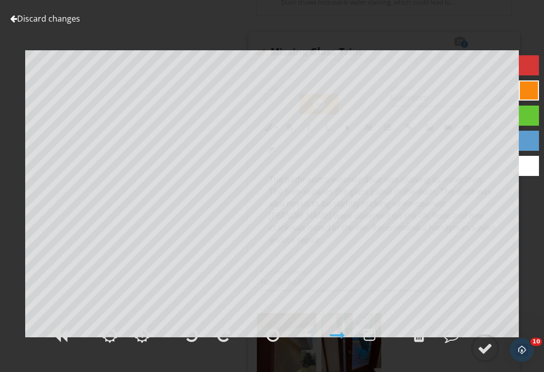
click at [487, 356] on div at bounding box center [484, 348] width 15 height 15
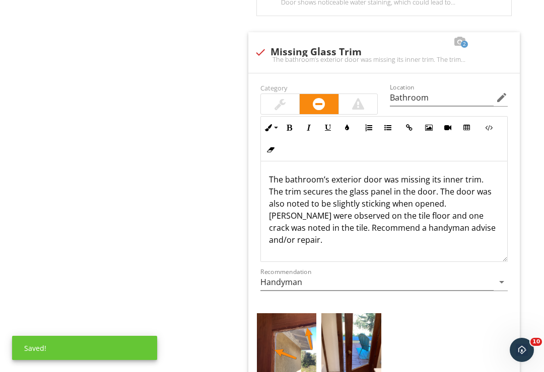
click at [357, 356] on img at bounding box center [351, 354] width 60 height 80
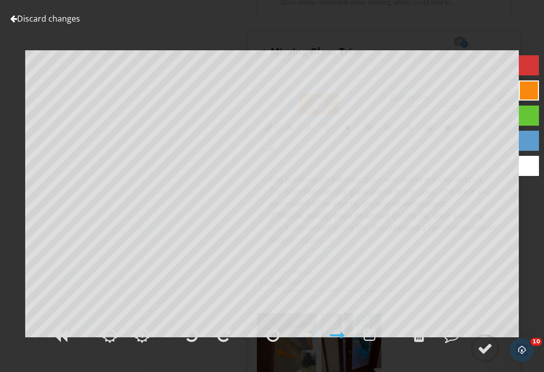
click at [489, 356] on div at bounding box center [484, 348] width 15 height 15
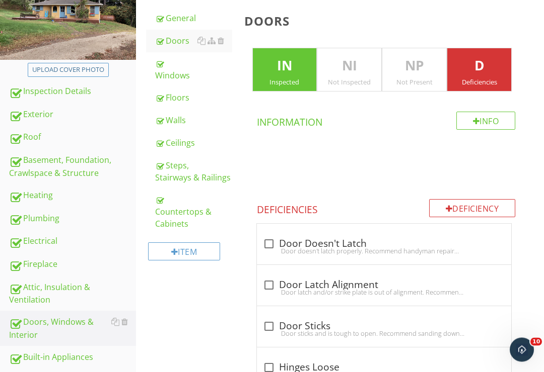
scroll to position [145, 0]
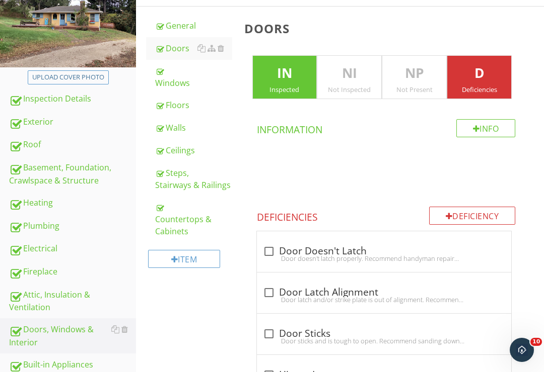
click at [178, 130] on div "Walls" at bounding box center [193, 128] width 77 height 12
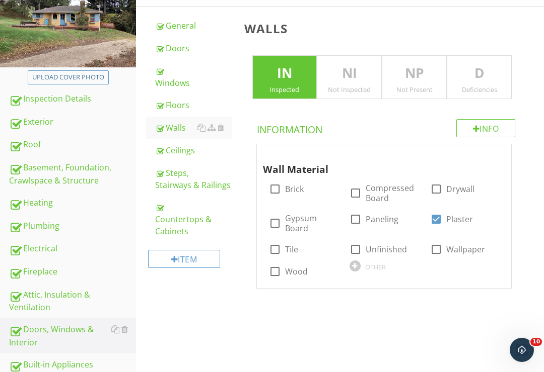
click at [480, 76] on p "D" at bounding box center [479, 73] width 64 height 20
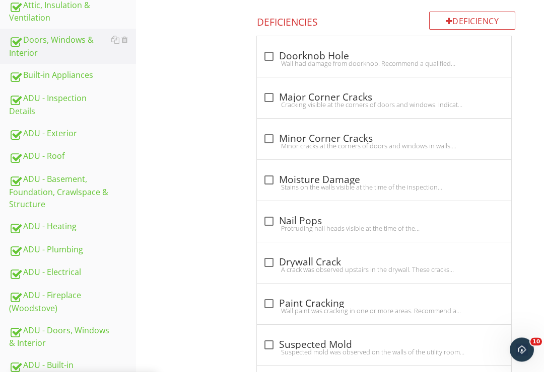
scroll to position [435, 0]
click at [275, 254] on div at bounding box center [268, 262] width 17 height 17
checkbox input "true"
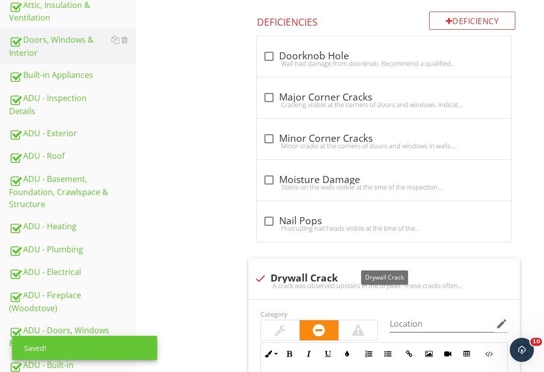
click at [404, 266] on div at bounding box center [403, 268] width 12 height 10
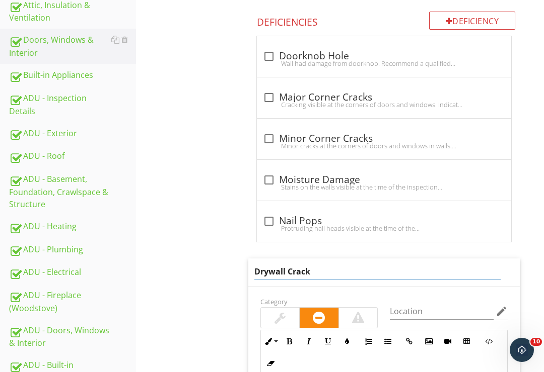
click at [259, 271] on input "Drywall Crack" at bounding box center [377, 272] width 247 height 17
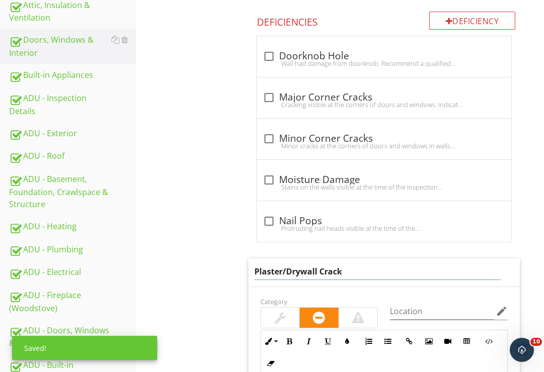
click at [349, 275] on input "Plaster/Drywall Crack" at bounding box center [377, 272] width 247 height 17
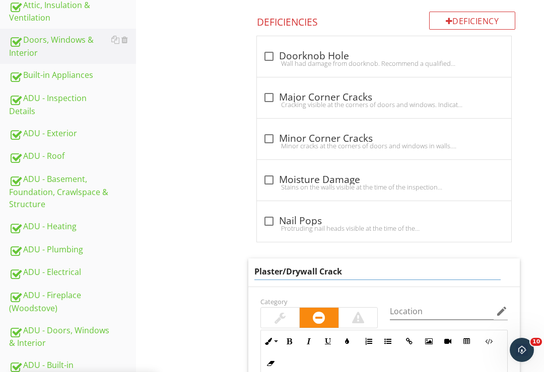
type input "Plaster/Drywall Cracks"
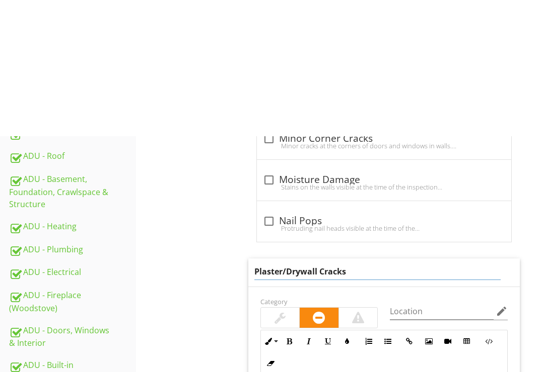
scroll to position [603, 0]
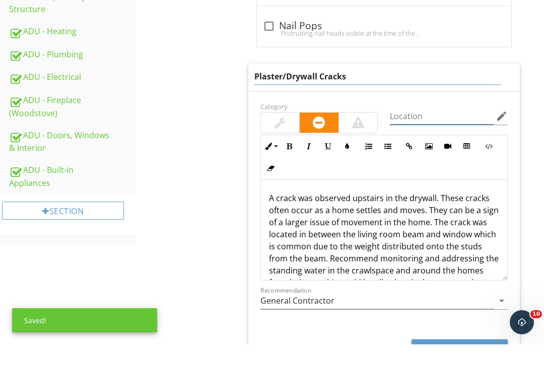
click at [421, 130] on div "Location edit" at bounding box center [449, 146] width 118 height 33
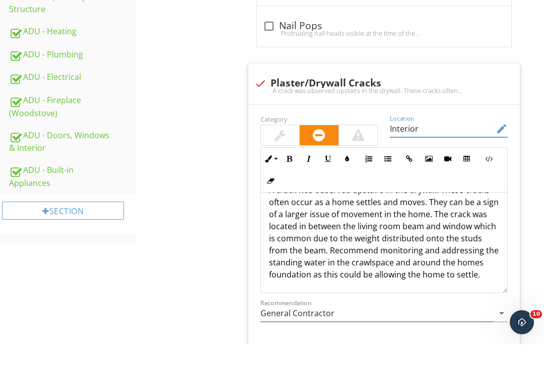
scroll to position [21, 0]
type input "Interior"
click at [359, 231] on p "A crack was observed upstairs in the drywall. These cracks often occur as a hom…" at bounding box center [384, 260] width 231 height 97
click at [358, 231] on p "A crack was observed upstairs in the drywall. These cracks often occur as a hom…" at bounding box center [384, 260] width 231 height 97
click at [386, 236] on p "A crack was observed upstairs in the drywall. These cracks often occur as a hom…" at bounding box center [384, 260] width 231 height 97
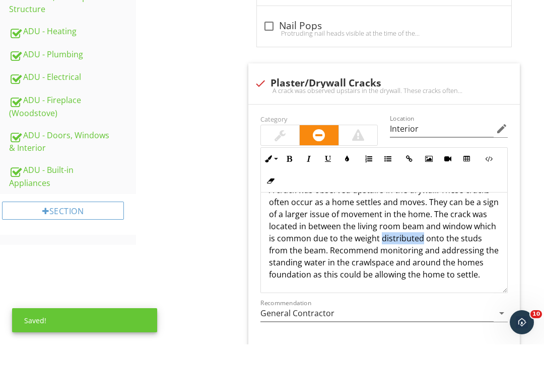
click at [388, 234] on p "A crack was observed upstairs in the drywall. These cracks often occur as a hom…" at bounding box center [384, 260] width 231 height 97
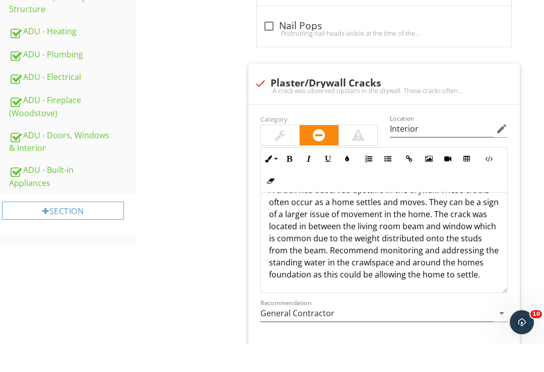
scroll to position [1, 0]
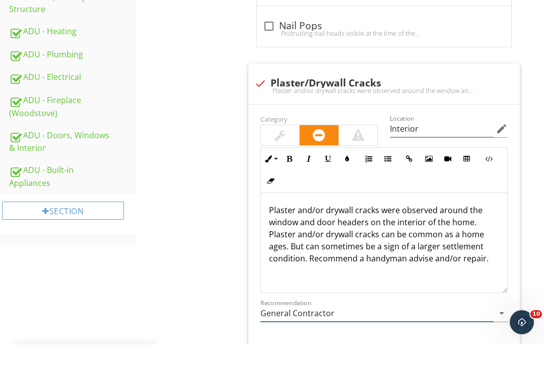
click at [481, 333] on input "General Contractor" at bounding box center [377, 341] width 234 height 17
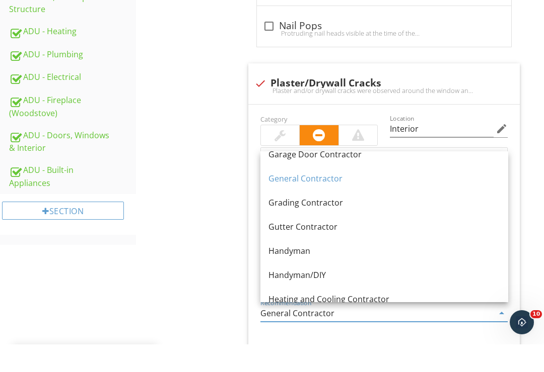
scroll to position [567, 0]
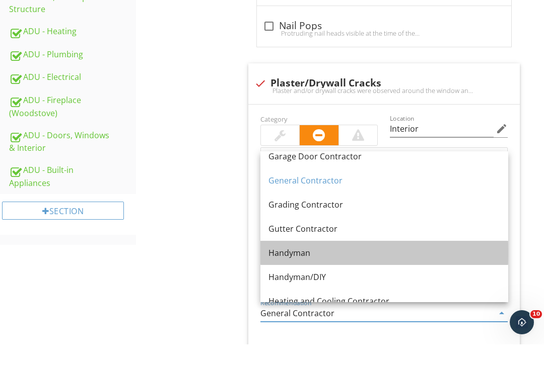
click at [321, 275] on div "Handyman" at bounding box center [384, 281] width 232 height 12
type input "Handyman"
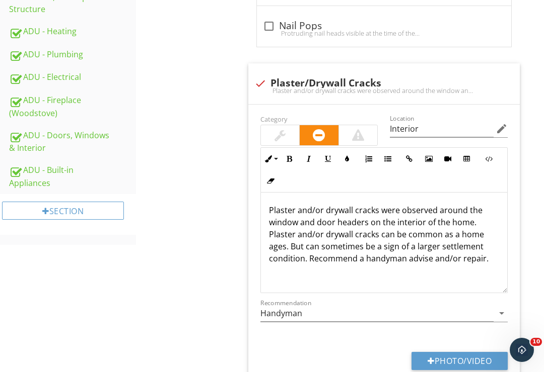
type input "C:\fakepath\40D0DCE7-7D44-4BAE-9663-DBAD0F061593.jpeg"
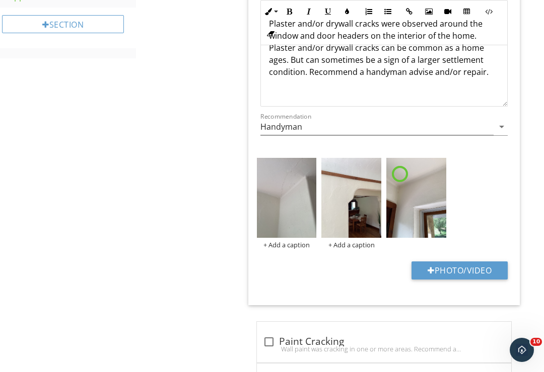
scroll to position [817, 0]
click at [294, 214] on img at bounding box center [287, 199] width 60 height 80
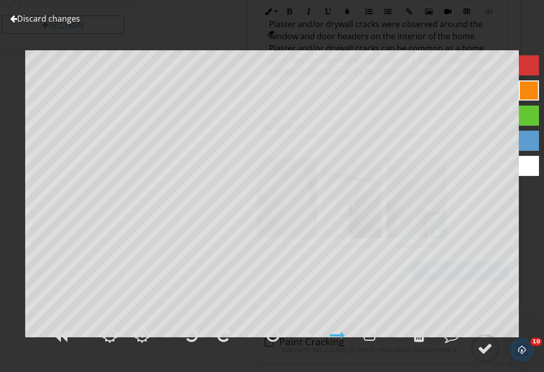
click at [488, 356] on div at bounding box center [484, 348] width 15 height 15
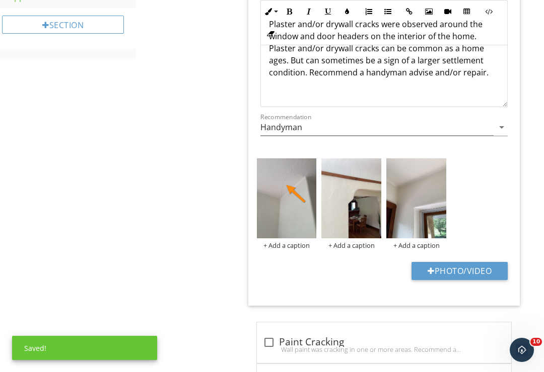
click at [361, 204] on img at bounding box center [351, 199] width 60 height 80
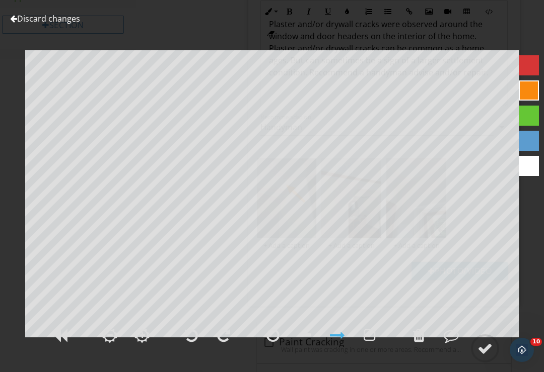
click at [481, 356] on div at bounding box center [484, 348] width 15 height 15
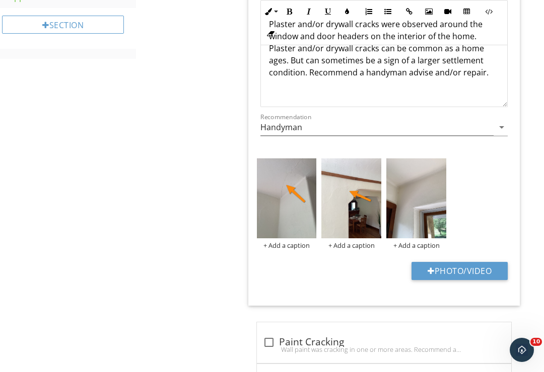
click at [417, 209] on img at bounding box center [416, 199] width 60 height 80
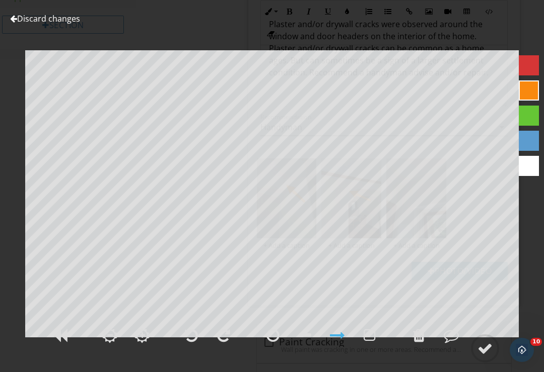
click at [485, 356] on div at bounding box center [484, 348] width 15 height 15
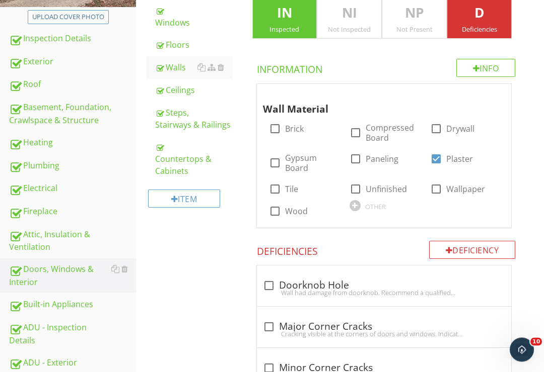
scroll to position [206, 0]
click at [43, 190] on div "Electrical" at bounding box center [72, 188] width 127 height 13
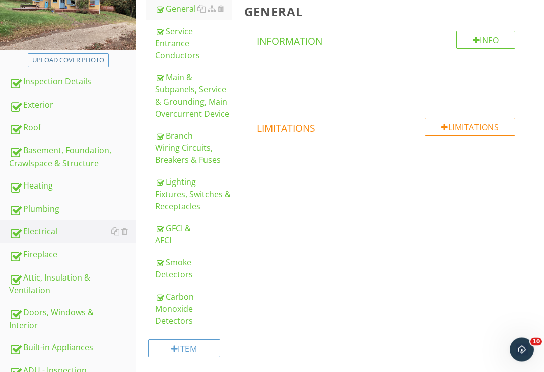
scroll to position [163, 0]
click at [182, 271] on div "Smoke Detectors" at bounding box center [193, 269] width 77 height 24
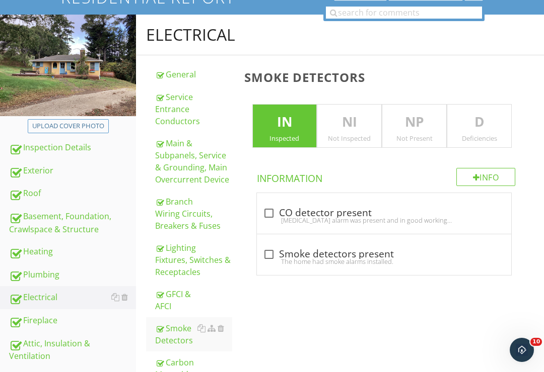
scroll to position [97, 0]
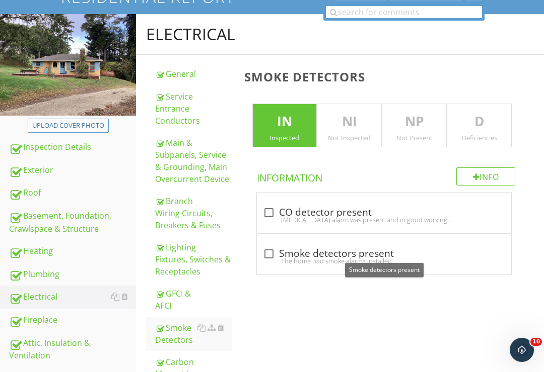
click at [271, 254] on div at bounding box center [268, 254] width 17 height 17
checkbox input "true"
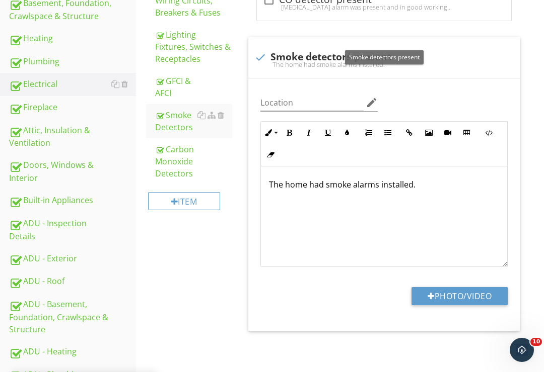
scroll to position [324, 0]
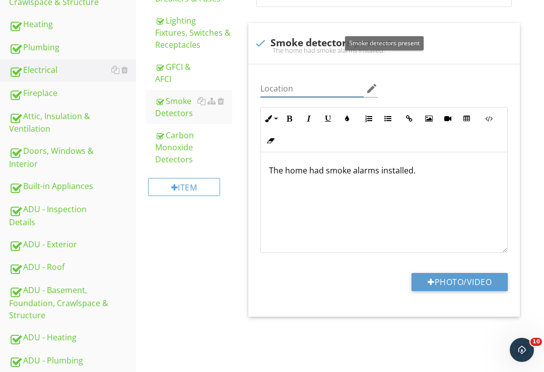
click at [297, 92] on input "Location" at bounding box center [312, 89] width 104 height 17
type input "Interior"
click at [451, 280] on button "Photo/Video" at bounding box center [459, 282] width 96 height 18
type input "C:\fakepath\71813DFF-0448-42FF-BF80-1B54AF7538B1.jpeg"
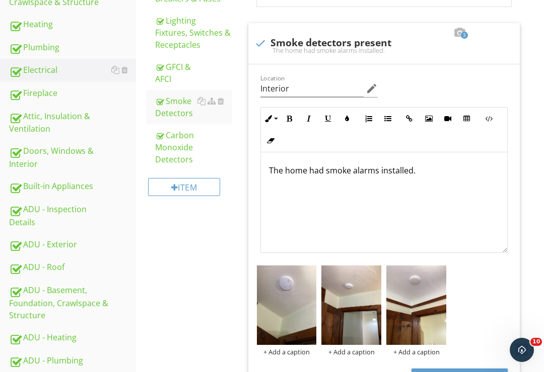
click at [422, 172] on p "The home had smoke alarms installed." at bounding box center [384, 171] width 231 height 12
click at [420, 317] on img at bounding box center [416, 306] width 60 height 80
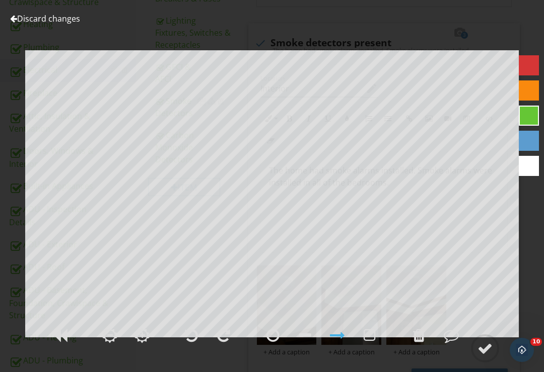
click at [489, 356] on div at bounding box center [484, 348] width 15 height 15
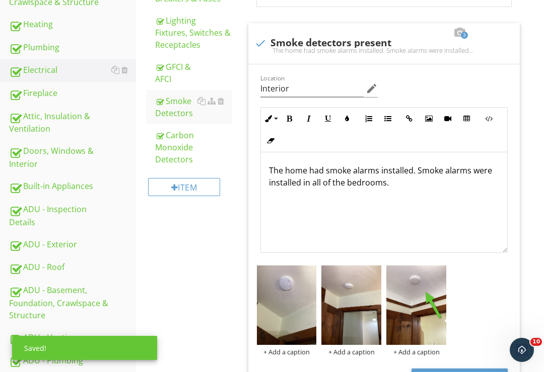
click at [354, 312] on img at bounding box center [351, 306] width 60 height 80
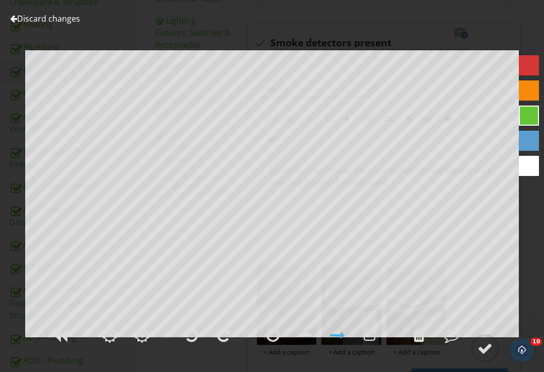
click at [487, 356] on div at bounding box center [484, 348] width 15 height 15
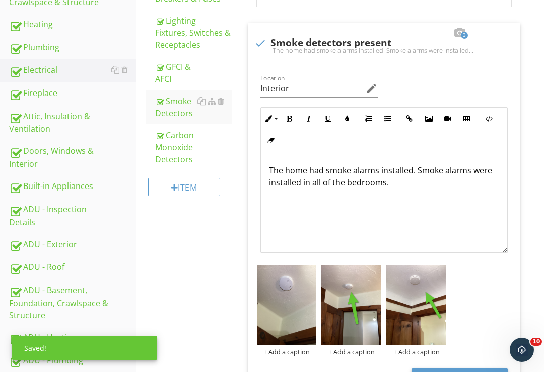
click at [291, 315] on img at bounding box center [287, 306] width 60 height 80
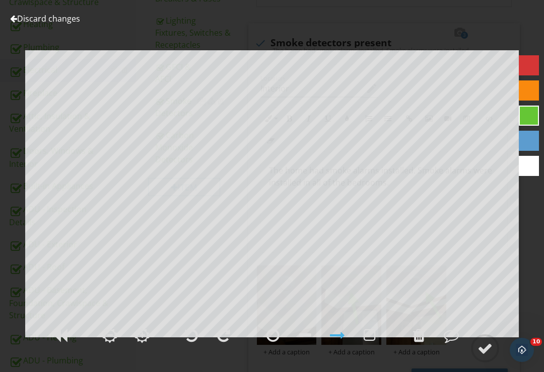
click at [480, 356] on div at bounding box center [484, 348] width 15 height 15
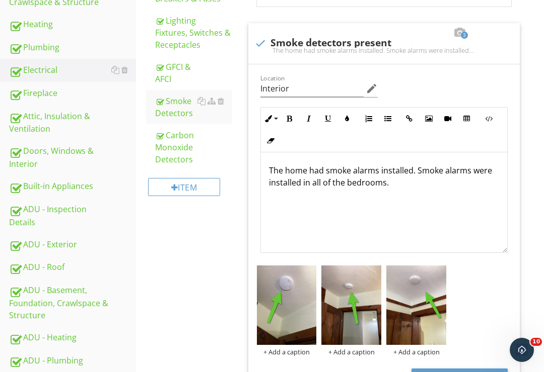
click at [174, 143] on div "Carbon Monoxide Detectors" at bounding box center [193, 147] width 77 height 36
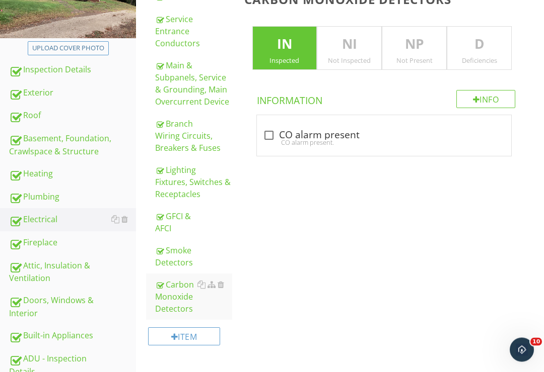
scroll to position [175, 0]
click at [265, 134] on div at bounding box center [268, 134] width 17 height 17
checkbox input "true"
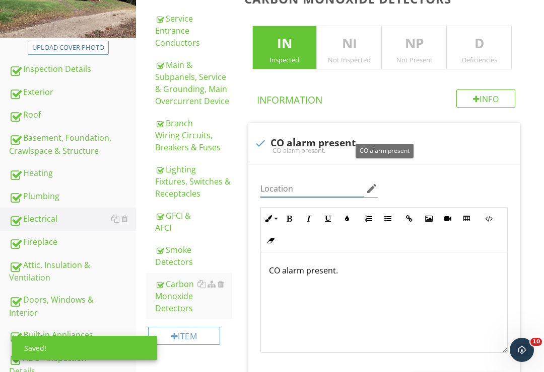
click at [293, 182] on input "Location" at bounding box center [312, 189] width 104 height 17
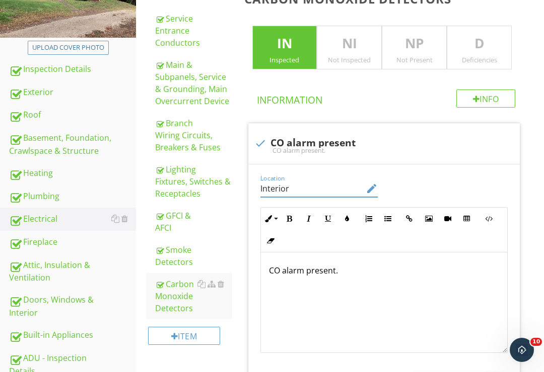
type input "Interior"
click at [353, 270] on p "CO alarm present." at bounding box center [384, 271] width 231 height 12
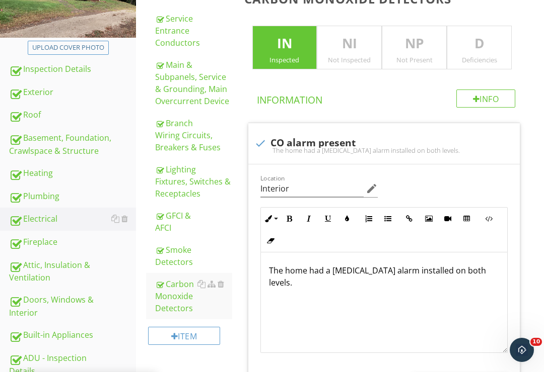
scroll to position [286, 0]
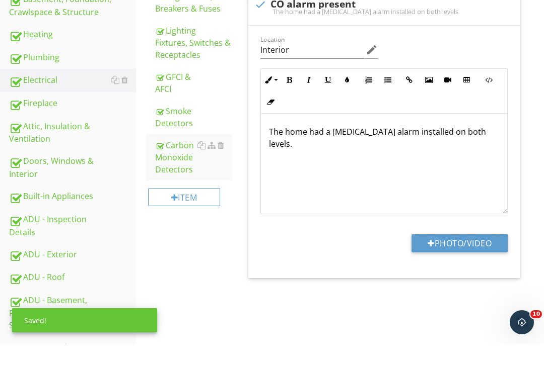
click at [465, 262] on button "Photo/Video" at bounding box center [459, 271] width 96 height 18
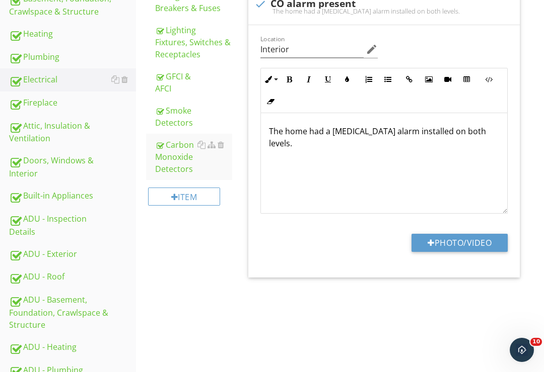
type input "C:\fakepath\AA77CEA2-B581-466F-9F1D-82A6A8317394.jpeg"
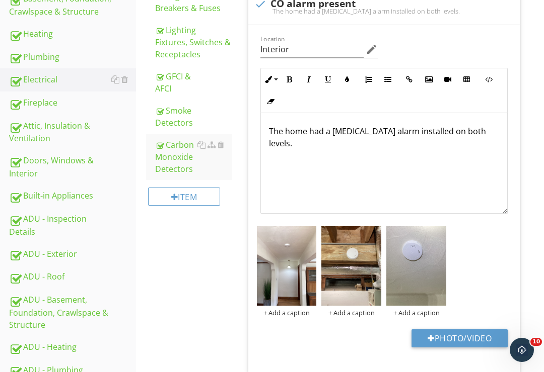
click at [360, 286] on img at bounding box center [351, 266] width 60 height 80
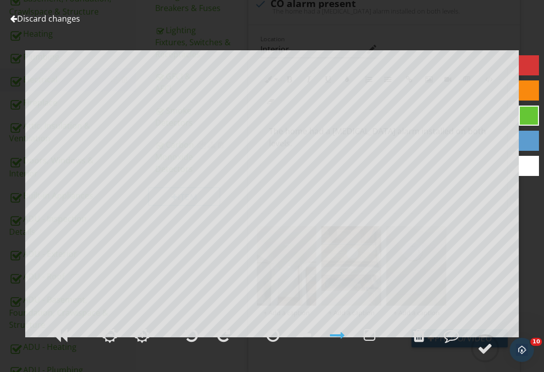
click at [484, 356] on div at bounding box center [484, 348] width 15 height 15
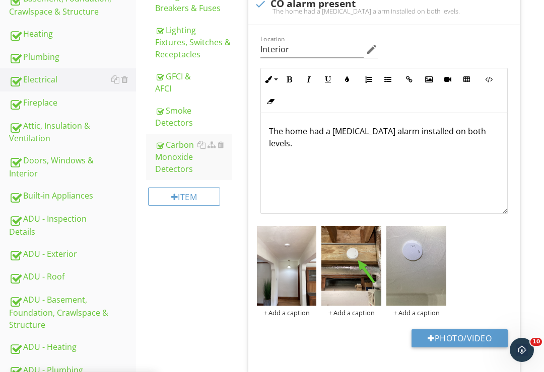
click at [426, 284] on img at bounding box center [416, 266] width 60 height 80
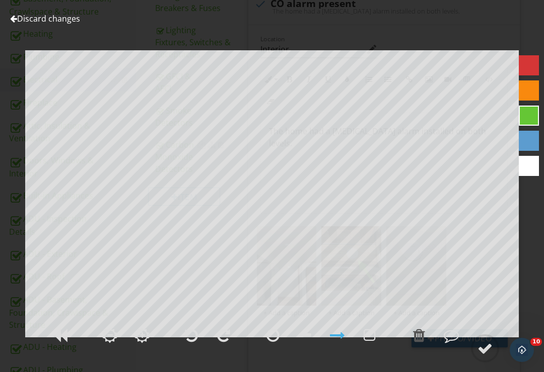
click at [67, 20] on link "Discard changes" at bounding box center [45, 18] width 70 height 11
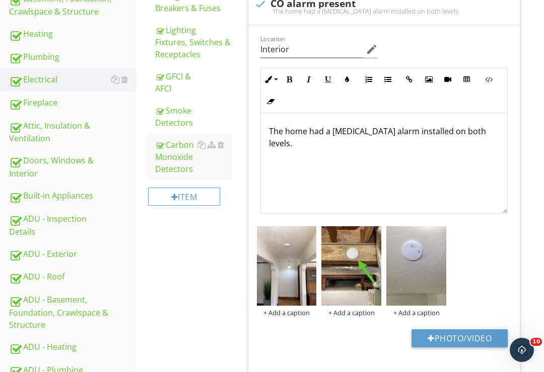
click at [293, 283] on img at bounding box center [287, 266] width 60 height 80
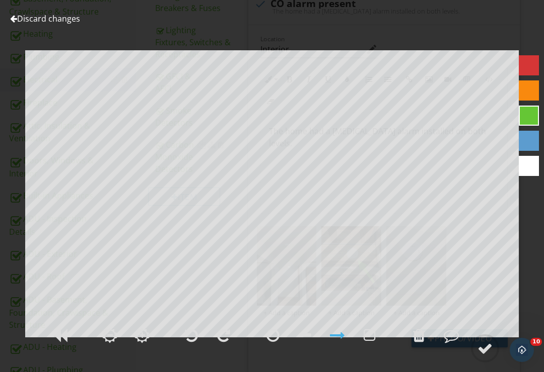
click at [489, 356] on div at bounding box center [484, 348] width 15 height 15
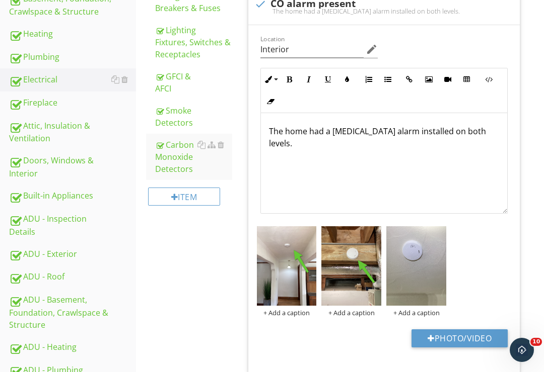
click at [0, 0] on div at bounding box center [0, 0] width 0 height 0
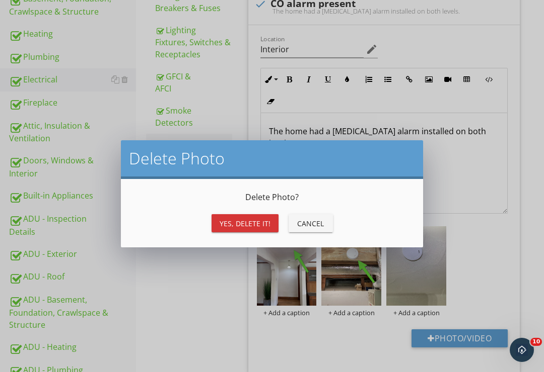
click at [261, 225] on div "Yes, Delete it!" at bounding box center [244, 223] width 51 height 11
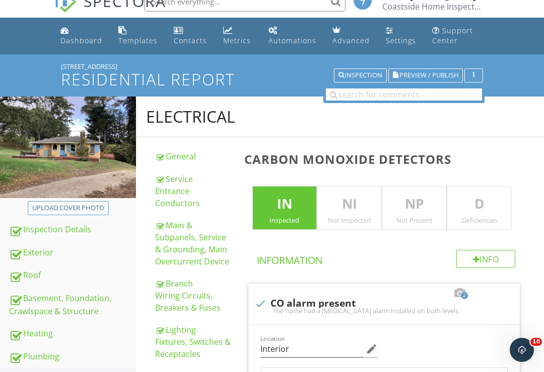
scroll to position [0, 0]
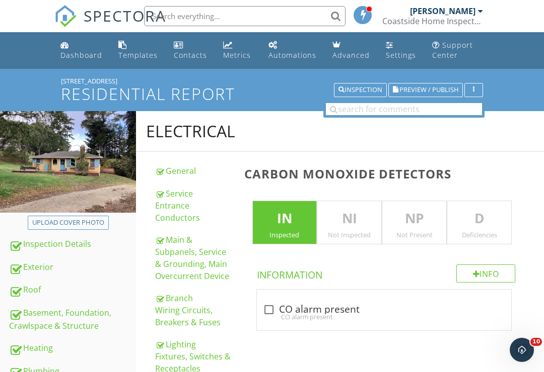
click at [473, 20] on div "Coastside Home Inspectors LLC" at bounding box center [432, 21] width 101 height 10
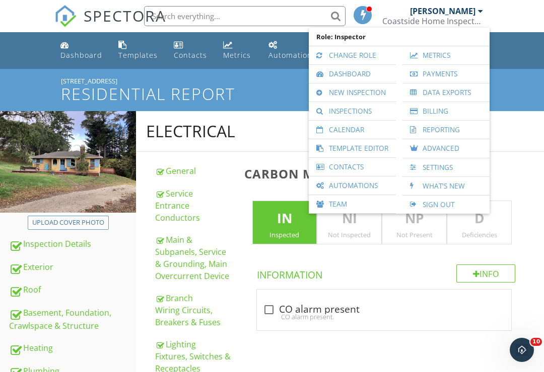
click at [444, 209] on link "Sign Out" at bounding box center [445, 205] width 77 height 18
